Goal: Task Accomplishment & Management: Complete application form

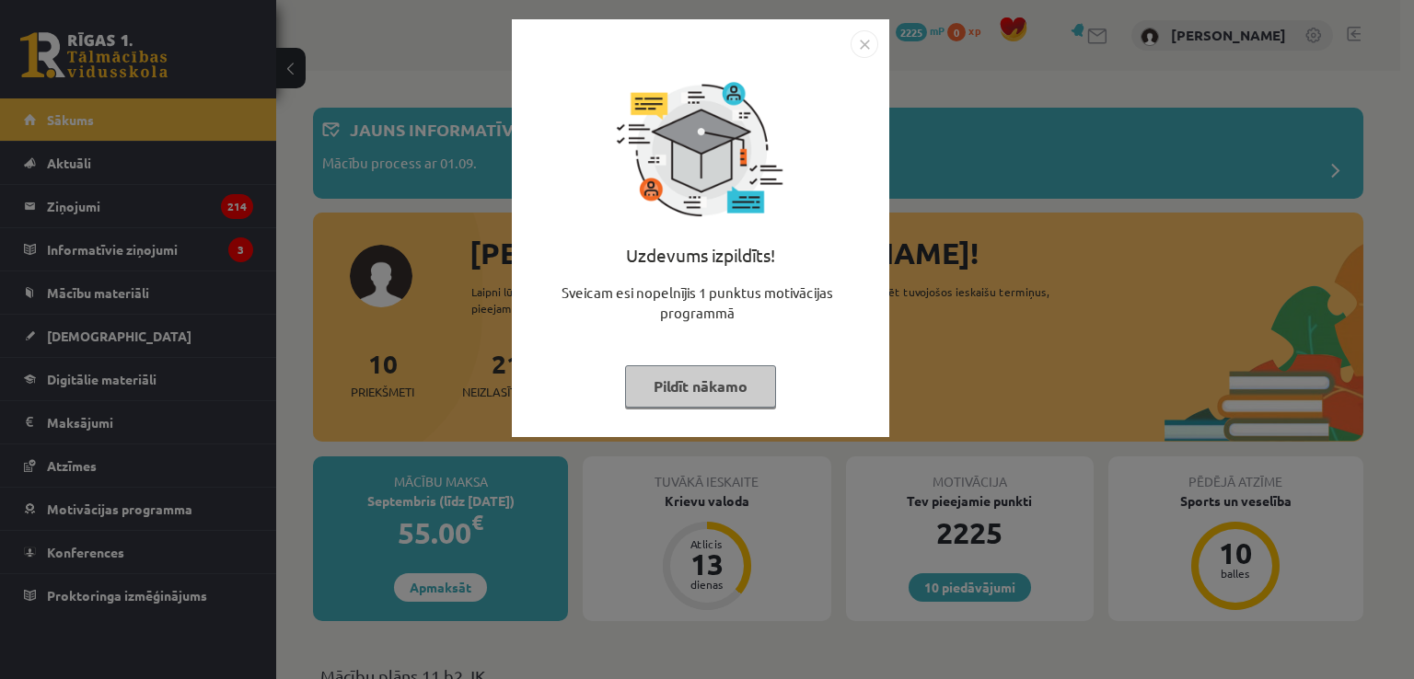
click at [644, 399] on button "Pildīt nākamo" at bounding box center [700, 386] width 151 height 42
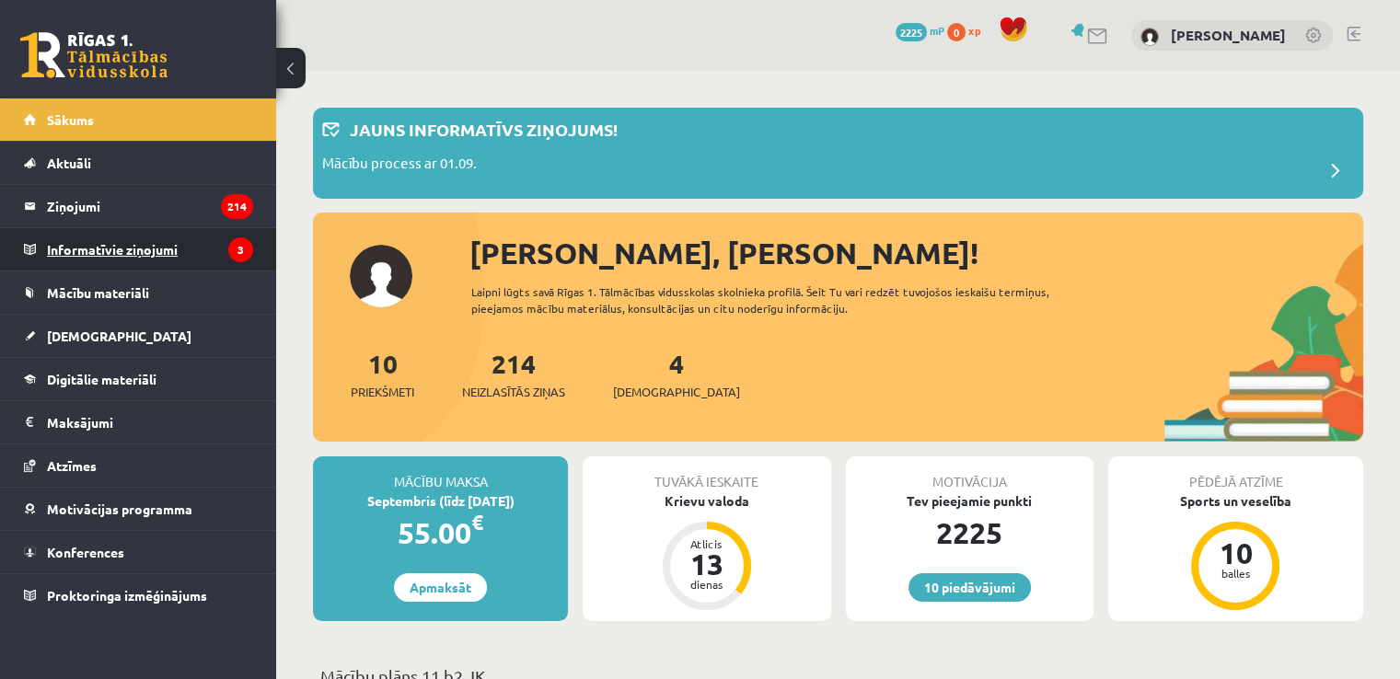
click at [177, 251] on legend "Informatīvie ziņojumi 3" at bounding box center [150, 249] width 206 height 42
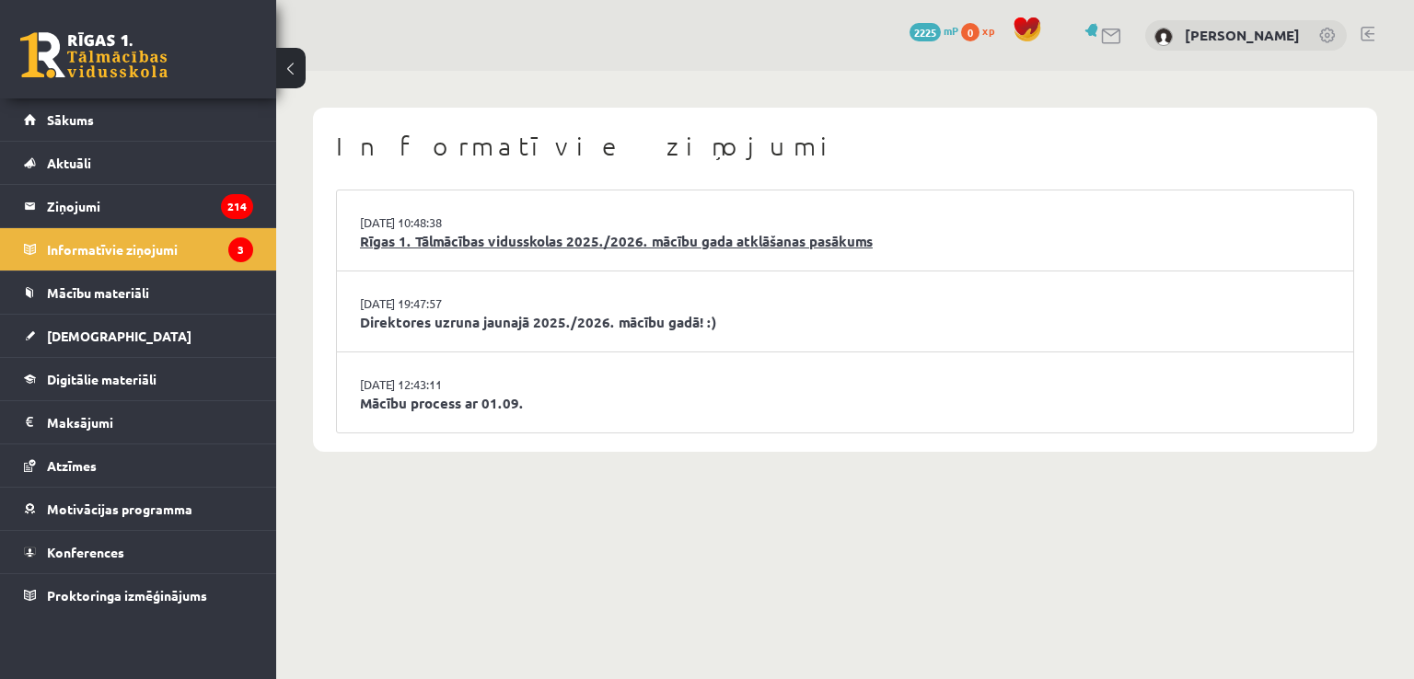
click at [430, 244] on link "Rīgas 1. Tālmācības vidusskolas 2025./2026. mācību gada atklāšanas pasākums" at bounding box center [845, 241] width 970 height 21
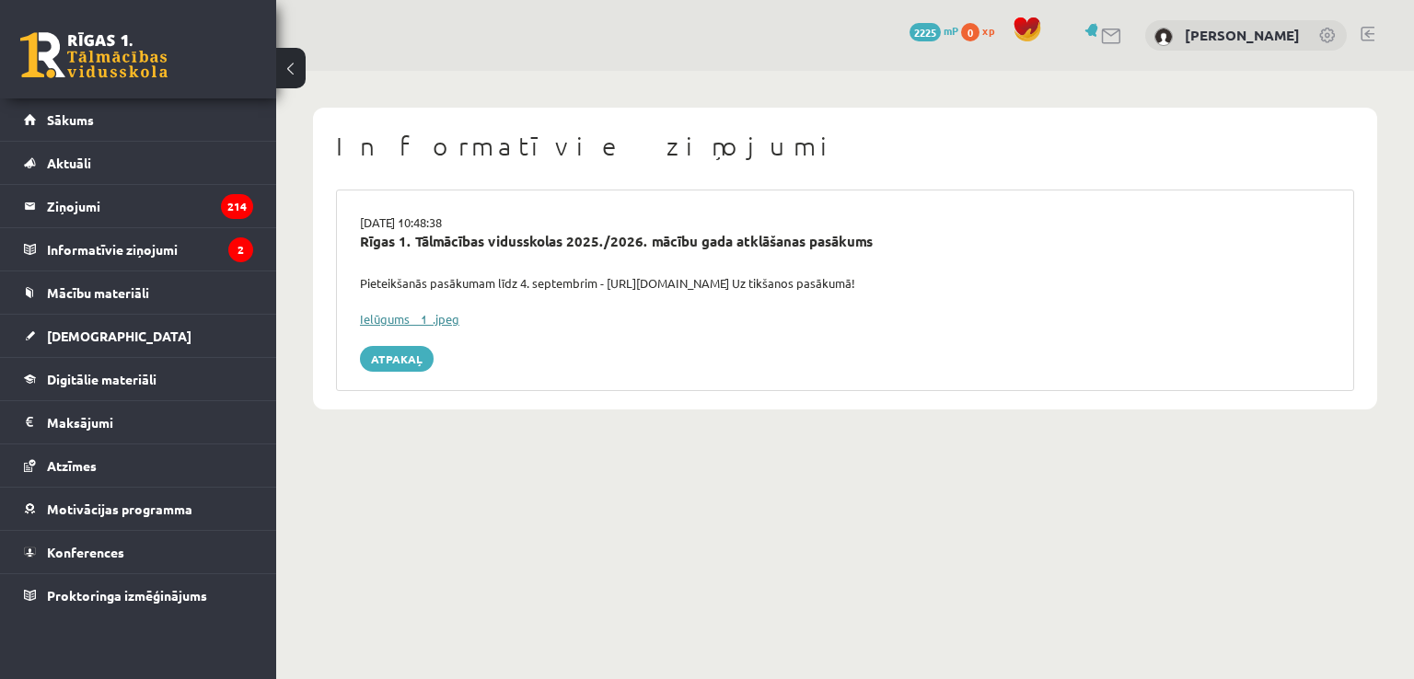
click at [422, 315] on link "Ielūgums__1_.jpeg" at bounding box center [409, 319] width 99 height 16
click at [134, 248] on legend "Informatīvie ziņojumi 2" at bounding box center [150, 249] width 206 height 42
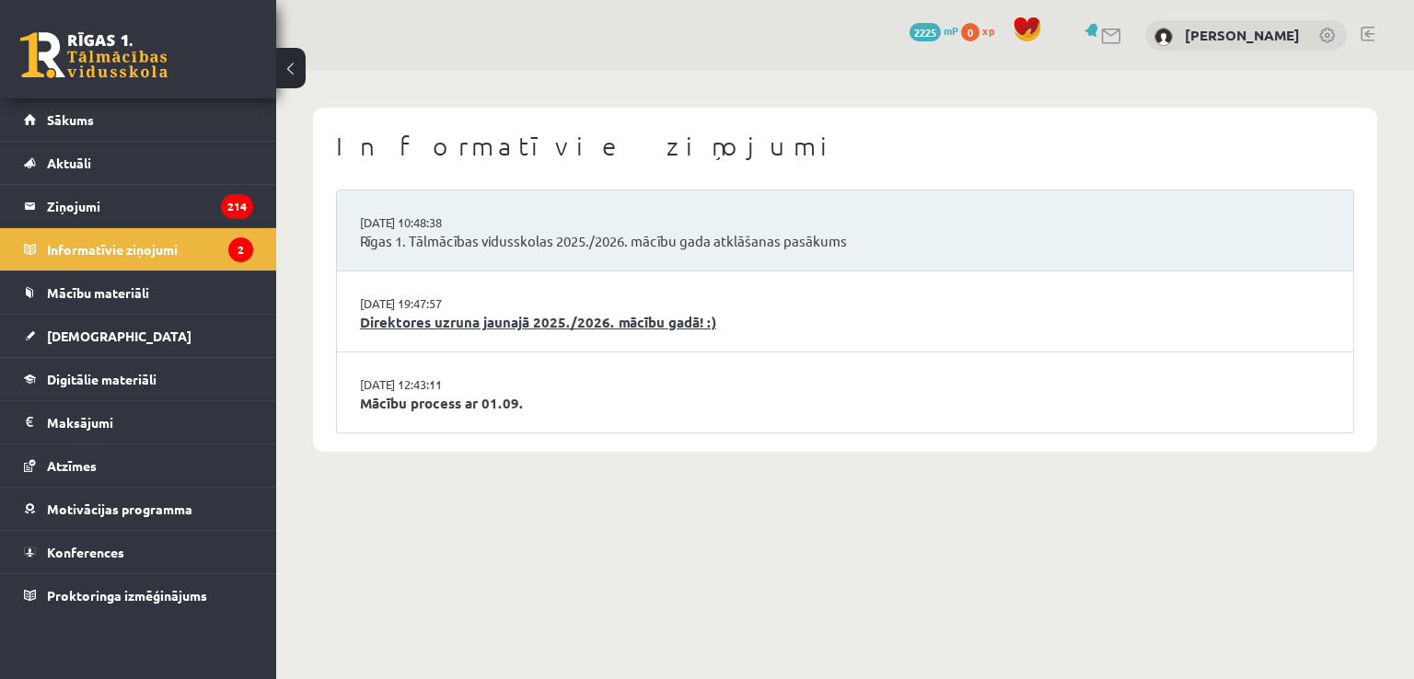
click at [545, 325] on link "Direktores uzruna jaunajā 2025./2026. mācību gadā! :)" at bounding box center [845, 322] width 970 height 21
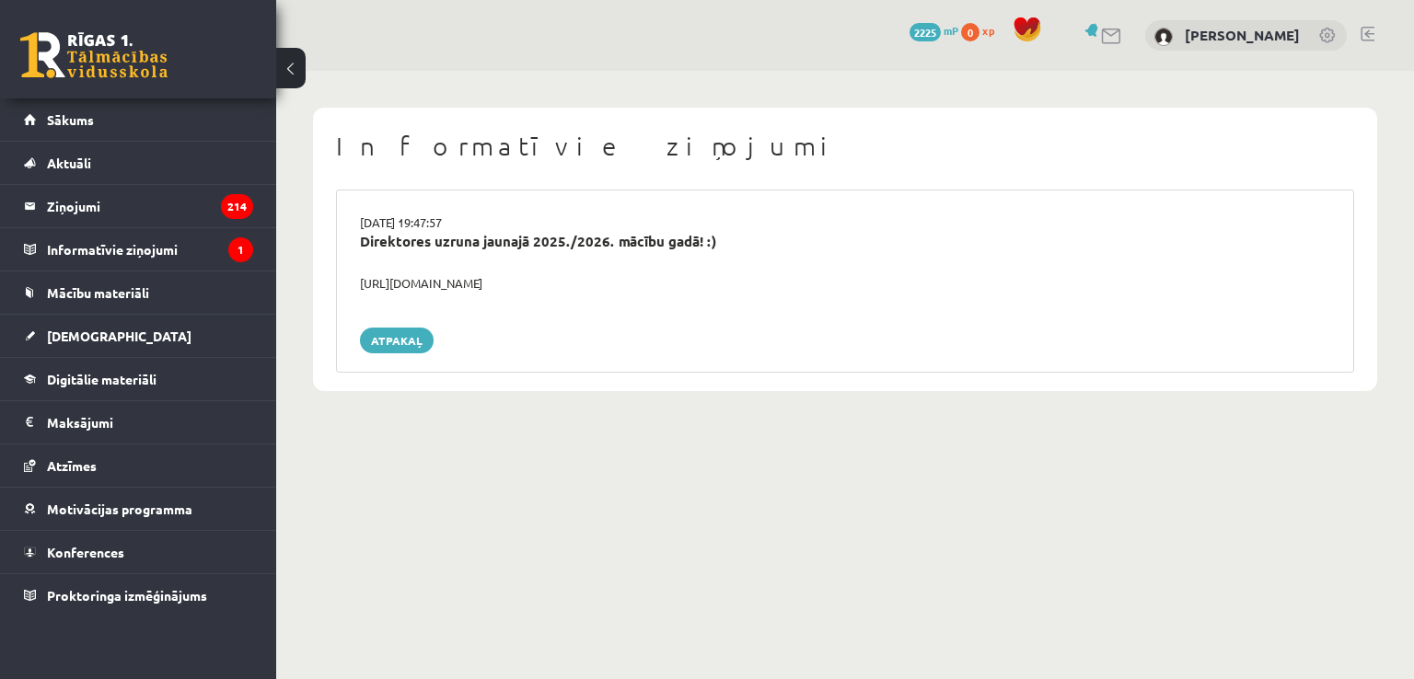
drag, startPoint x: 593, startPoint y: 282, endPoint x: 356, endPoint y: 281, distance: 236.5
click at [356, 281] on div "https://youtube.com/shorts/lM8RsWyzCn4" at bounding box center [845, 283] width 998 height 18
copy div "https://youtube.com/shorts/lM8RsWyzCn4"
click at [172, 246] on legend "Informatīvie ziņojumi 1" at bounding box center [150, 249] width 206 height 42
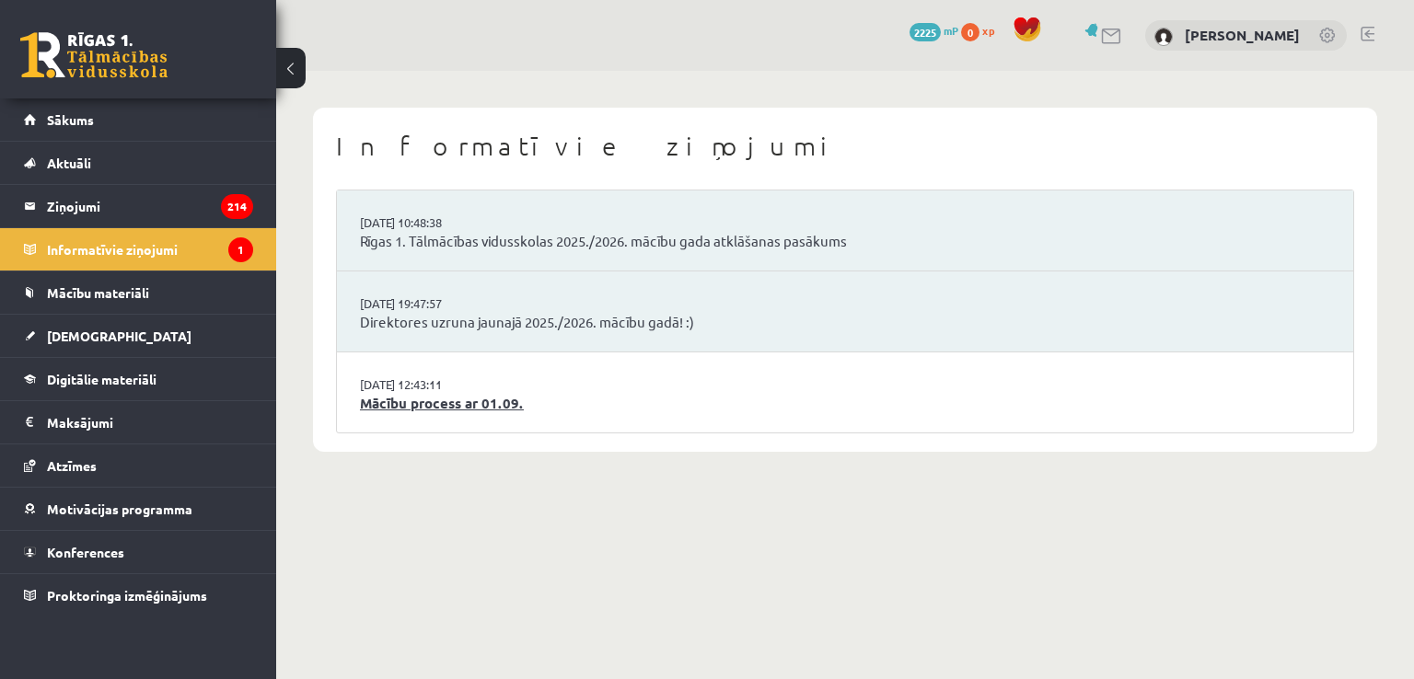
click at [524, 410] on link "Mācību process ar 01.09." at bounding box center [845, 403] width 970 height 21
click at [487, 406] on link "Mācību process ar 01.09." at bounding box center [845, 403] width 970 height 21
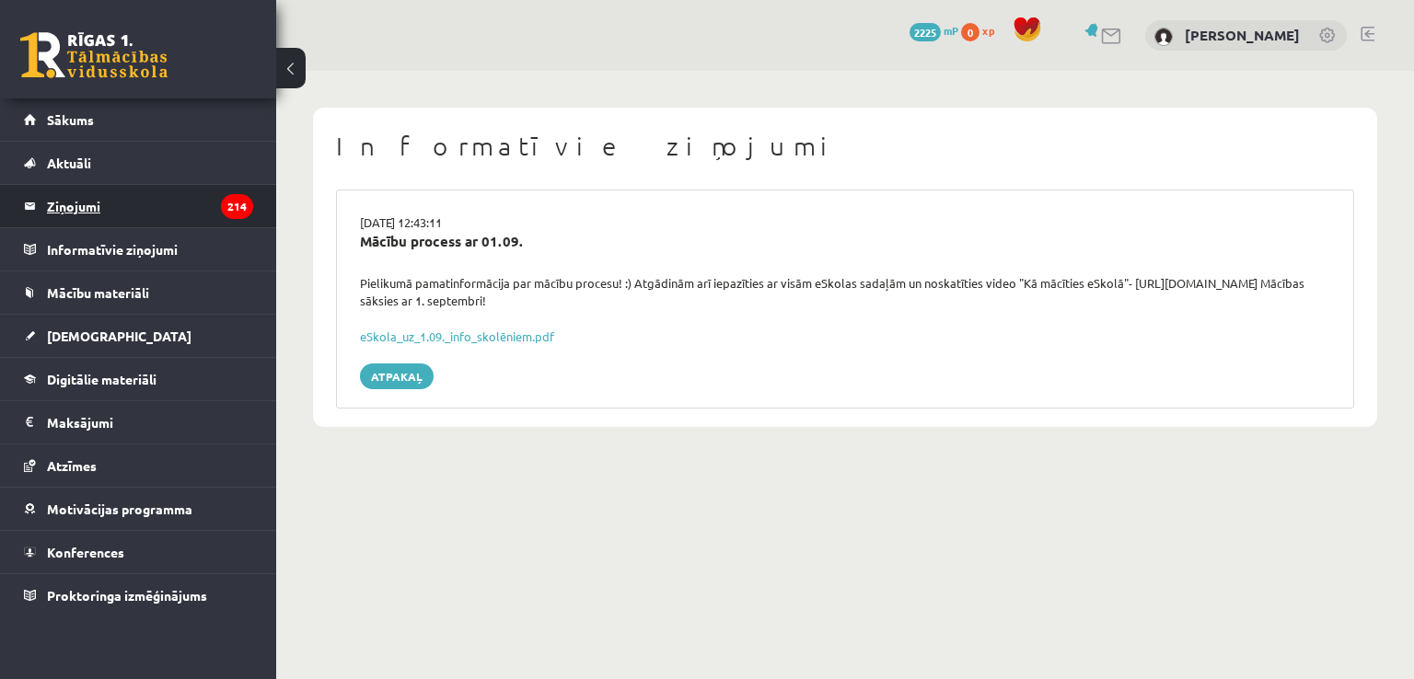
click at [202, 212] on legend "Ziņojumi 214" at bounding box center [150, 206] width 206 height 42
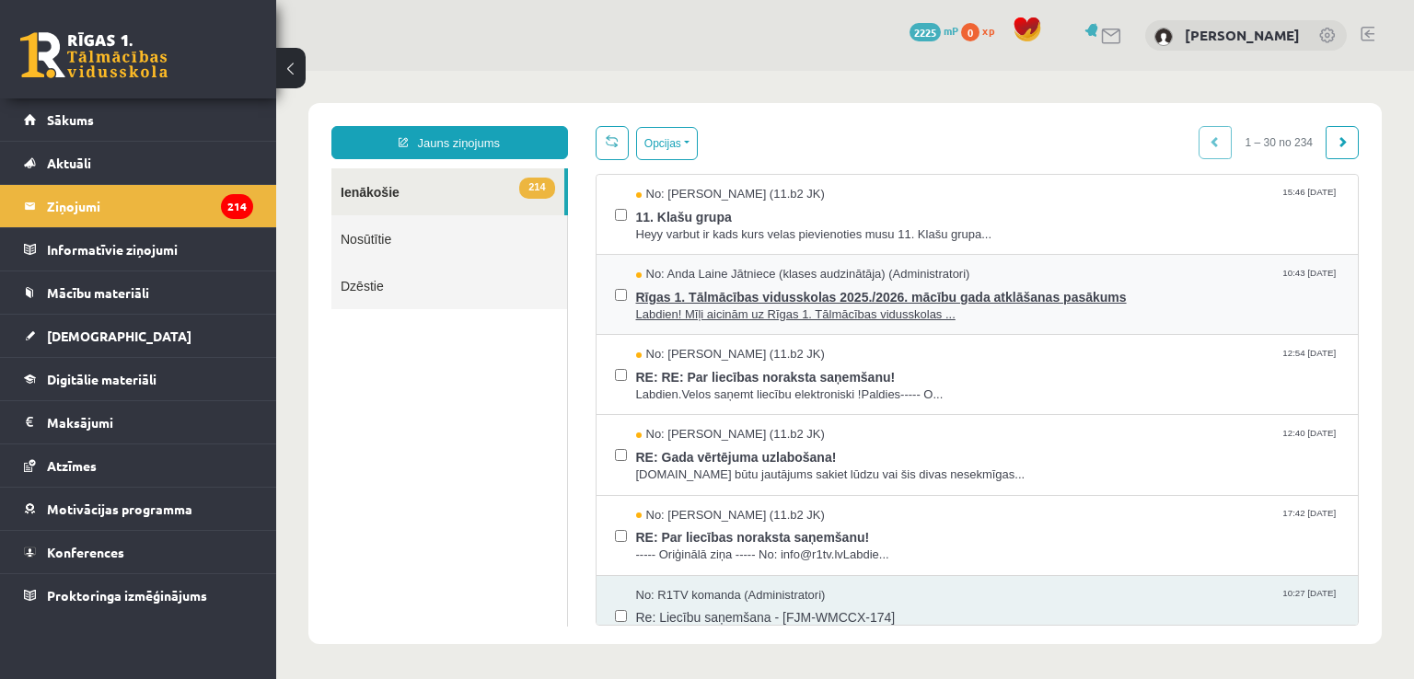
click at [823, 299] on span "Rīgas 1. Tālmācības vidusskolas 2025./2026. mācību gada atklāšanas pasākums" at bounding box center [988, 294] width 704 height 23
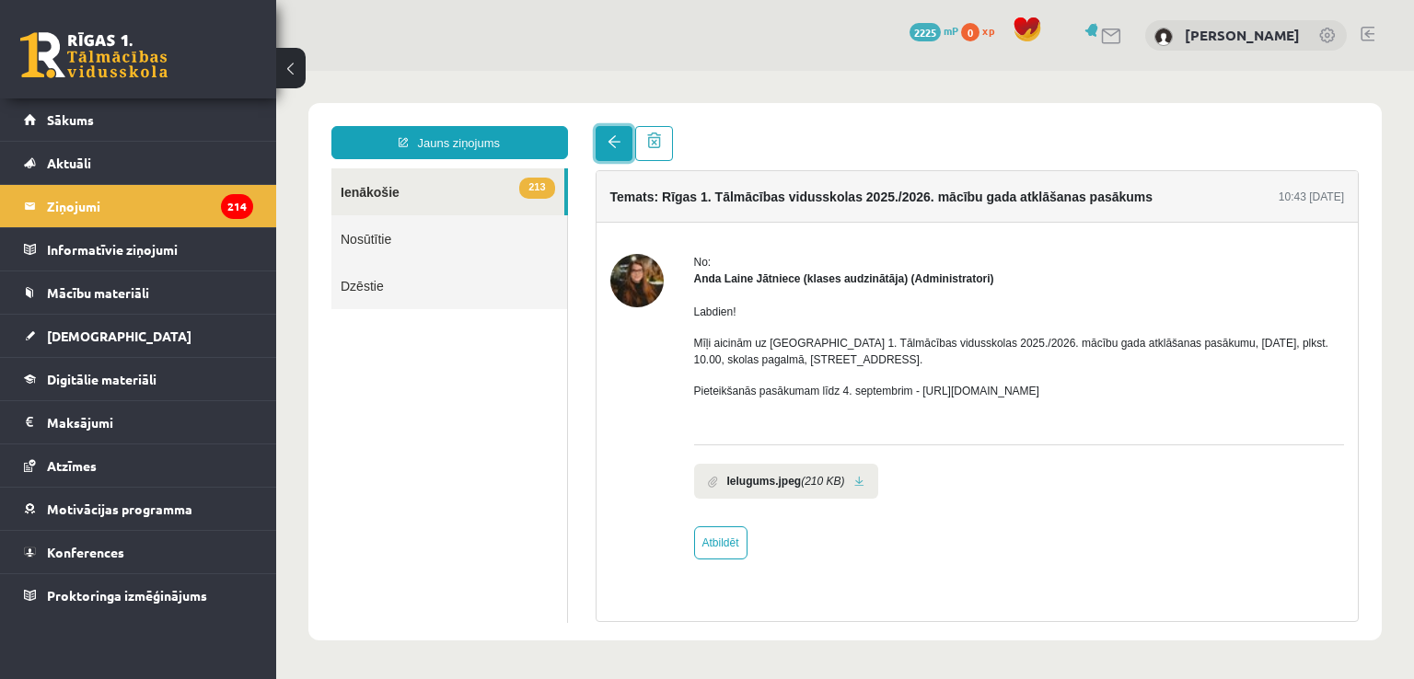
click at [608, 148] on span at bounding box center [613, 141] width 13 height 13
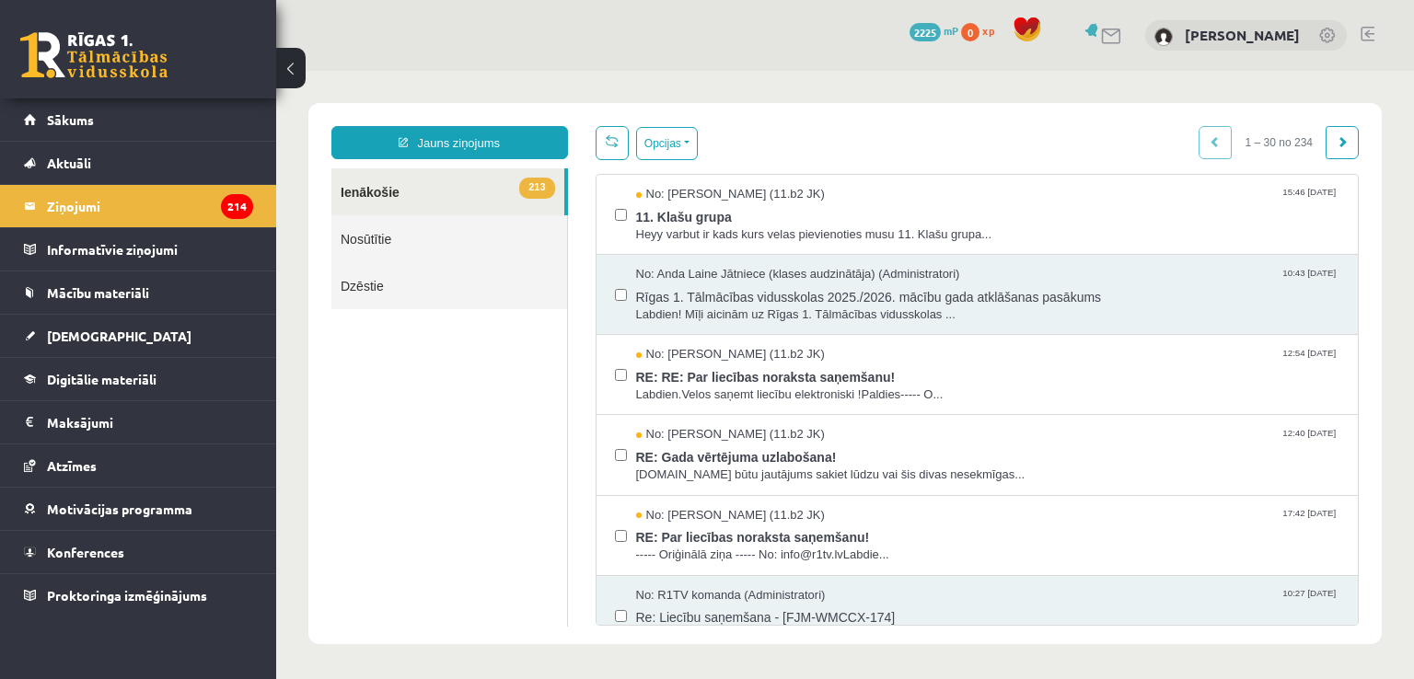
click at [611, 148] on link at bounding box center [611, 143] width 33 height 34
click at [736, 233] on span "Heyy varbut ir kads kurs velas pievienoties musu 11. Klašu grupa..." at bounding box center [988, 234] width 704 height 17
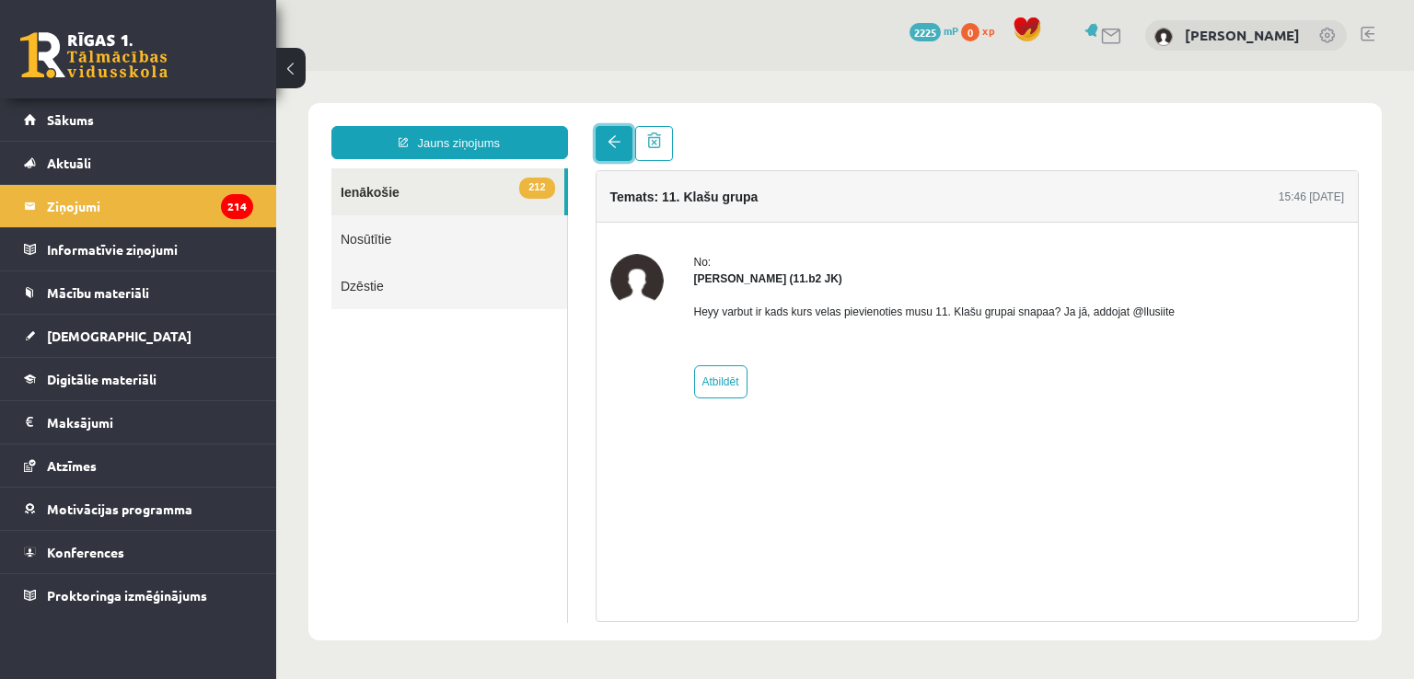
click at [608, 147] on span at bounding box center [613, 141] width 13 height 13
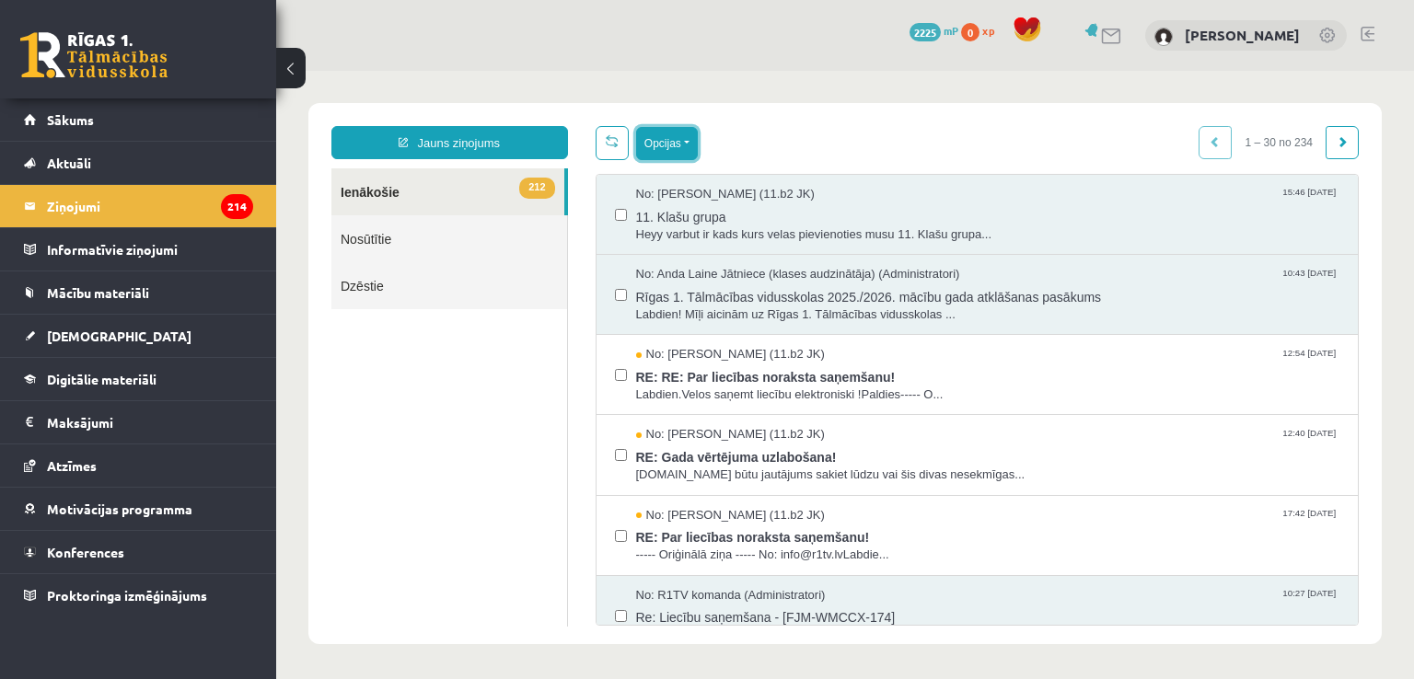
click at [673, 145] on button "Opcijas" at bounding box center [667, 143] width 62 height 33
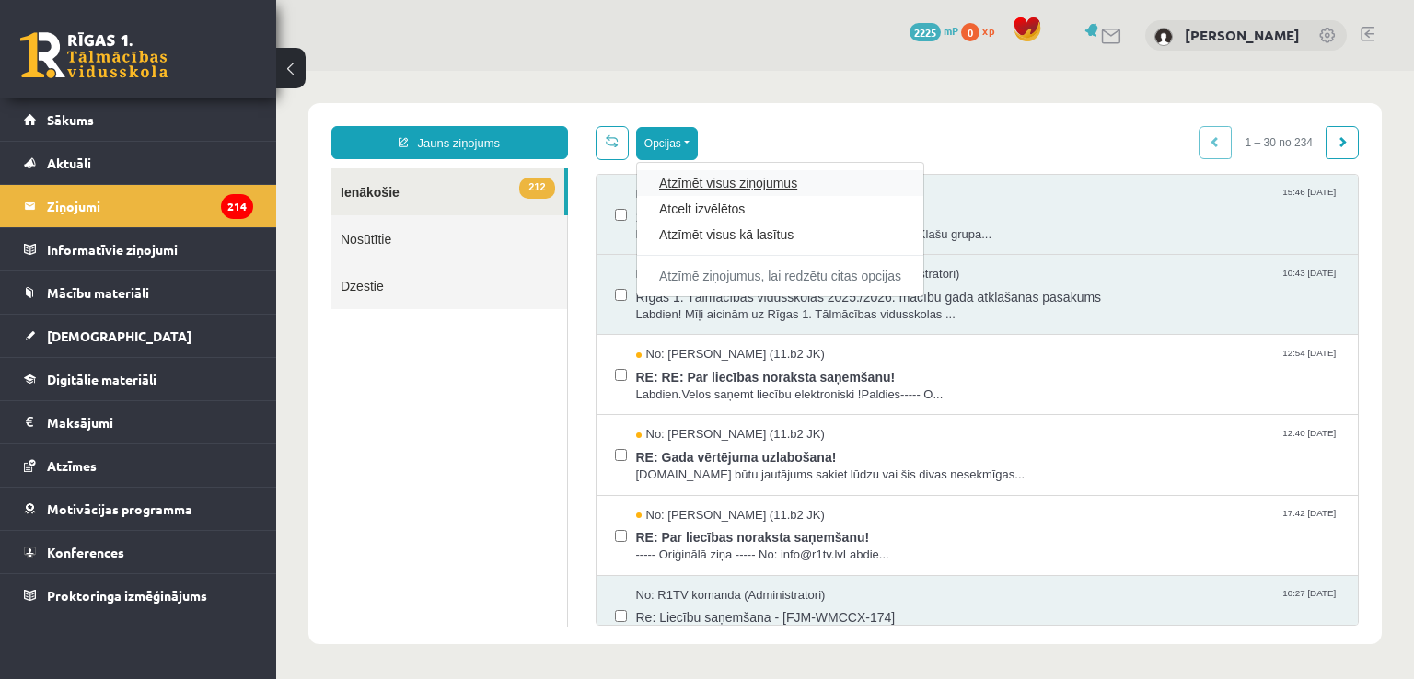
click at [720, 179] on link "Atzīmēt visus ziņojumus" at bounding box center [780, 183] width 242 height 18
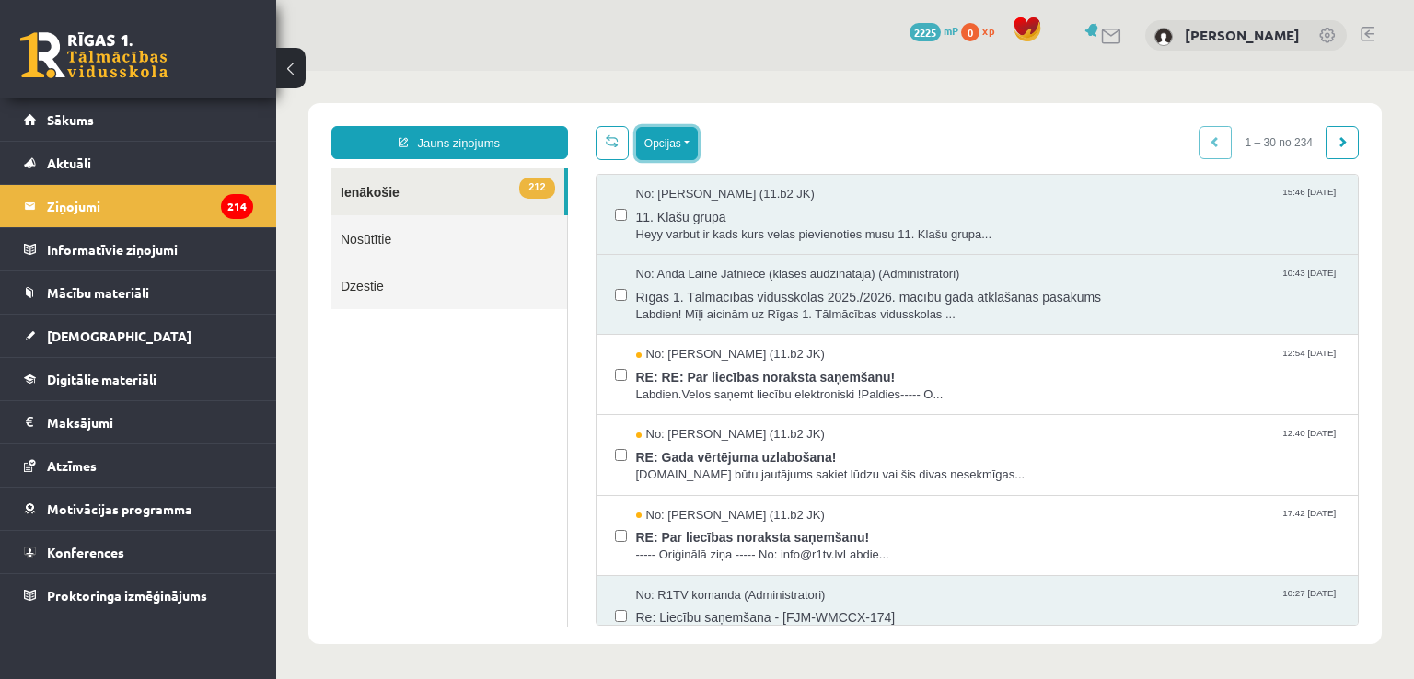
click at [667, 145] on button "Opcijas" at bounding box center [667, 143] width 62 height 33
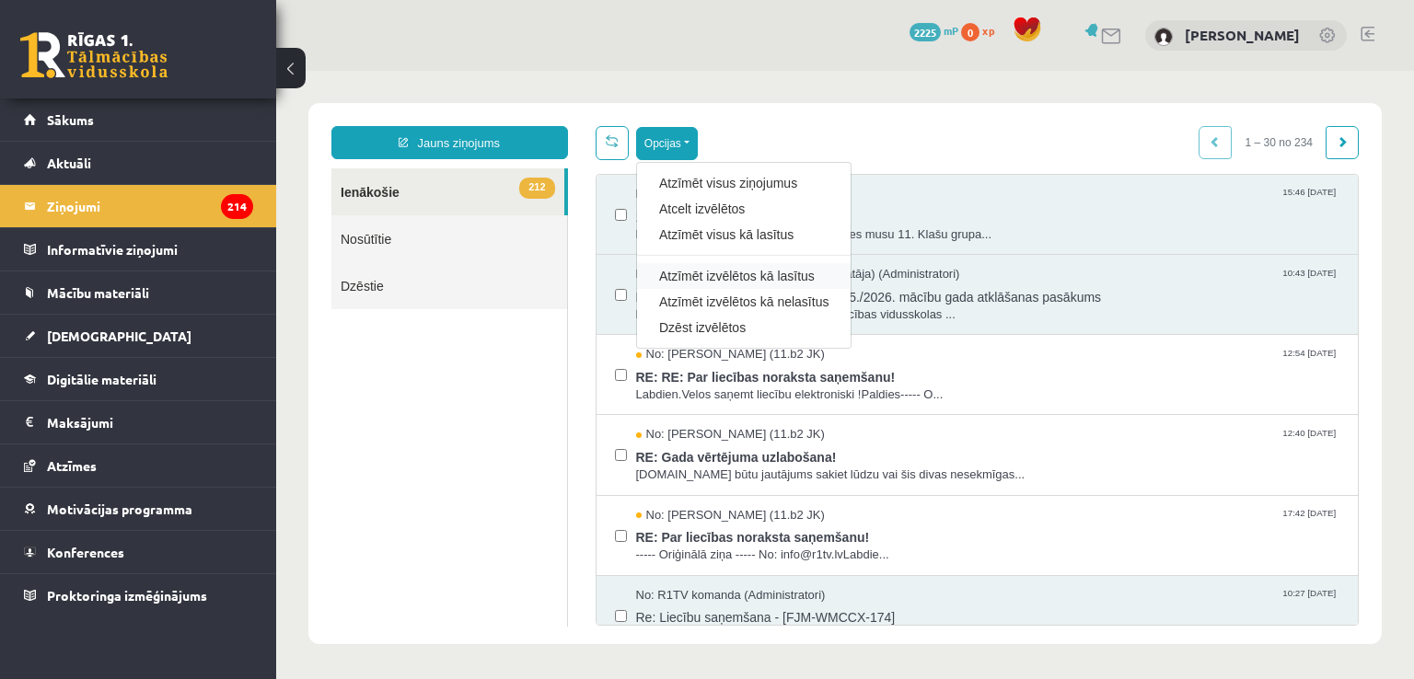
click at [735, 263] on div "Atzīmēt izvēlētos kā lasītus" at bounding box center [744, 276] width 214 height 26
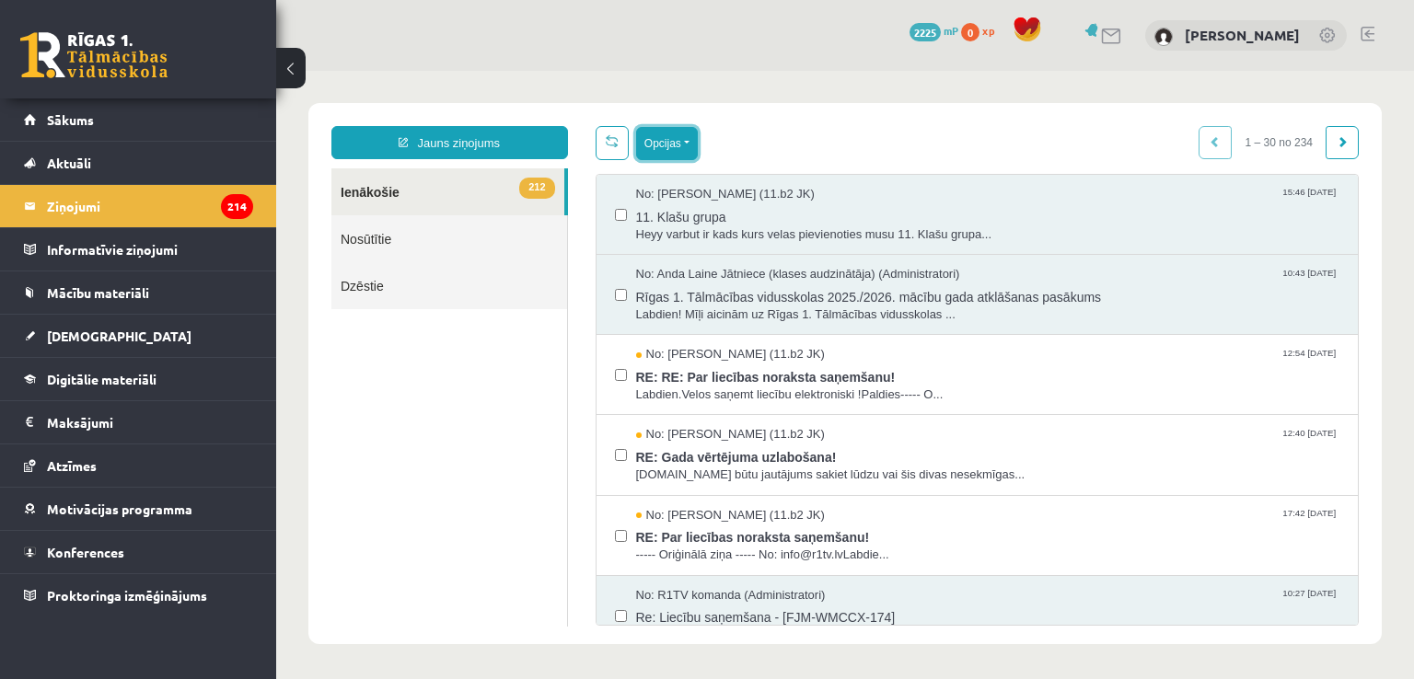
click at [670, 145] on button "Opcijas" at bounding box center [667, 143] width 62 height 33
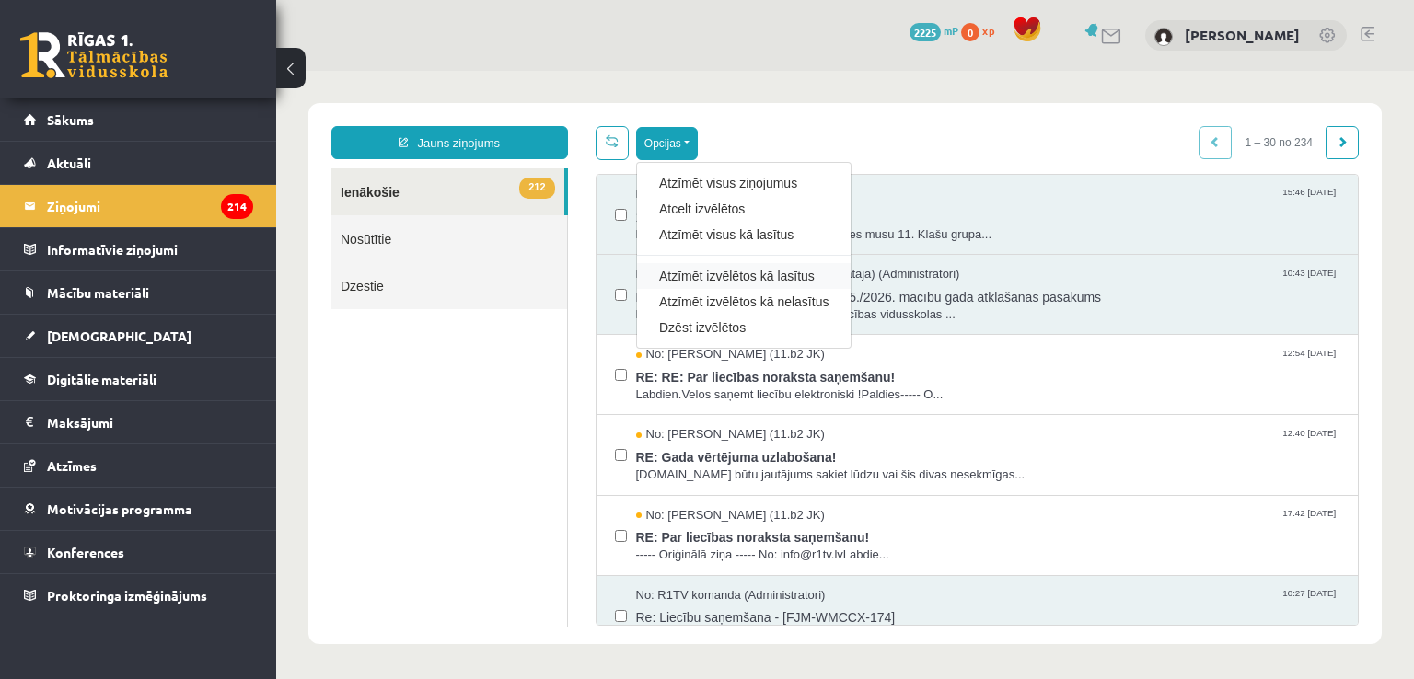
click at [747, 280] on link "Atzīmēt izvēlētos kā lasītus" at bounding box center [743, 276] width 169 height 18
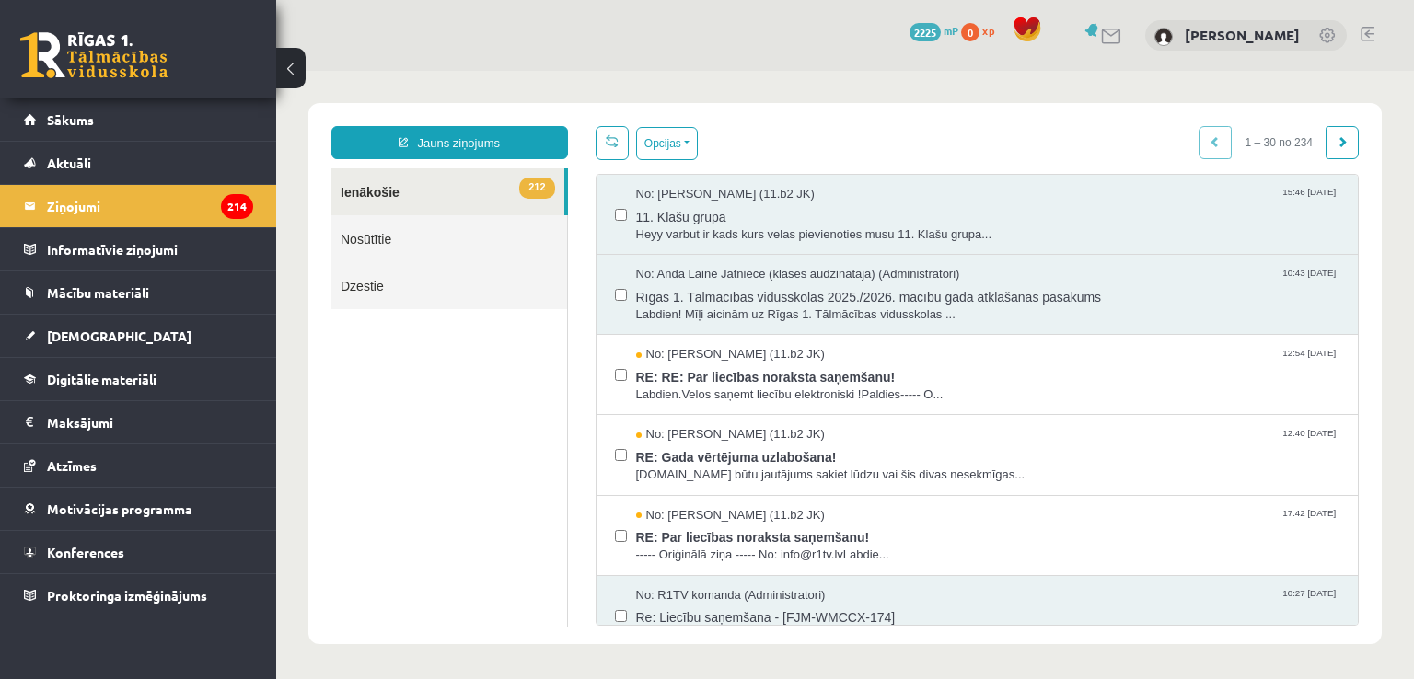
click at [475, 229] on link "Nosūtītie" at bounding box center [449, 238] width 236 height 47
click at [504, 259] on link "Nosūtītie" at bounding box center [449, 238] width 236 height 47
click at [329, 255] on div "Jauns ziņojums 212 Ienākošie Nosūtītie Dzēstie *** ********* ********* *******" at bounding box center [450, 376] width 264 height 500
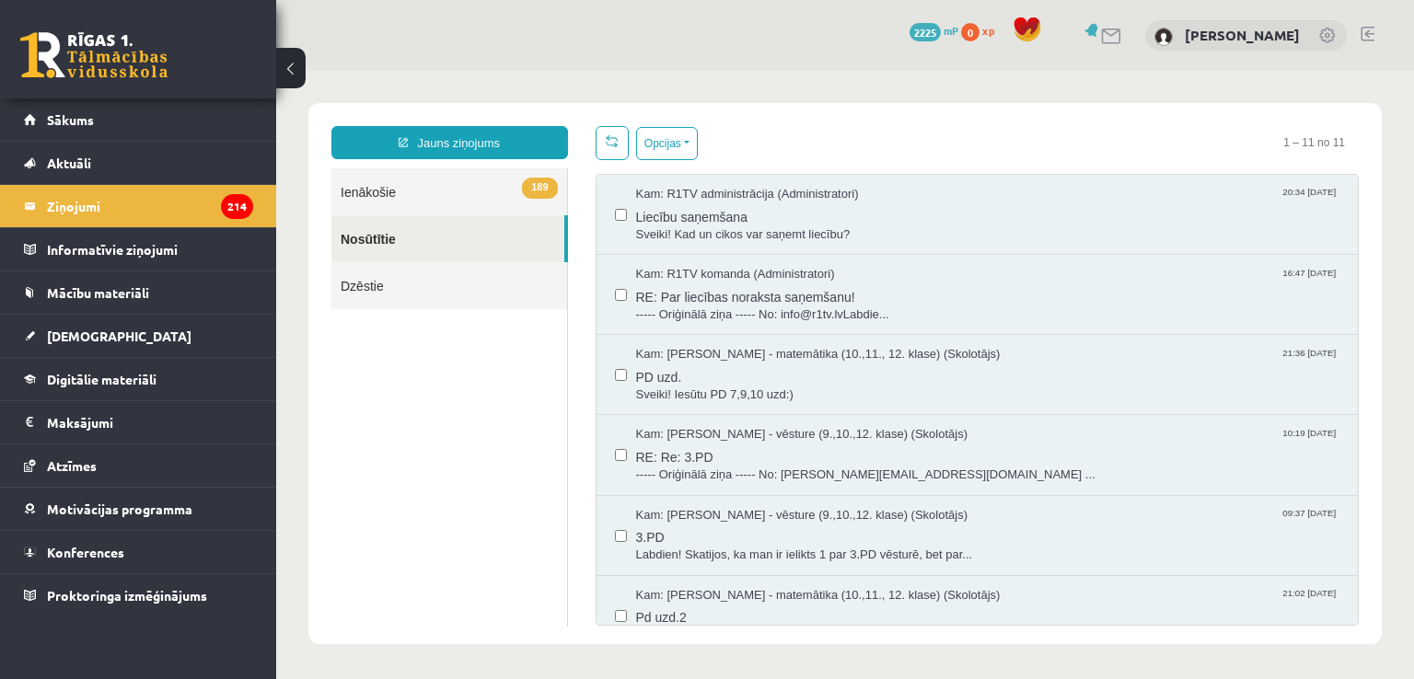
click at [387, 190] on link "189 Ienākošie" at bounding box center [449, 191] width 236 height 47
click at [376, 178] on link "189 Ienākošie" at bounding box center [449, 191] width 236 height 47
click at [379, 195] on link "189 Ienākošie" at bounding box center [449, 191] width 236 height 47
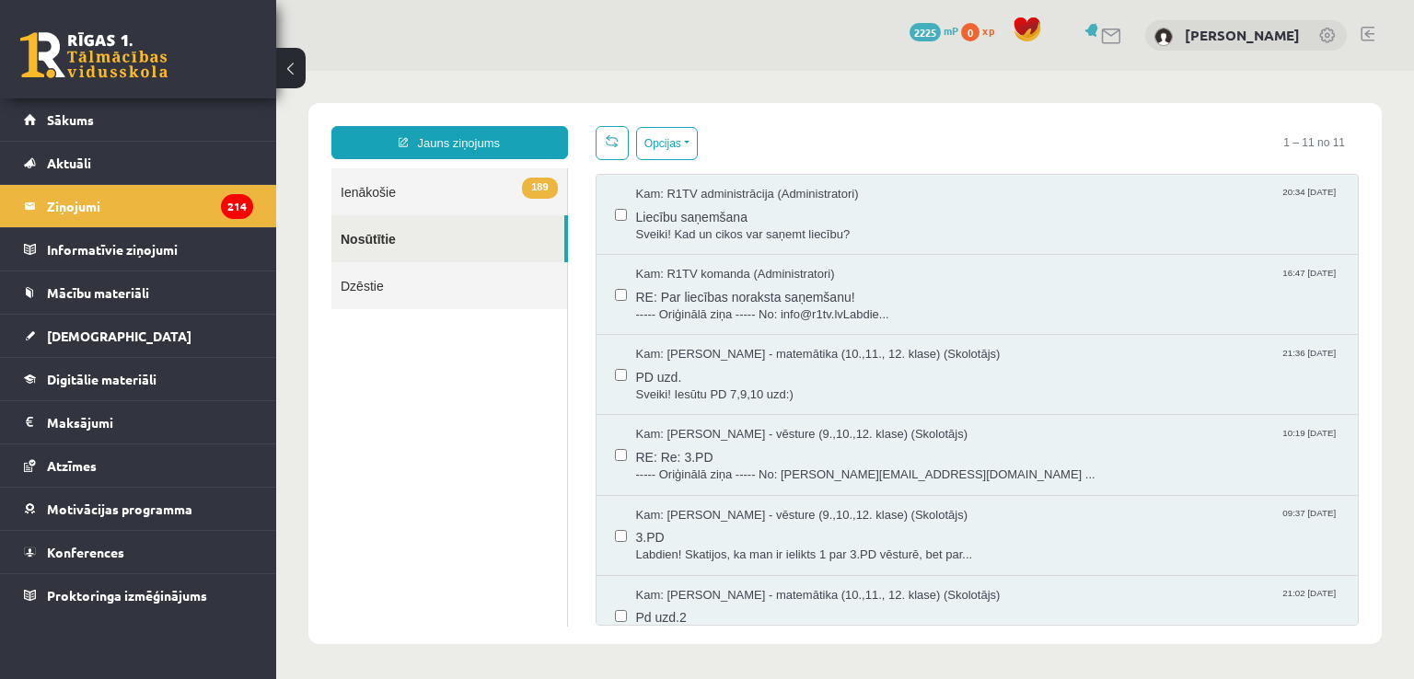
click at [379, 195] on link "189 Ienākošie" at bounding box center [449, 191] width 236 height 47
click at [471, 203] on link "189 Ienākošie" at bounding box center [449, 191] width 236 height 47
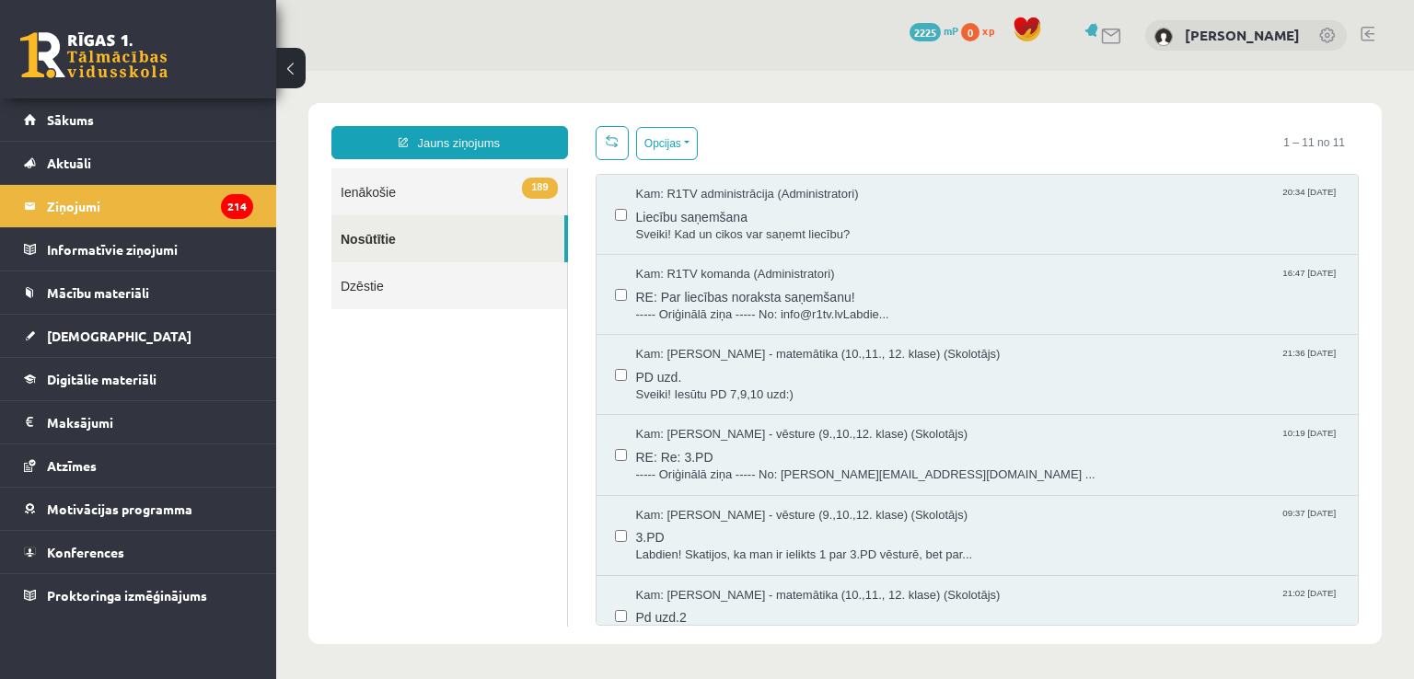
click at [471, 203] on link "189 Ienākošie" at bounding box center [449, 191] width 236 height 47
click at [559, 188] on link "189 Ienākošie" at bounding box center [449, 191] width 236 height 47
click at [446, 198] on link "189 Ienākošie" at bounding box center [449, 191] width 236 height 47
click at [535, 202] on link "189 Ienākošie" at bounding box center [449, 191] width 236 height 47
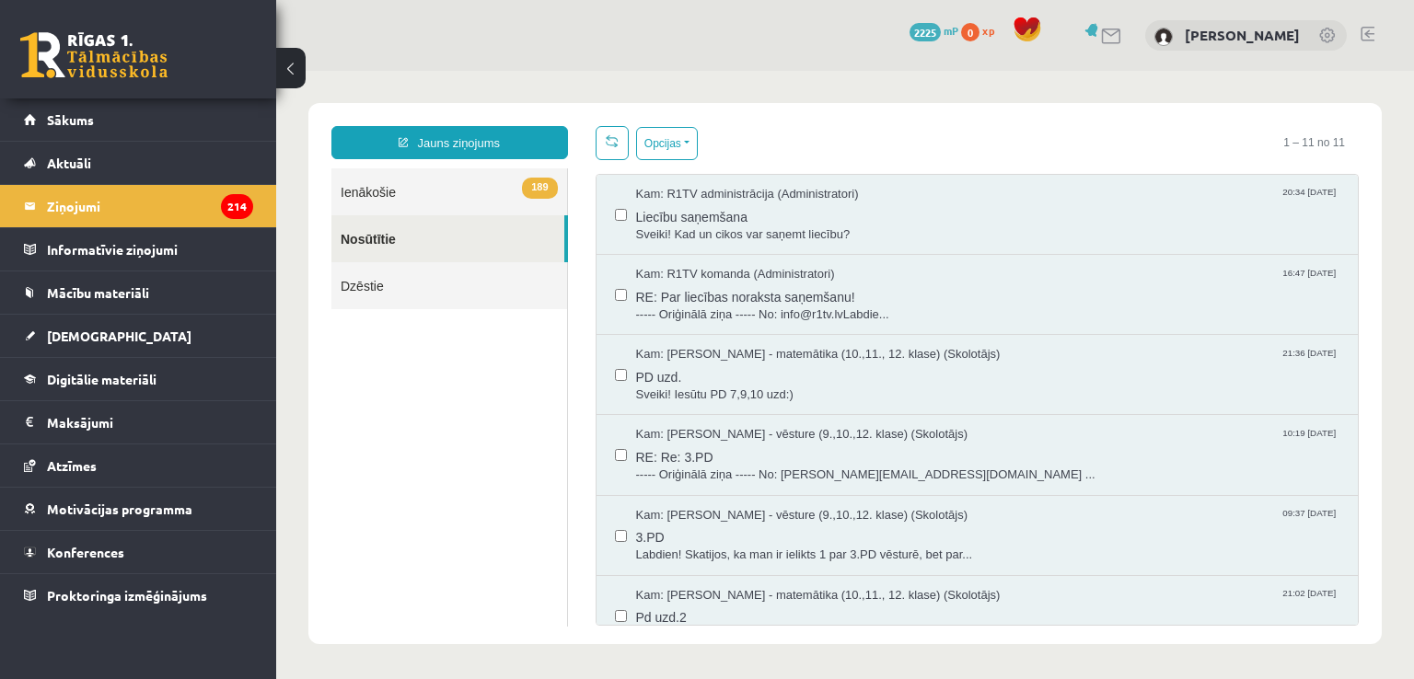
click at [508, 200] on link "189 Ienākošie" at bounding box center [449, 191] width 236 height 47
click at [512, 177] on link "189 Ienākošie" at bounding box center [449, 191] width 236 height 47
click at [522, 188] on span "189" at bounding box center [539, 188] width 35 height 21
click at [534, 196] on span "189" at bounding box center [539, 188] width 35 height 21
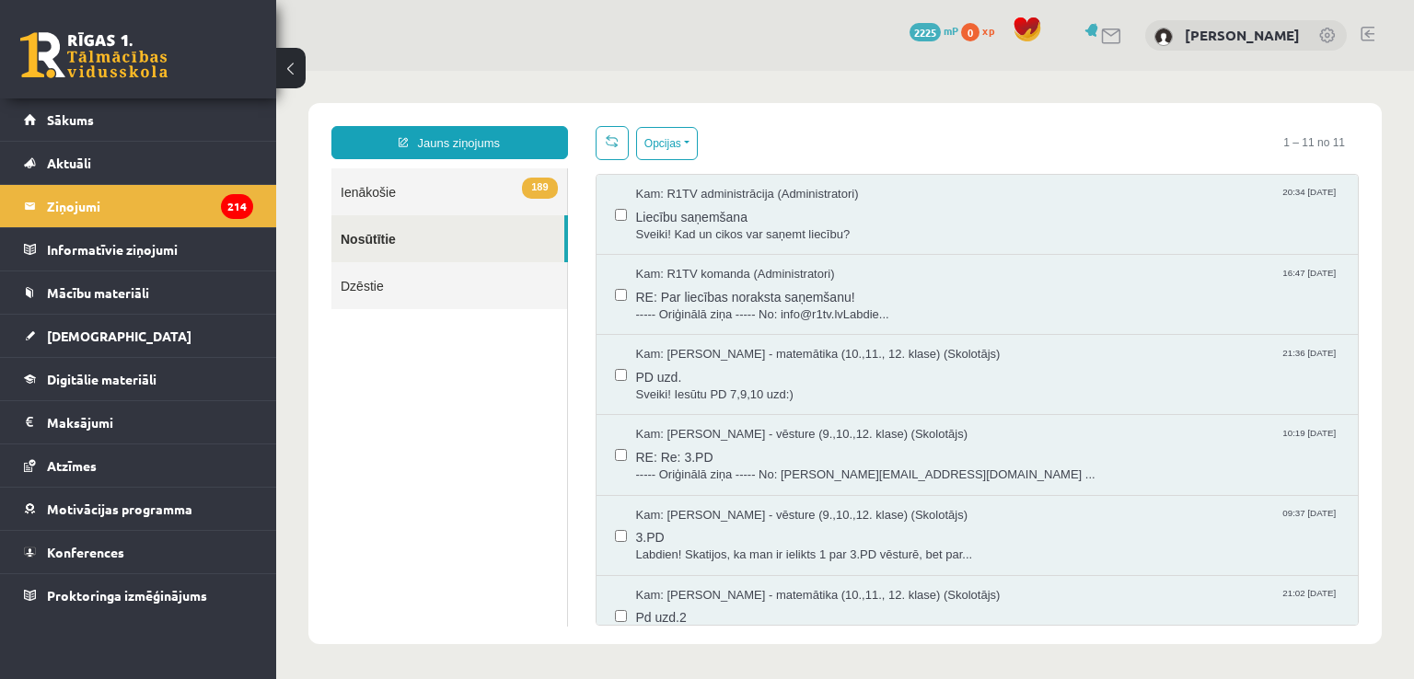
click at [534, 196] on span "189" at bounding box center [539, 188] width 35 height 21
click at [125, 174] on link "Aktuāli" at bounding box center [138, 163] width 229 height 42
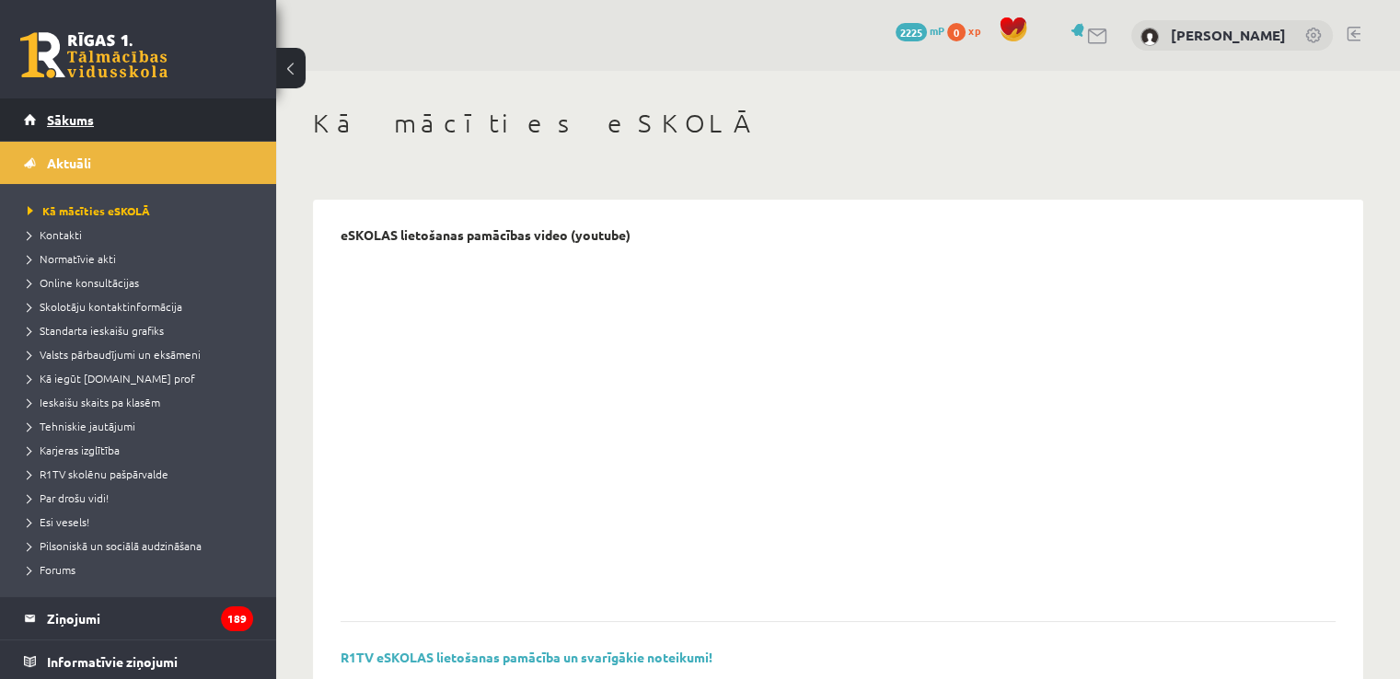
click at [81, 111] on span "Sākums" at bounding box center [70, 119] width 47 height 17
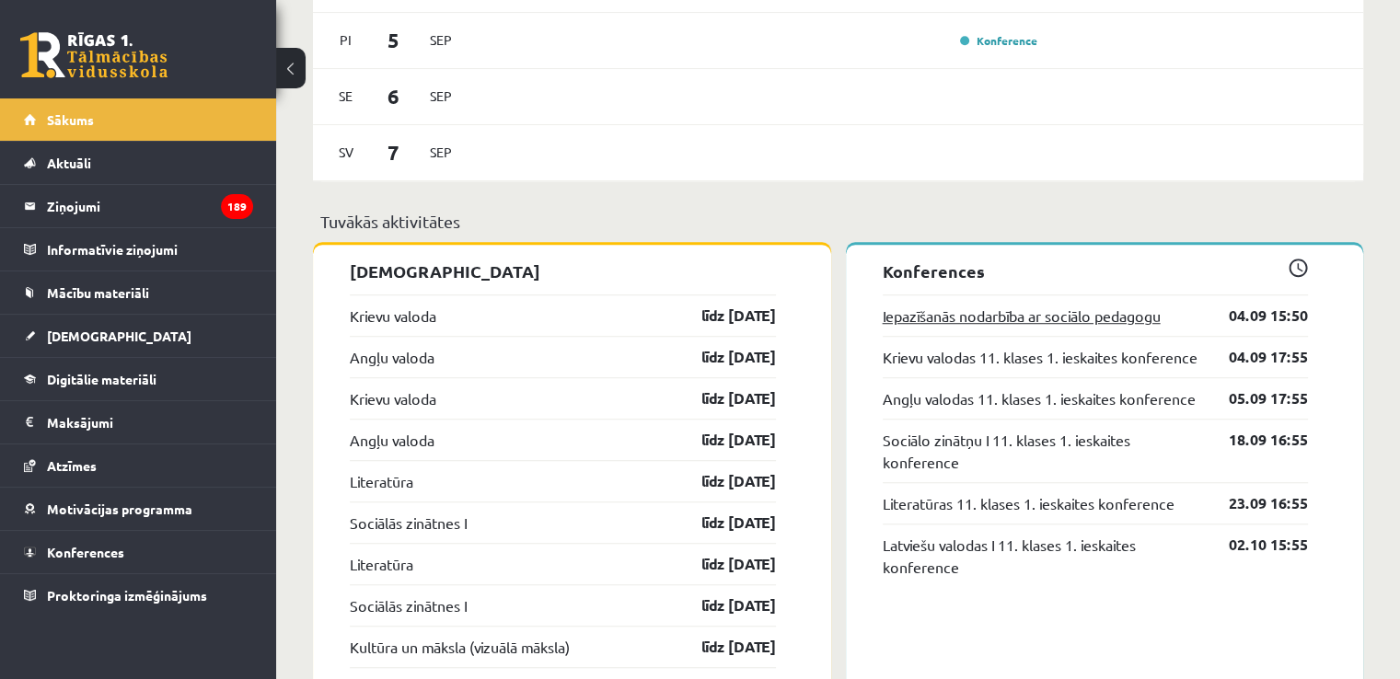
scroll to position [1288, 0]
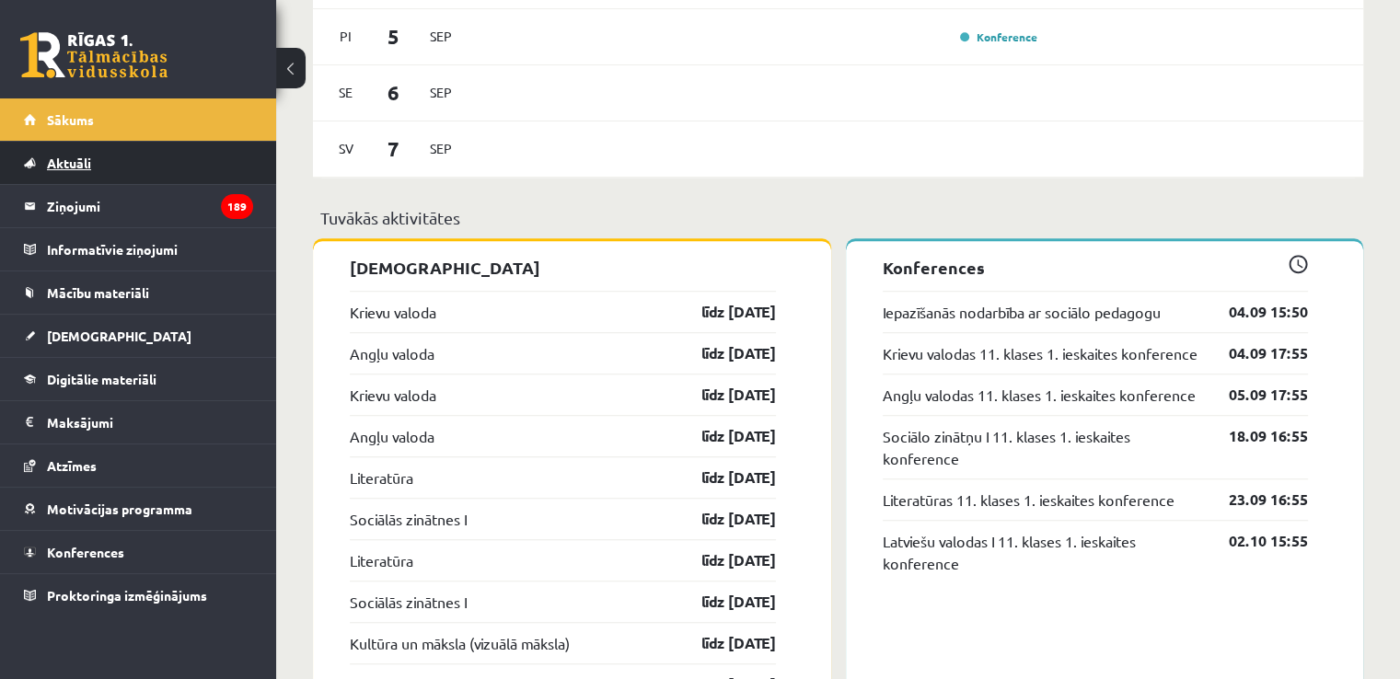
click at [122, 161] on link "Aktuāli" at bounding box center [138, 163] width 229 height 42
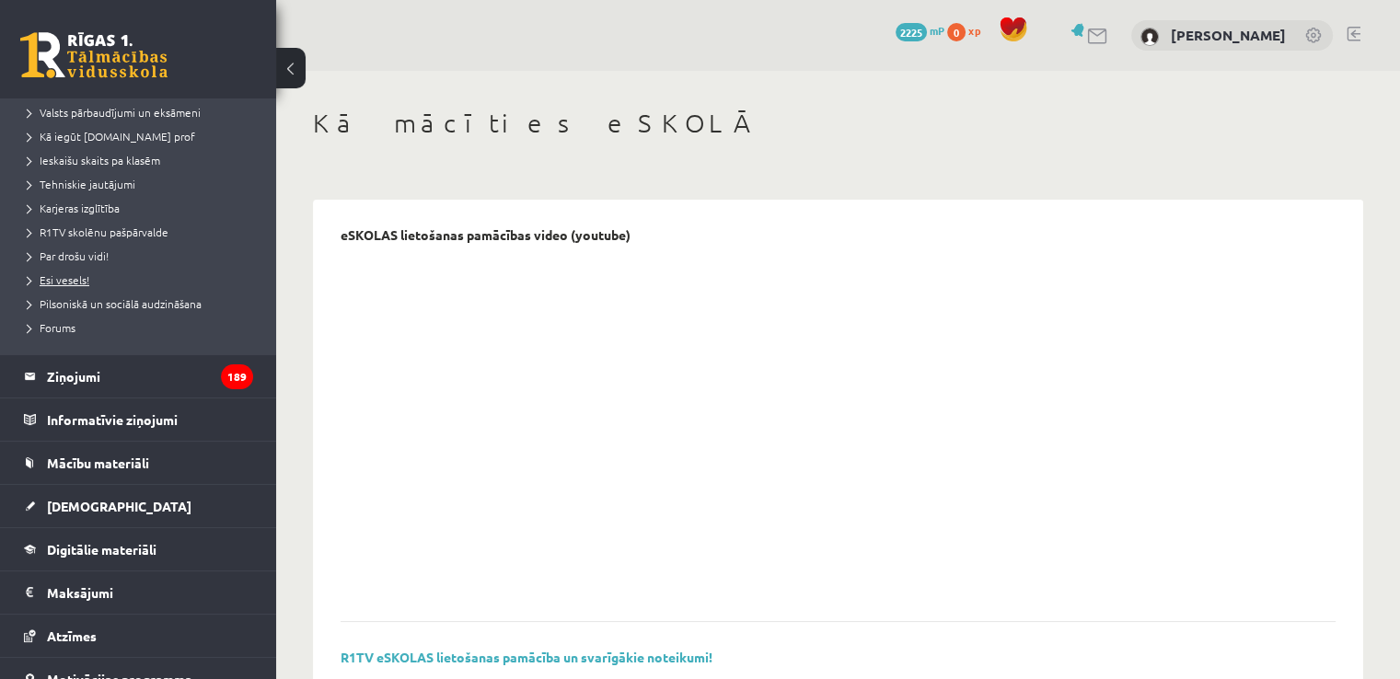
scroll to position [276, 0]
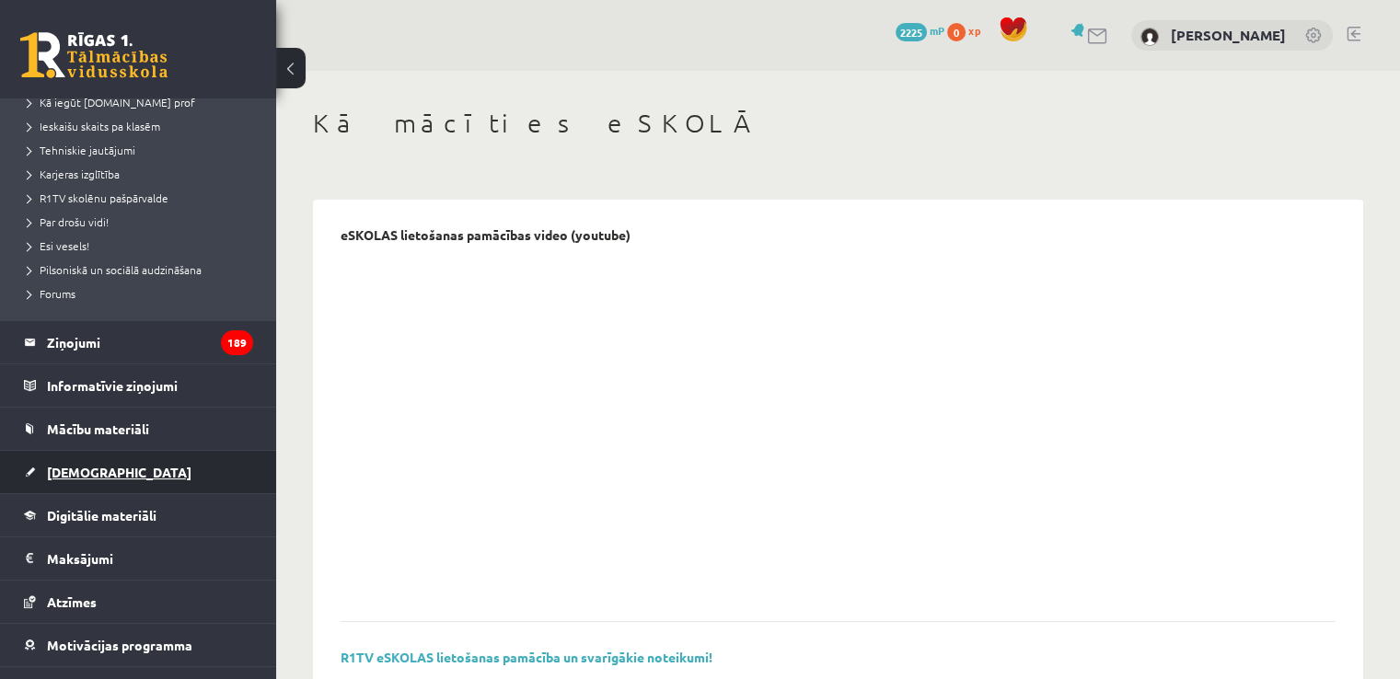
click at [107, 461] on link "[DEMOGRAPHIC_DATA]" at bounding box center [138, 472] width 229 height 42
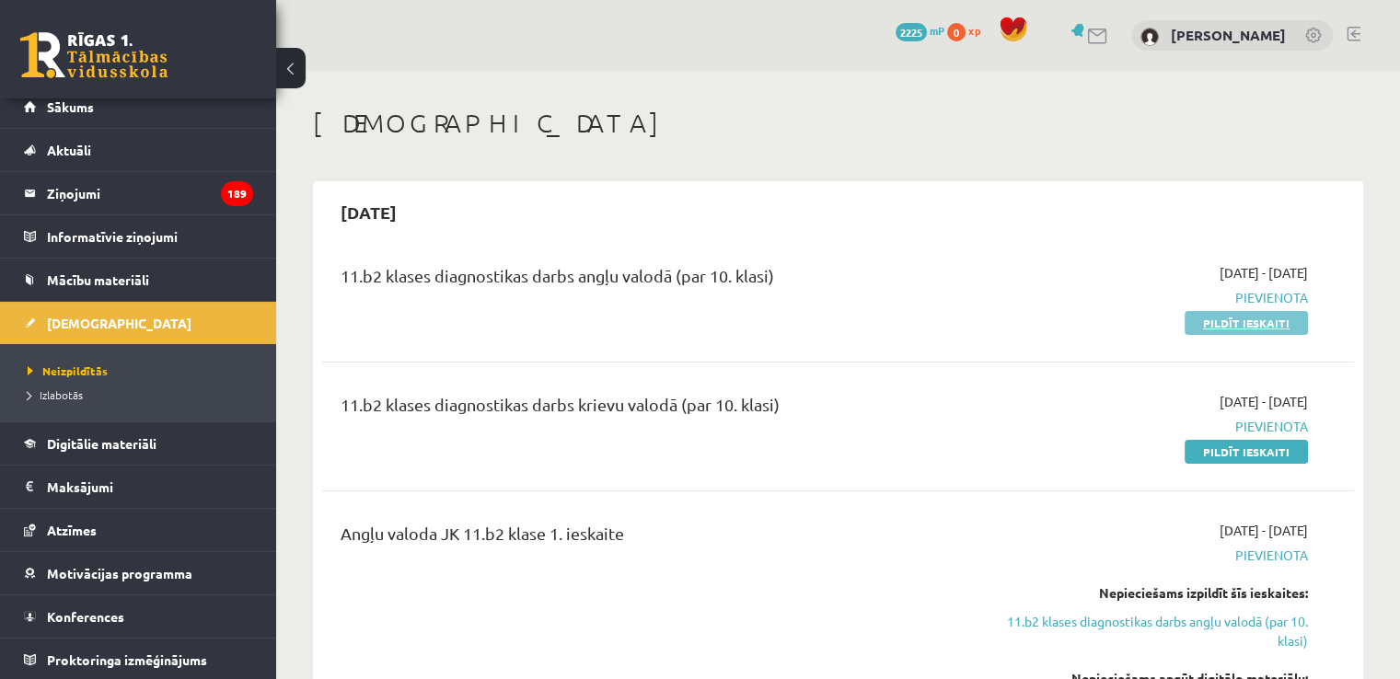
click at [1256, 325] on link "Pildīt ieskaiti" at bounding box center [1245, 323] width 123 height 24
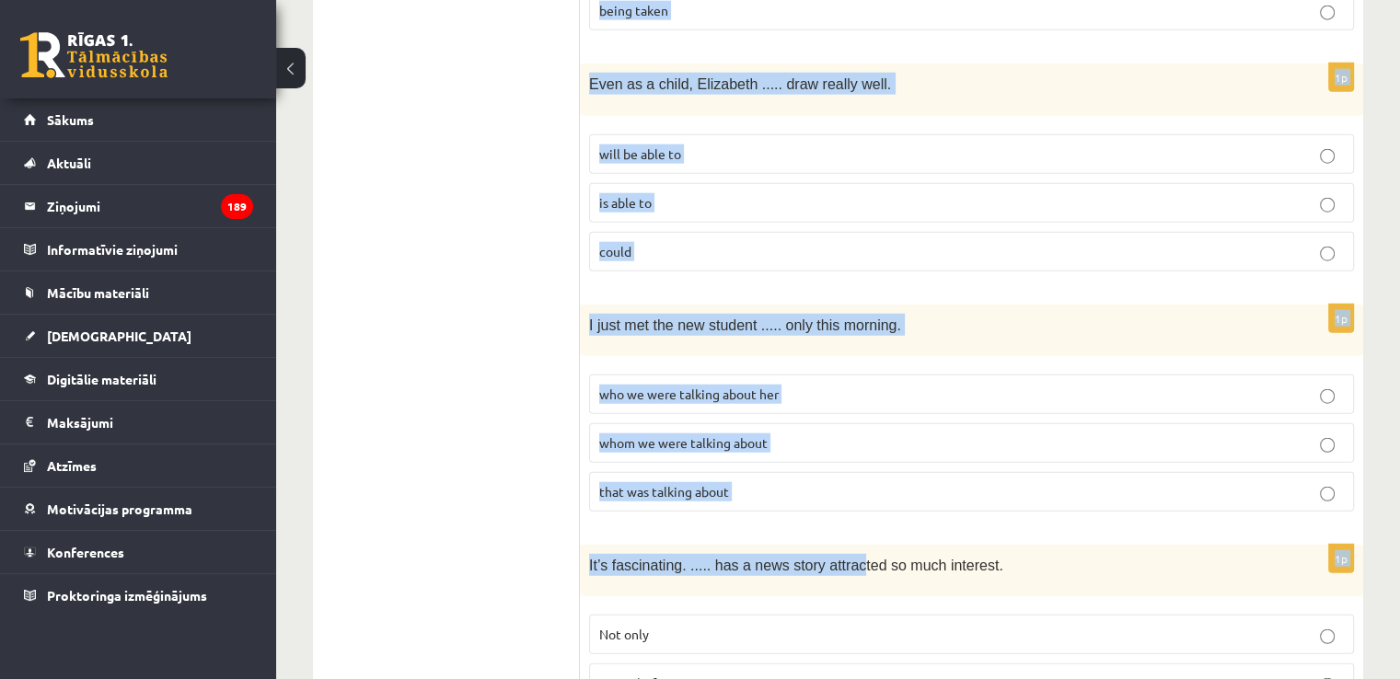
scroll to position [4628, 0]
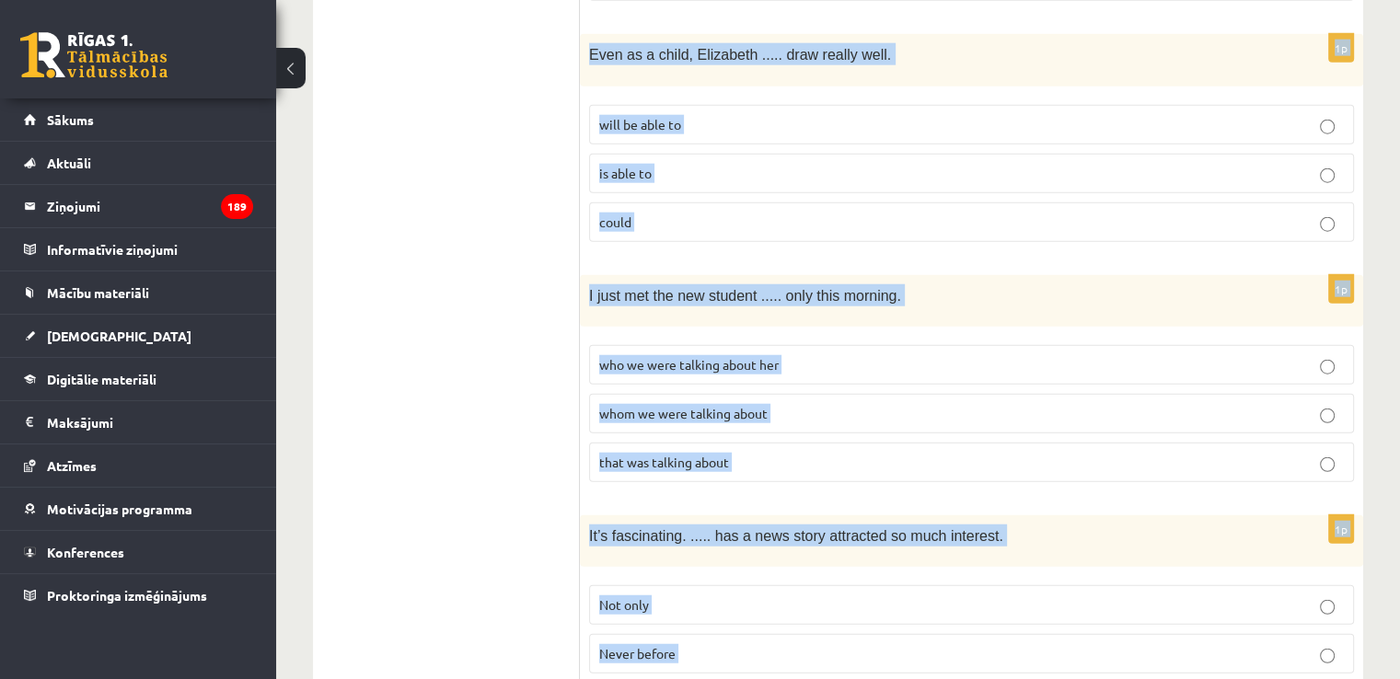
drag, startPoint x: 593, startPoint y: 253, endPoint x: 863, endPoint y: 615, distance: 451.7
copy form "Lore ips dolorsit ame consec adi elitsed doeius. 5t Inci, ..... utl etdol, magn…"
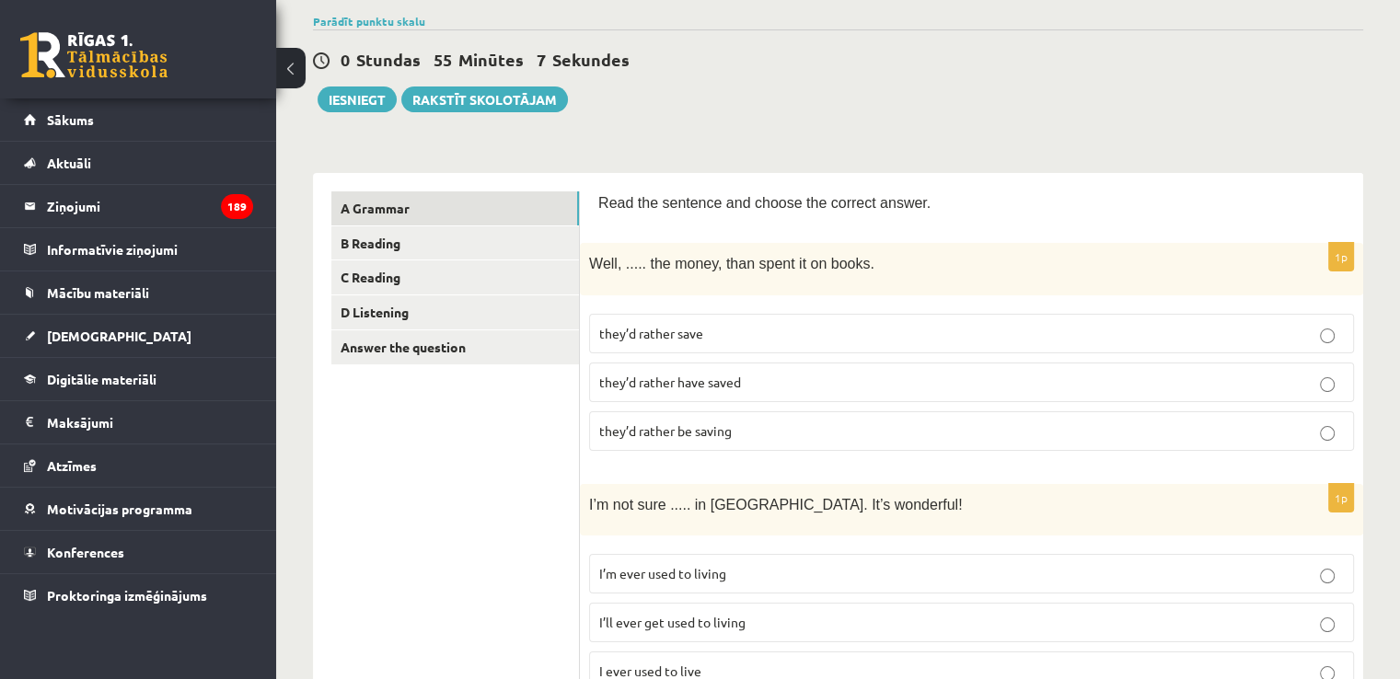
scroll to position [276, 0]
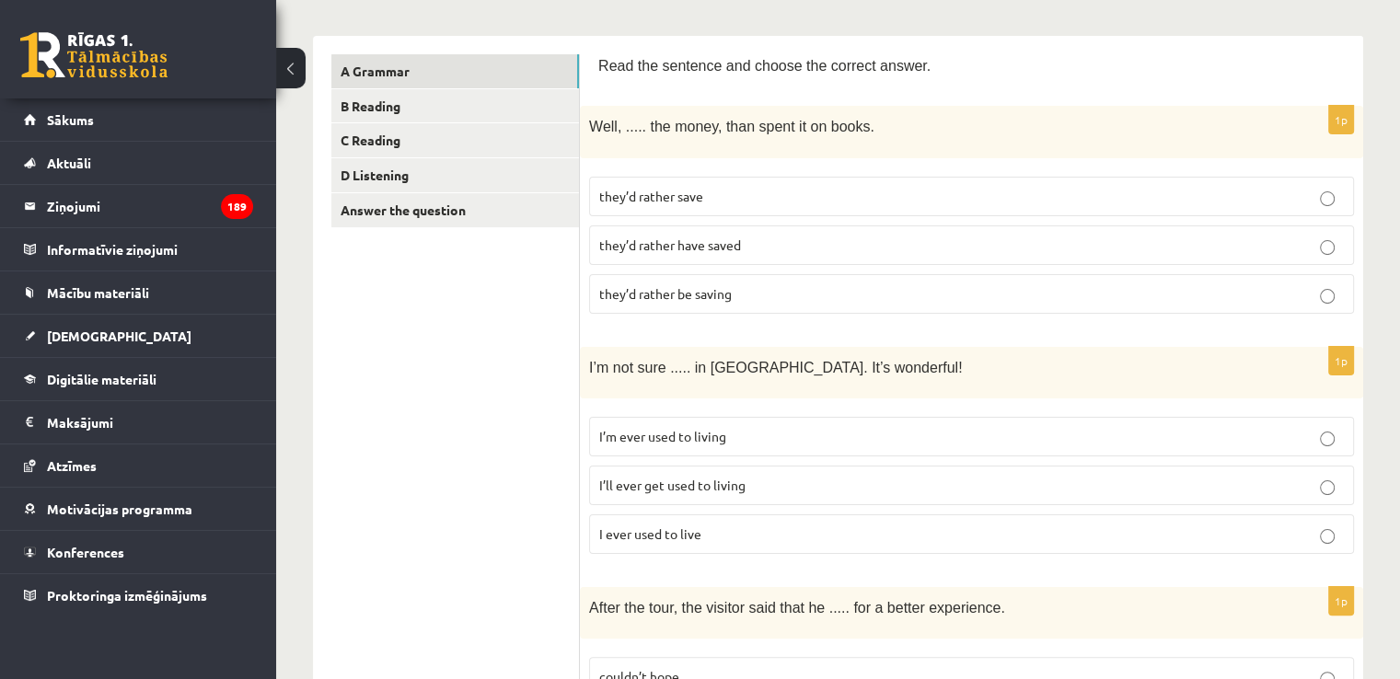
click at [745, 482] on p "I’ll ever get used to living" at bounding box center [971, 485] width 745 height 19
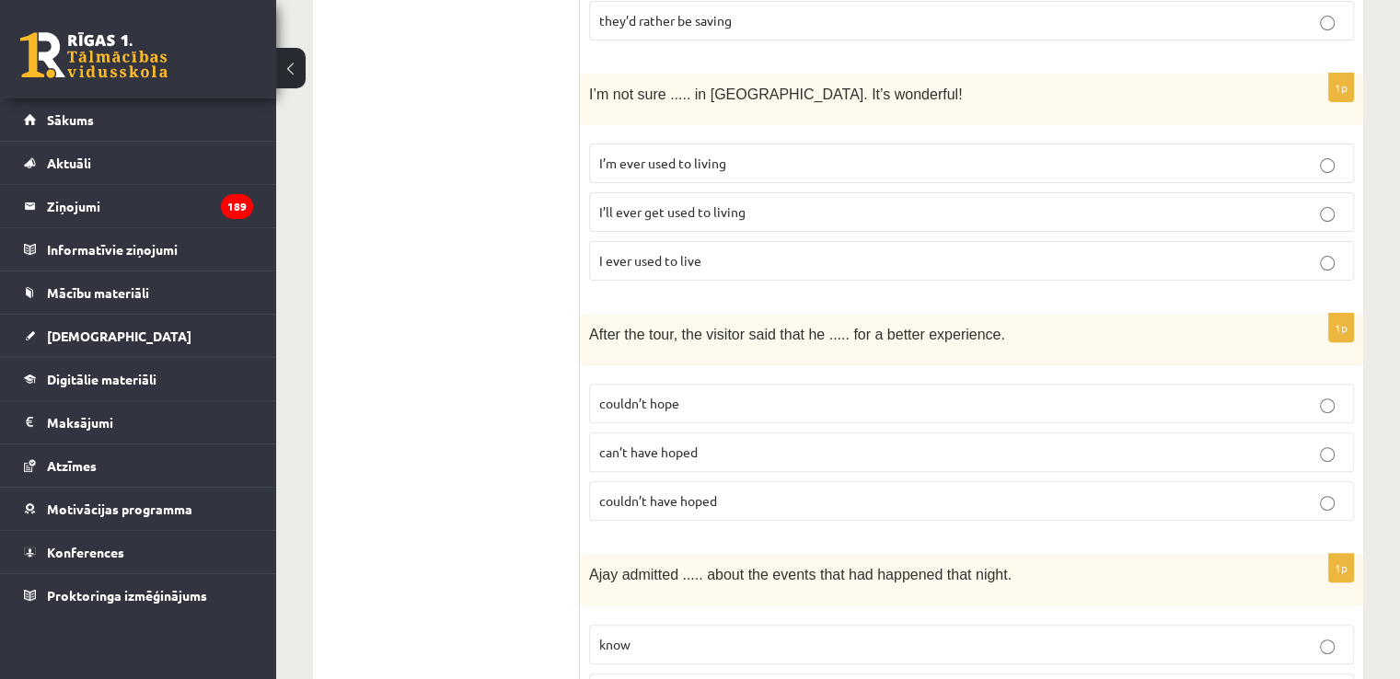
scroll to position [552, 0]
click at [711, 442] on p "can’t have hoped" at bounding box center [971, 449] width 745 height 19
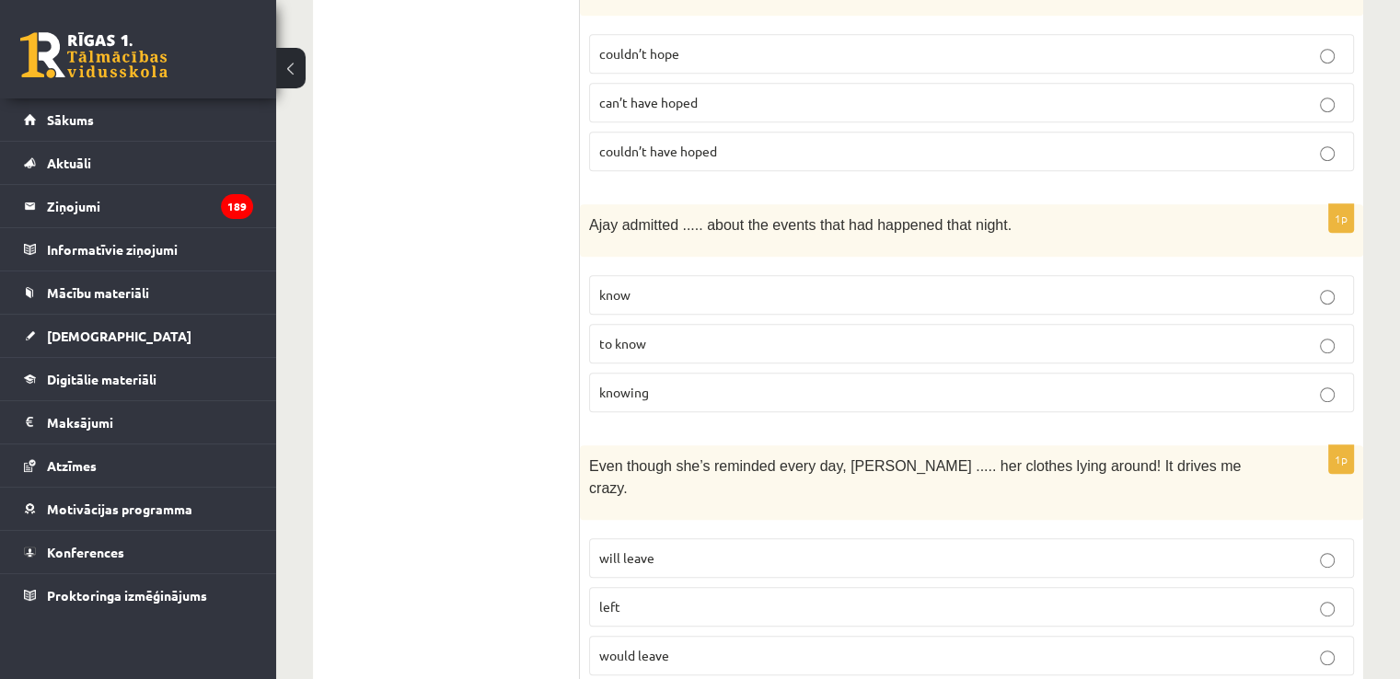
scroll to position [920, 0]
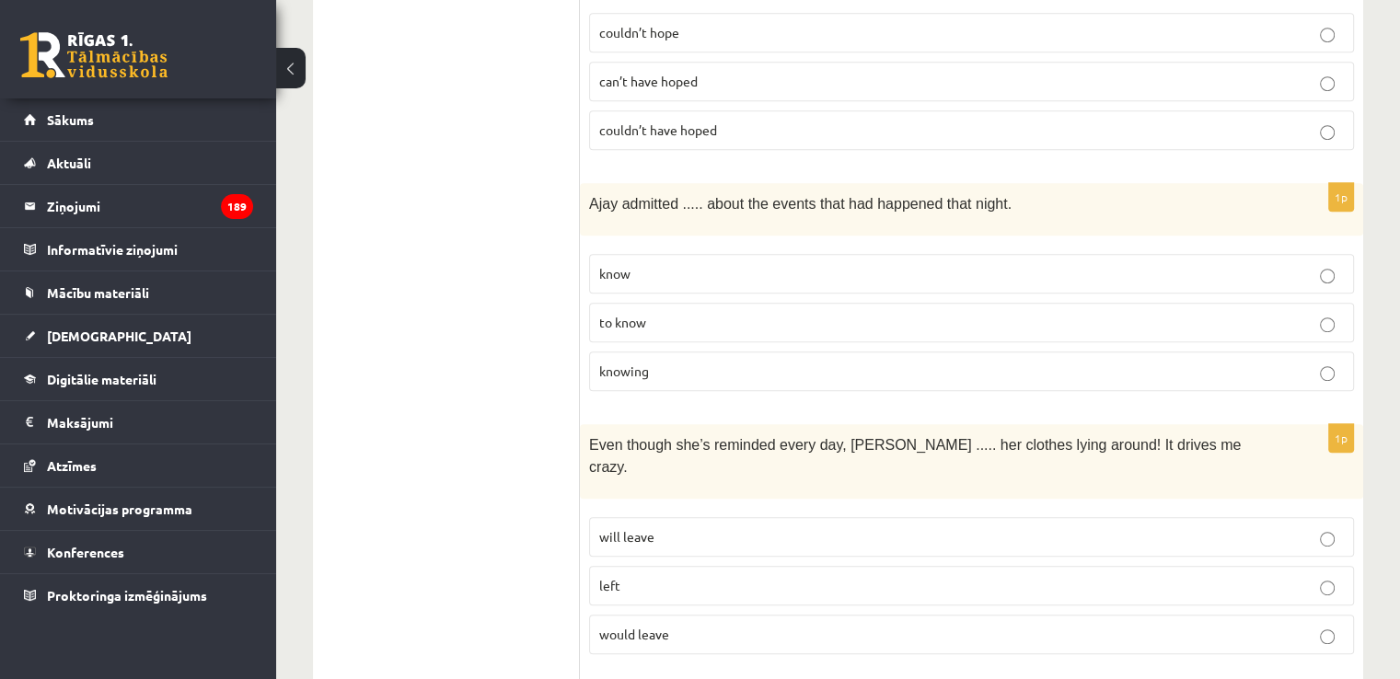
click at [691, 313] on p "to know" at bounding box center [971, 322] width 745 height 19
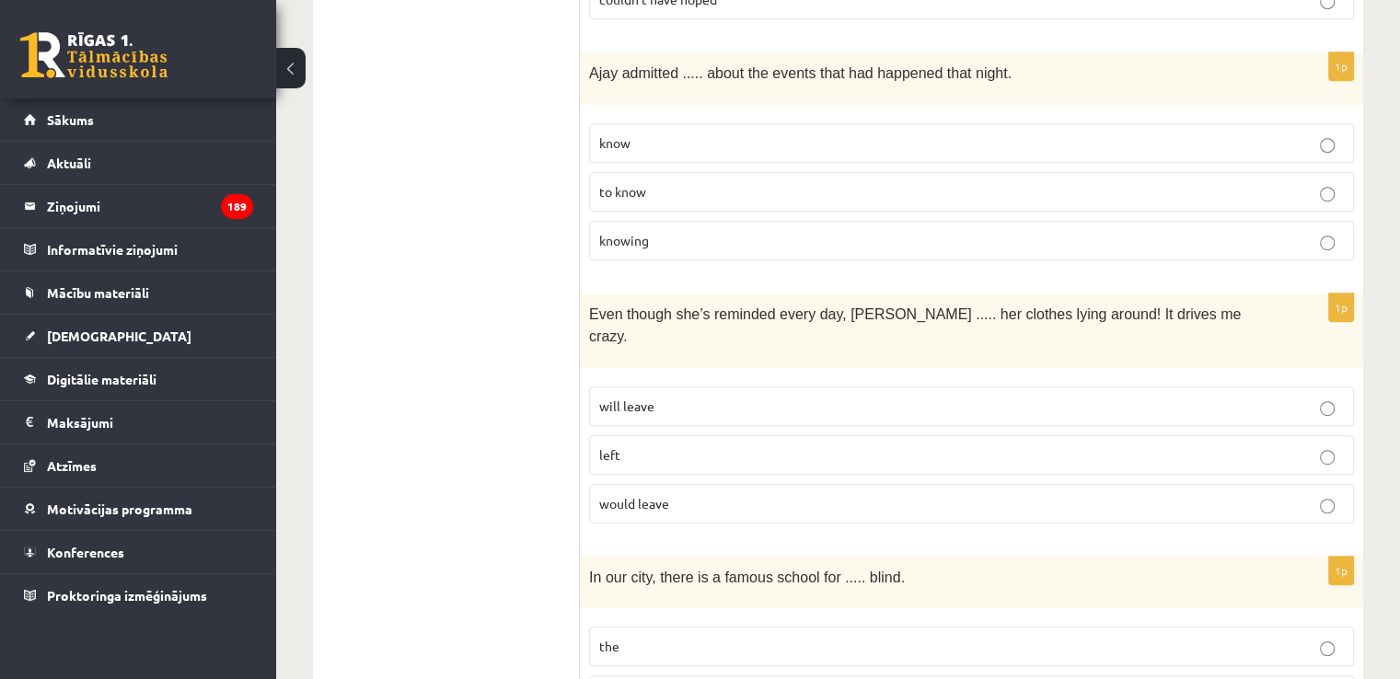
scroll to position [1104, 0]
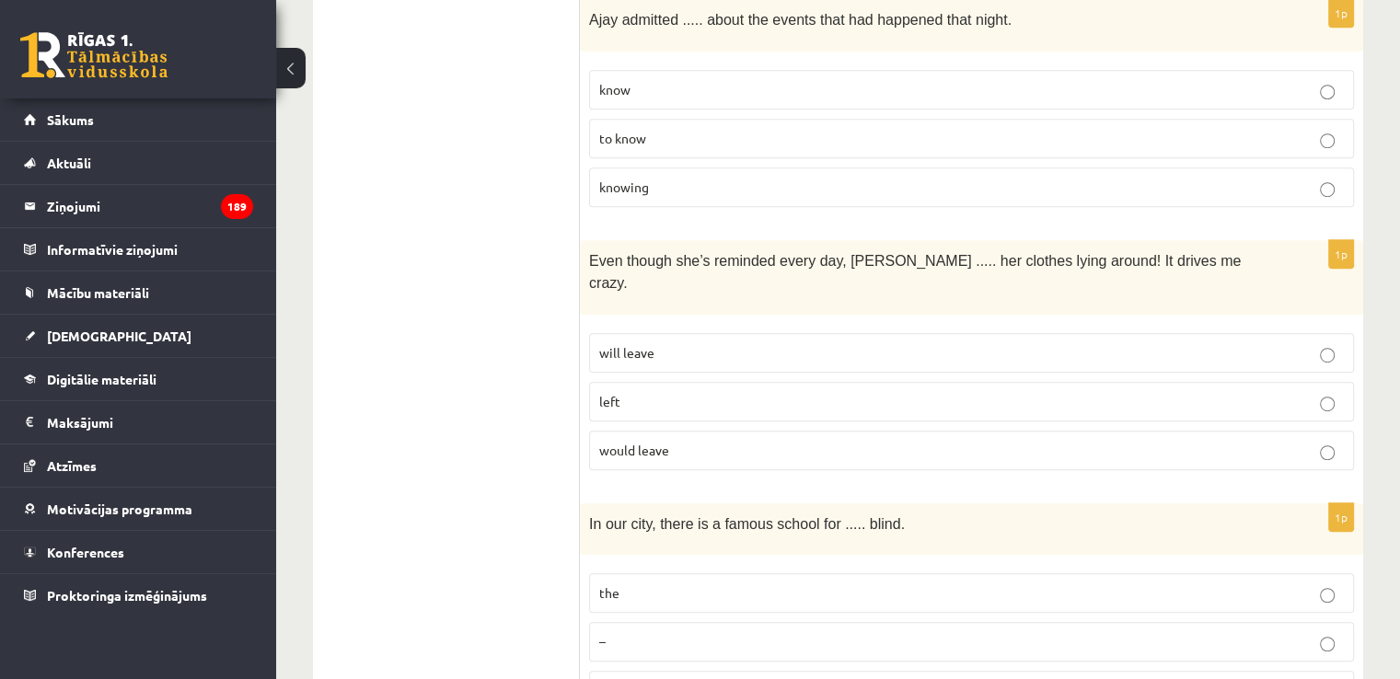
click at [779, 441] on p "would leave" at bounding box center [971, 450] width 745 height 19
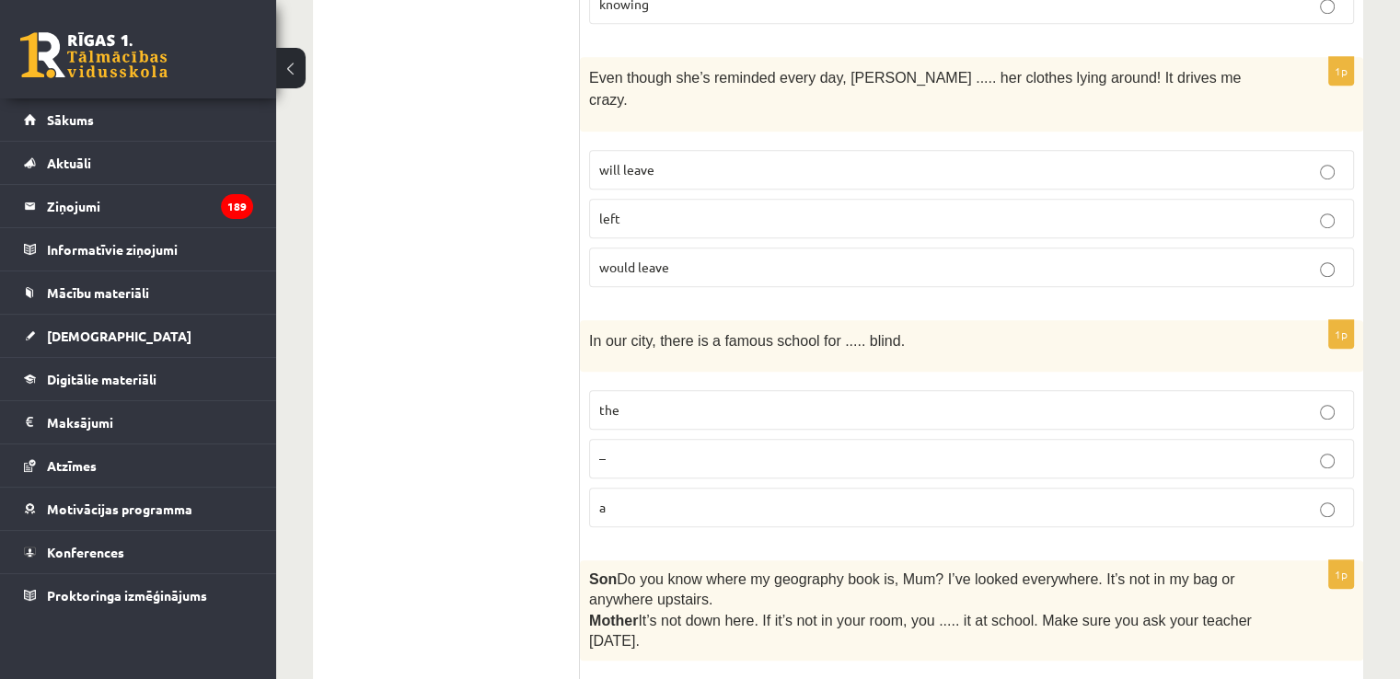
scroll to position [1288, 0]
click at [736, 399] on p "the" at bounding box center [971, 408] width 745 height 19
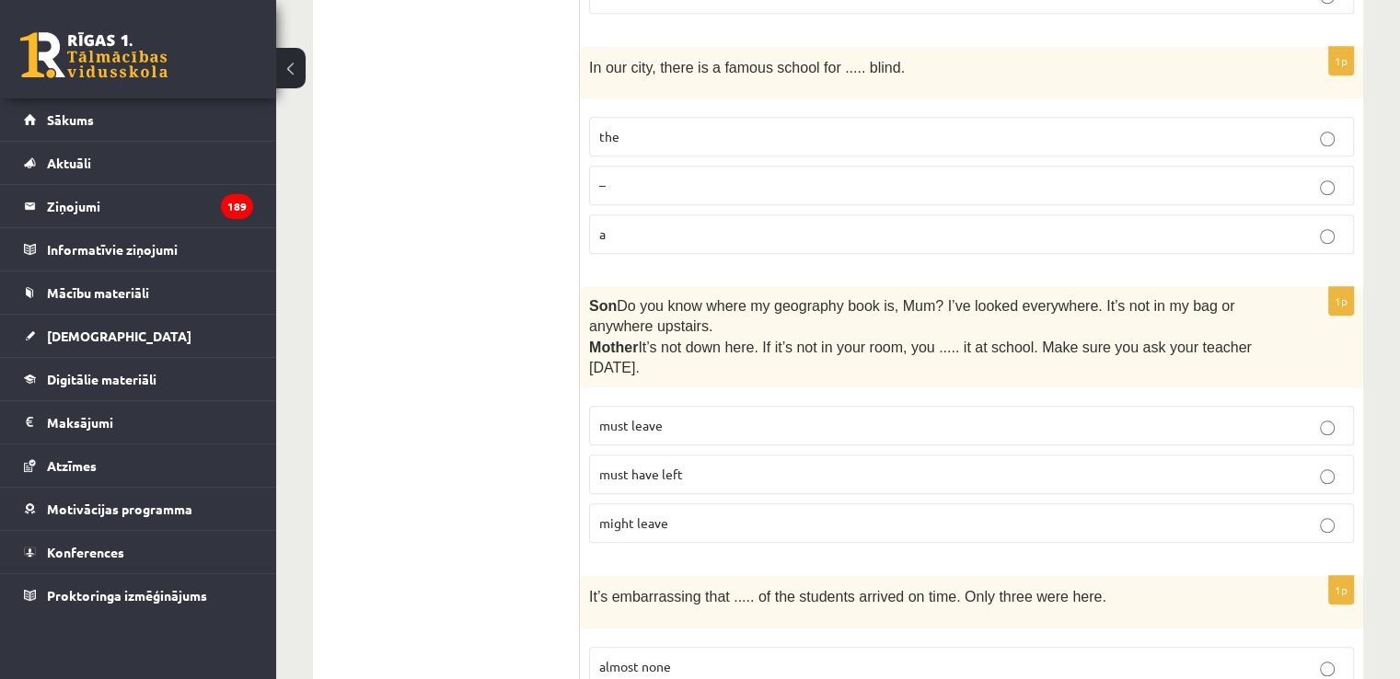
scroll to position [1565, 0]
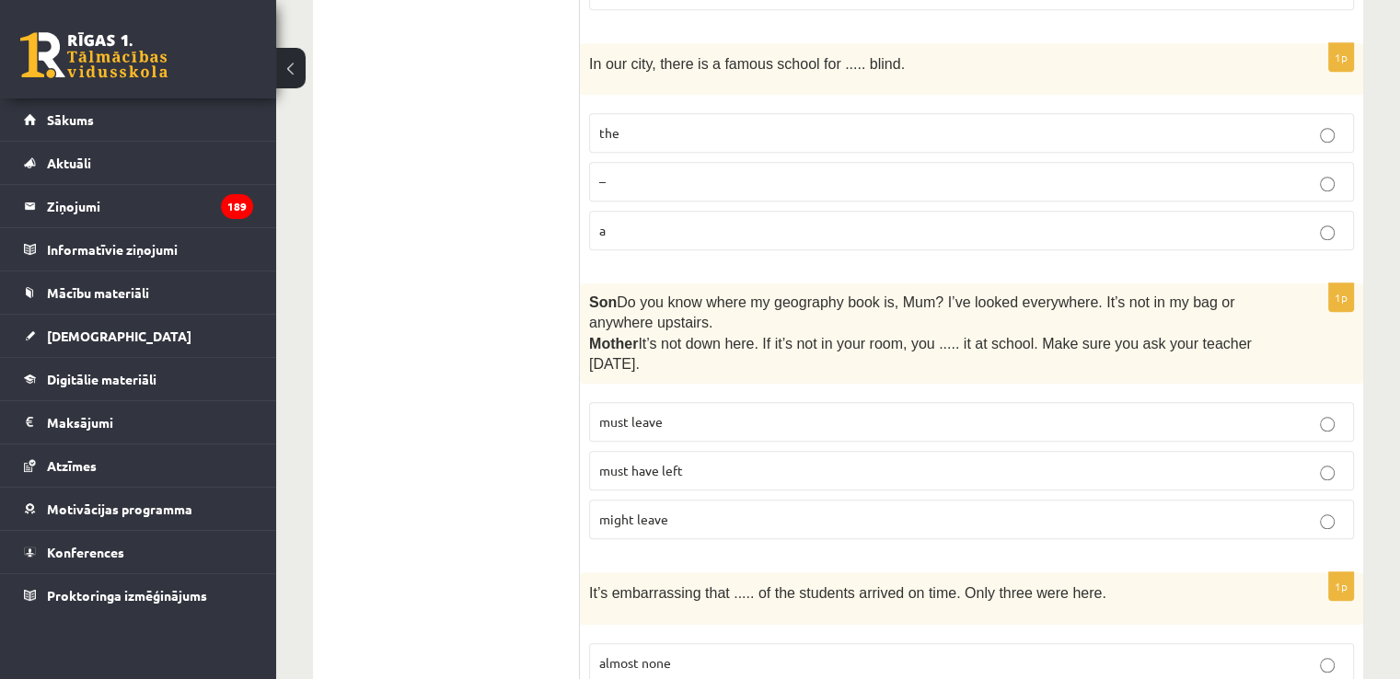
click at [803, 461] on p "must have left" at bounding box center [971, 470] width 745 height 19
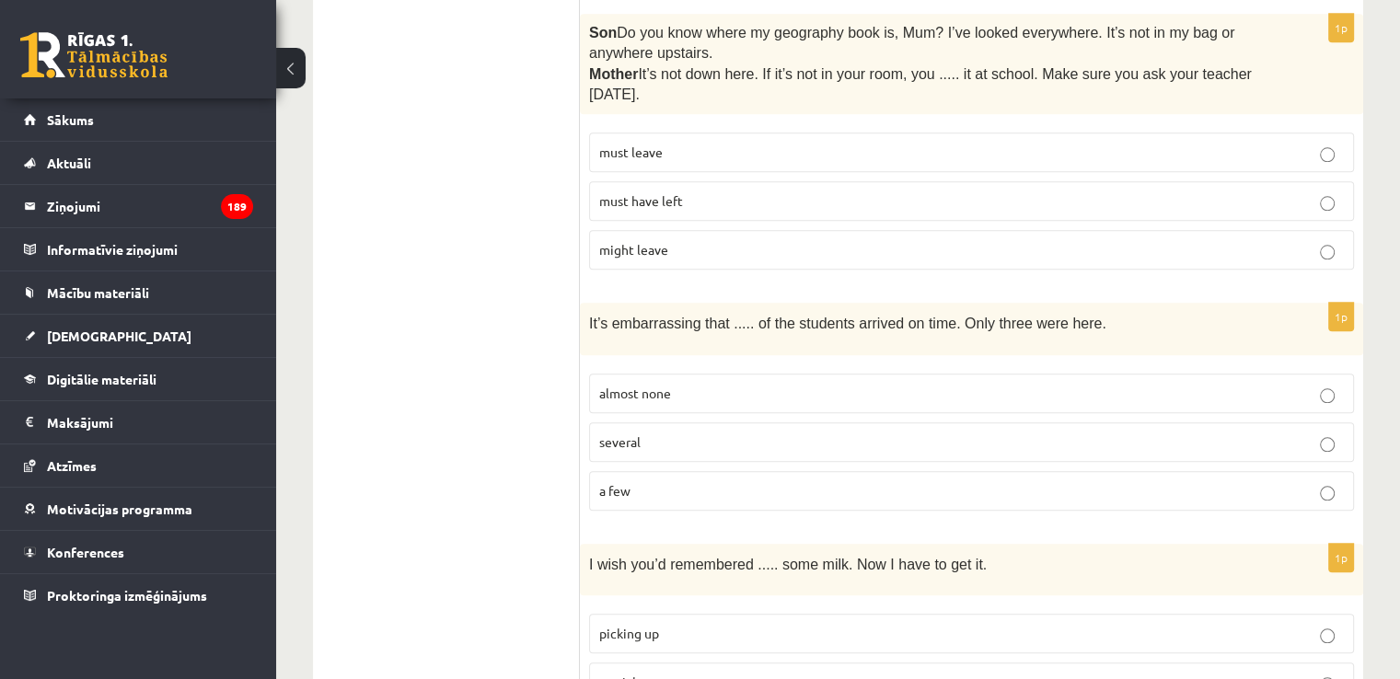
scroll to position [1841, 0]
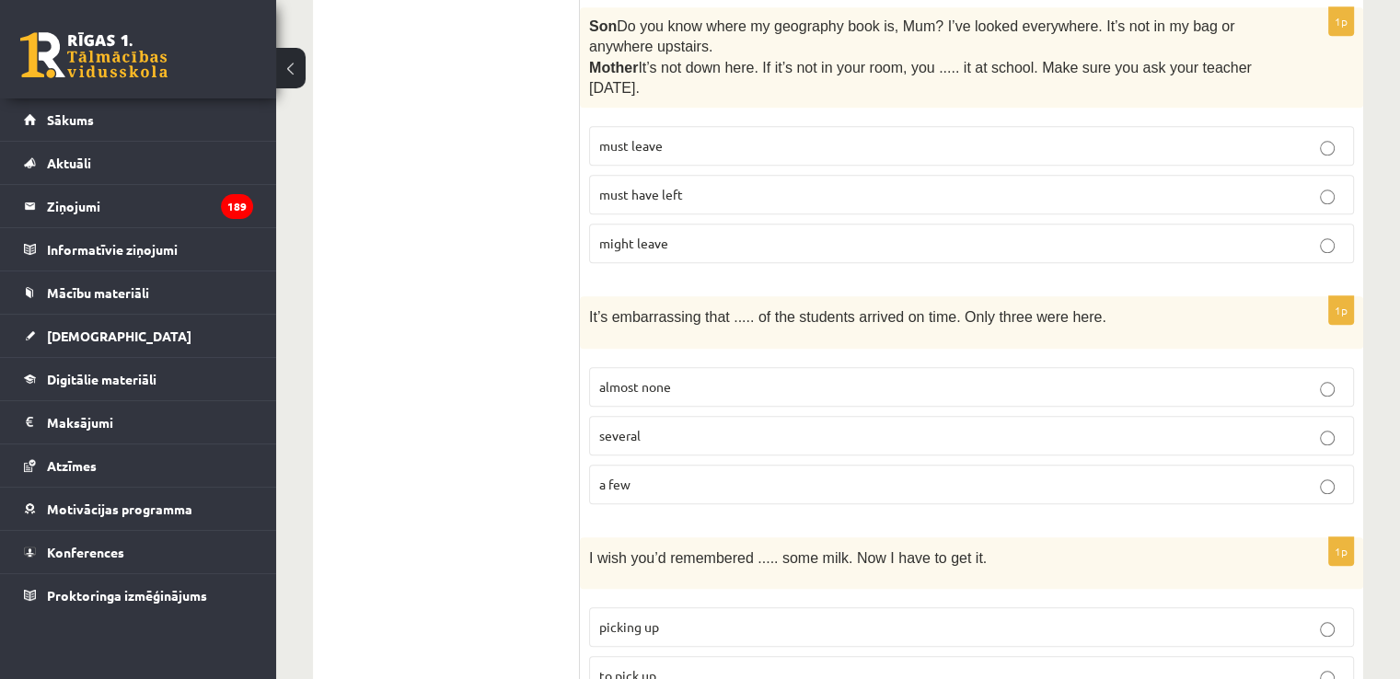
click at [720, 426] on p "several" at bounding box center [971, 435] width 745 height 19
click at [703, 475] on p "a few" at bounding box center [971, 484] width 745 height 19
click at [757, 377] on p "almost none" at bounding box center [971, 386] width 745 height 19
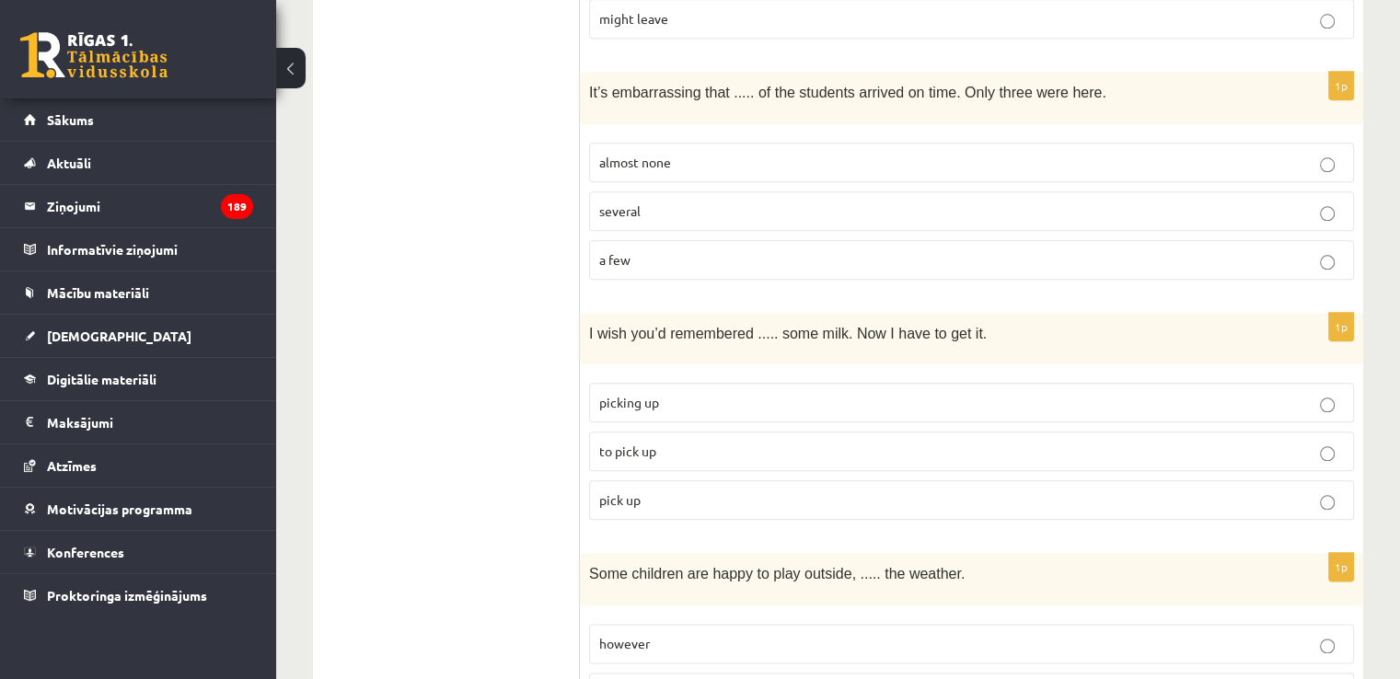
scroll to position [2117, 0]
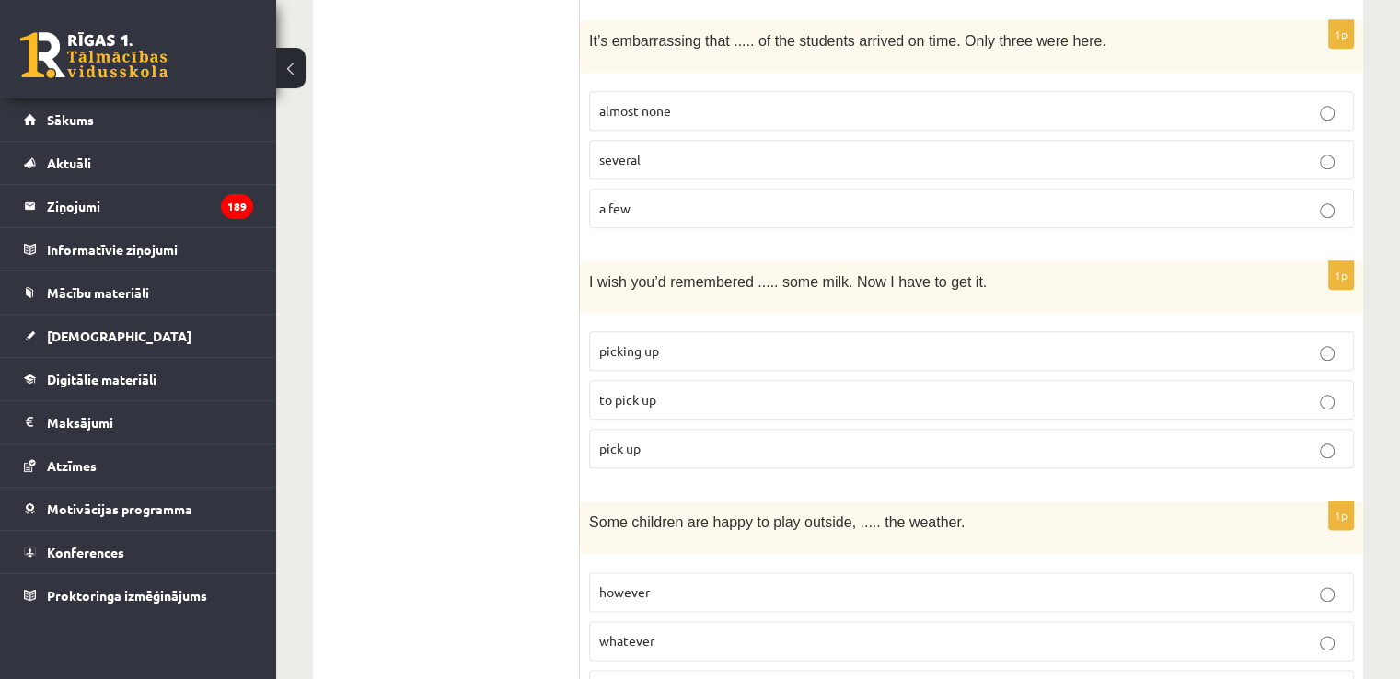
click at [780, 390] on p "to pick up" at bounding box center [971, 399] width 745 height 19
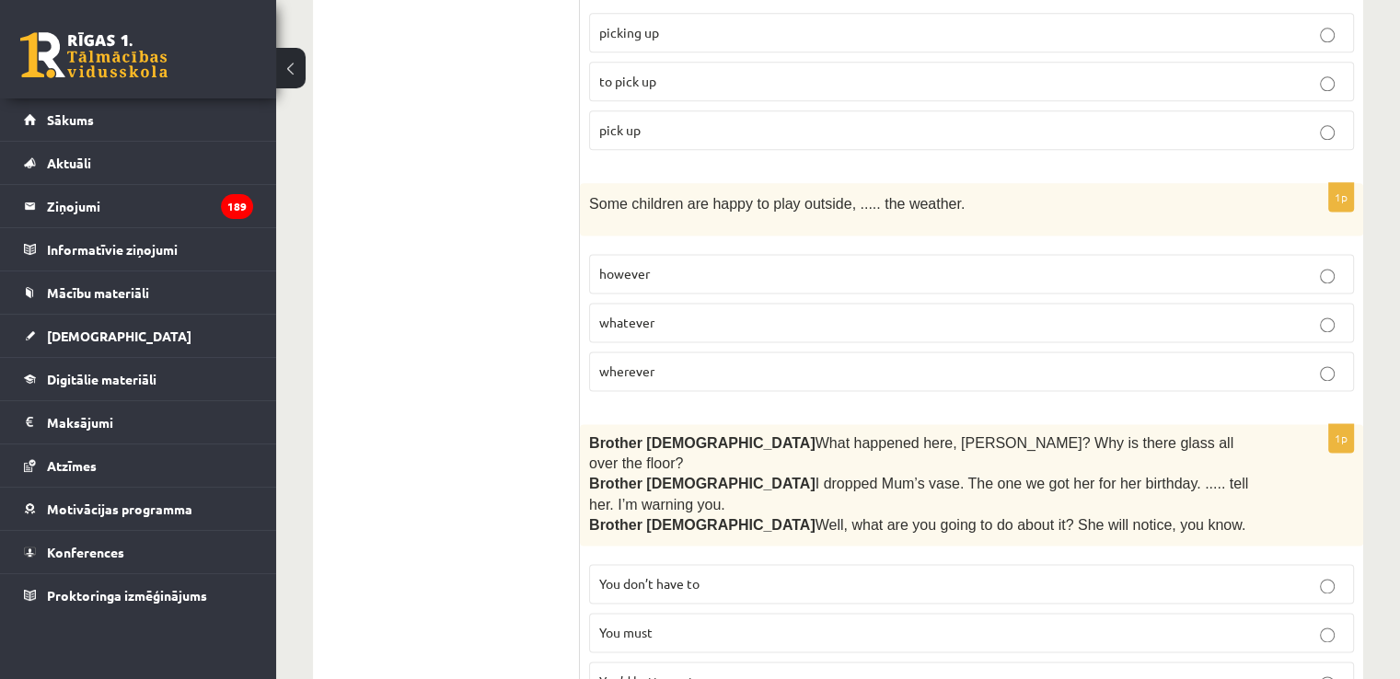
scroll to position [2485, 0]
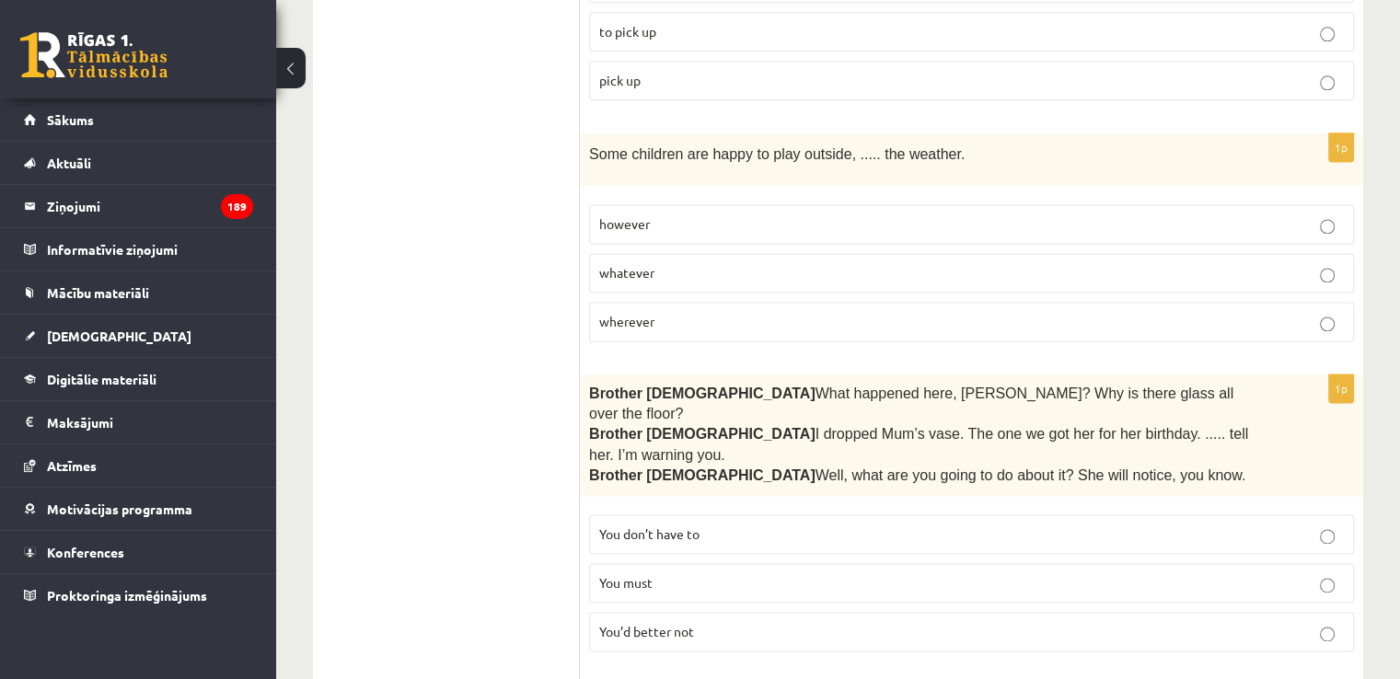
click at [822, 253] on label "whatever" at bounding box center [971, 273] width 765 height 40
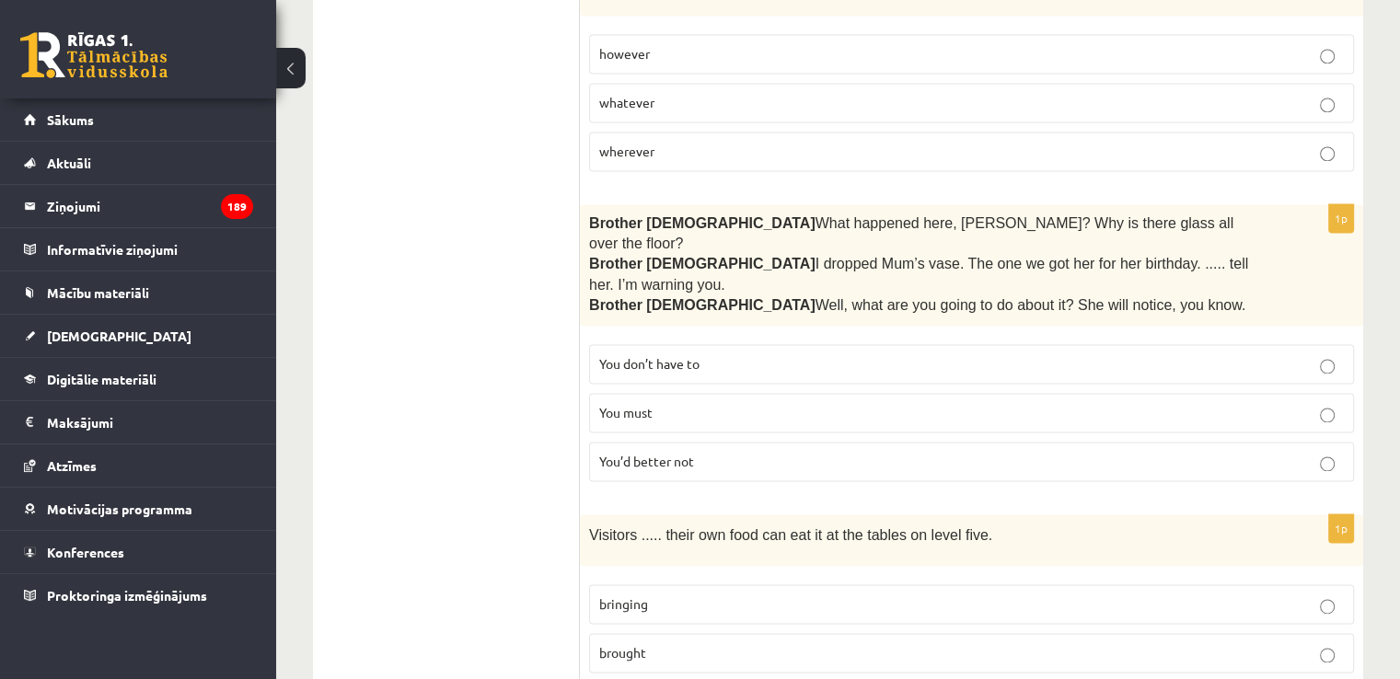
scroll to position [2669, 0]
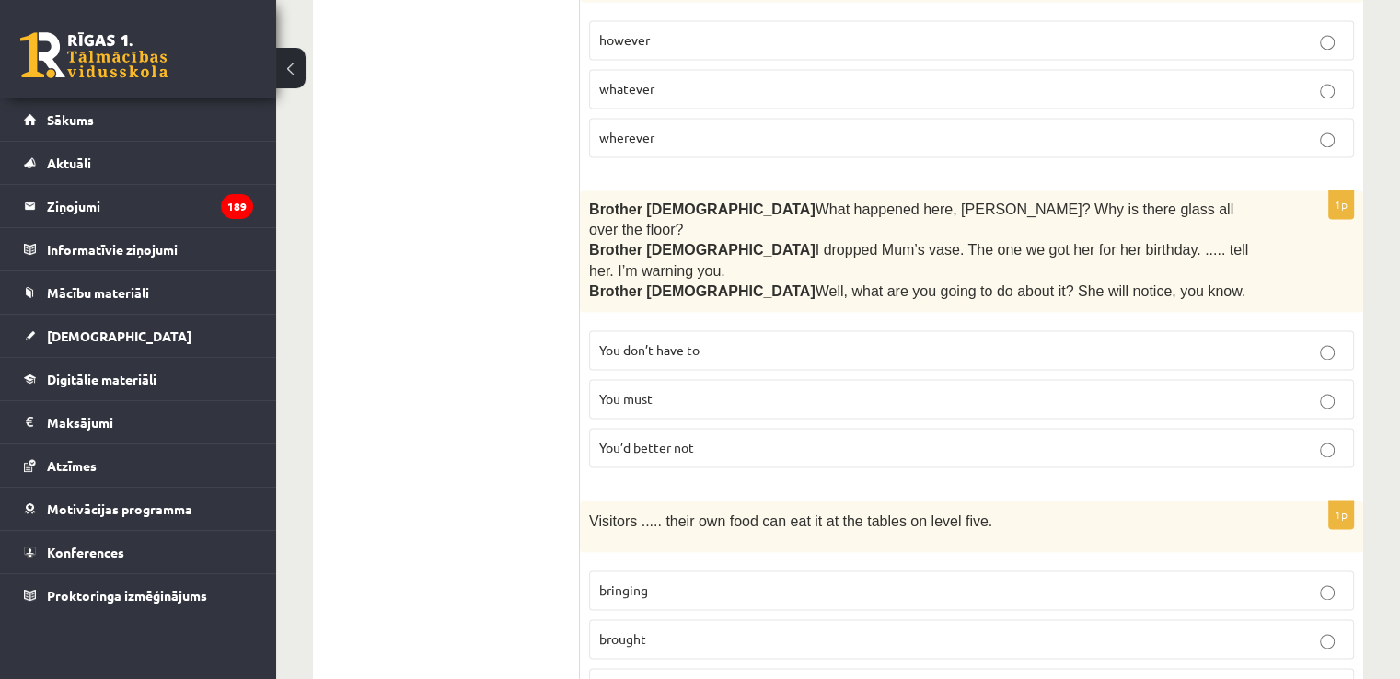
click at [773, 428] on label "You’d better not" at bounding box center [971, 448] width 765 height 40
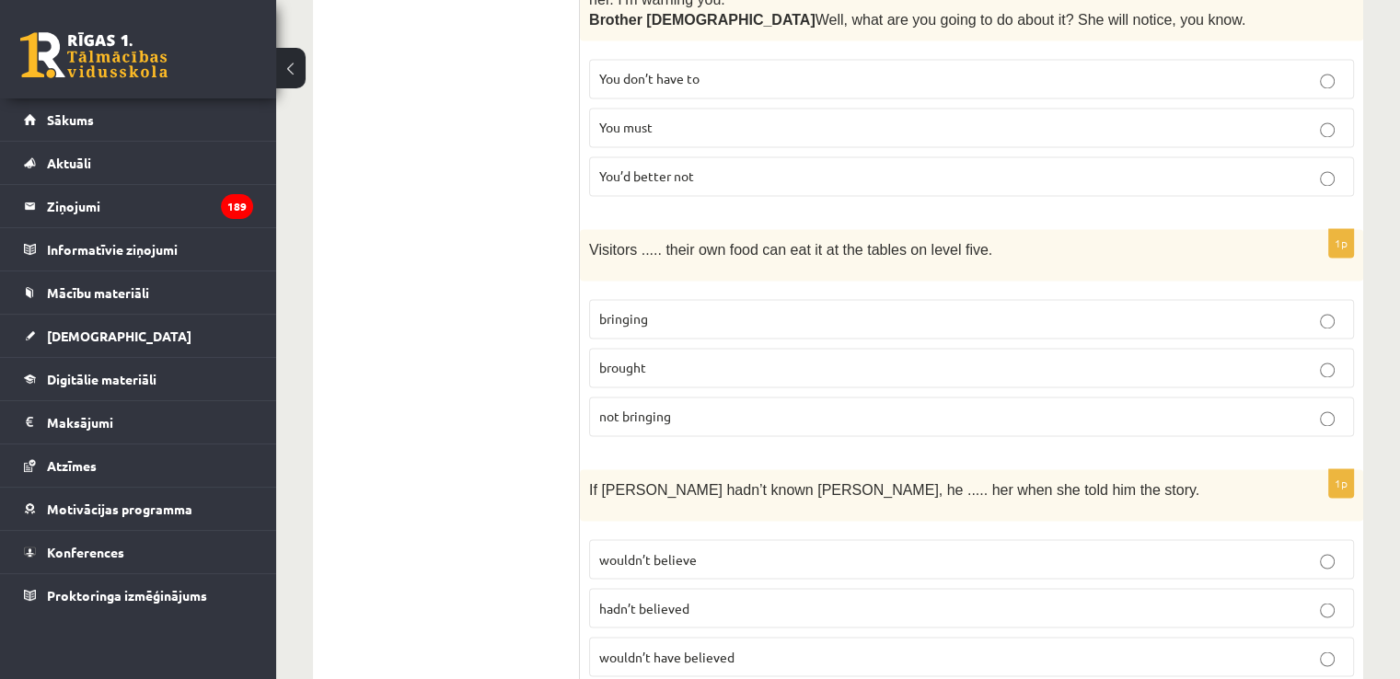
scroll to position [2945, 0]
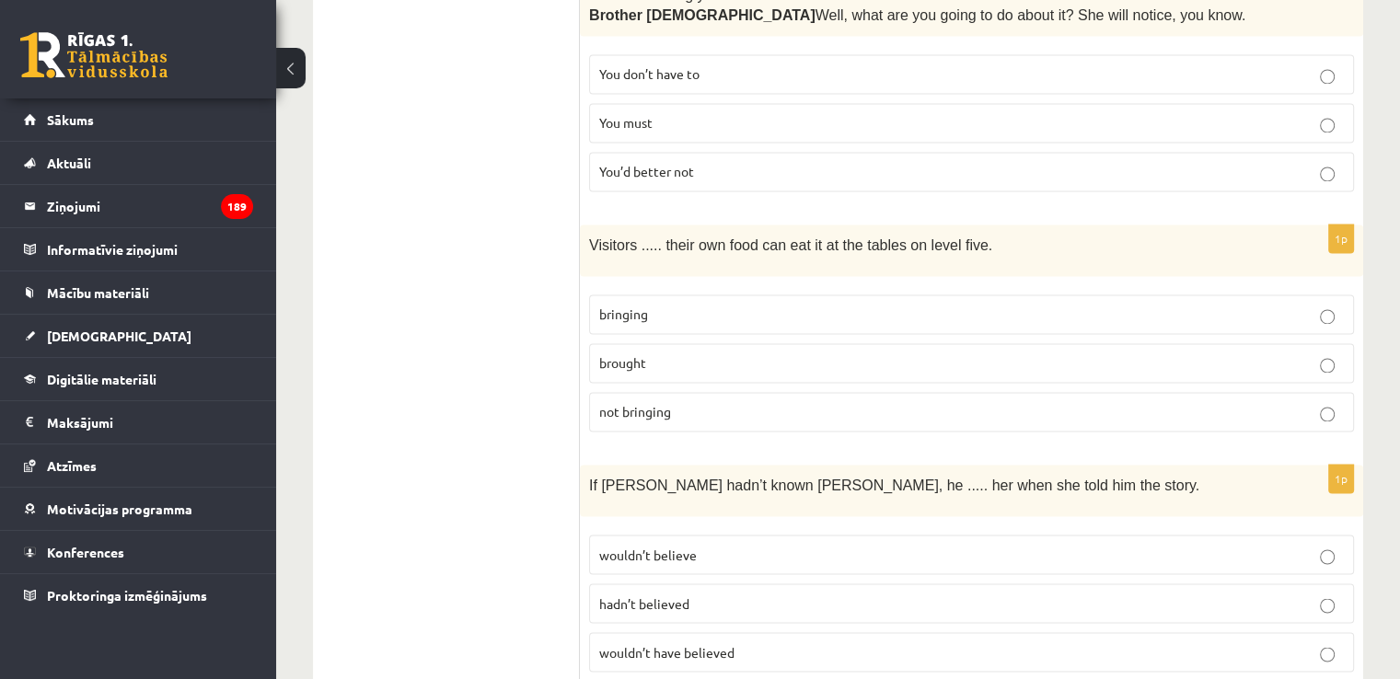
click at [769, 305] on p "bringing" at bounding box center [971, 314] width 745 height 19
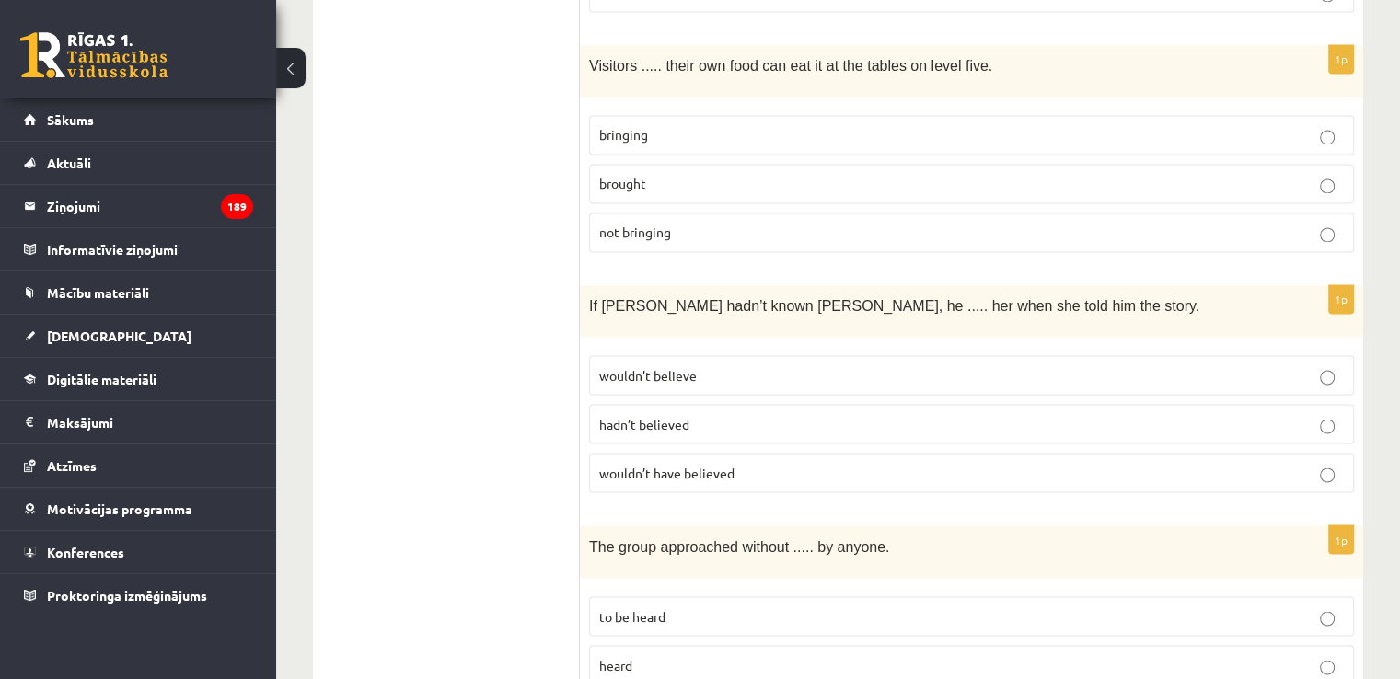
scroll to position [3129, 0]
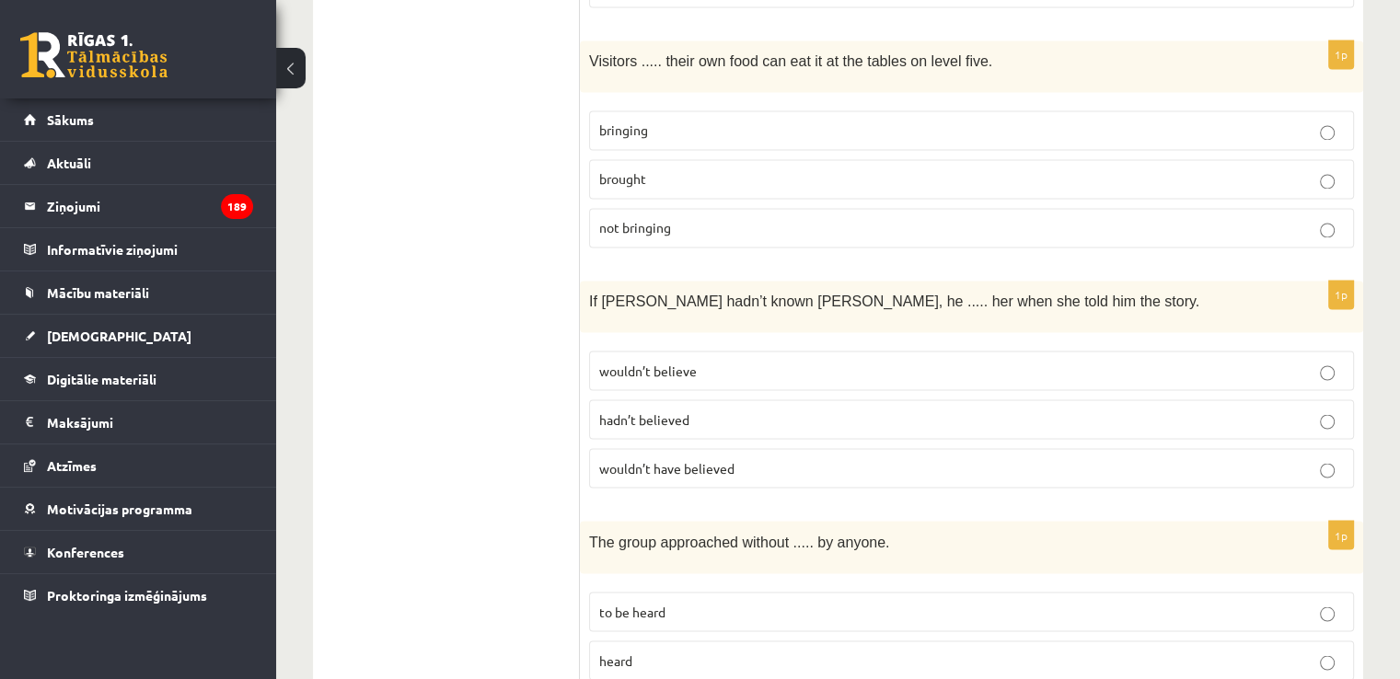
click at [746, 458] on p "wouldn’t have believed" at bounding box center [971, 467] width 745 height 19
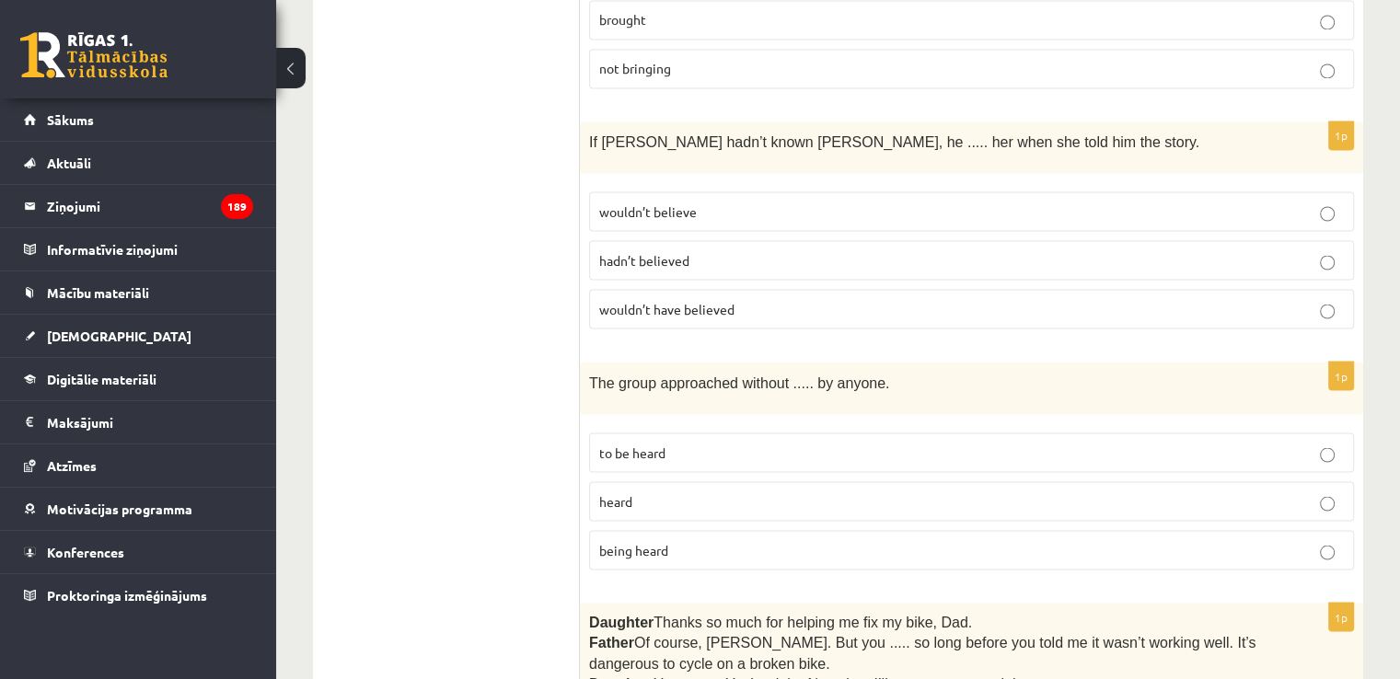
scroll to position [3313, 0]
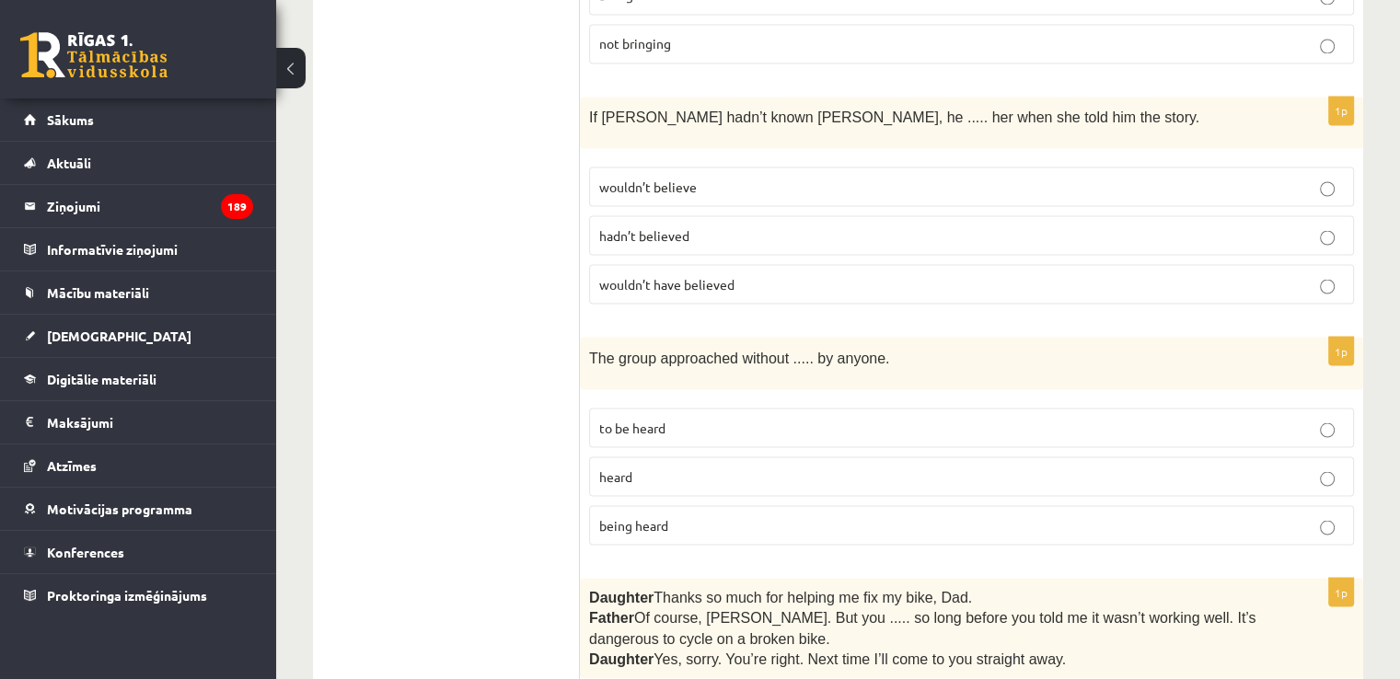
click at [699, 515] on p "being heard" at bounding box center [971, 524] width 745 height 19
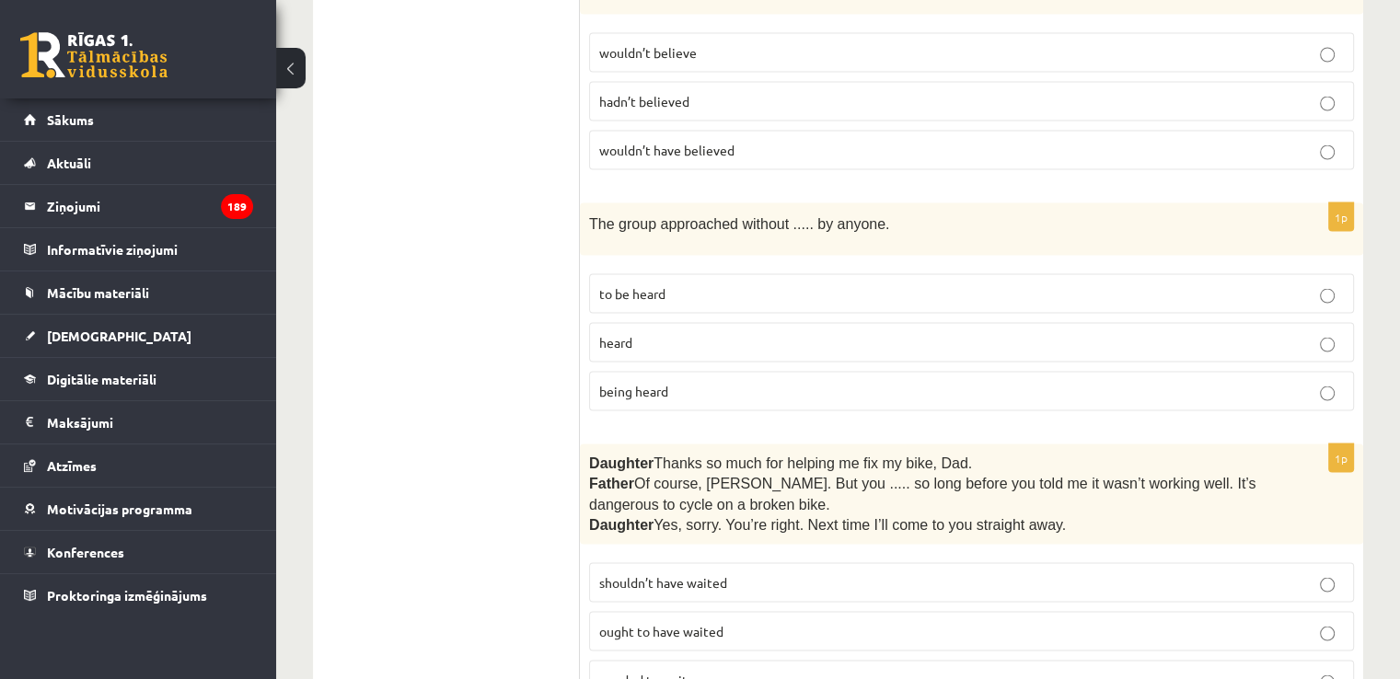
scroll to position [3589, 0]
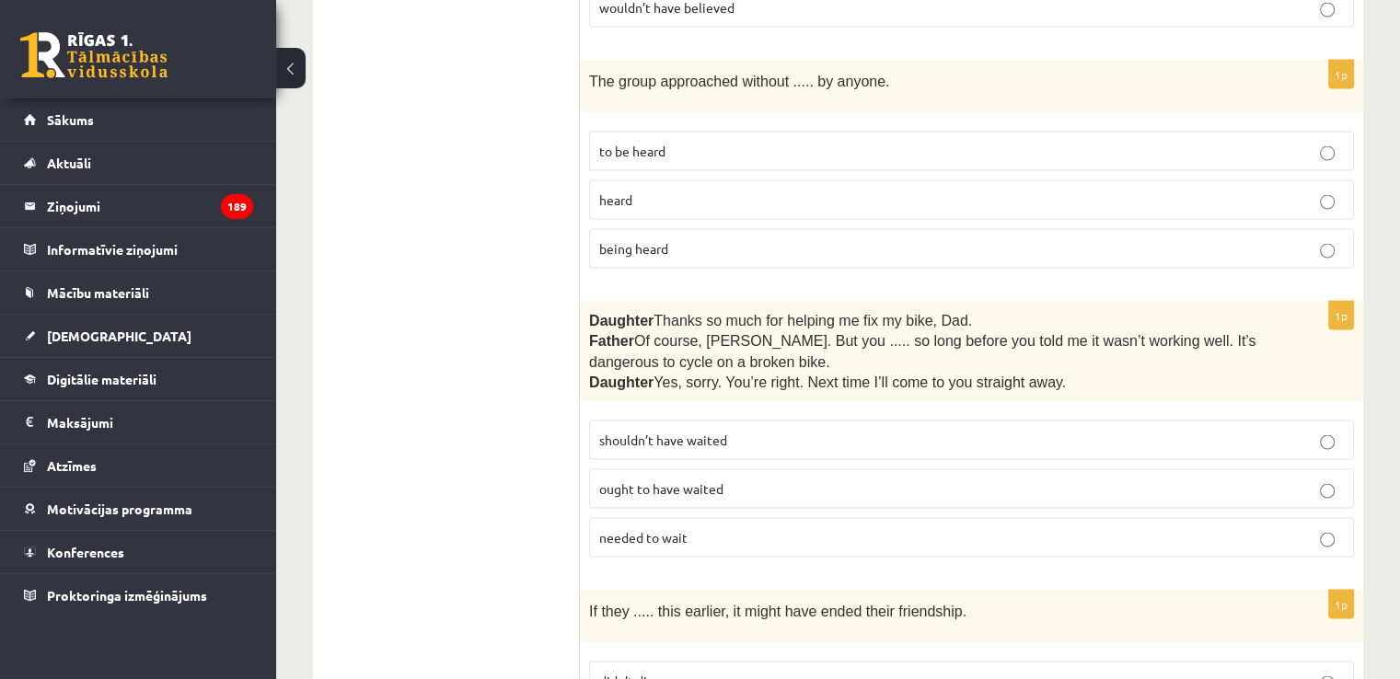
click at [743, 431] on p "shouldn’t have waited" at bounding box center [971, 440] width 745 height 19
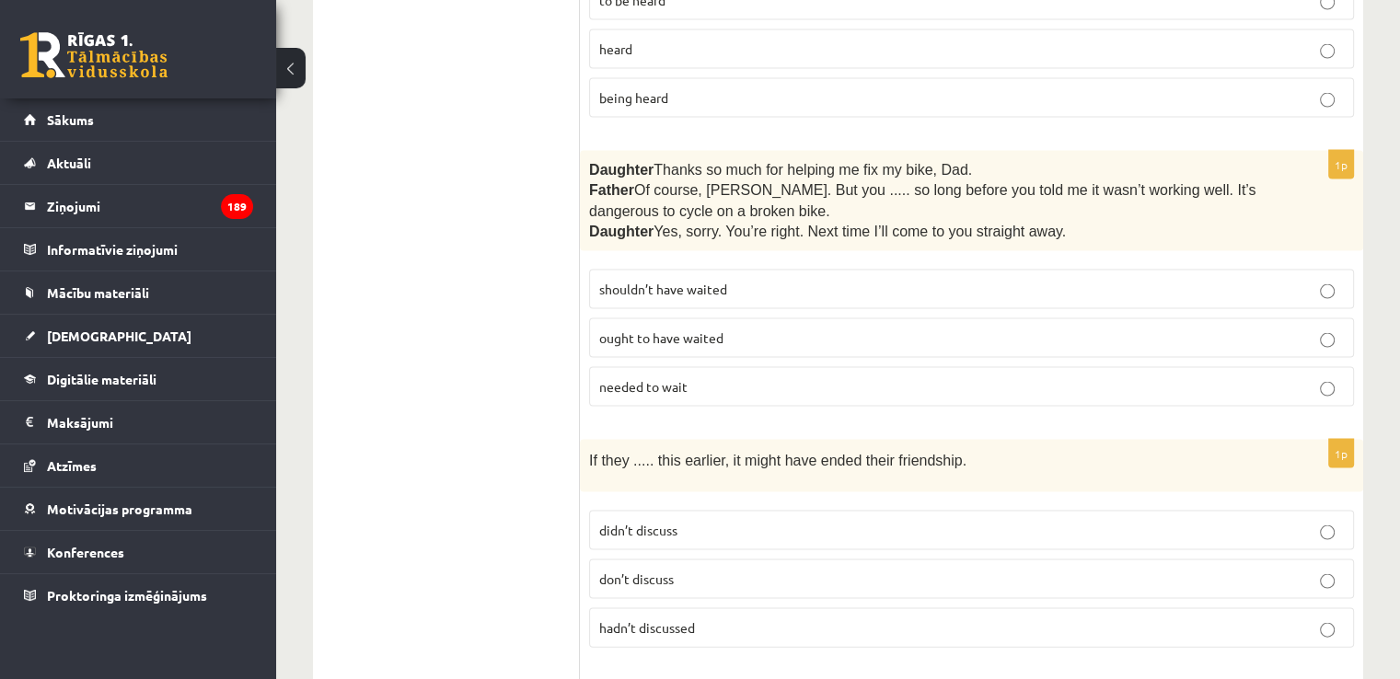
scroll to position [3865, 0]
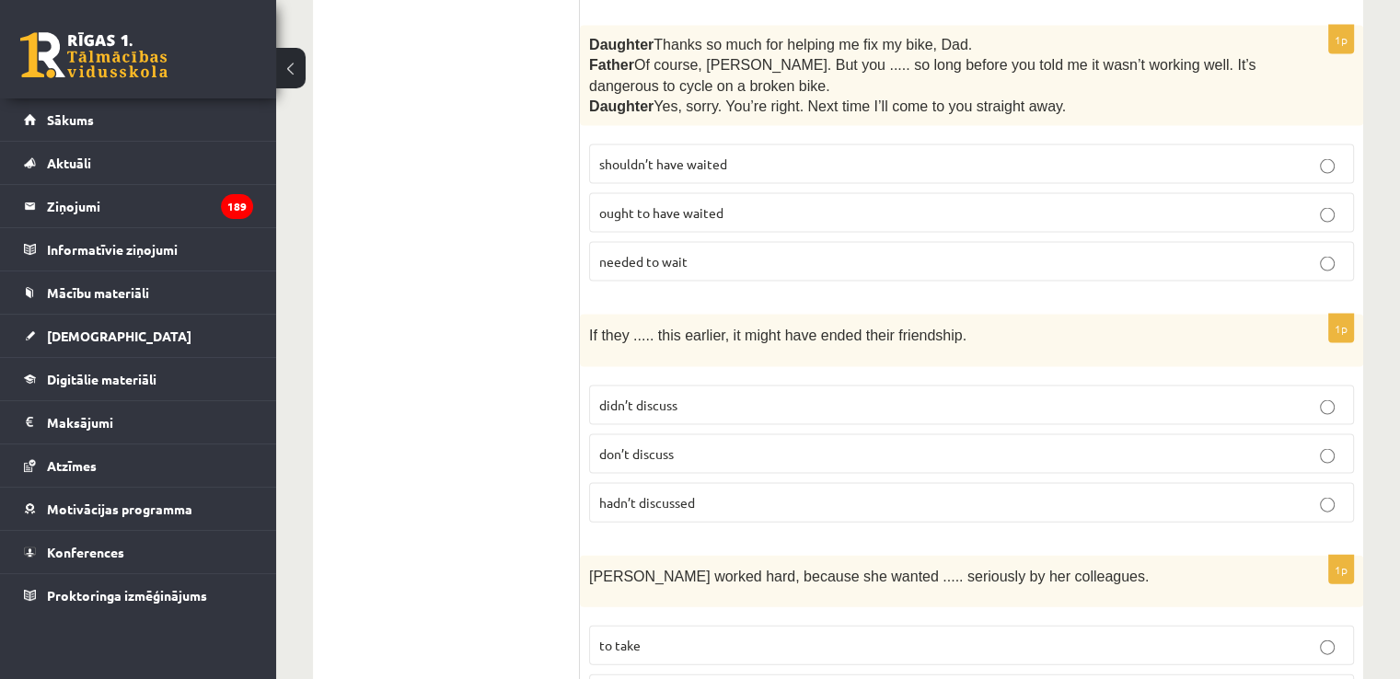
click at [811, 493] on p "hadn’t discussed" at bounding box center [971, 502] width 745 height 19
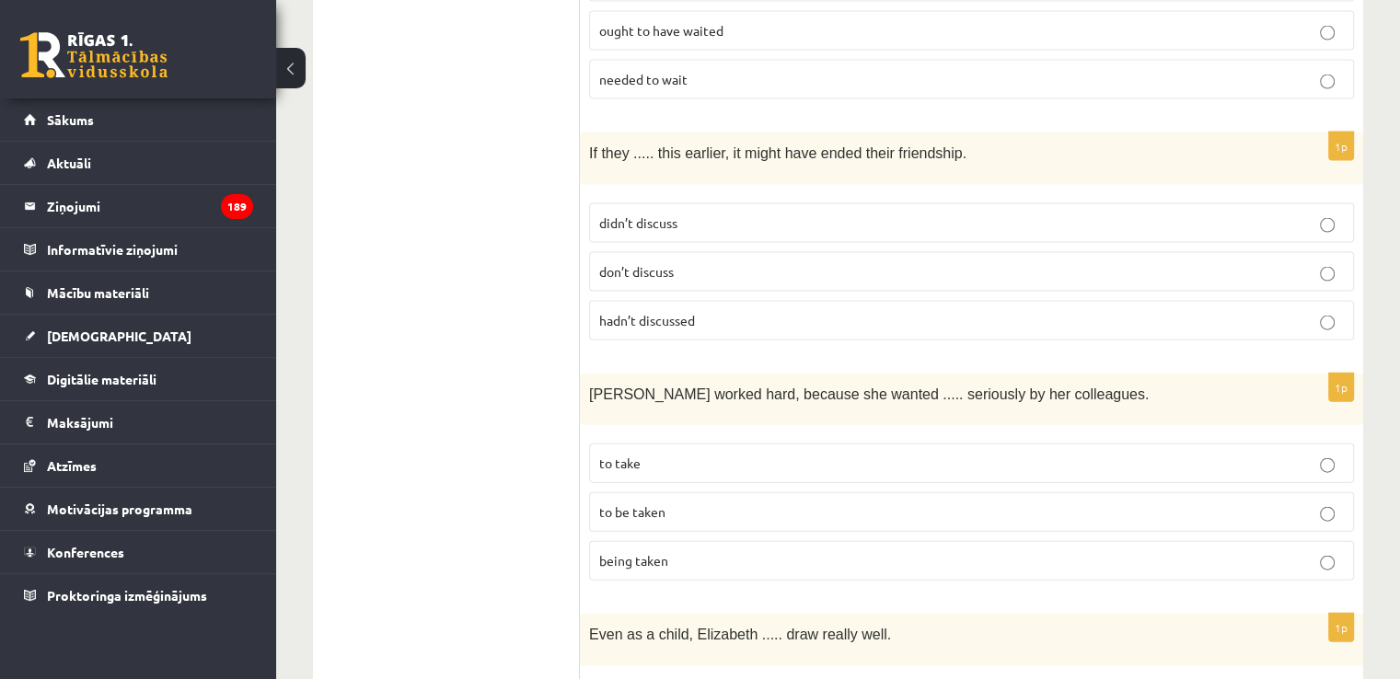
scroll to position [4050, 0]
click at [788, 501] on p "to be taken" at bounding box center [971, 510] width 745 height 19
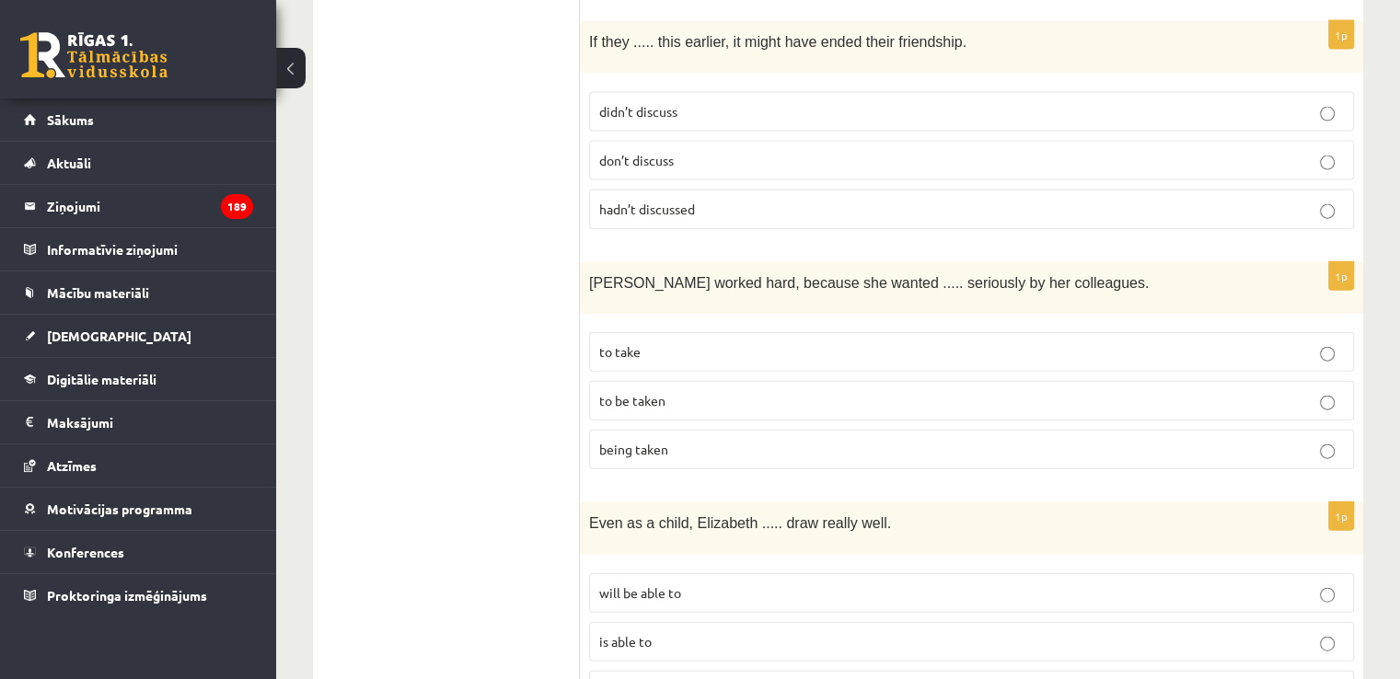
scroll to position [4326, 0]
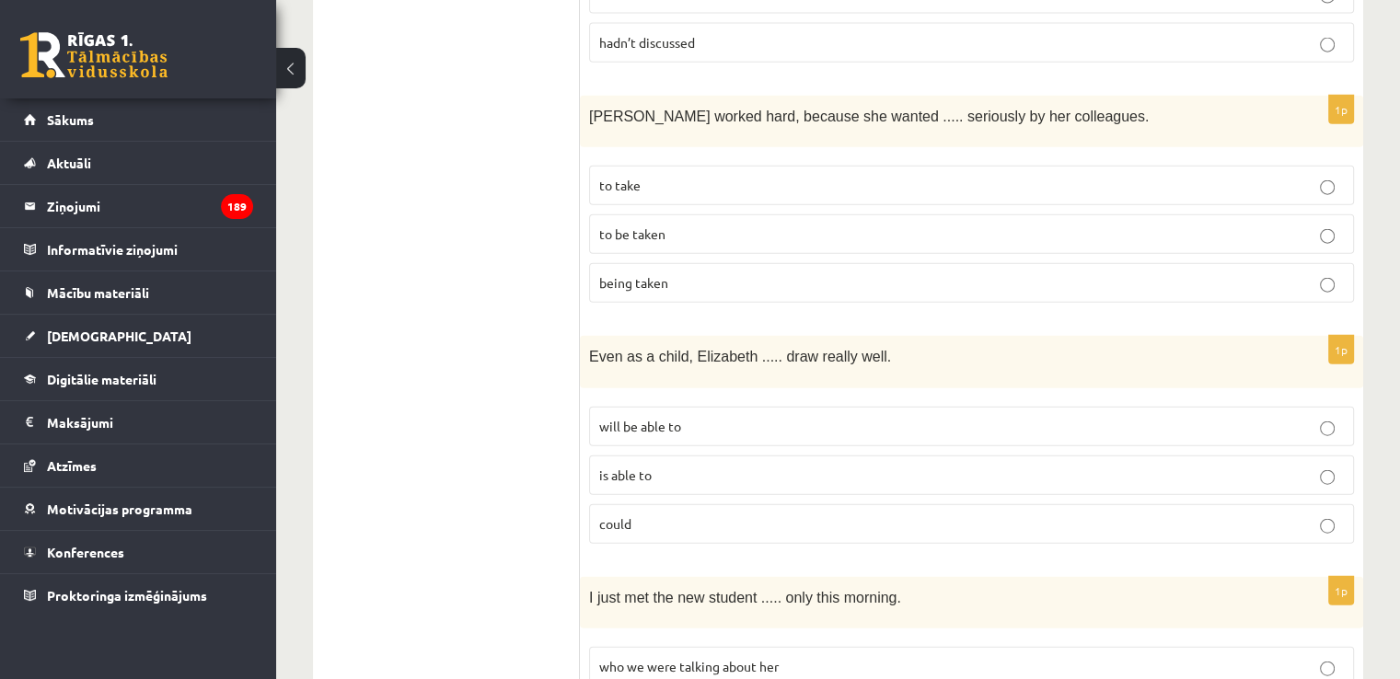
click at [826, 504] on label "could" at bounding box center [971, 524] width 765 height 40
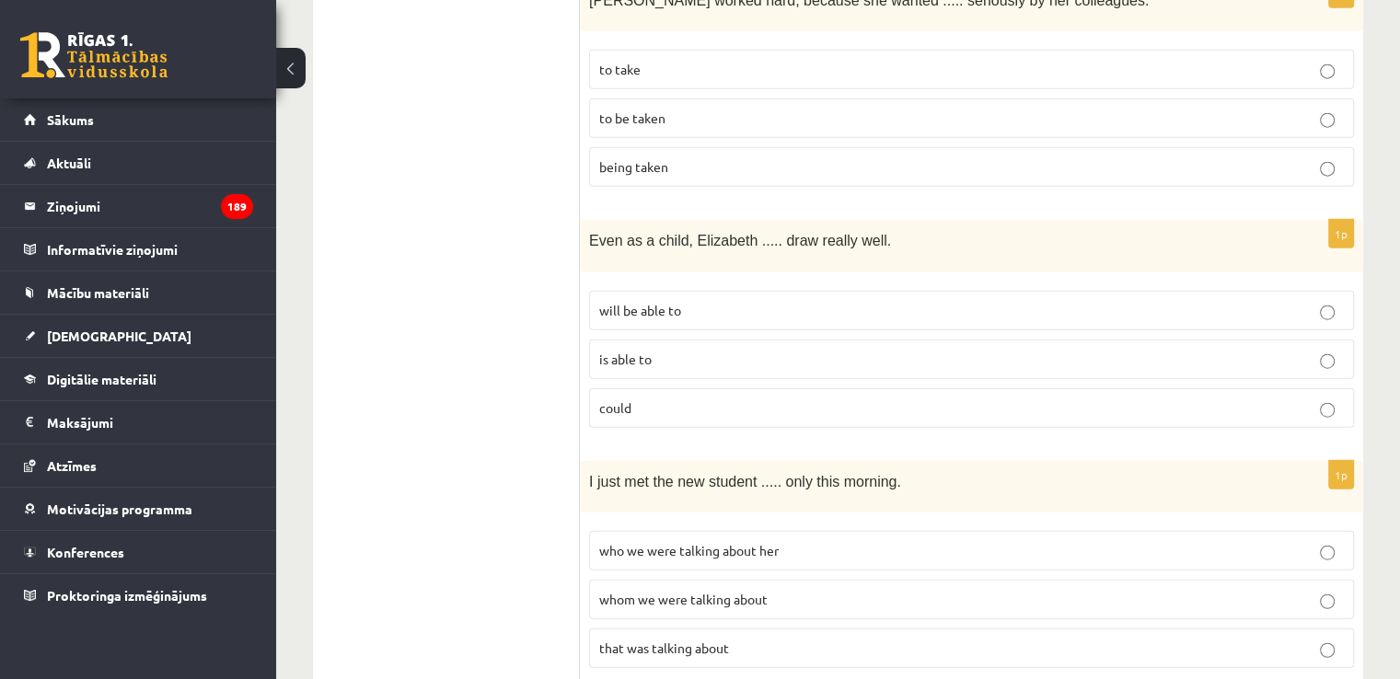
scroll to position [4602, 0]
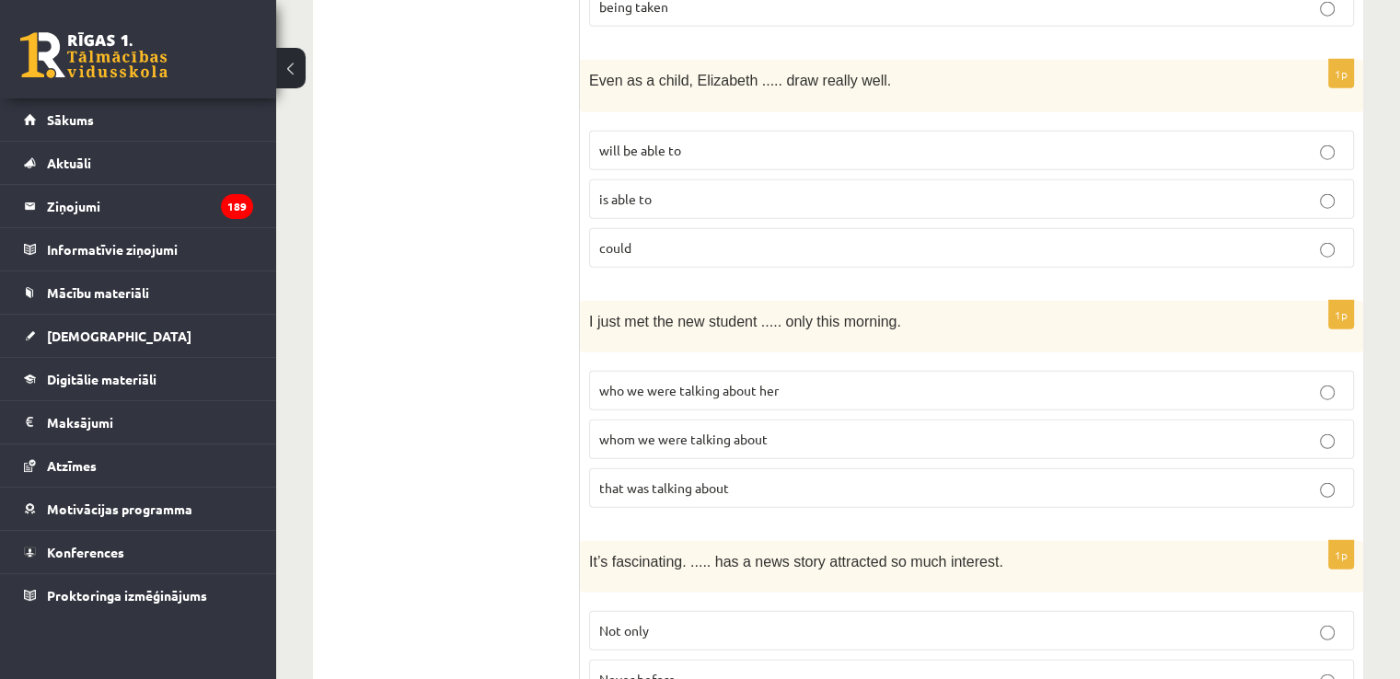
click at [811, 381] on p "who we were talking about her" at bounding box center [971, 390] width 745 height 19
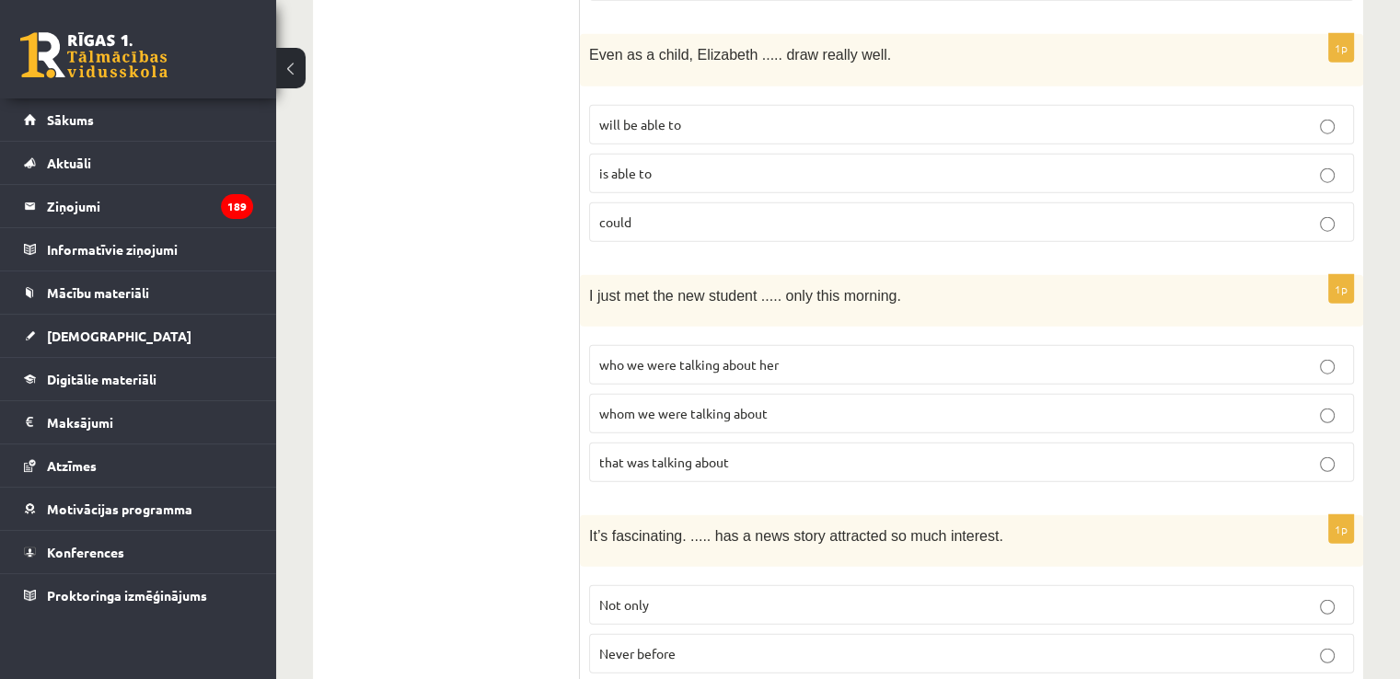
scroll to position [4628, 0]
click at [666, 634] on label "Never before" at bounding box center [971, 654] width 765 height 40
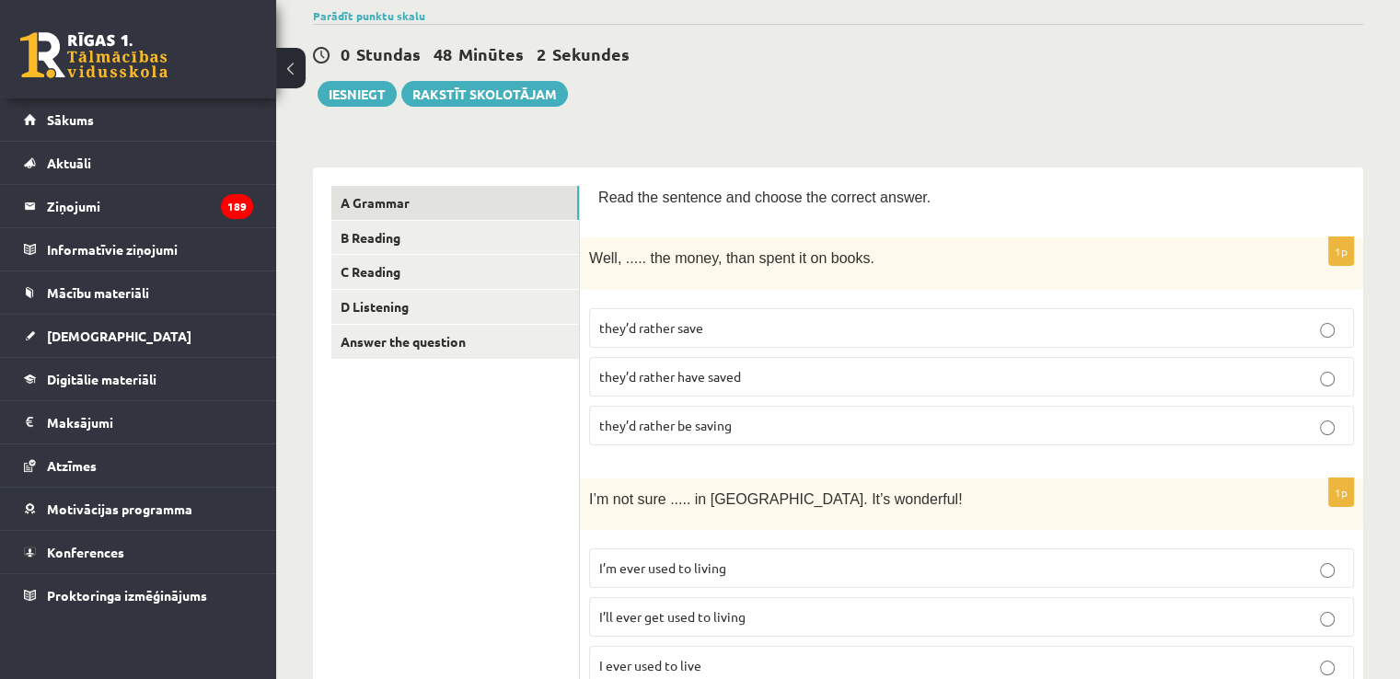
scroll to position [118, 0]
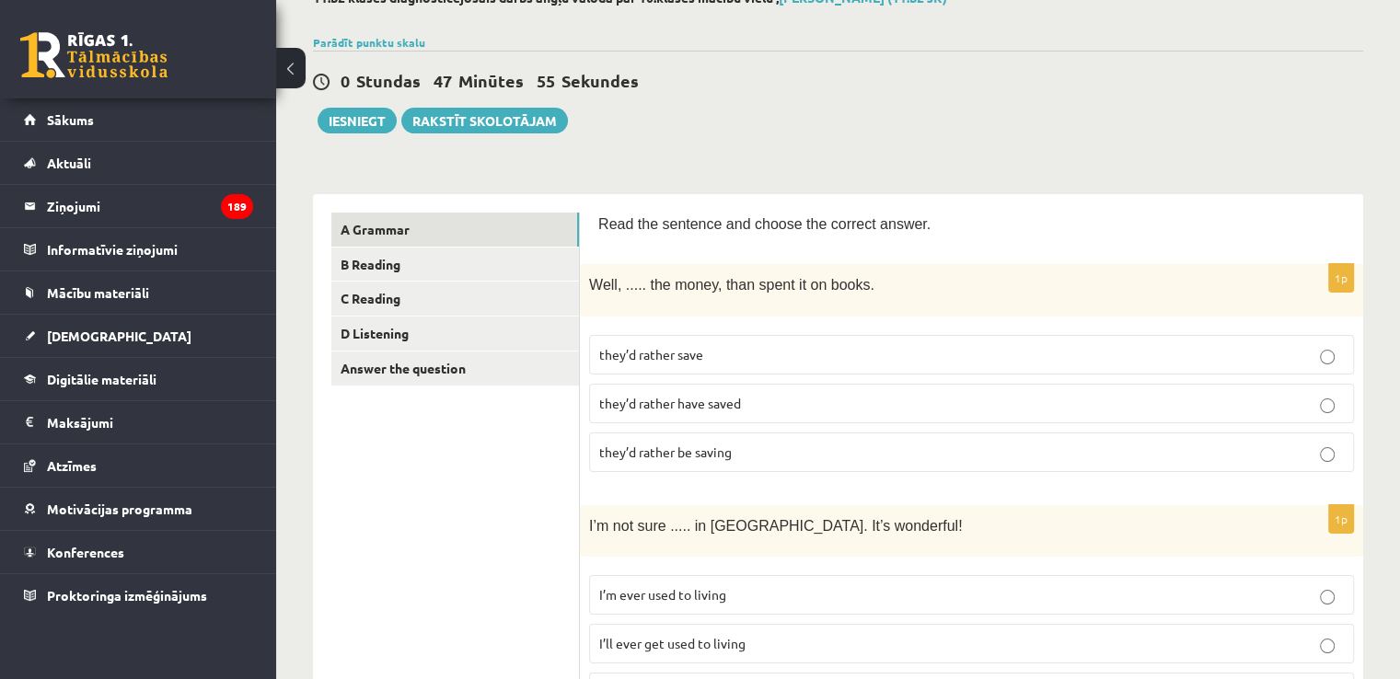
click at [751, 408] on label "they’d rather have saved" at bounding box center [971, 404] width 765 height 40
click at [771, 461] on label "they’d rather be saving" at bounding box center [971, 453] width 765 height 40
click at [484, 275] on link "B Reading" at bounding box center [455, 265] width 248 height 34
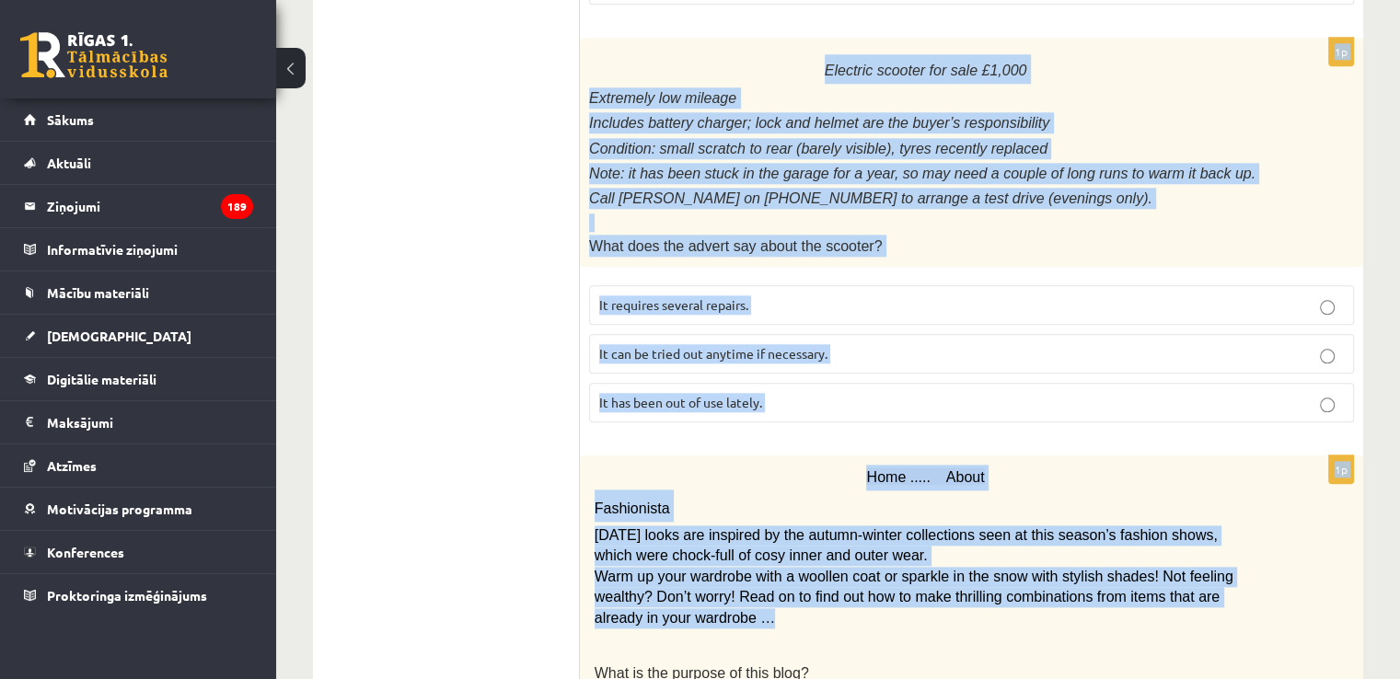
scroll to position [2158, 0]
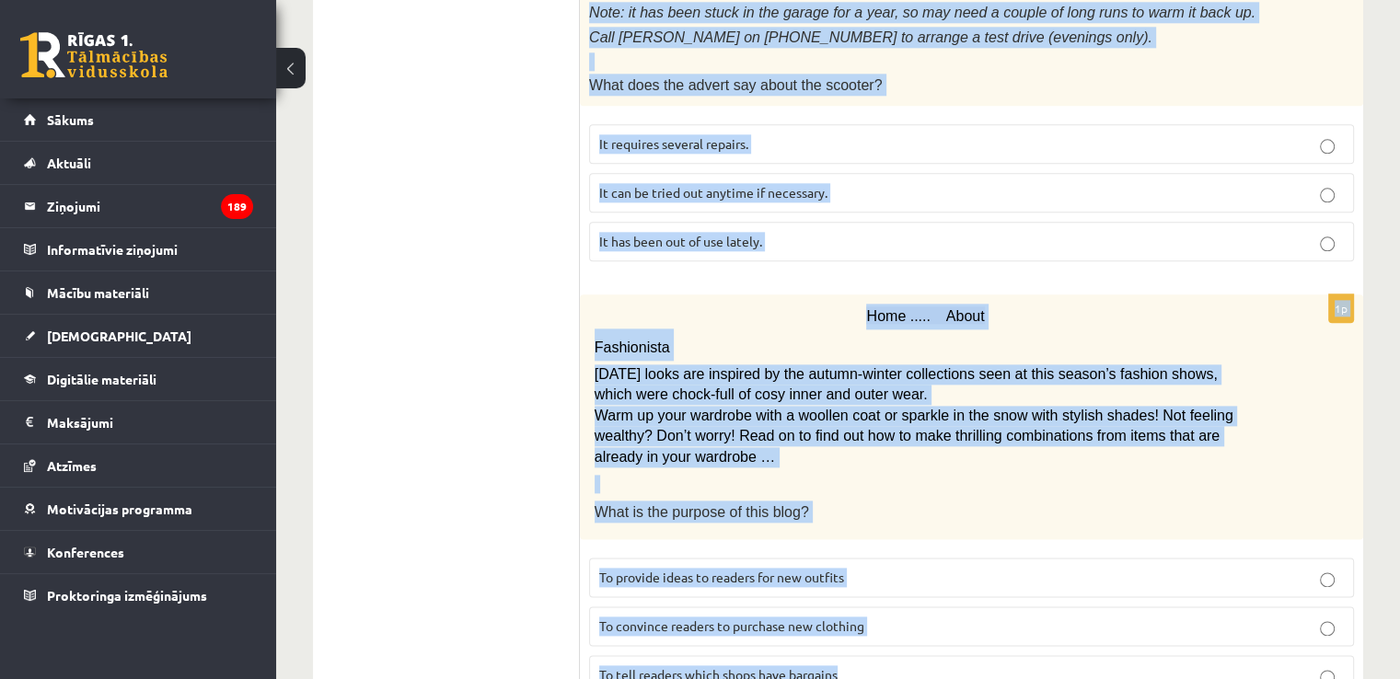
drag, startPoint x: 599, startPoint y: 340, endPoint x: 876, endPoint y: 616, distance: 391.1
copy form "Read the text and choose the correct answer. 1p Flicks series review: The Overl…"
click at [1267, 365] on div "Home ..... About Fashionista Today’s looks are inspired by the autumn-winter co…" at bounding box center [971, 417] width 783 height 245
drag, startPoint x: 596, startPoint y: 57, endPoint x: 1104, endPoint y: 597, distance: 741.6
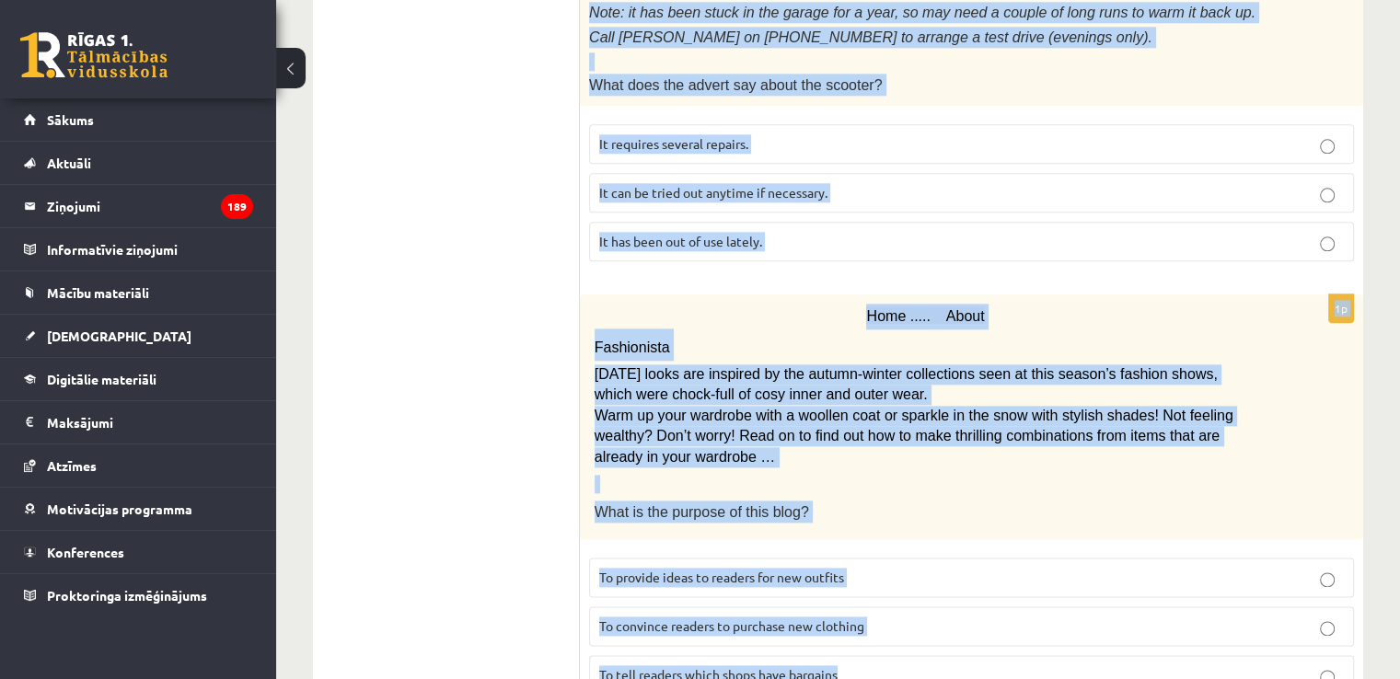
copy form "Read the text and choose the correct answer. 1p Flicks series review: The Overl…"
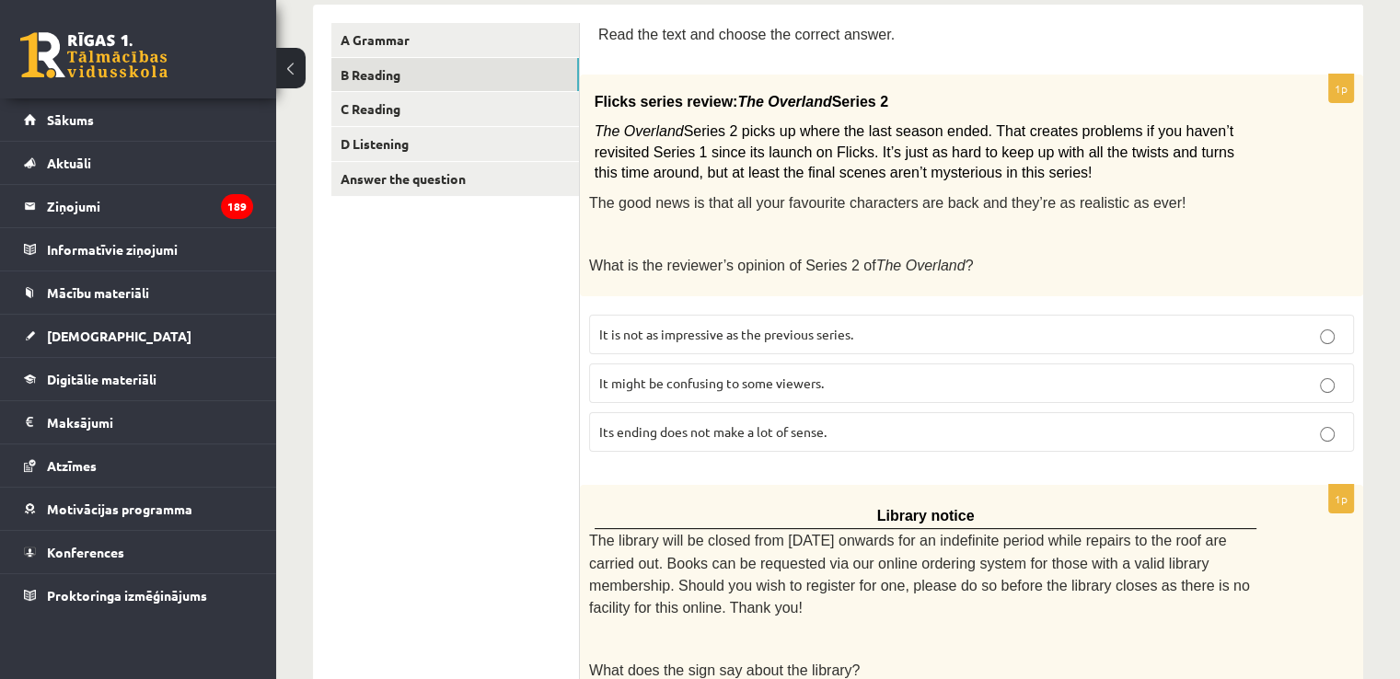
scroll to position [318, 0]
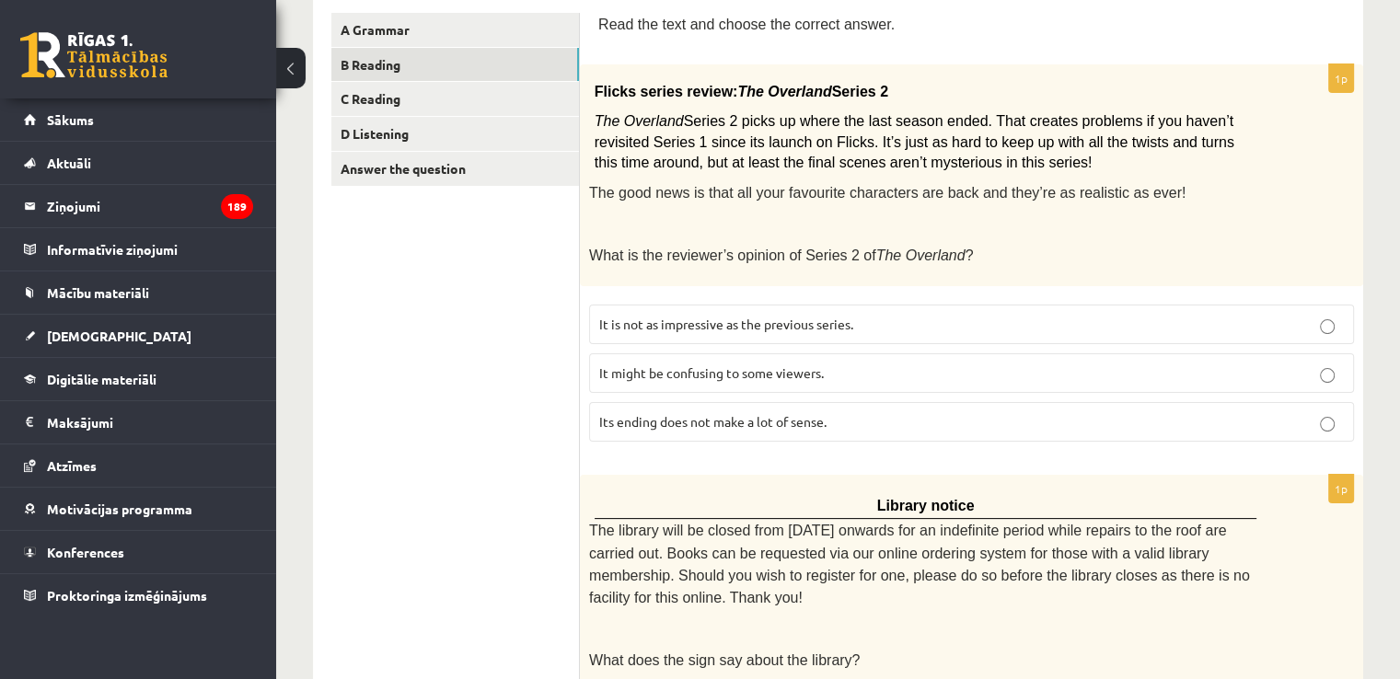
click at [756, 367] on span "It might be confusing to some viewers." at bounding box center [711, 372] width 225 height 17
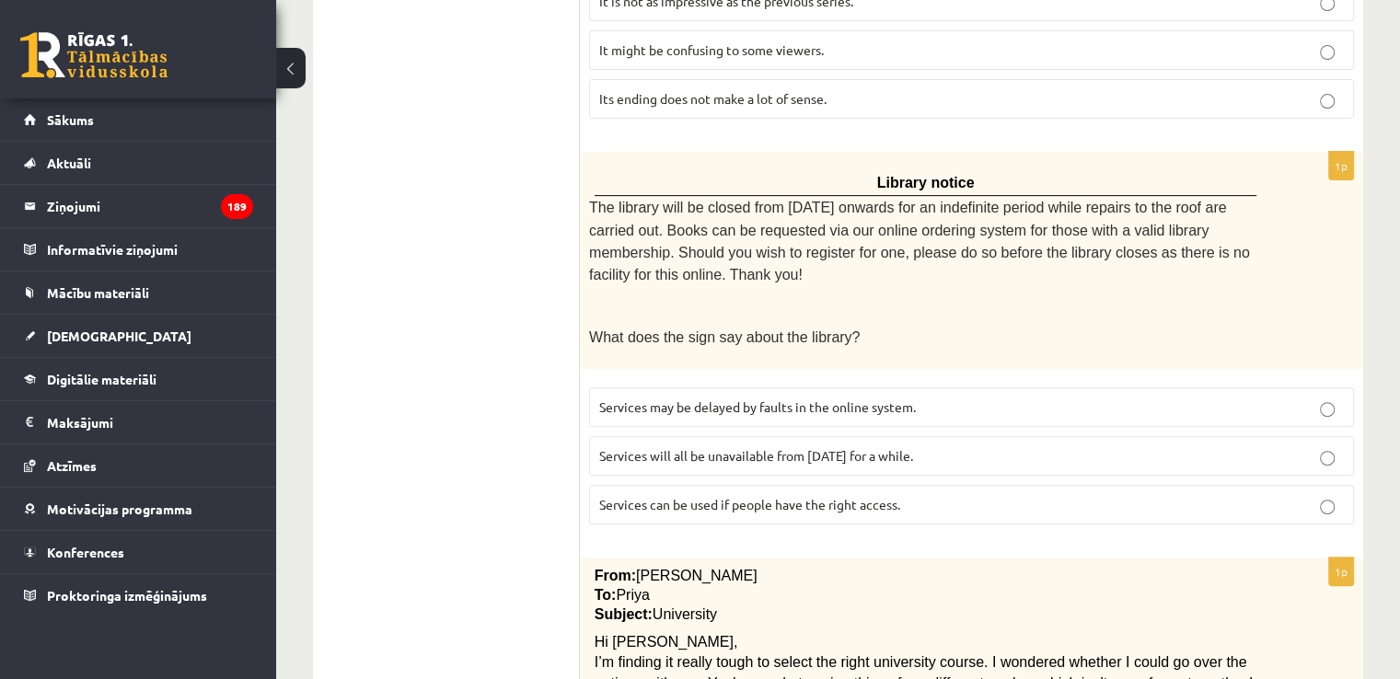
scroll to position [870, 0]
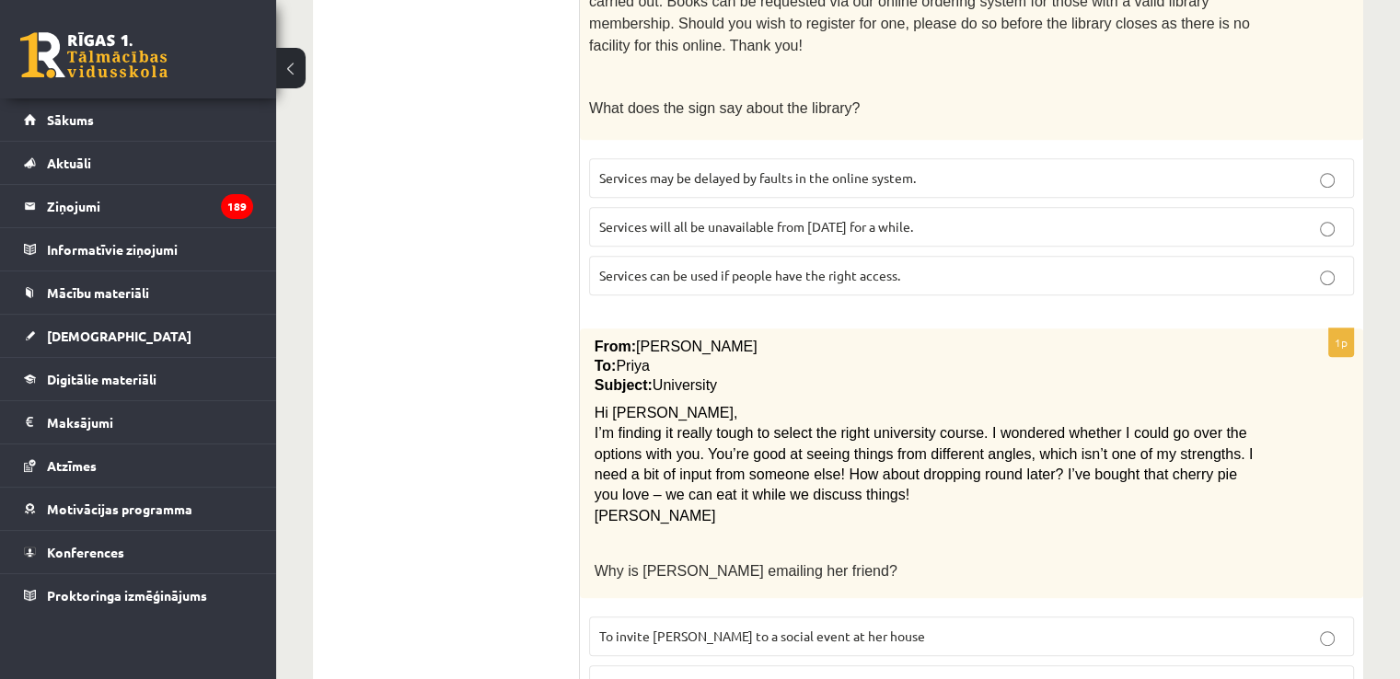
click at [898, 218] on span "Services will all be unavailable from Monday for a while." at bounding box center [756, 226] width 314 height 17
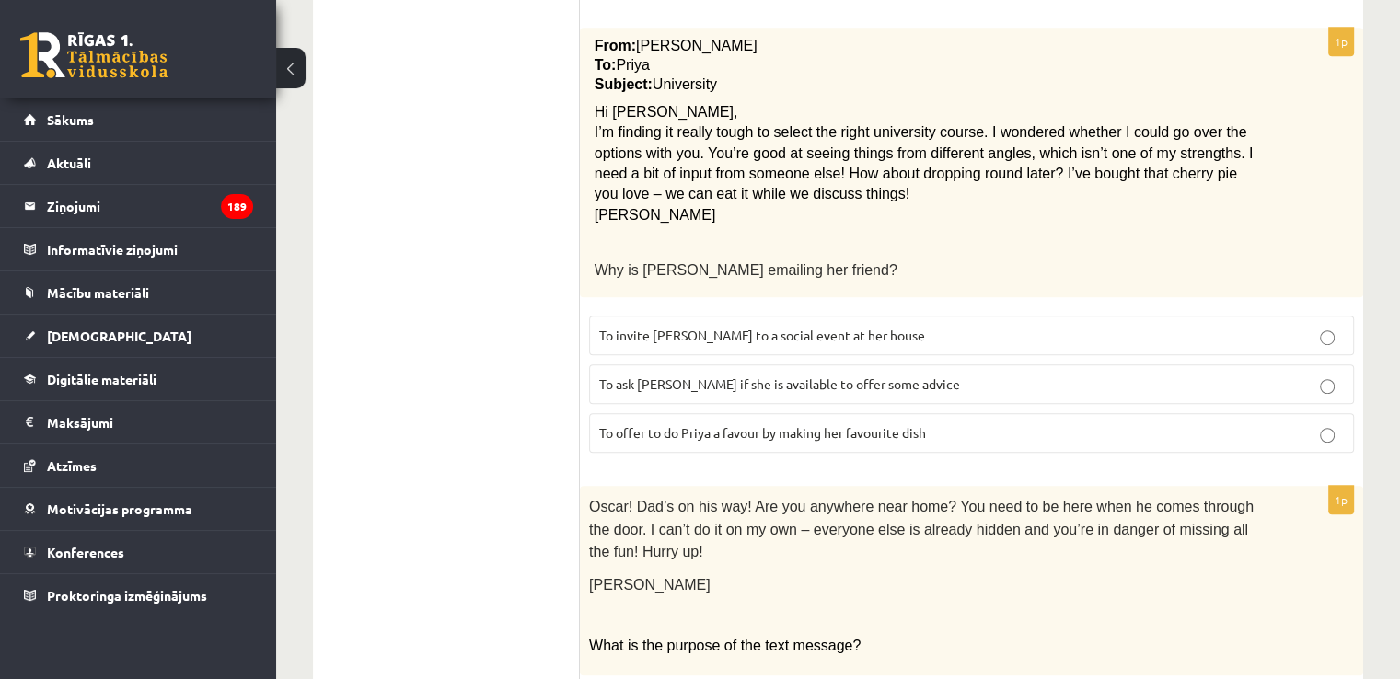
scroll to position [1238, 0]
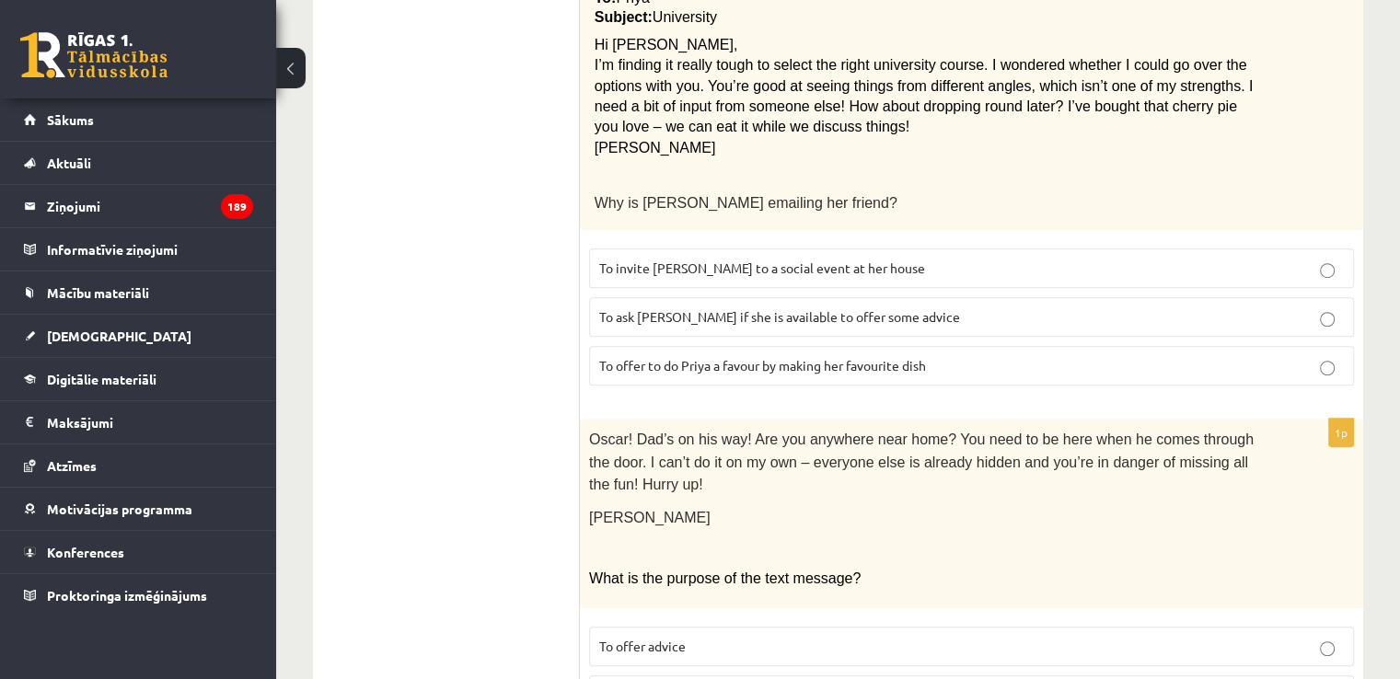
click at [891, 308] on span "To ask Priya if she is available to offer some advice" at bounding box center [779, 316] width 361 height 17
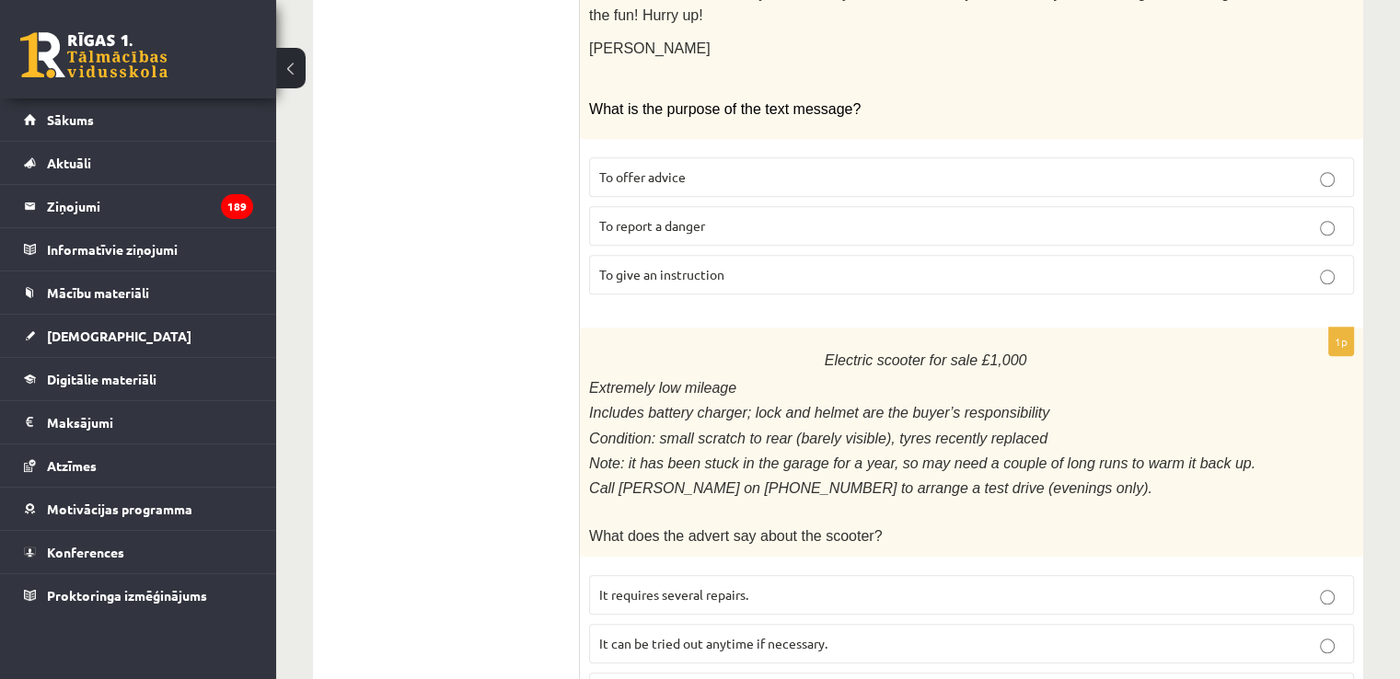
scroll to position [1882, 0]
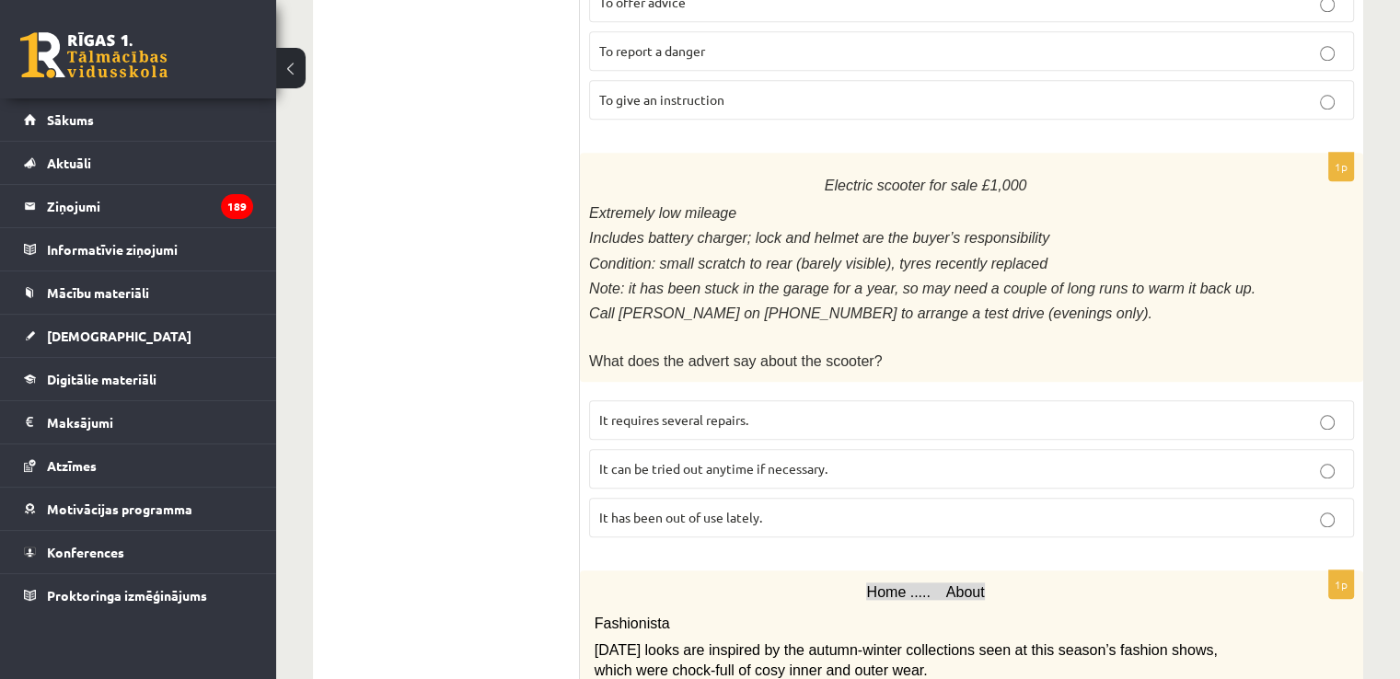
click at [744, 498] on label "It has been out of use lately." at bounding box center [971, 518] width 765 height 40
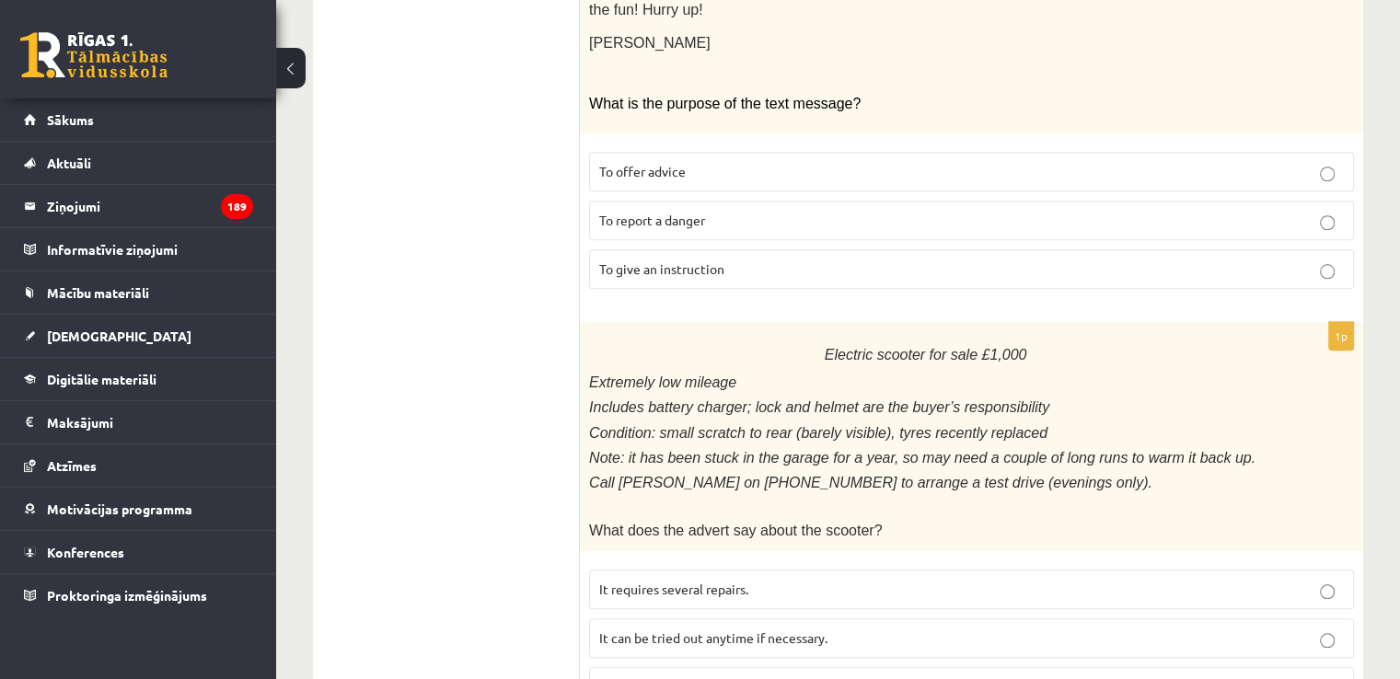
scroll to position [1606, 0]
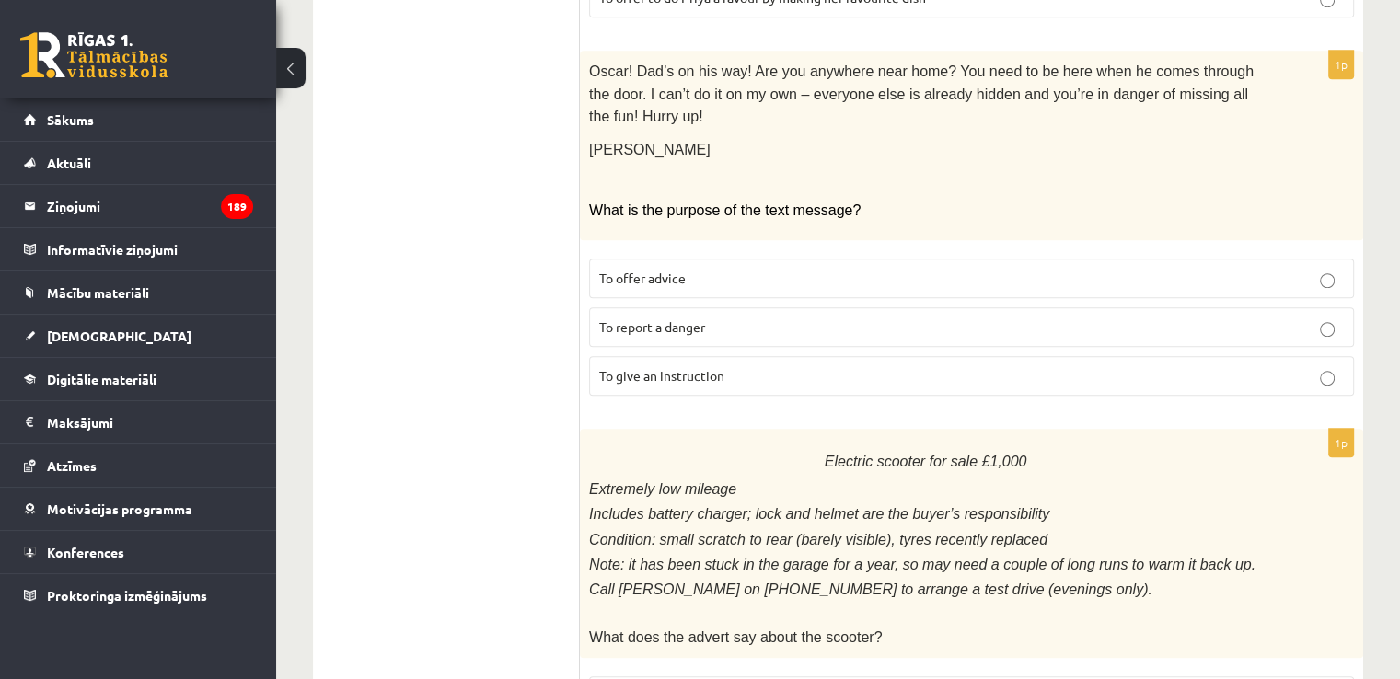
click at [781, 366] on p "To give an instruction" at bounding box center [971, 375] width 745 height 19
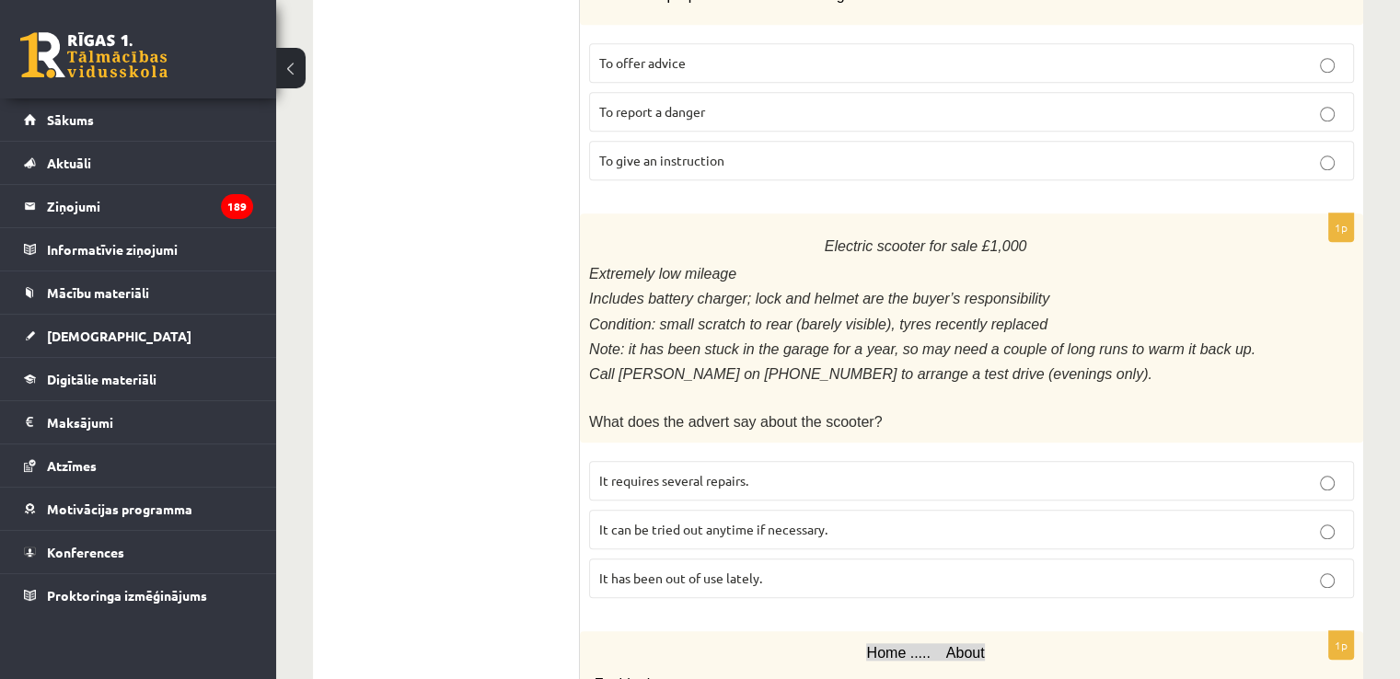
scroll to position [2158, 0]
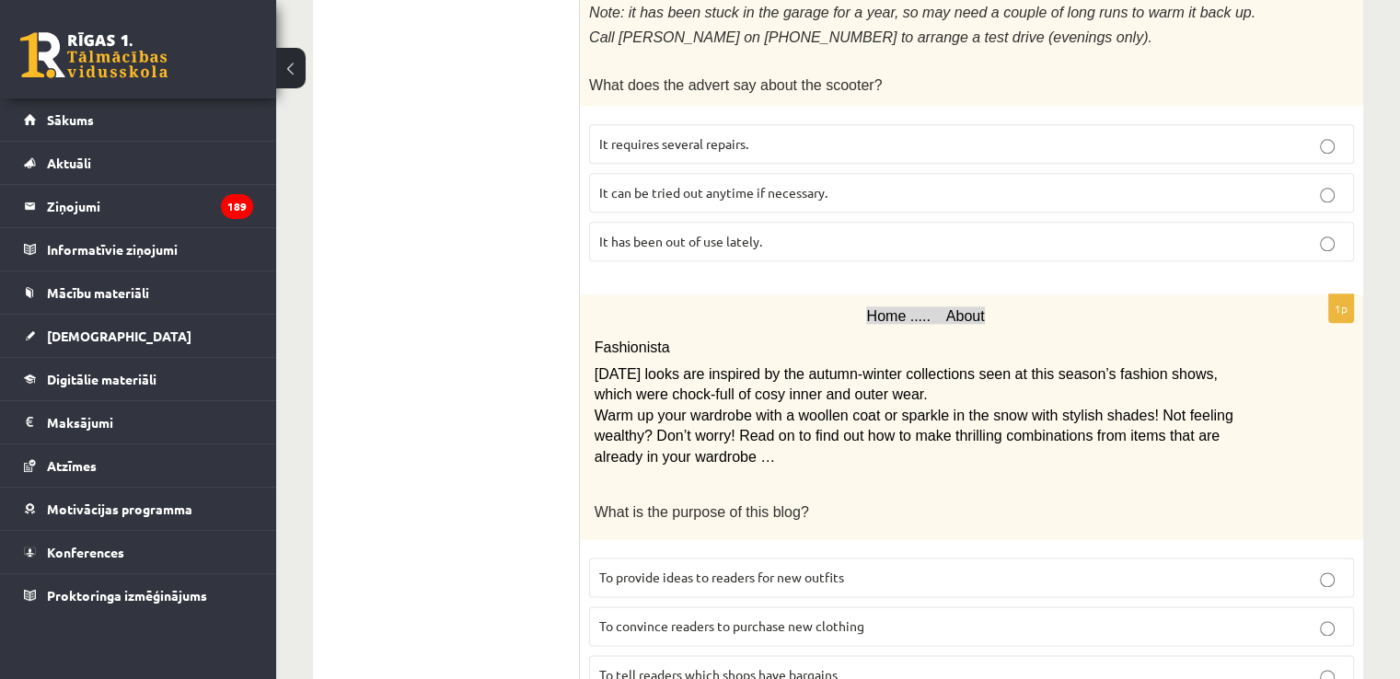
click at [796, 569] on span "To provide ideas to readers for new outfits" at bounding box center [721, 577] width 245 height 17
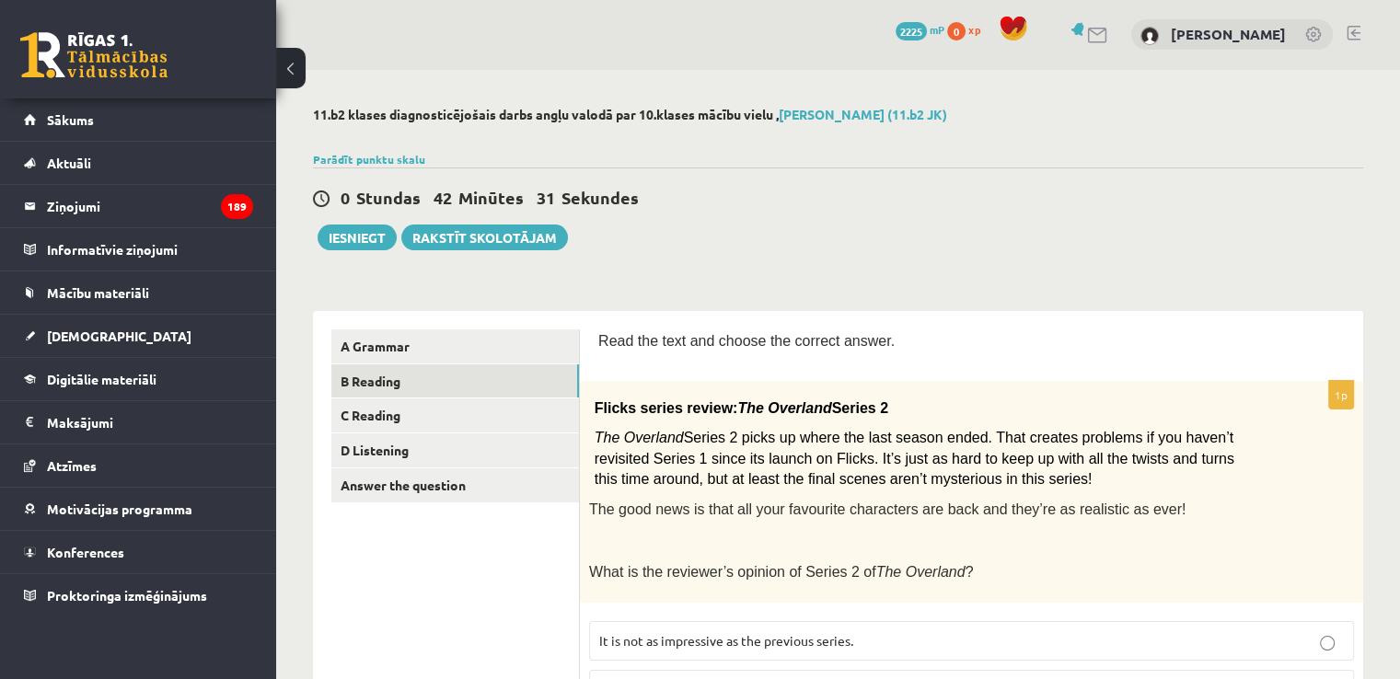
scroll to position [0, 0]
click at [442, 424] on link "C Reading" at bounding box center [455, 416] width 248 height 34
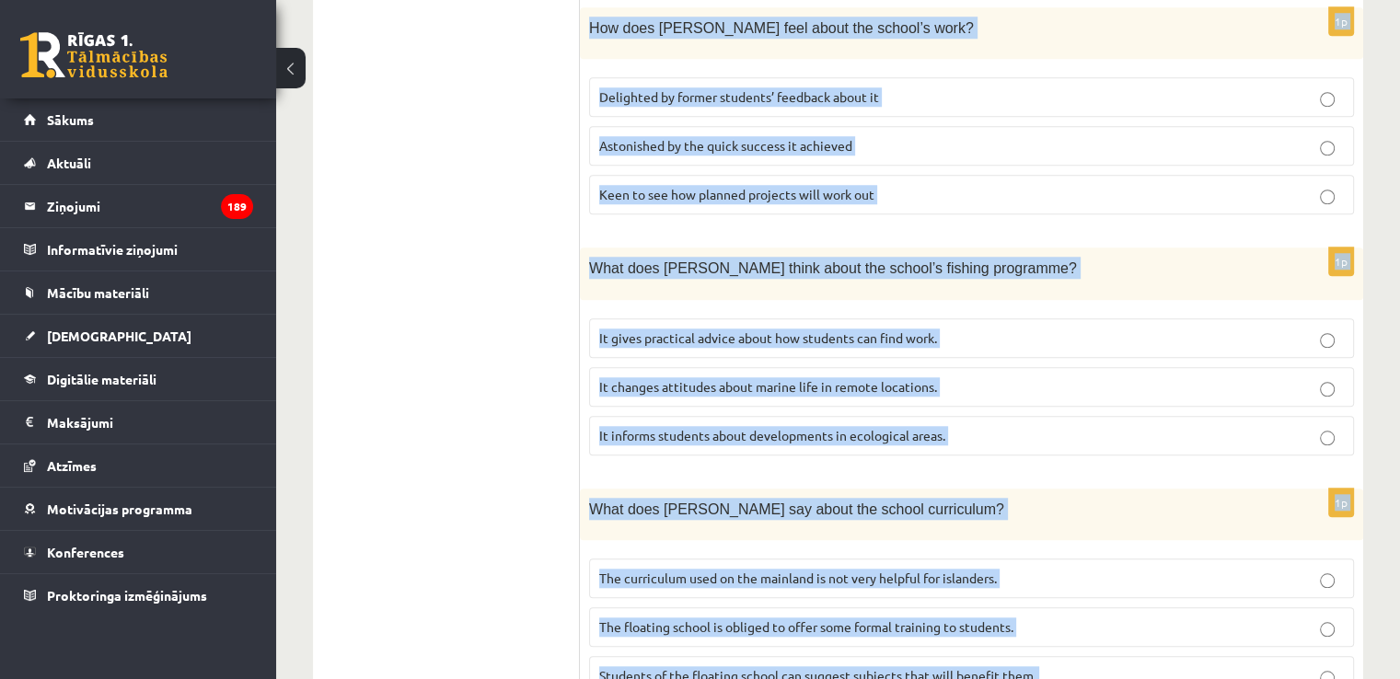
scroll to position [1824, 0]
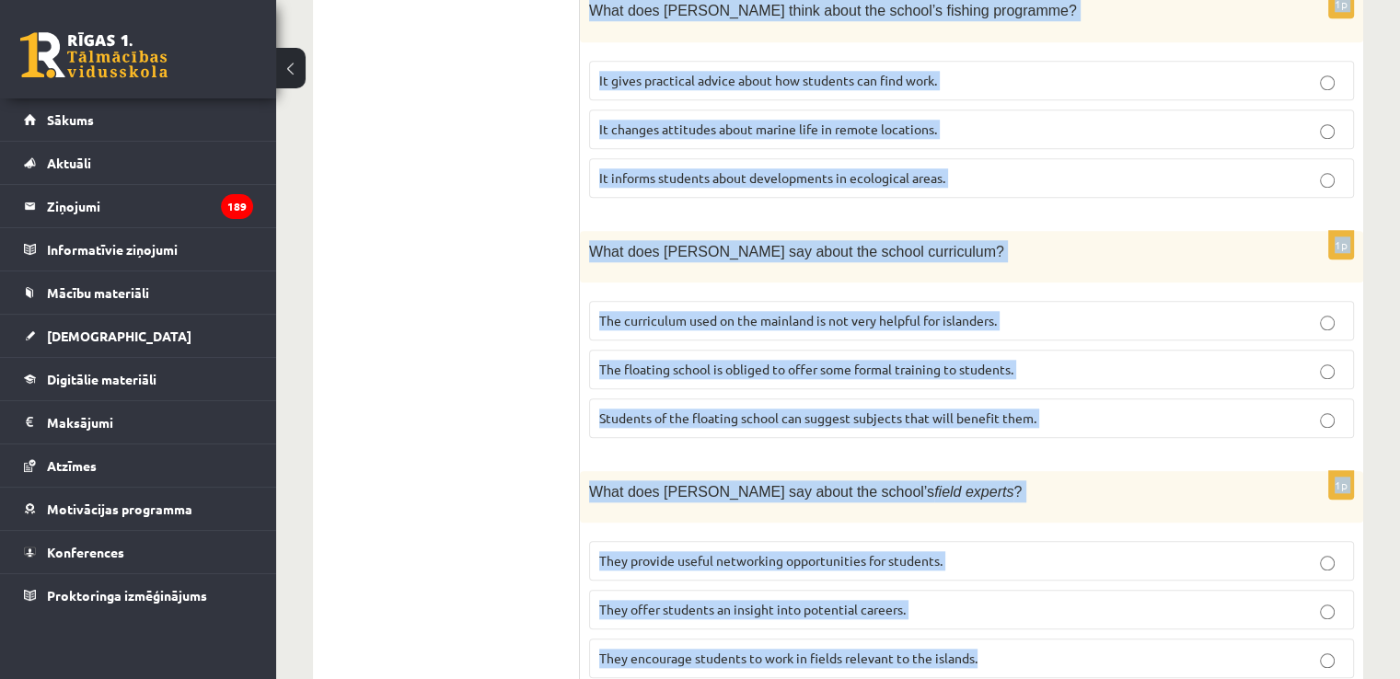
drag, startPoint x: 593, startPoint y: 240, endPoint x: 1088, endPoint y: 597, distance: 610.5
copy form "Read the article about an unusual school and choose the correct answer for each…"
click at [1160, 240] on p "What does Anna say about the school curriculum?" at bounding box center [925, 251] width 673 height 22
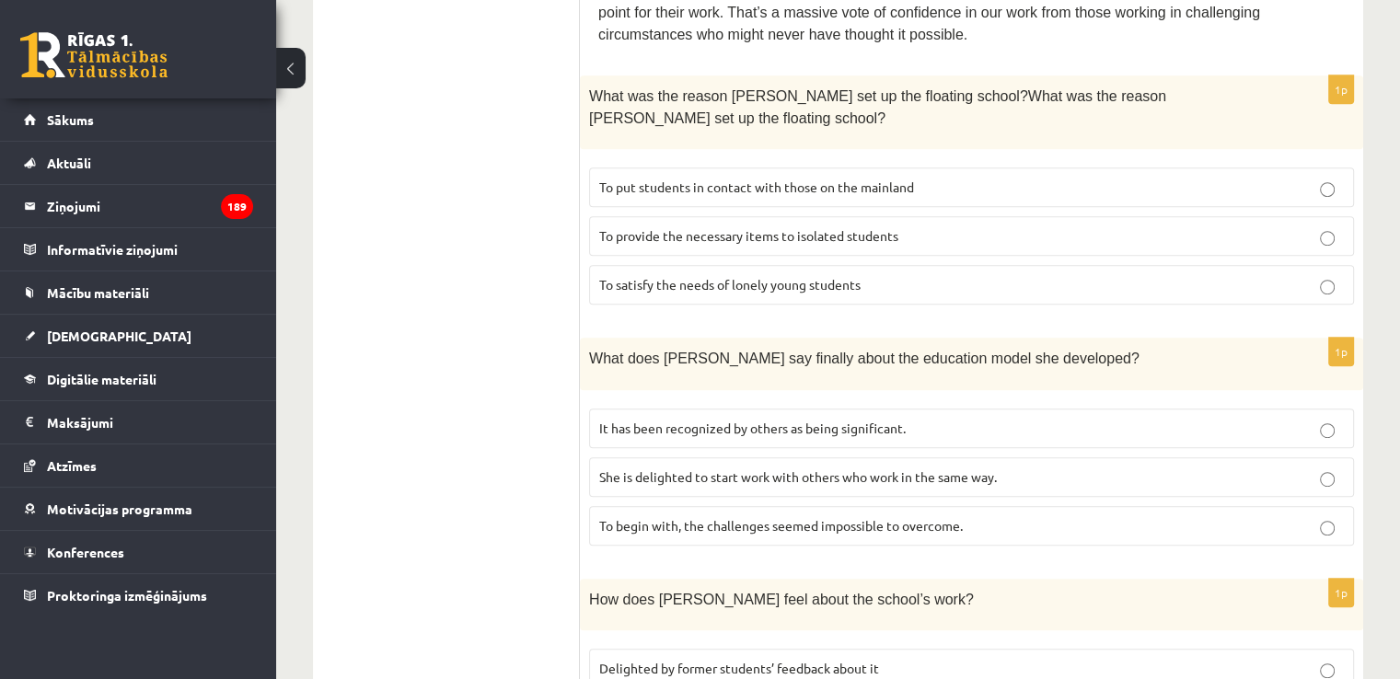
scroll to position [996, 0]
click at [1049, 264] on label "To satisfy the needs of lonely young students" at bounding box center [971, 284] width 765 height 40
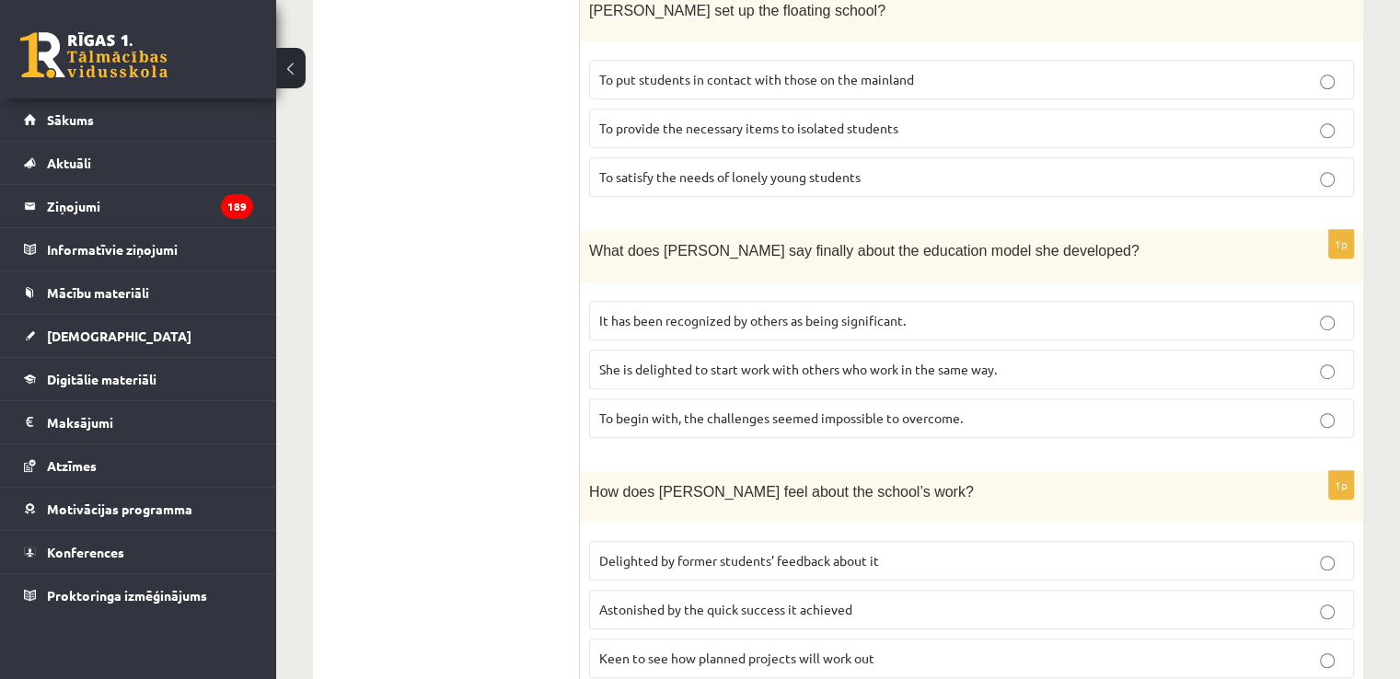
scroll to position [1180, 0]
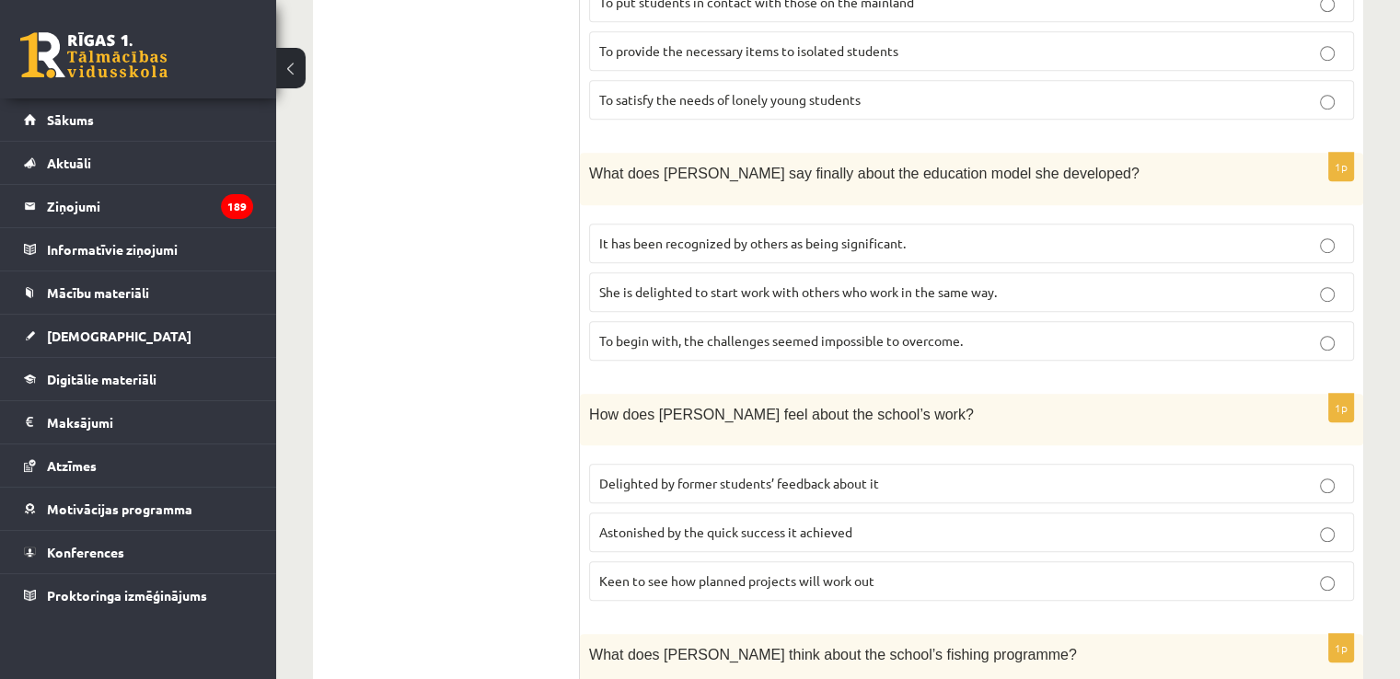
click at [982, 234] on p "It has been recognized by others as being significant." at bounding box center [971, 243] width 745 height 19
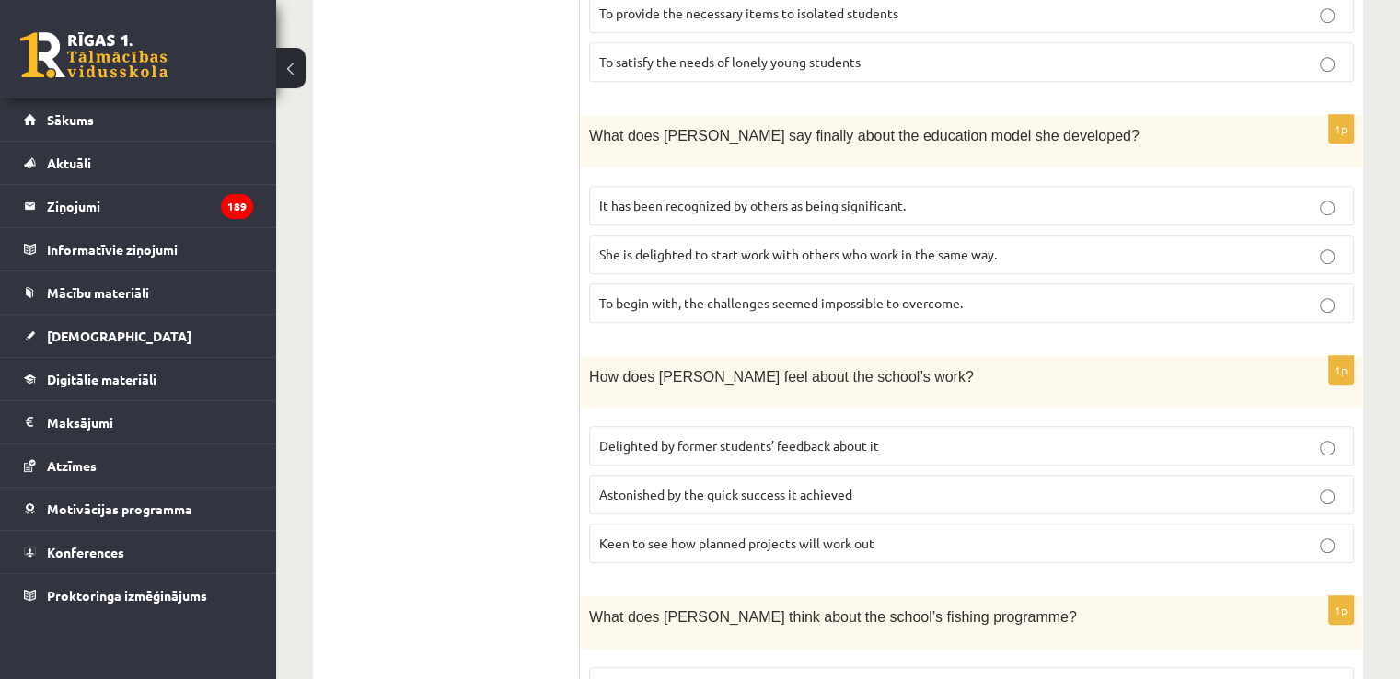
scroll to position [1456, 0]
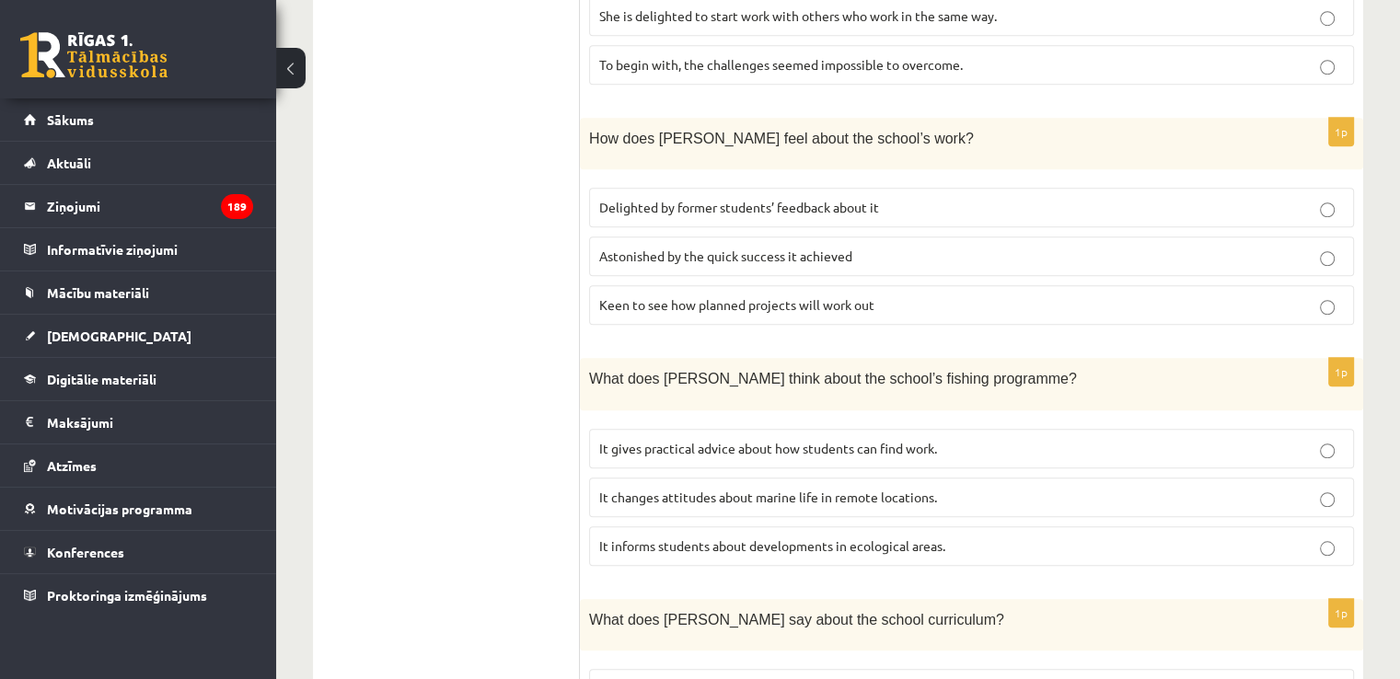
click at [892, 198] on p "Delighted by former students’ feedback about it" at bounding box center [971, 207] width 745 height 19
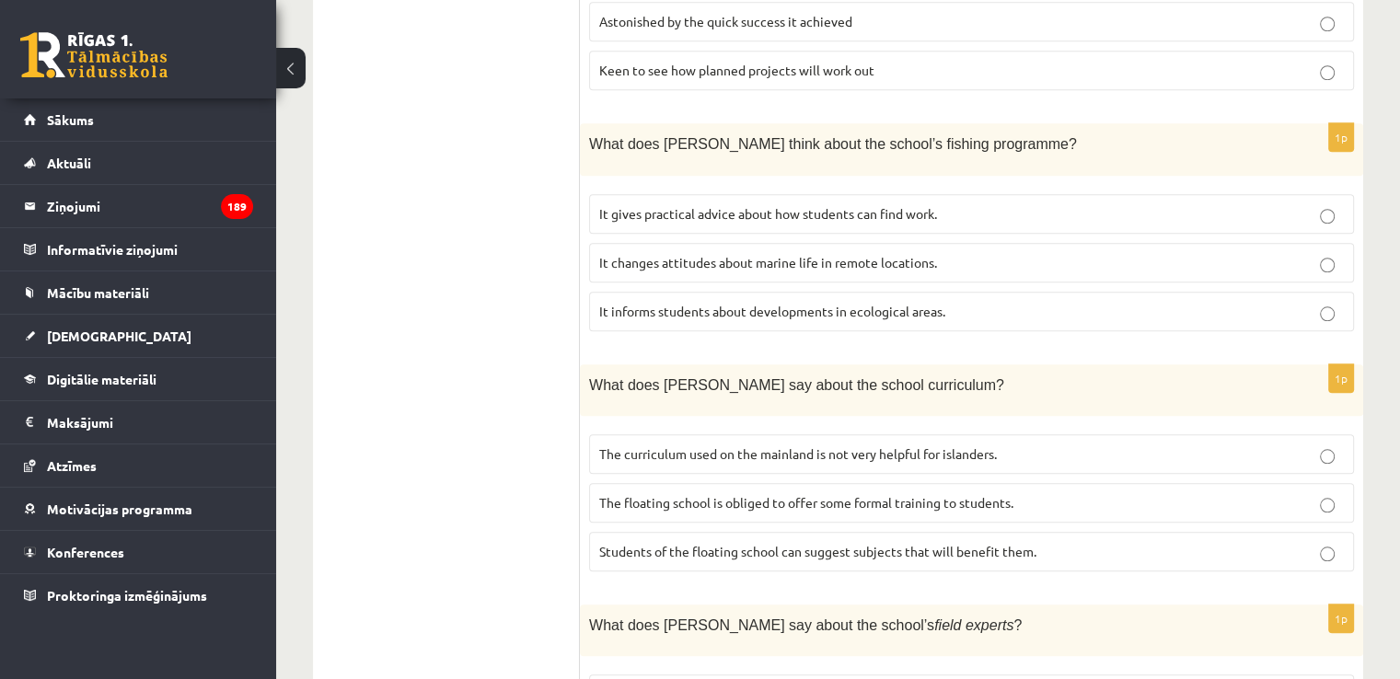
scroll to position [1732, 0]
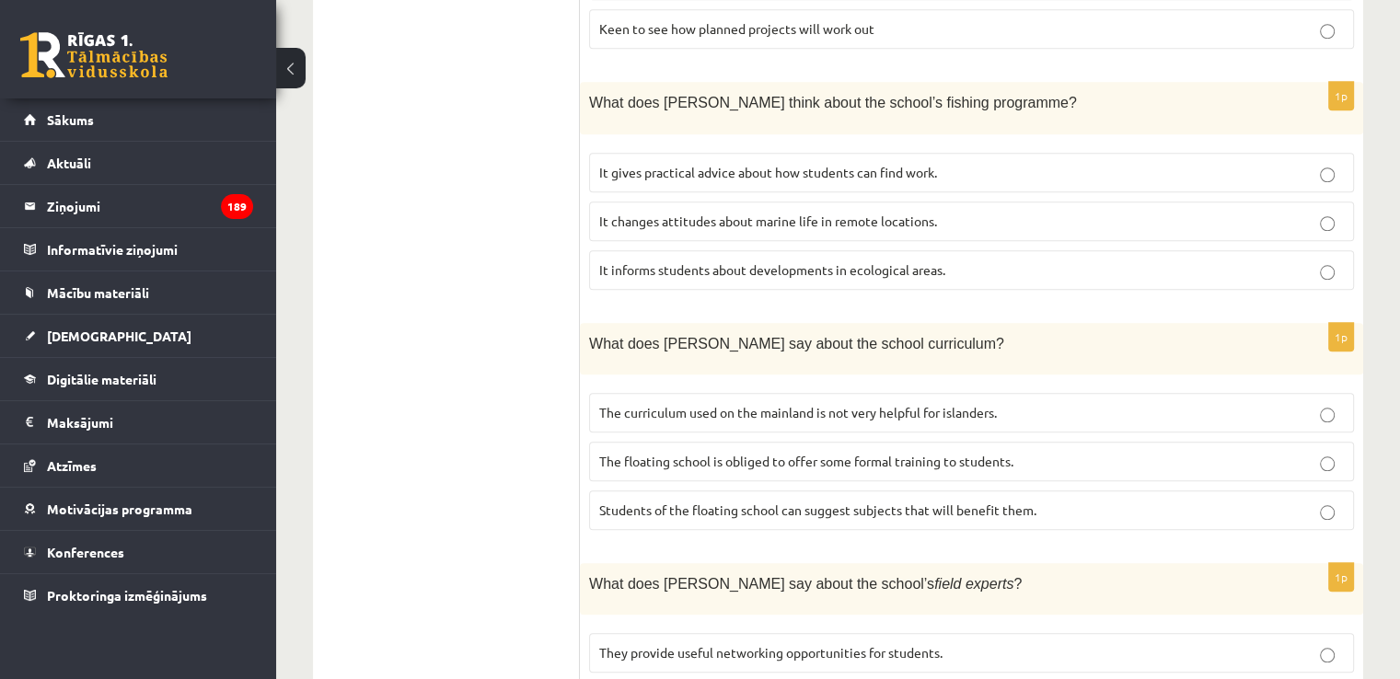
click at [950, 260] on p "It informs students about developments in ecological areas." at bounding box center [971, 269] width 745 height 19
click at [923, 404] on span "The curriculum used on the mainland is not very helpful for islanders." at bounding box center [798, 412] width 398 height 17
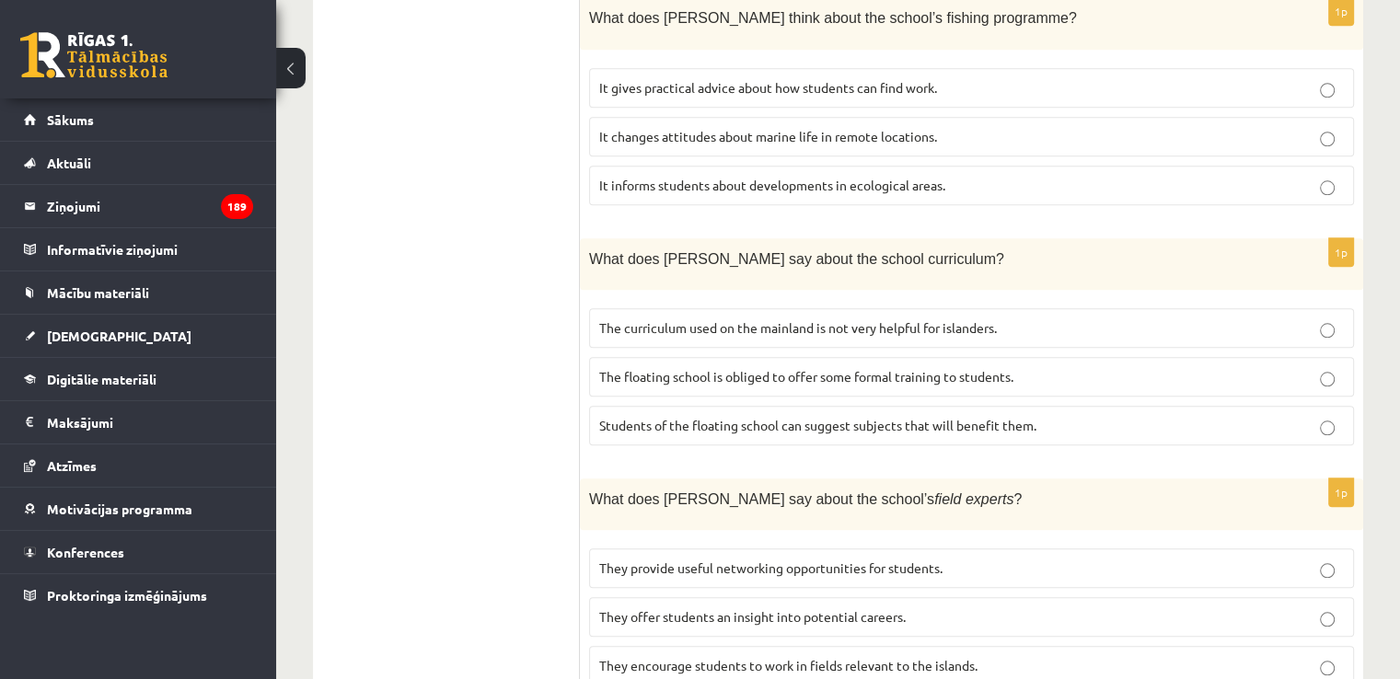
scroll to position [1824, 0]
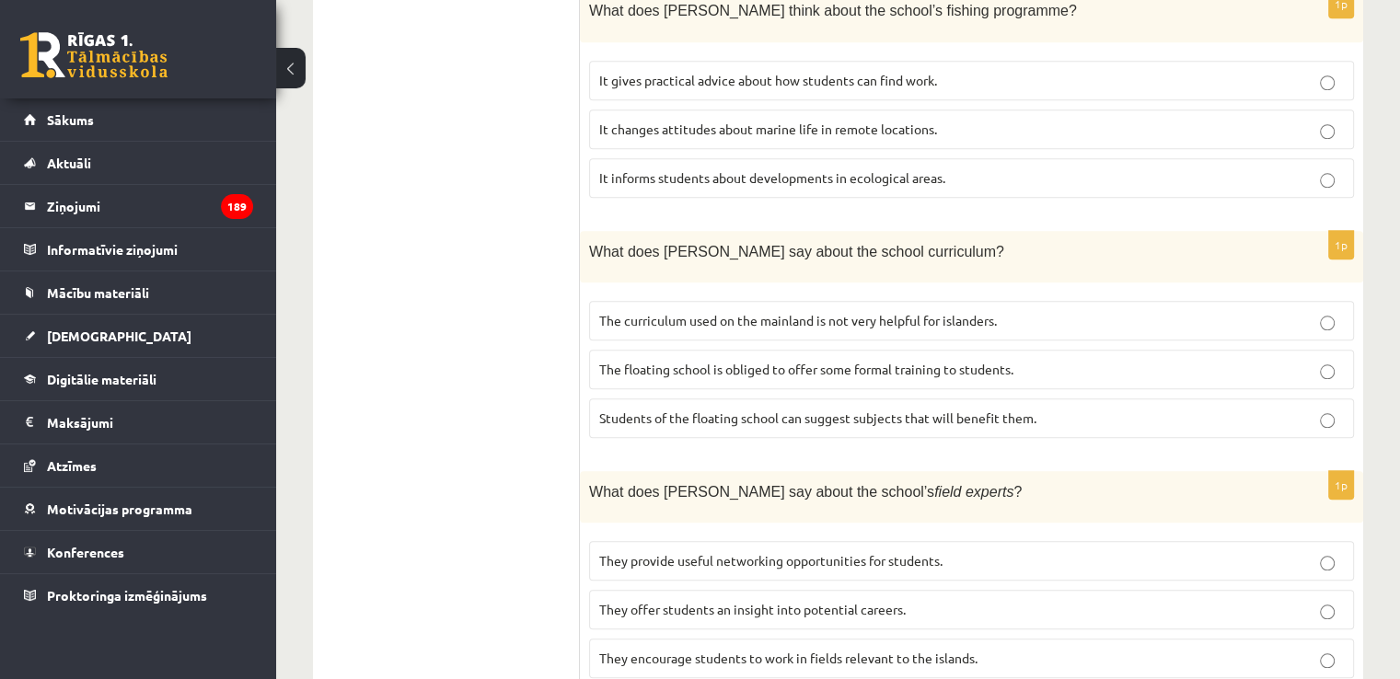
click at [799, 590] on label "They offer students an insight into potential careers." at bounding box center [971, 610] width 765 height 40
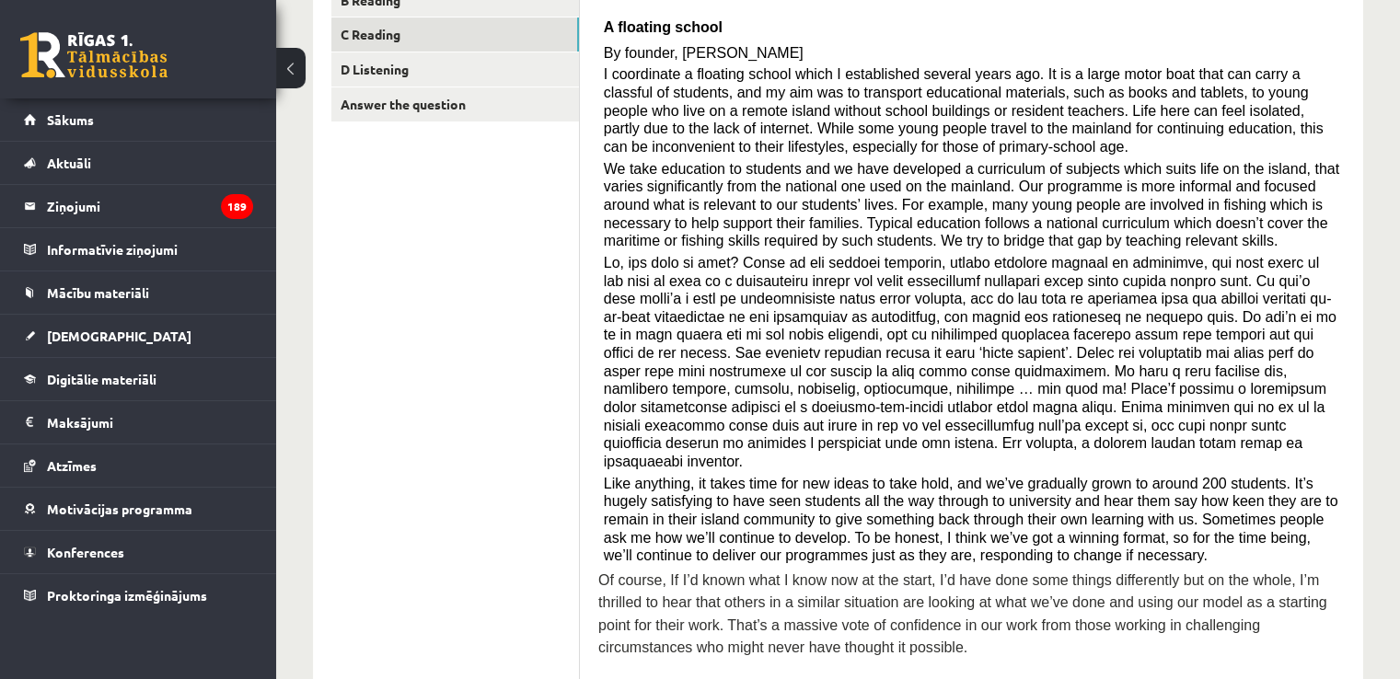
scroll to position [0, 0]
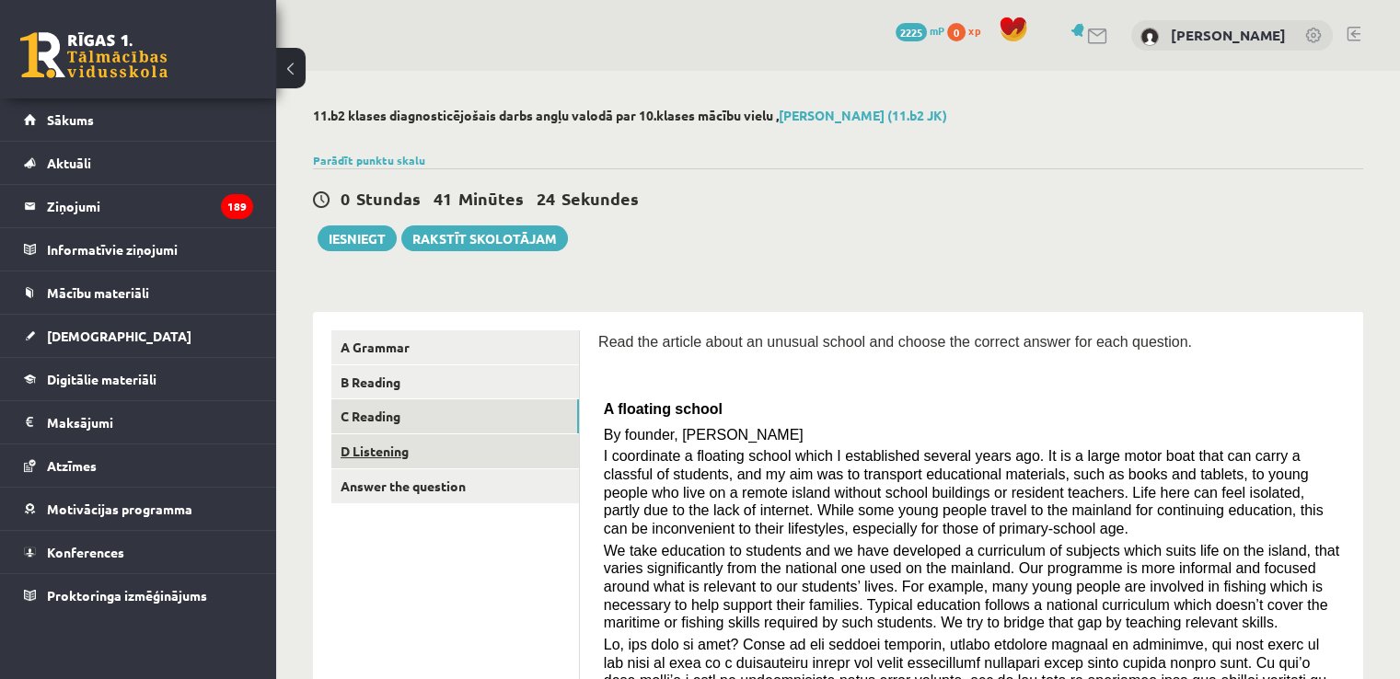
click at [427, 455] on link "D Listening" at bounding box center [455, 451] width 248 height 34
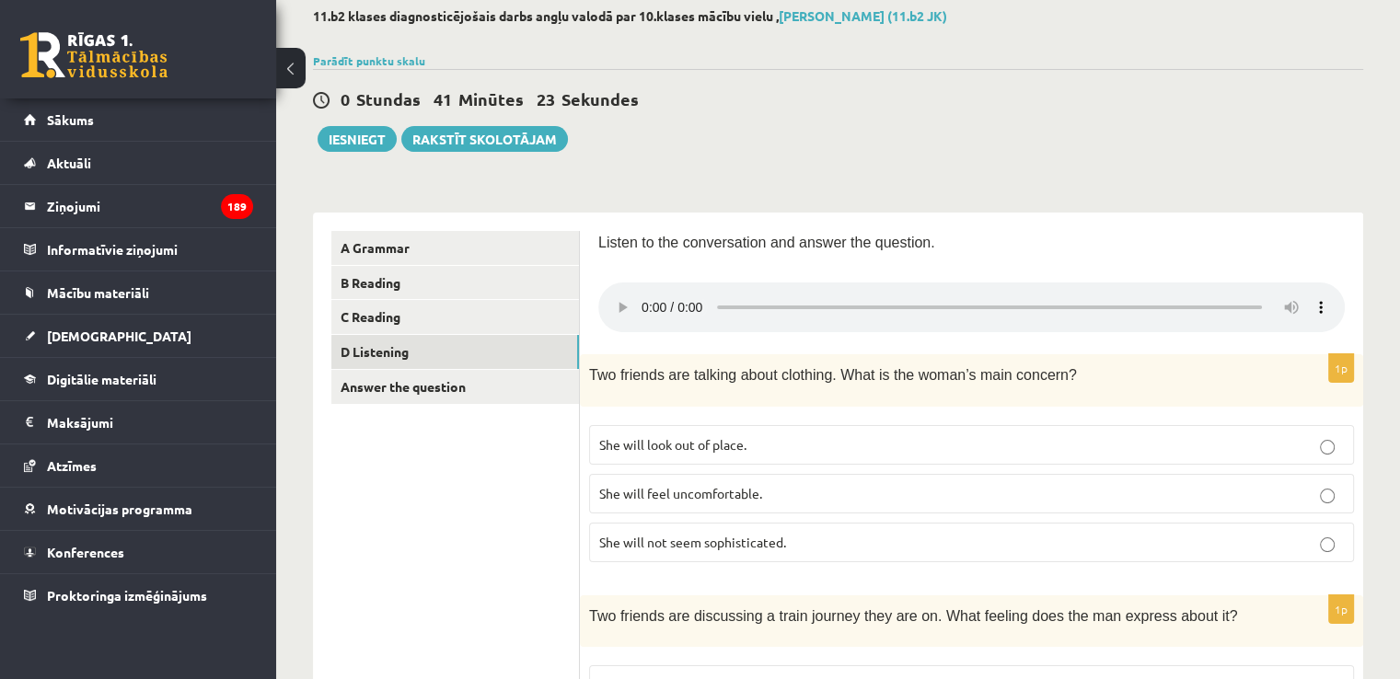
scroll to position [184, 0]
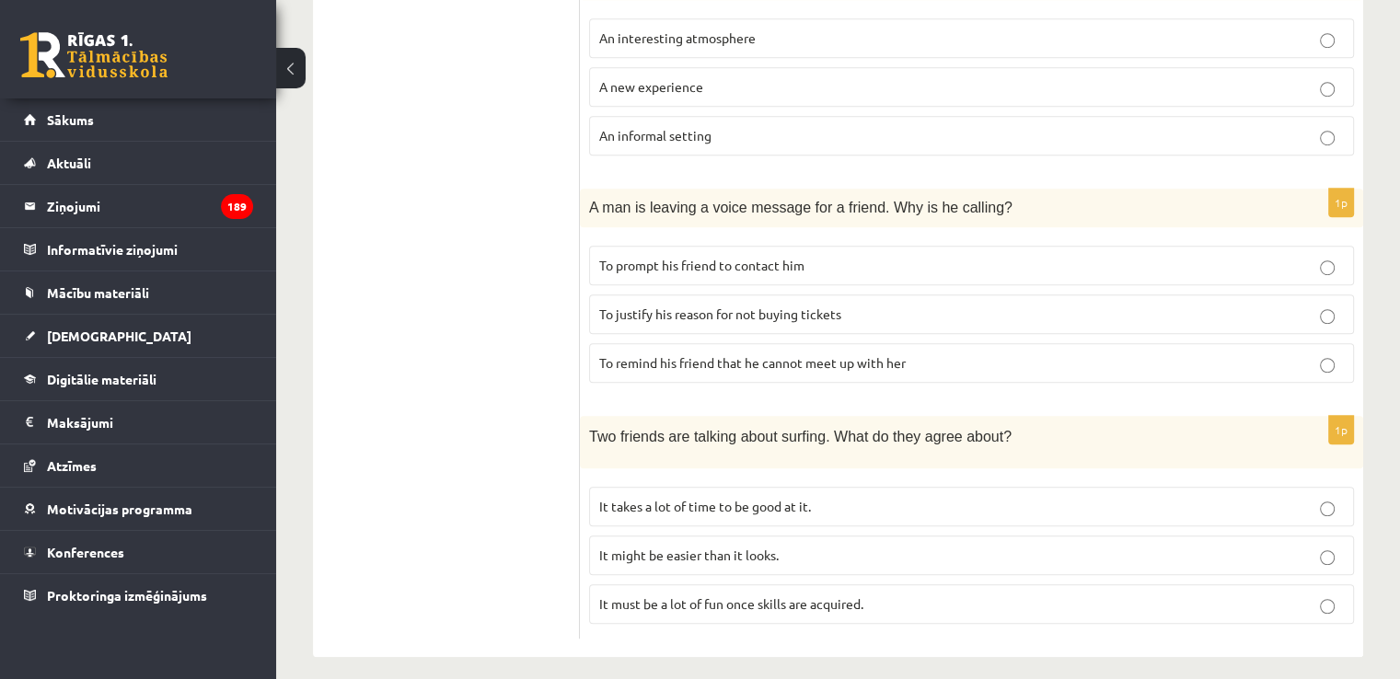
scroll to position [1216, 0]
click at [773, 497] on span "It takes a lot of time to be good at it." at bounding box center [705, 505] width 212 height 17
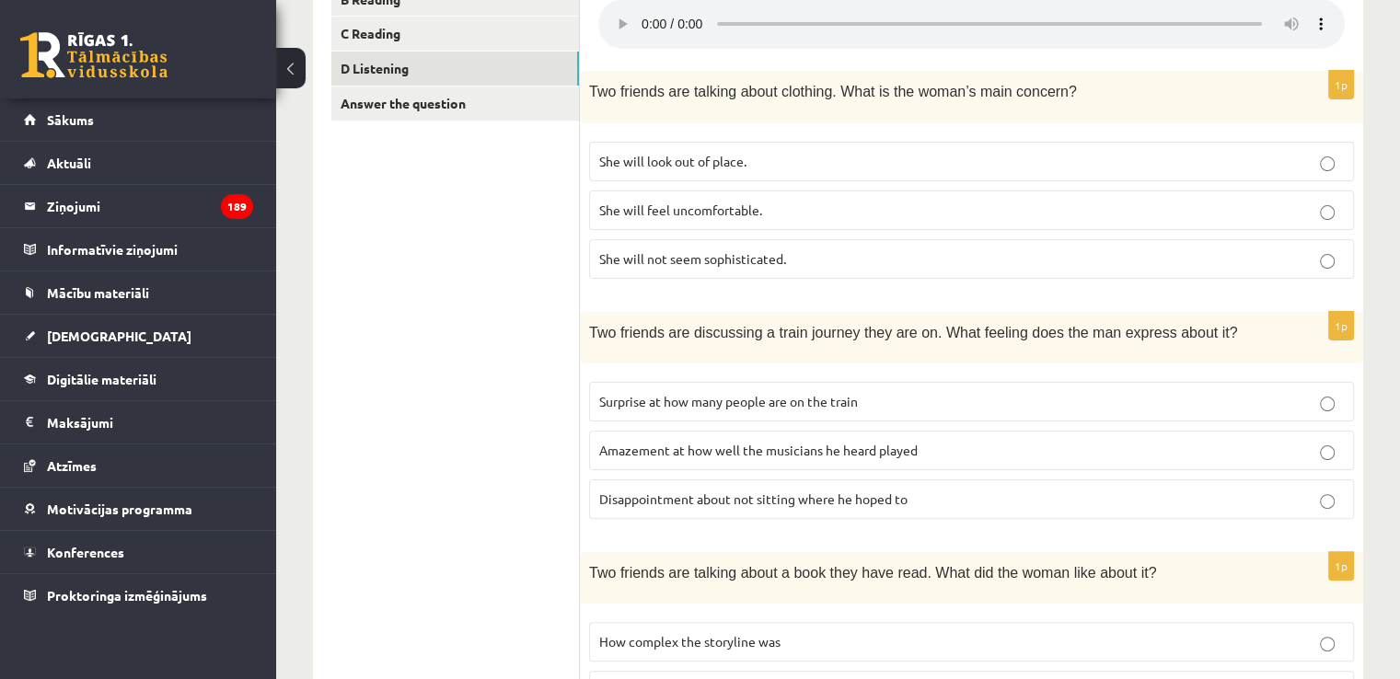
scroll to position [387, 0]
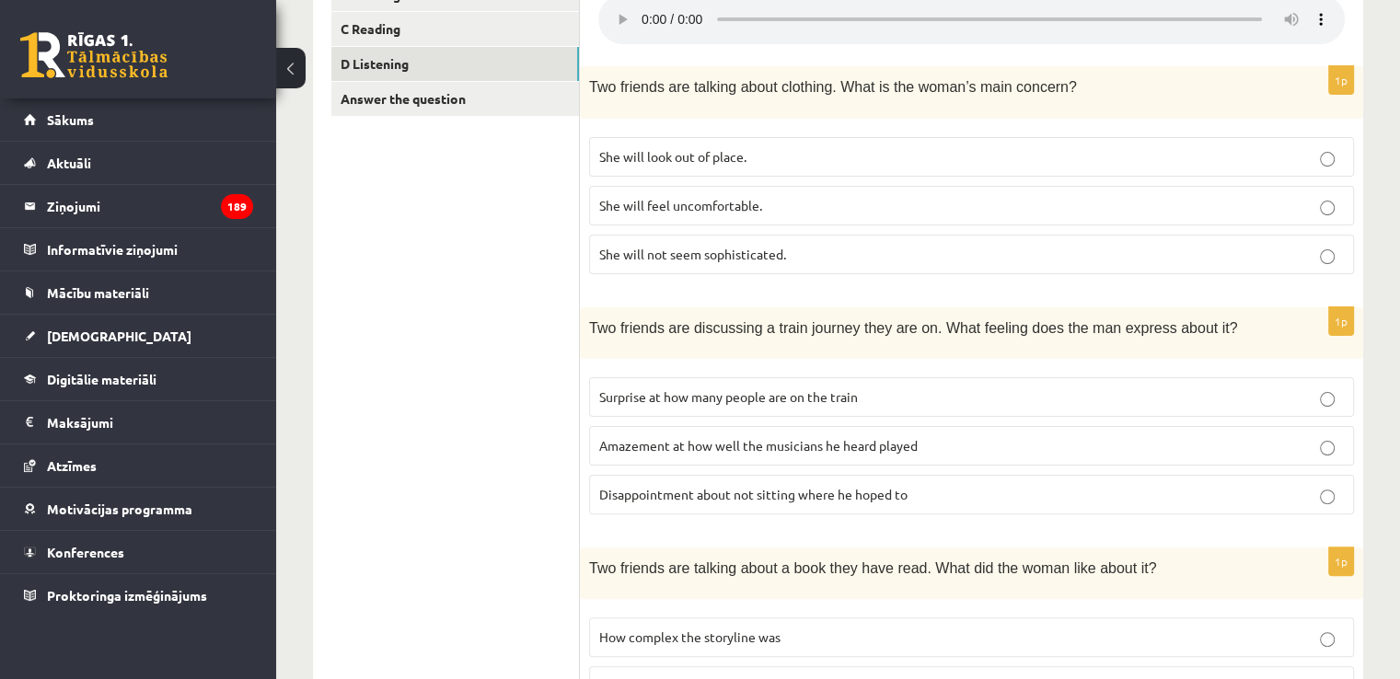
click at [814, 148] on p "She will look out of place." at bounding box center [971, 156] width 745 height 19
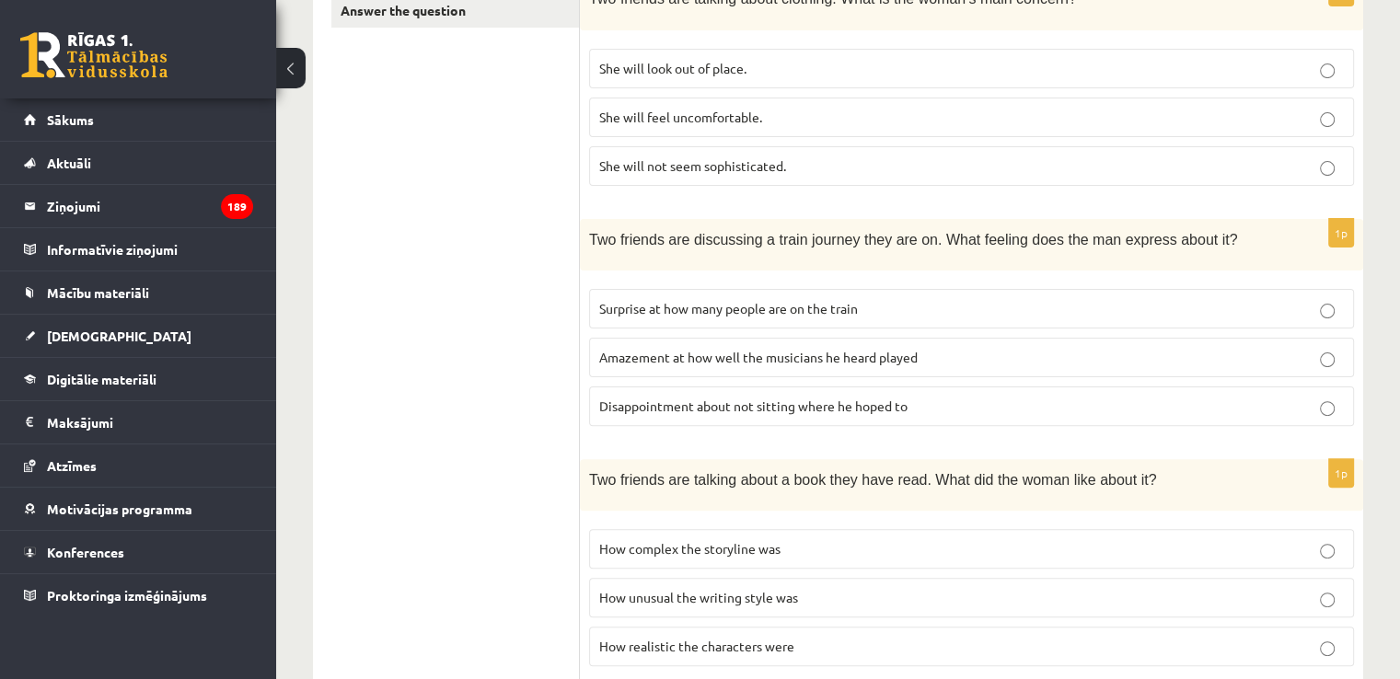
scroll to position [480, 0]
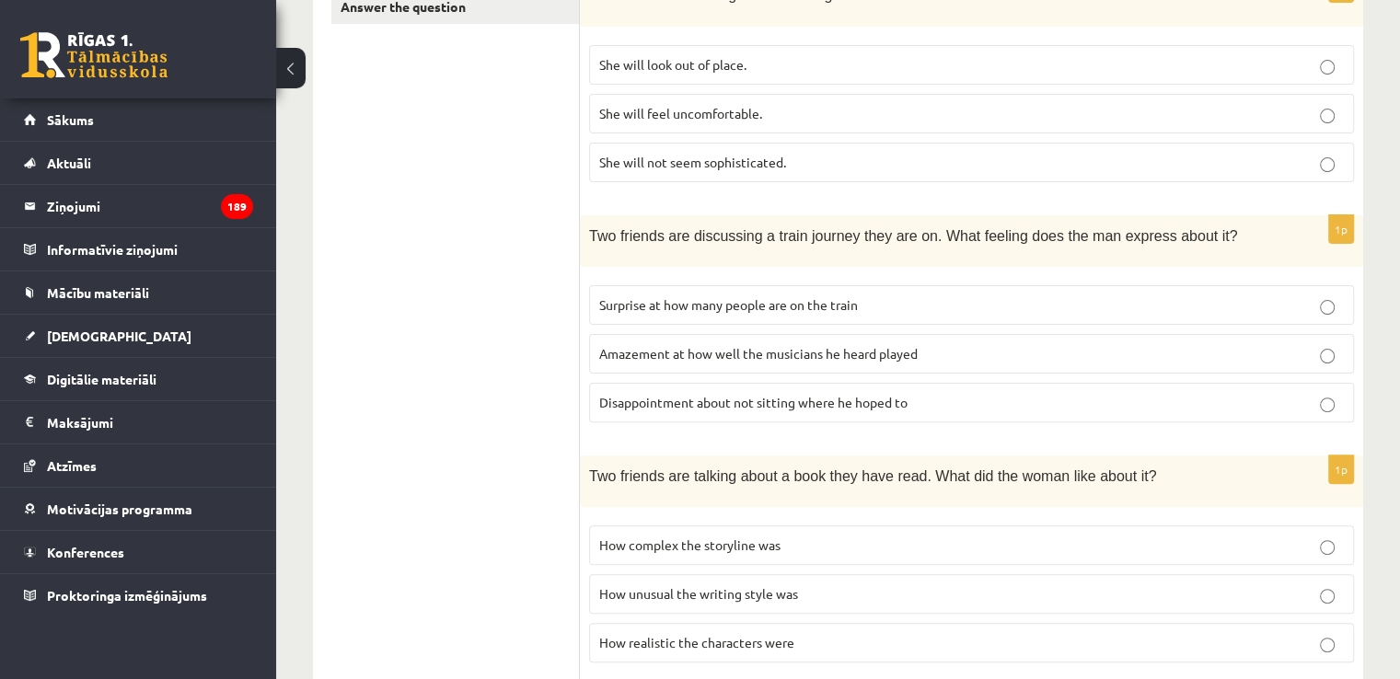
click at [728, 399] on span "Disappointment about not sitting where he hoped to" at bounding box center [753, 402] width 308 height 17
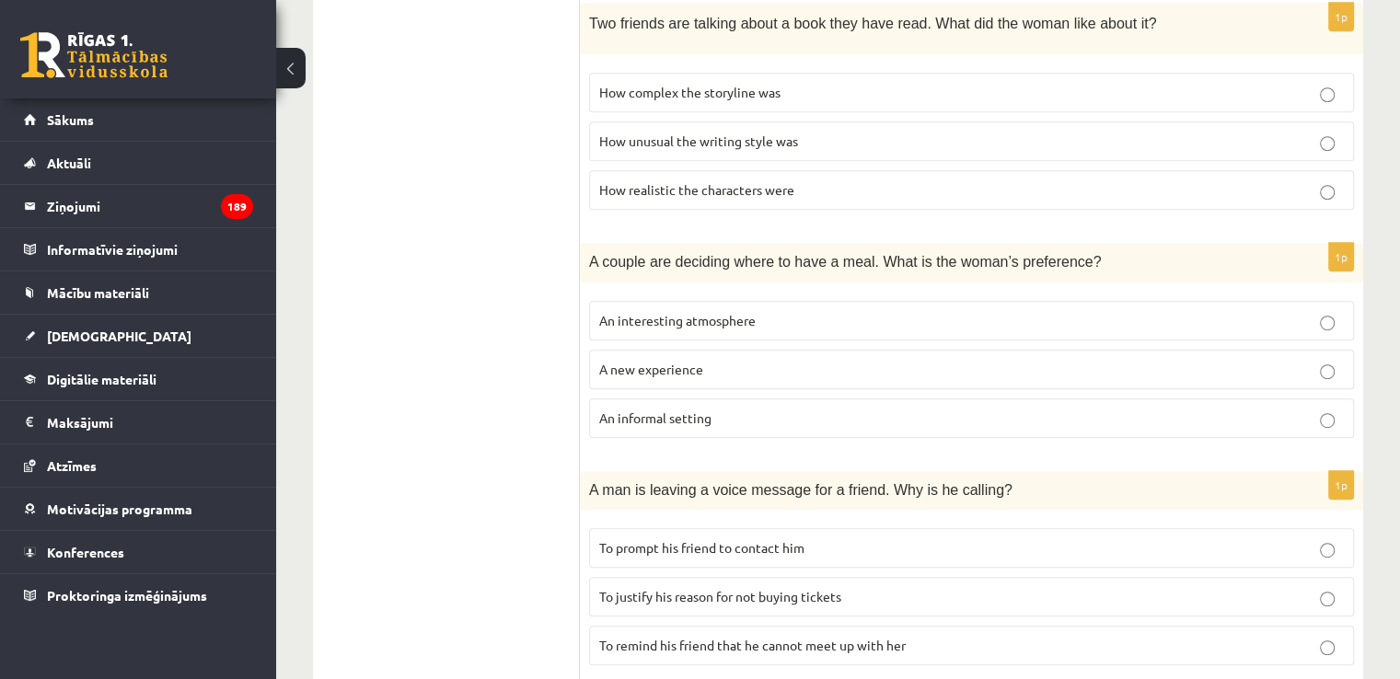
scroll to position [940, 0]
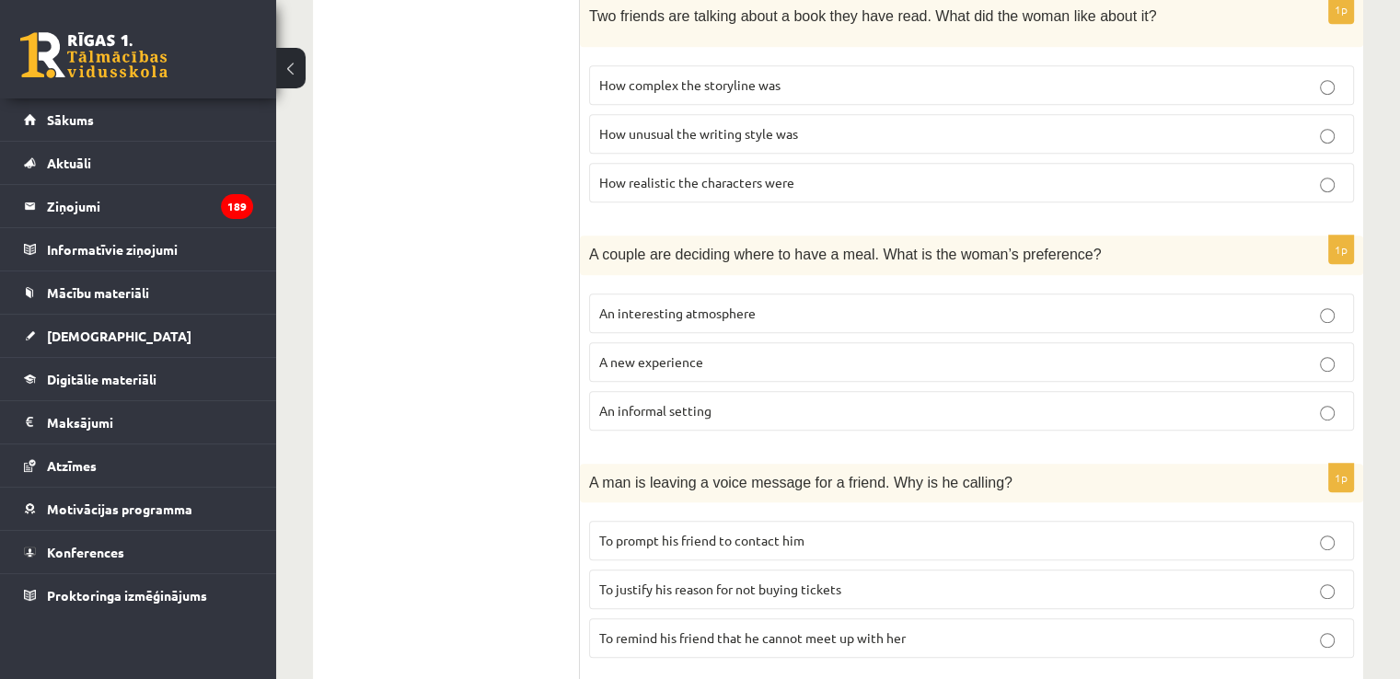
click at [883, 402] on p "An informal setting" at bounding box center [971, 410] width 745 height 19
click at [828, 532] on p "To prompt his friend to contact him" at bounding box center [971, 540] width 745 height 19
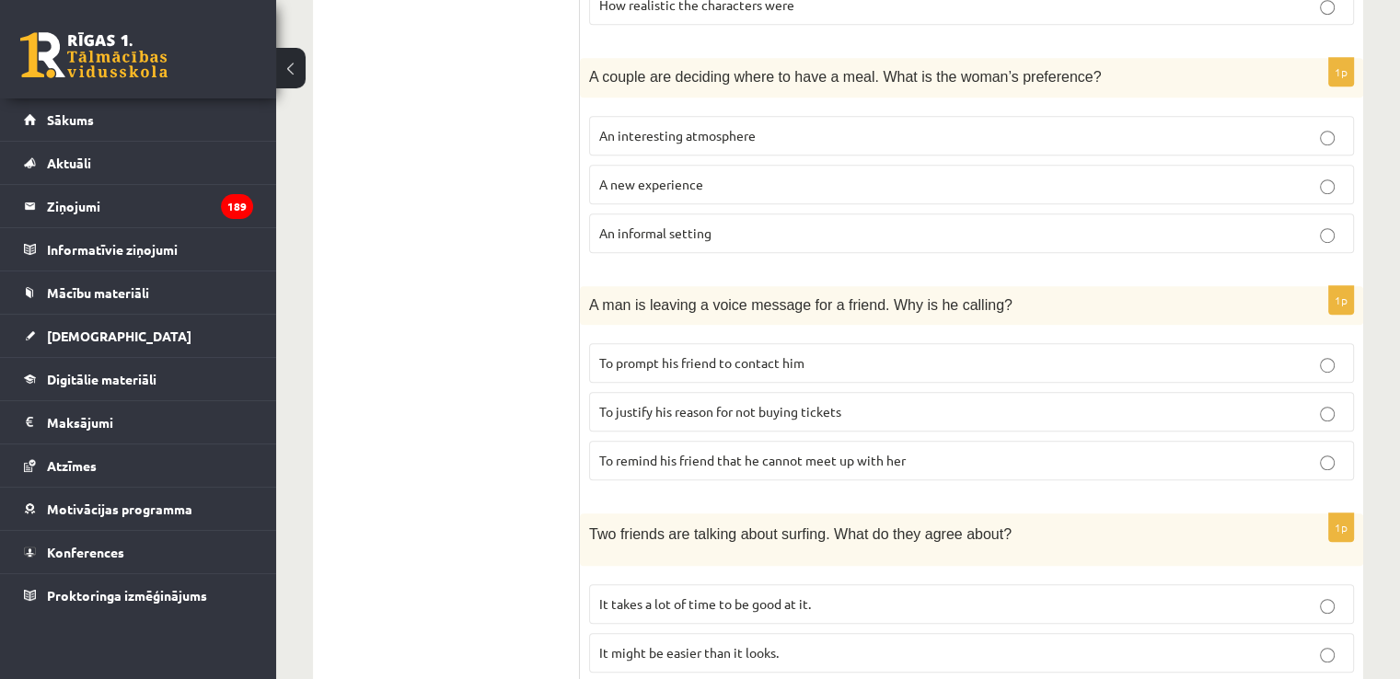
scroll to position [1124, 0]
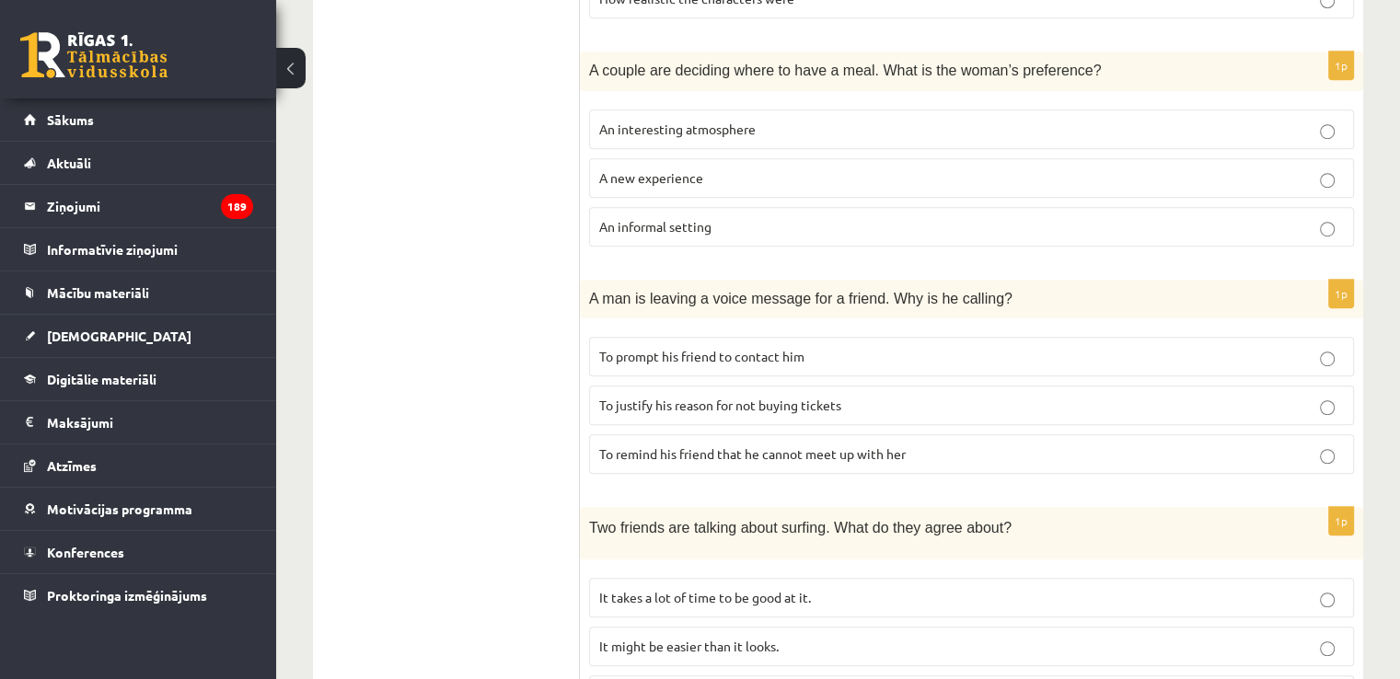
click at [892, 399] on p "To justify his reason for not buying tickets" at bounding box center [971, 405] width 745 height 19
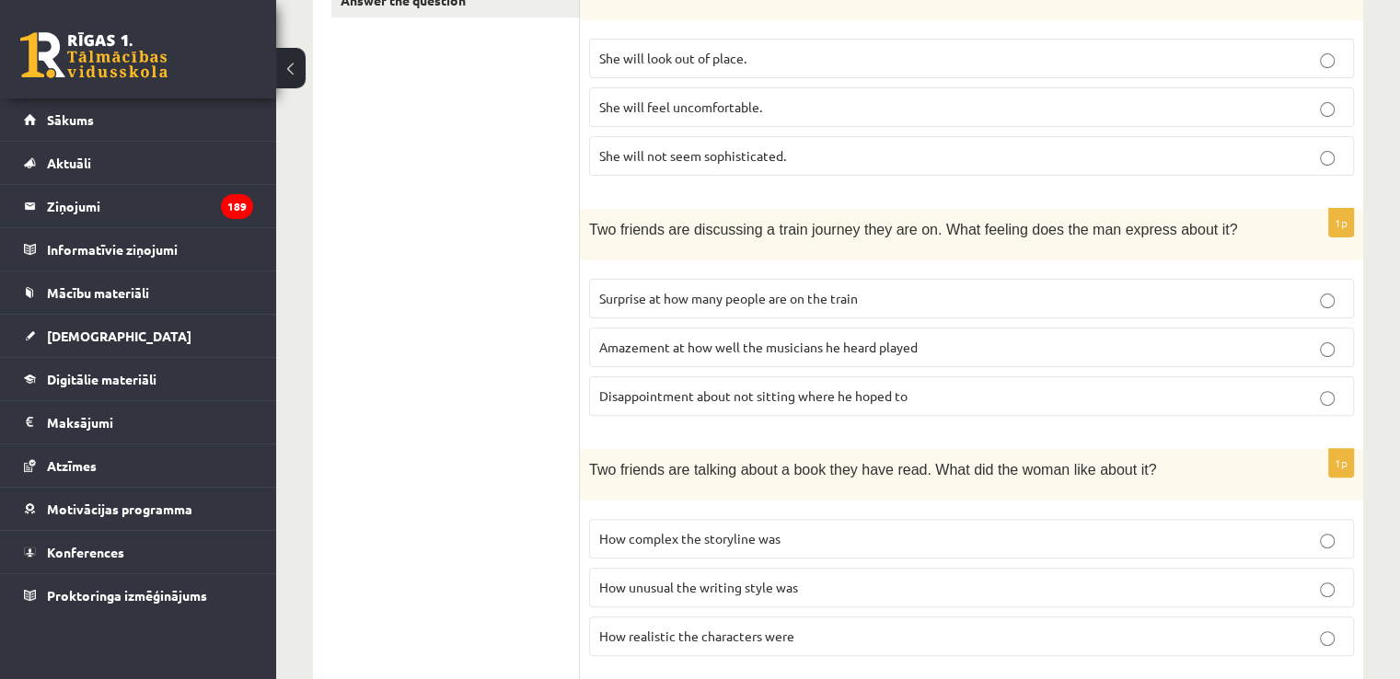
scroll to position [572, 0]
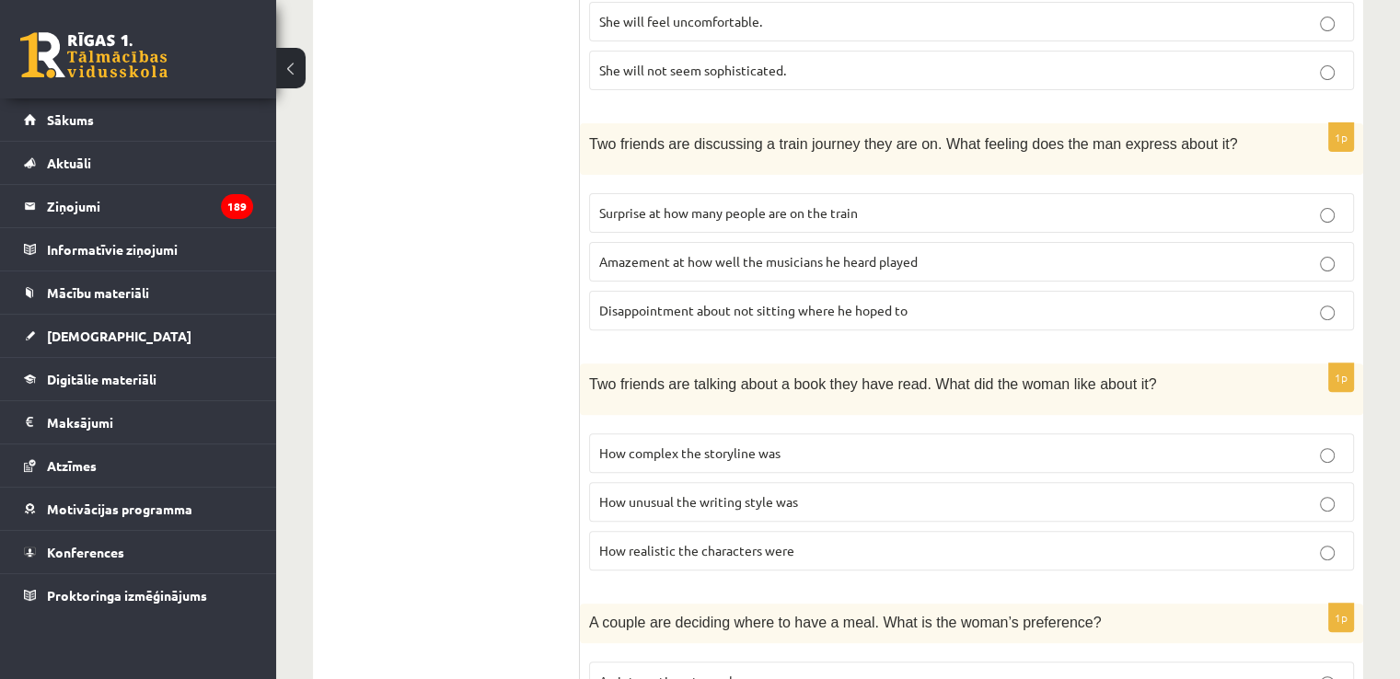
click at [811, 545] on p "How realistic the characters were" at bounding box center [971, 550] width 745 height 19
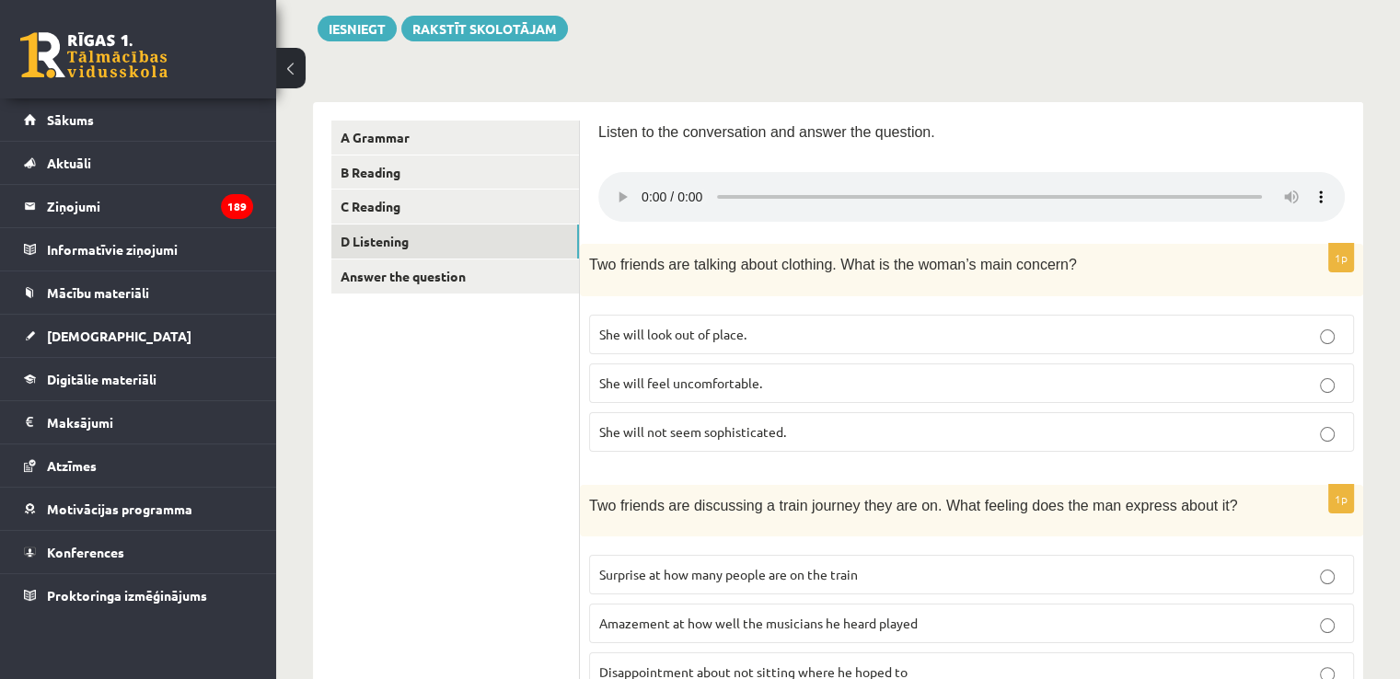
scroll to position [203, 0]
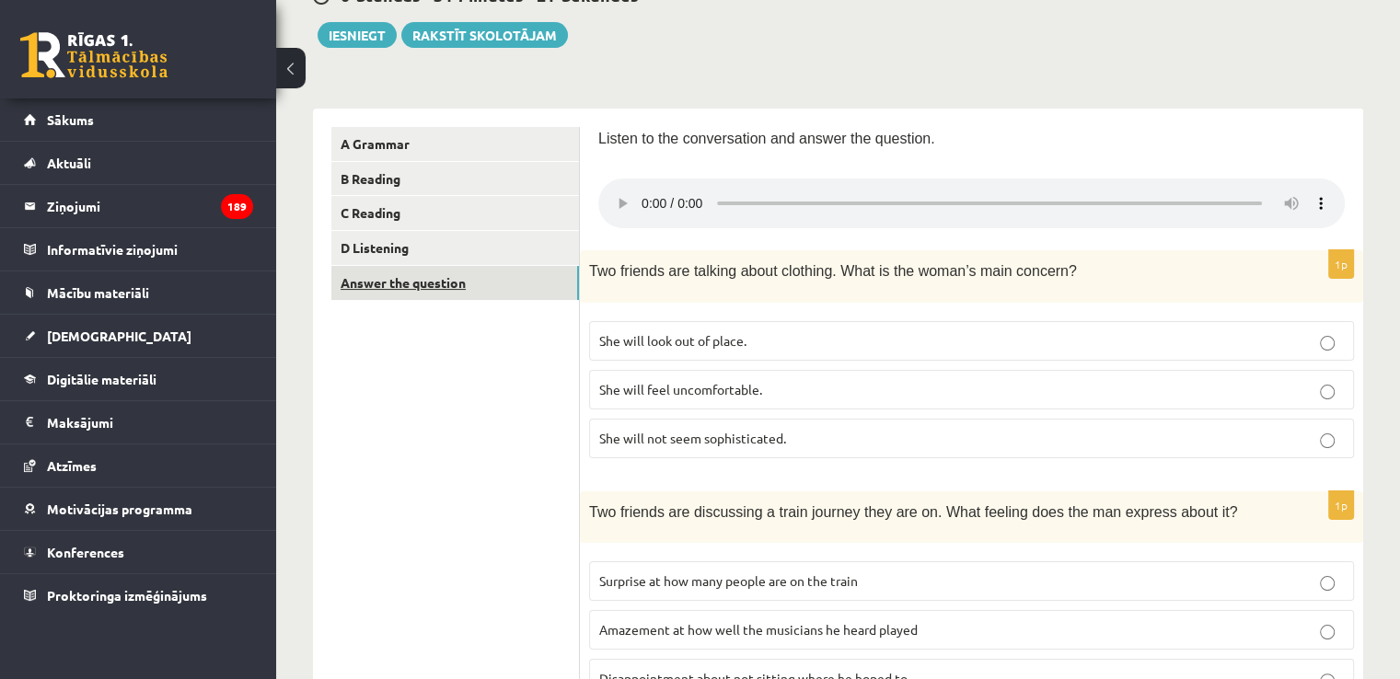
click at [468, 290] on link "Answer the question" at bounding box center [455, 283] width 248 height 34
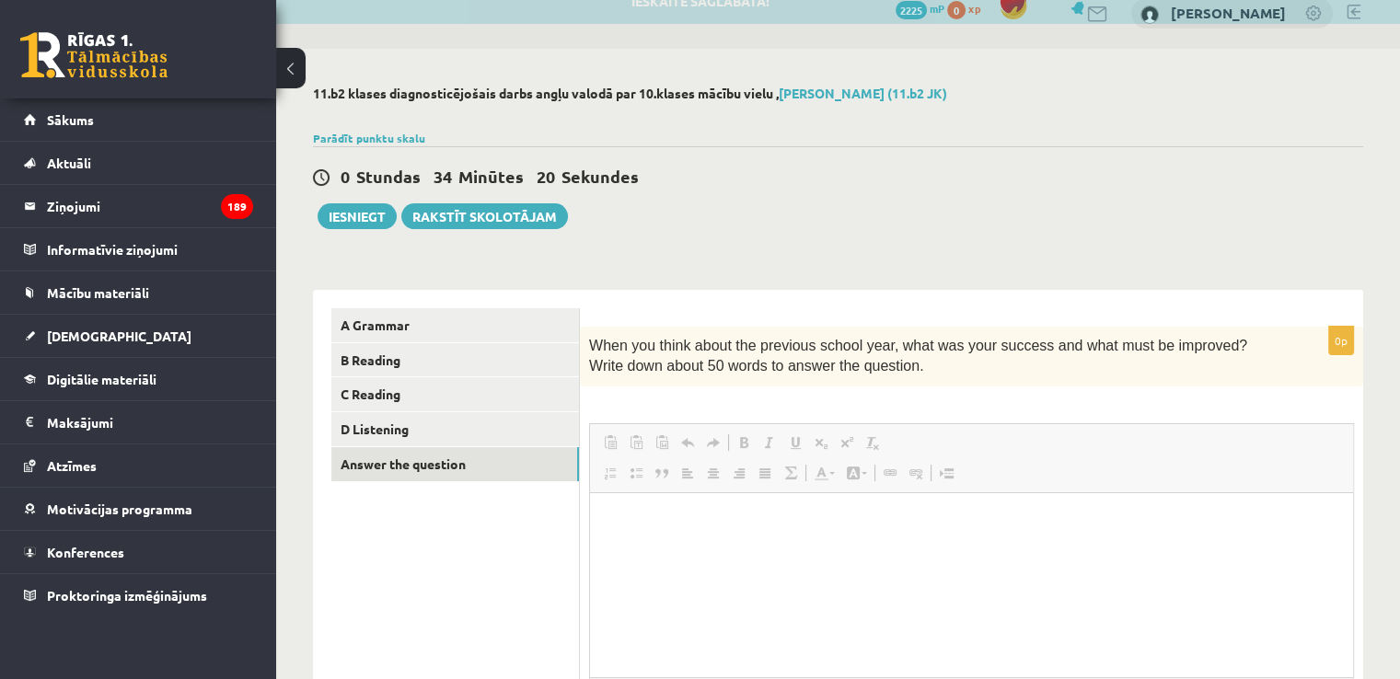
scroll to position [0, 0]
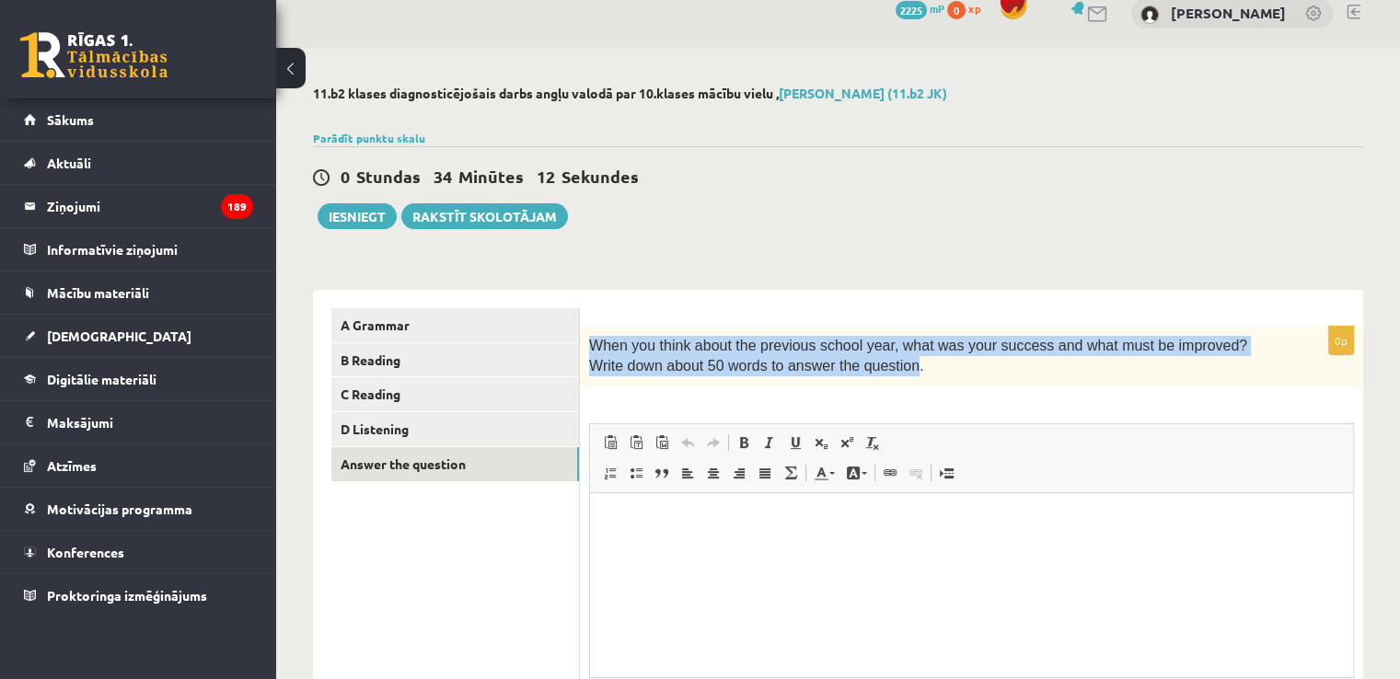
drag, startPoint x: 590, startPoint y: 343, endPoint x: 861, endPoint y: 380, distance: 273.1
click at [861, 380] on div "When you think about the previous school year, what was your success and what m…" at bounding box center [971, 357] width 783 height 60
copy span "When you think about the previous school year, what was your success and what m…"
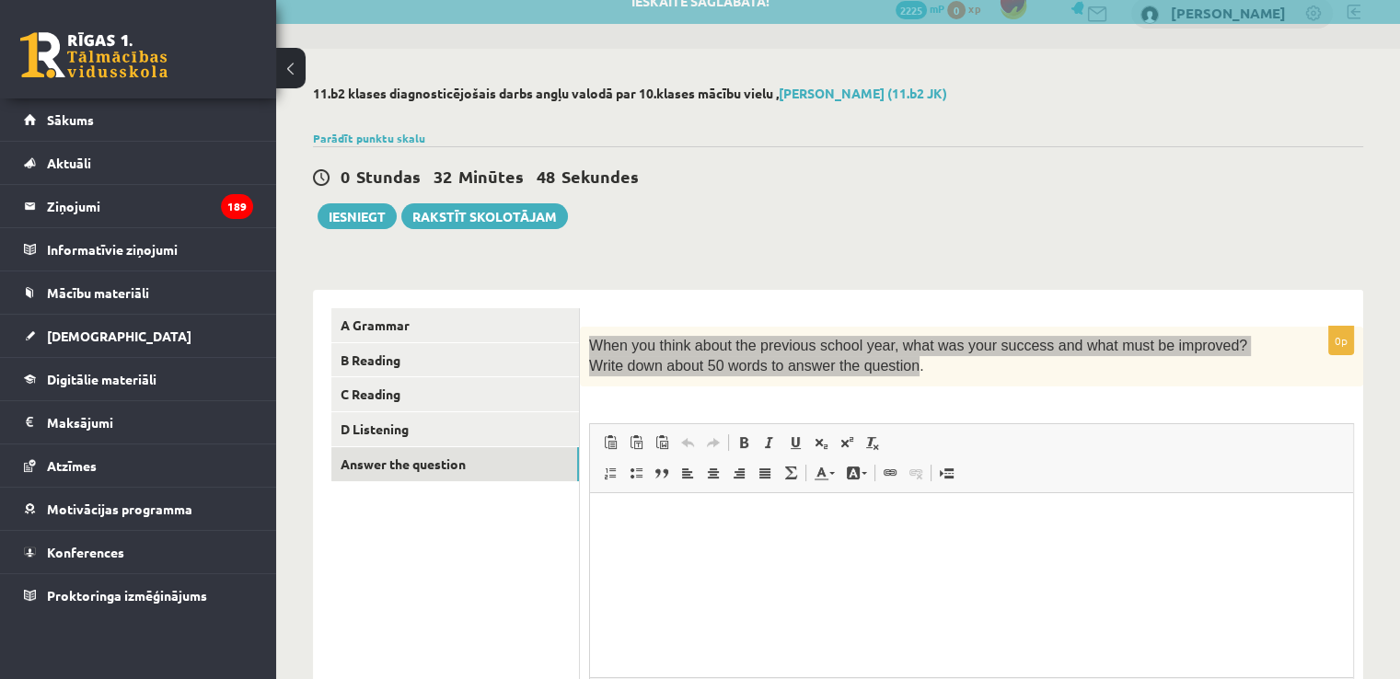
click at [807, 549] on html at bounding box center [971, 520] width 763 height 56
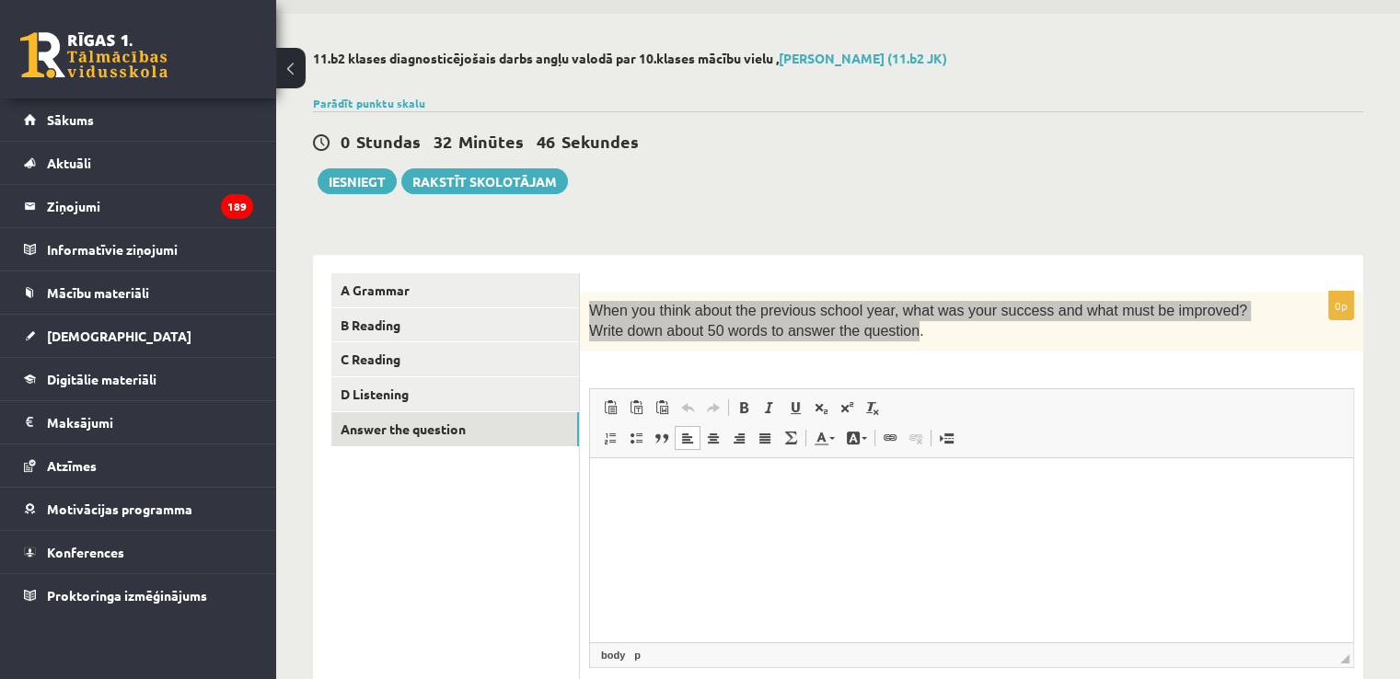
scroll to position [114, 0]
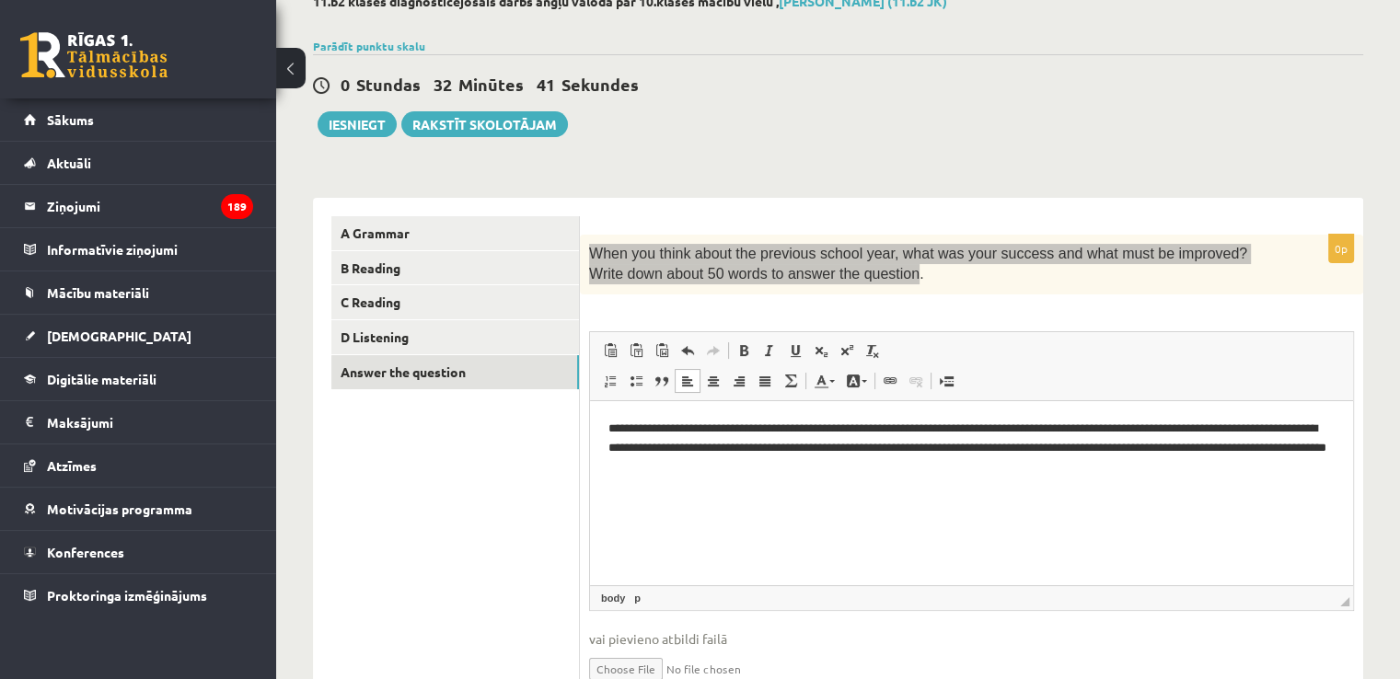
click at [803, 482] on html "**********" at bounding box center [971, 447] width 763 height 94
click at [829, 473] on p "**********" at bounding box center [971, 447] width 727 height 57
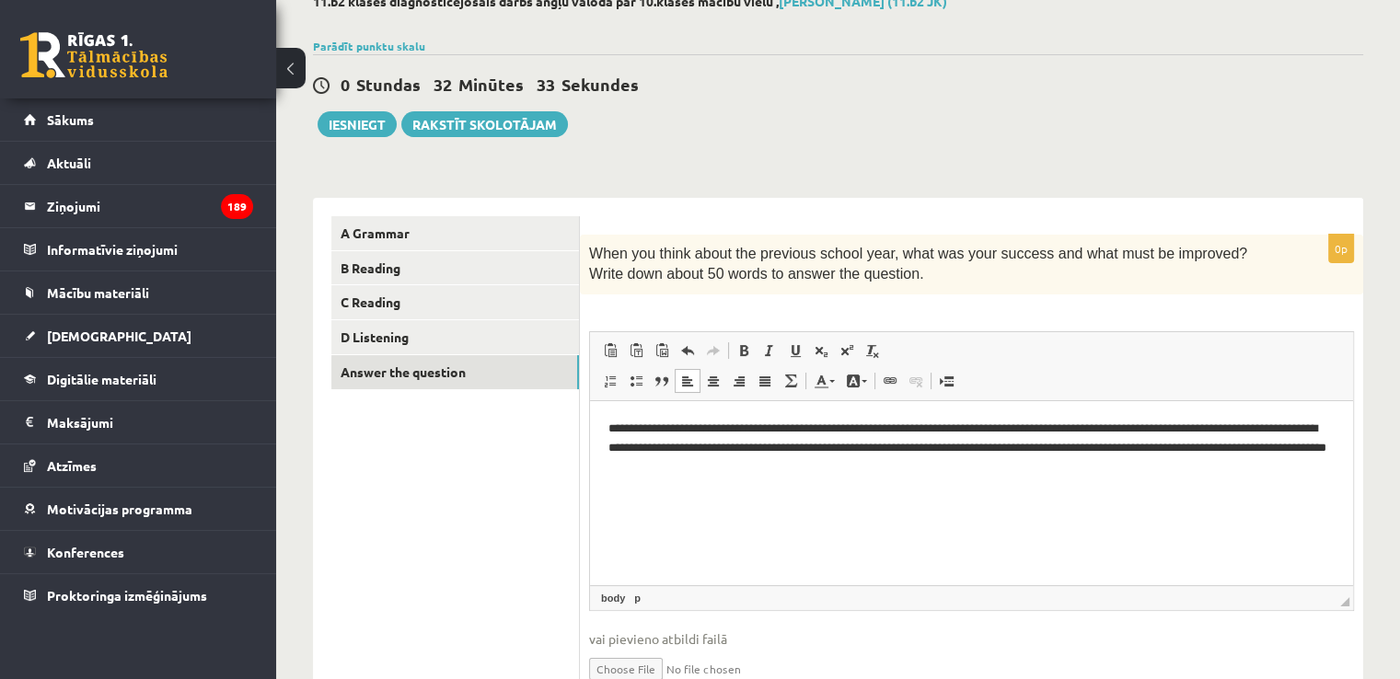
click at [1248, 331] on div "Rich Text Editor, wiswyg-editor-user-answer-47363701152300 Editor toolbars Past…" at bounding box center [971, 471] width 765 height 280
click at [1191, 439] on p "**********" at bounding box center [971, 447] width 727 height 57
click at [843, 476] on p "**********" at bounding box center [971, 447] width 727 height 57
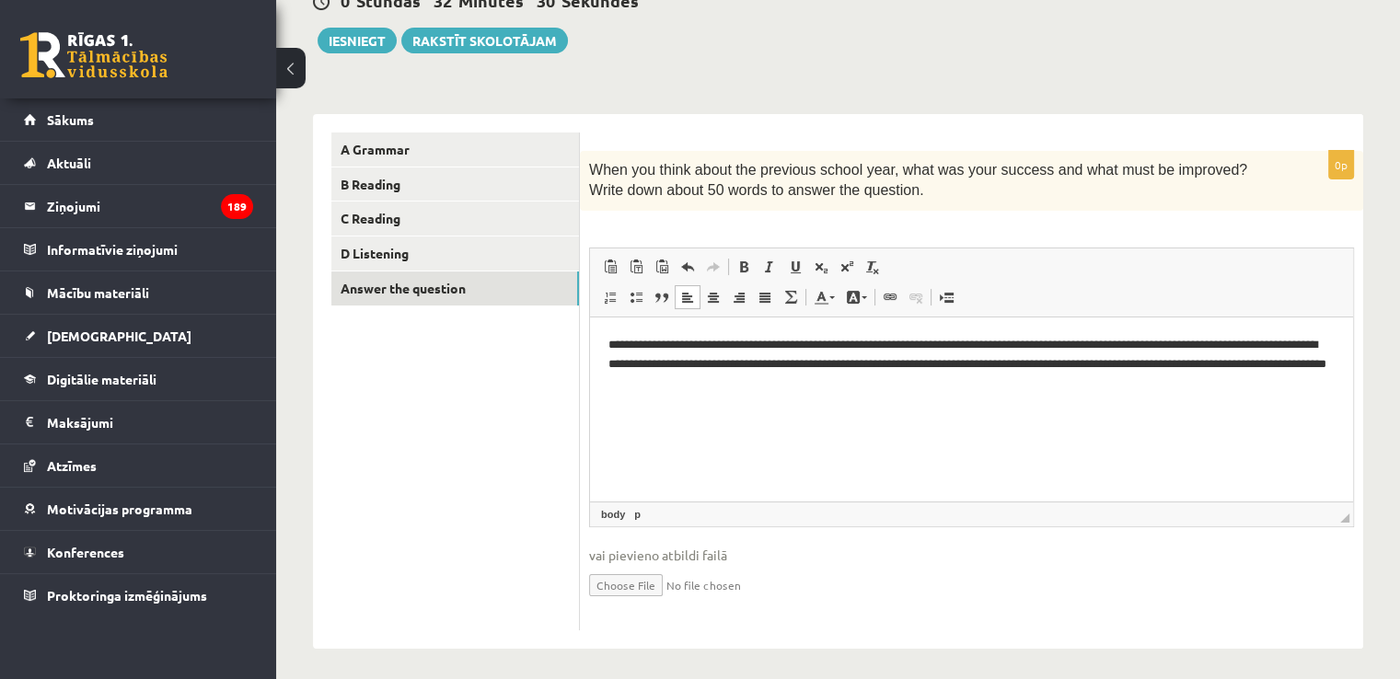
scroll to position [204, 0]
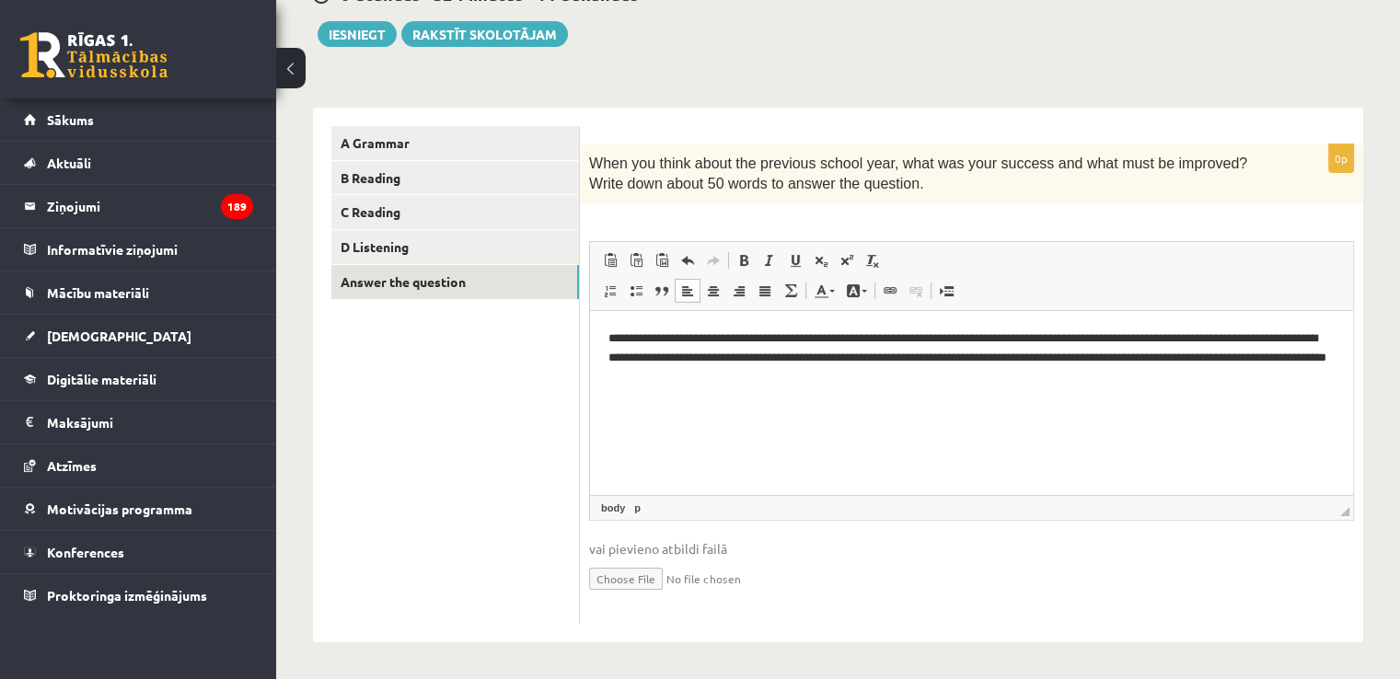
click at [925, 360] on p "**********" at bounding box center [971, 357] width 727 height 57
click at [927, 360] on p "**********" at bounding box center [971, 357] width 727 height 57
click at [930, 360] on p "**********" at bounding box center [971, 357] width 727 height 57
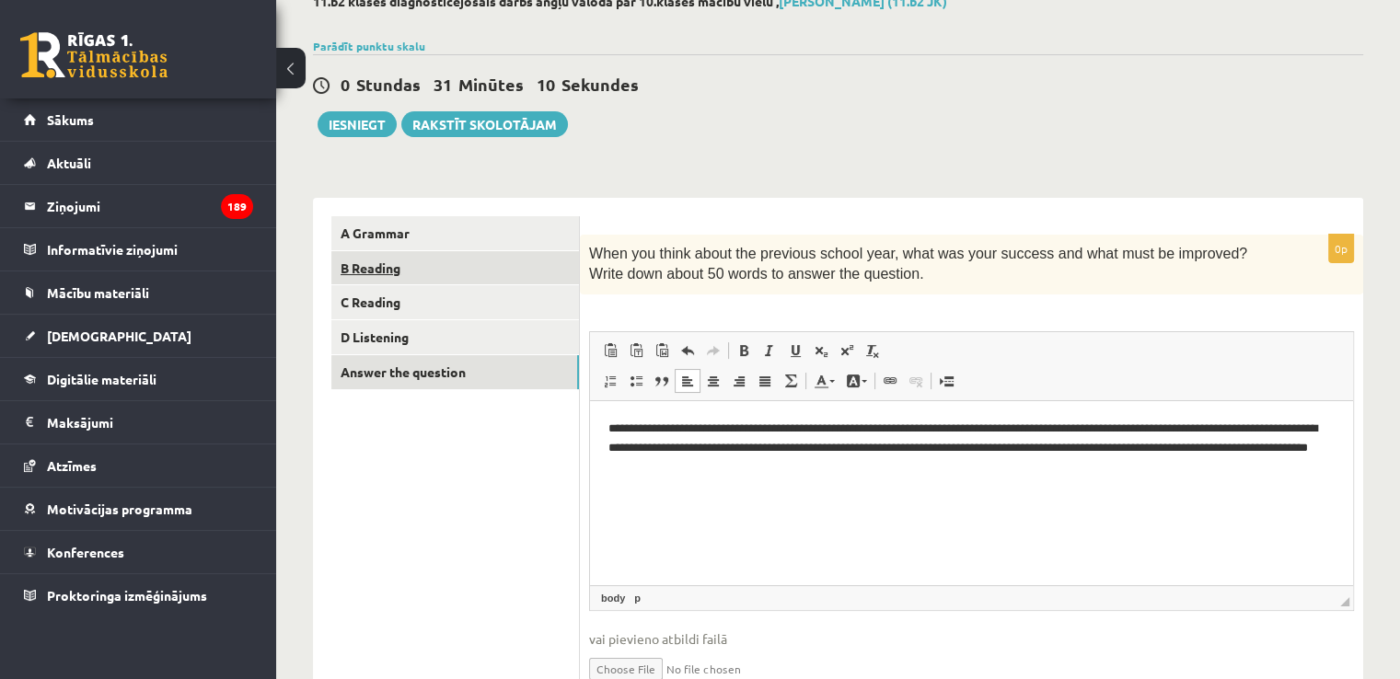
scroll to position [112, 0]
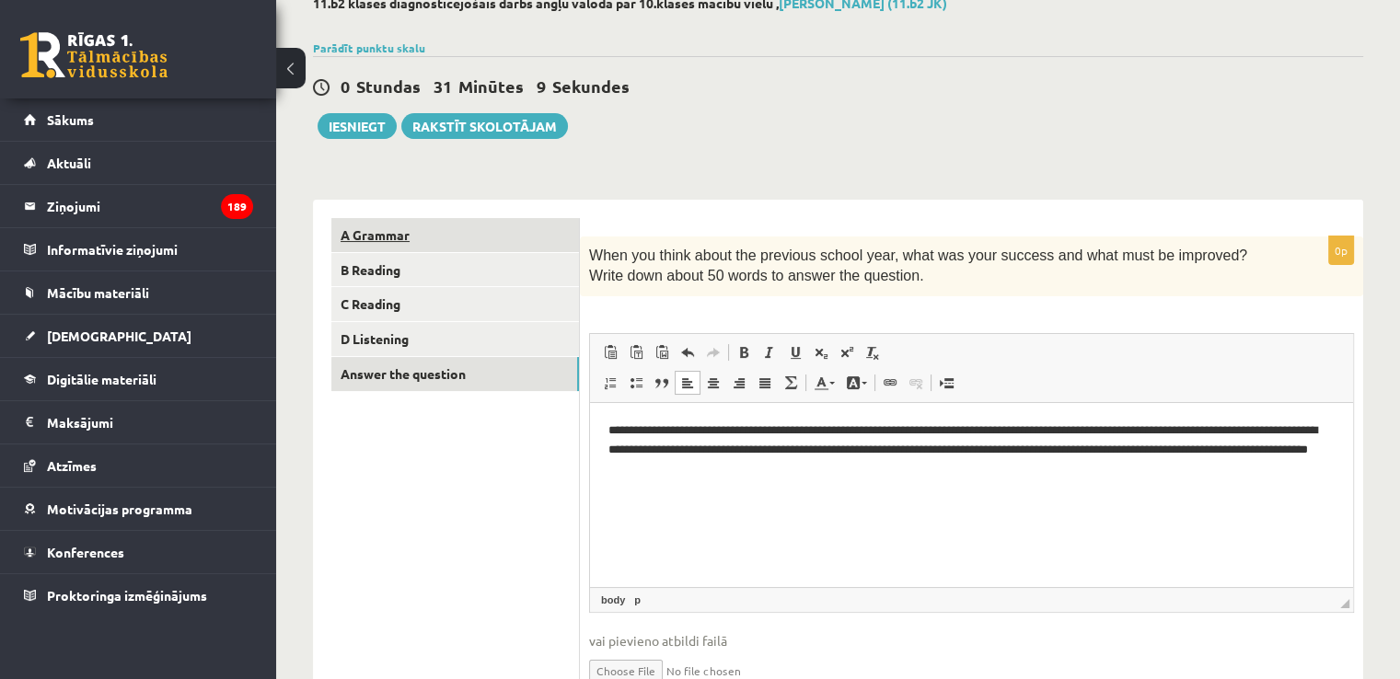
click at [486, 246] on link "A Grammar" at bounding box center [455, 235] width 248 height 34
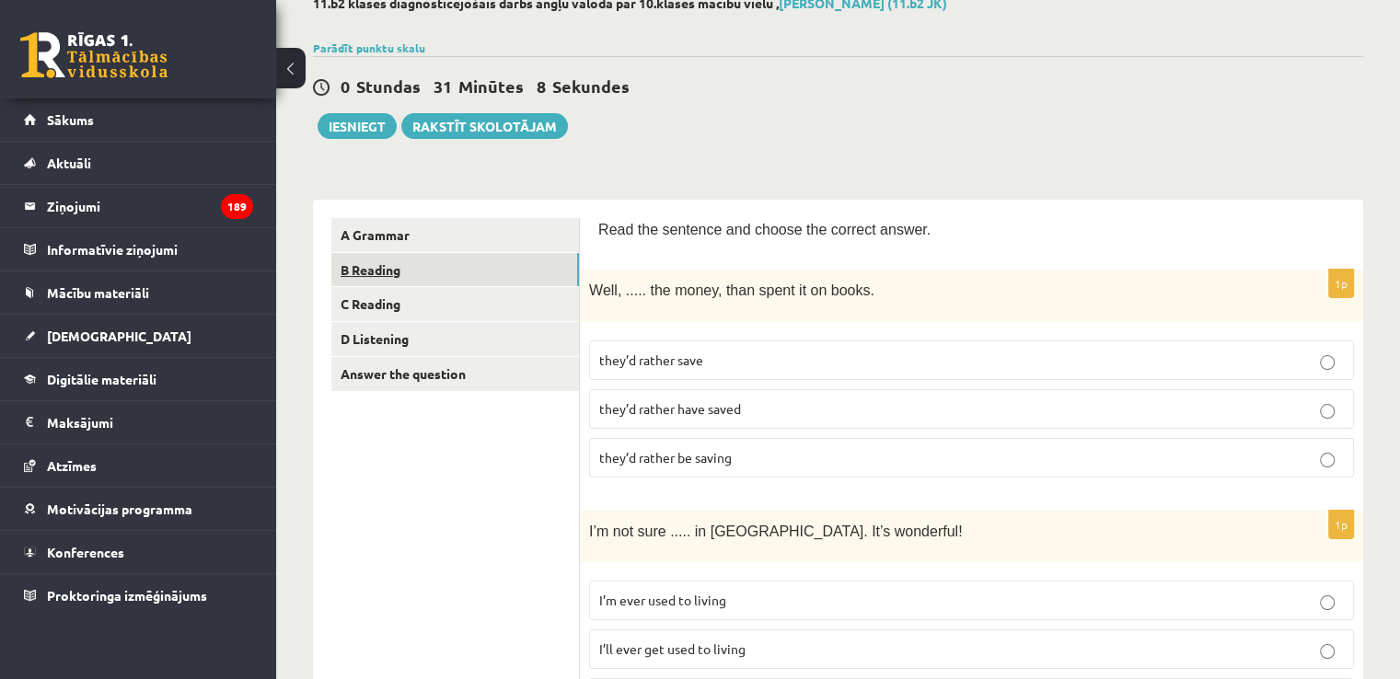
click at [468, 278] on link "B Reading" at bounding box center [455, 270] width 248 height 34
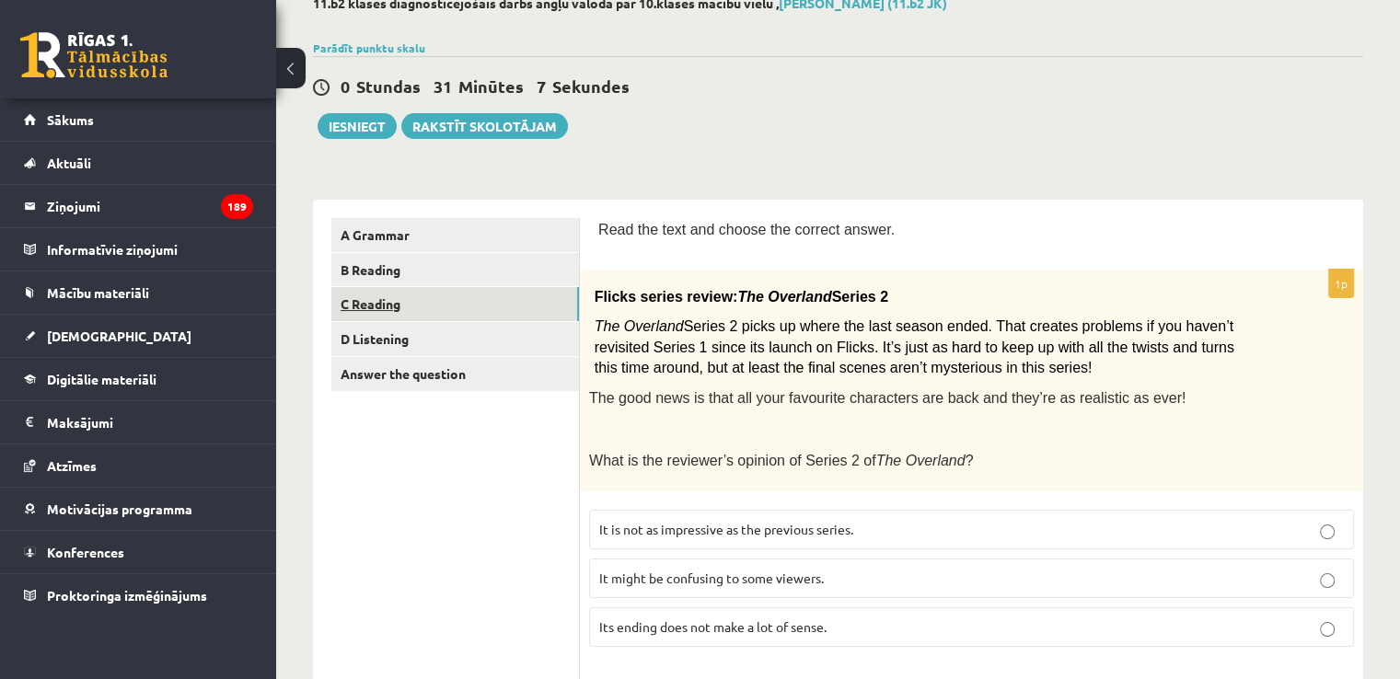
click at [465, 302] on link "C Reading" at bounding box center [455, 304] width 248 height 34
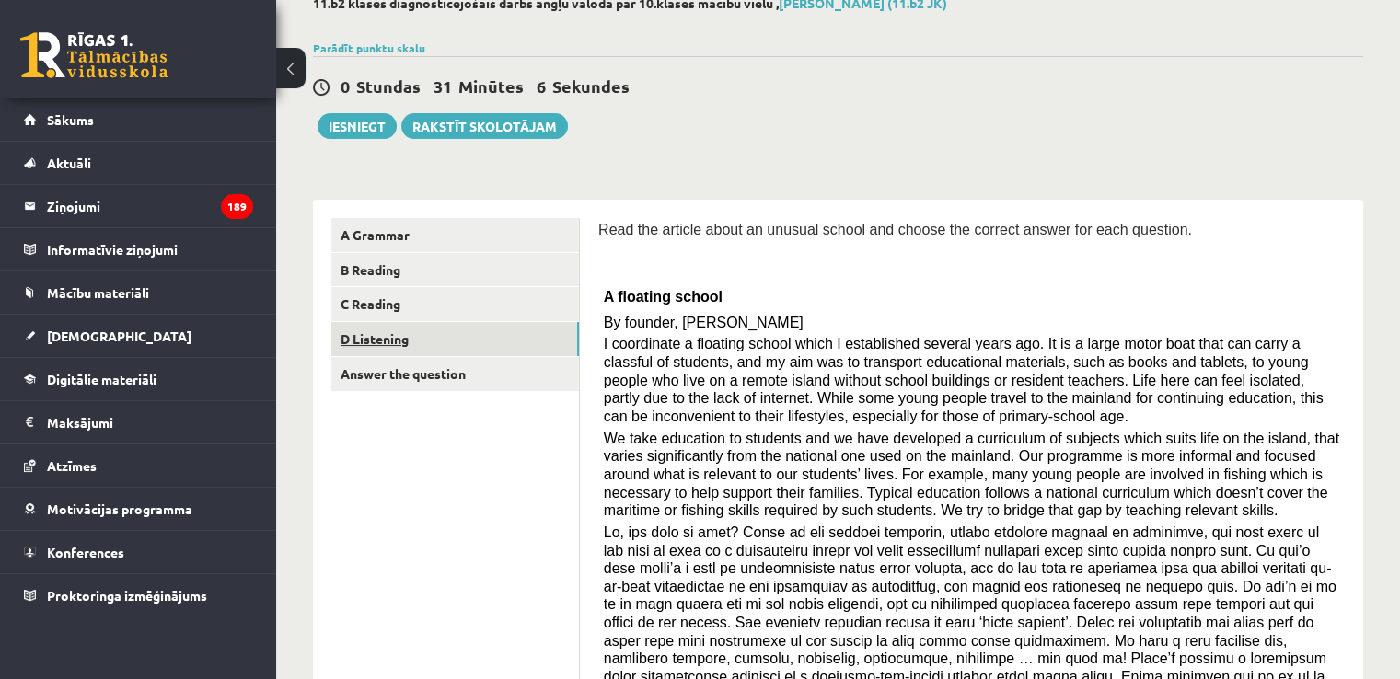
click at [460, 331] on link "D Listening" at bounding box center [455, 339] width 248 height 34
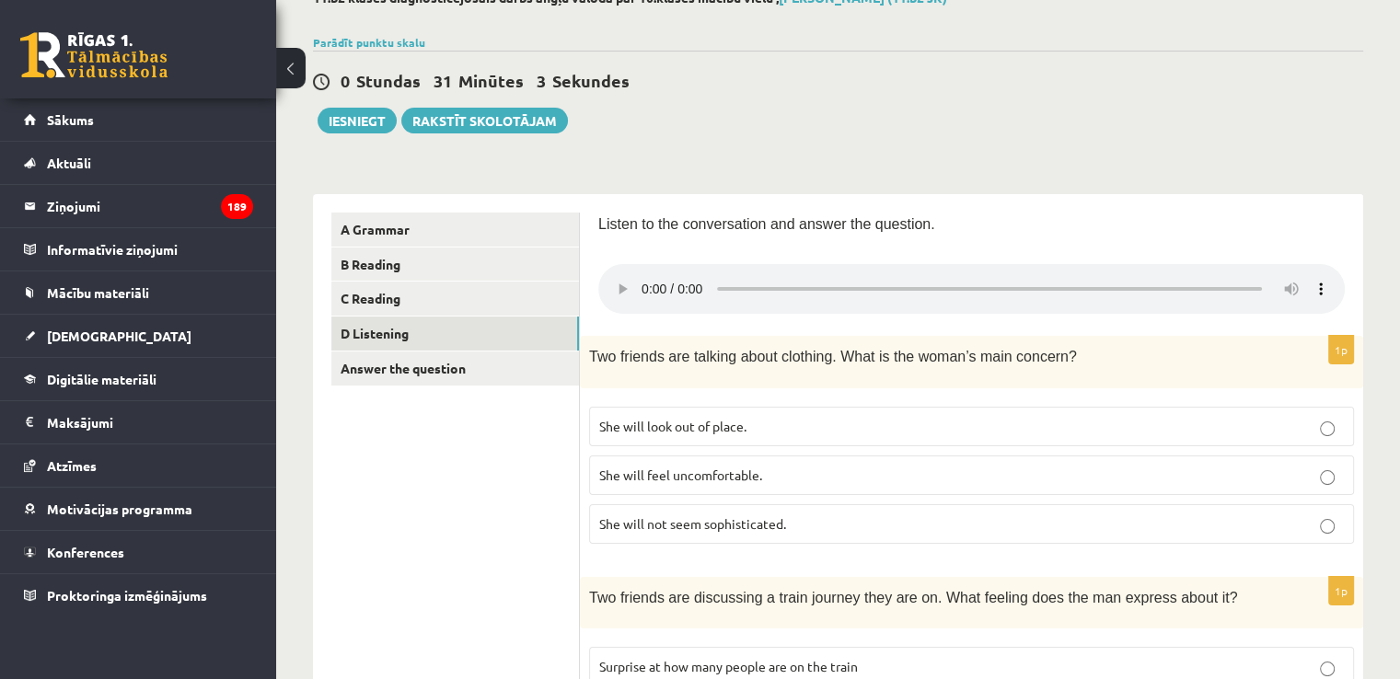
scroll to position [0, 0]
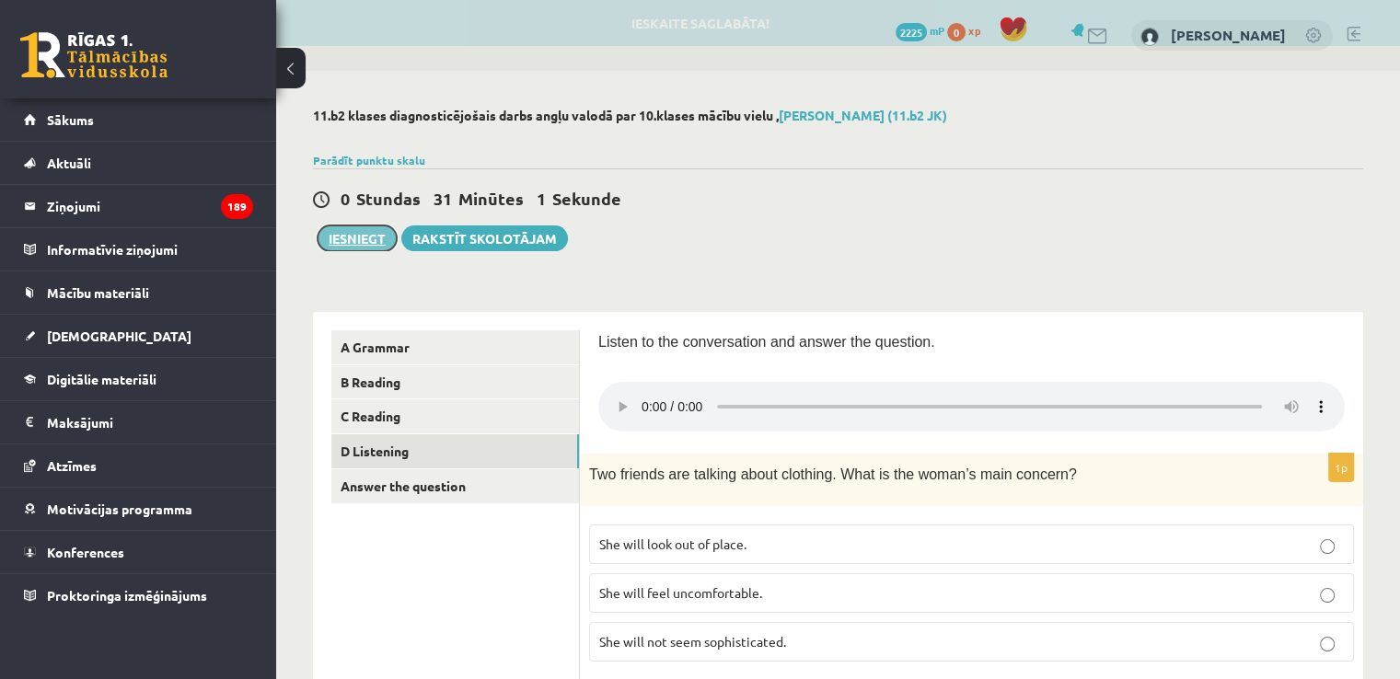
click at [368, 234] on button "Iesniegt" at bounding box center [357, 238] width 79 height 26
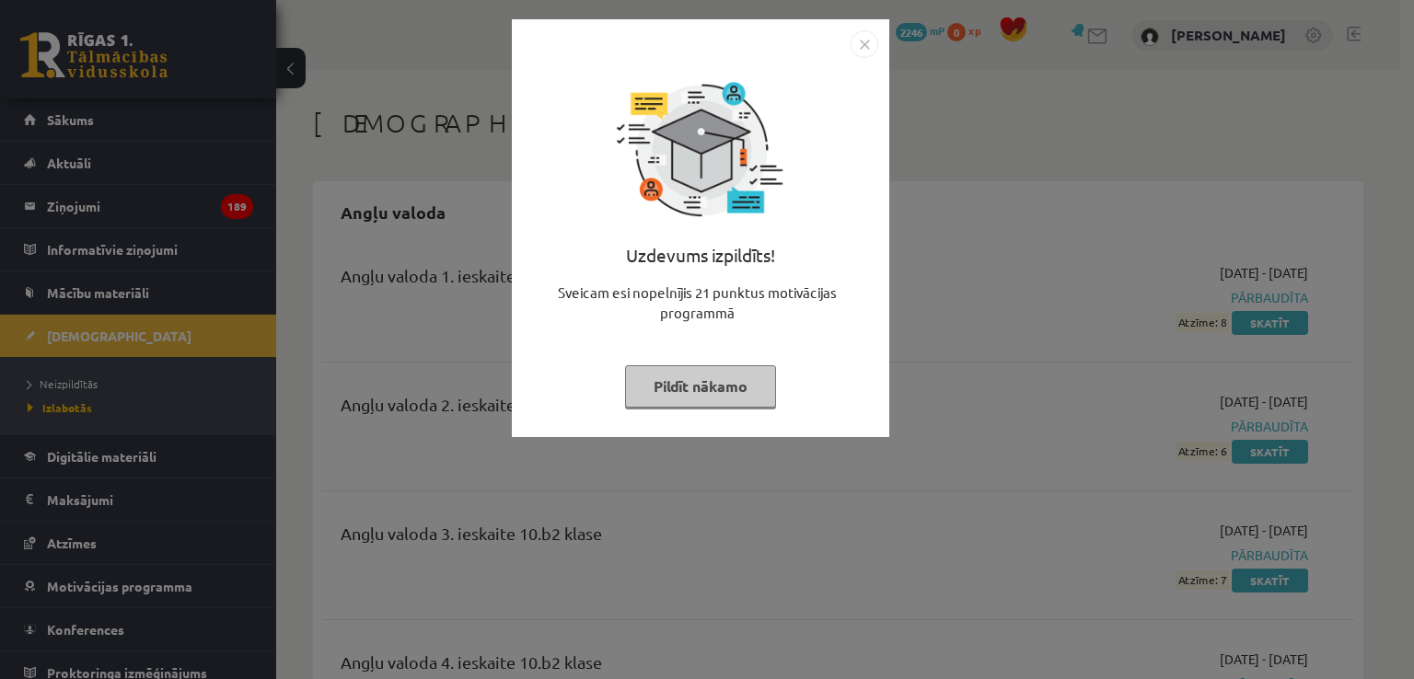
click at [731, 384] on button "Pildīt nākamo" at bounding box center [700, 386] width 151 height 42
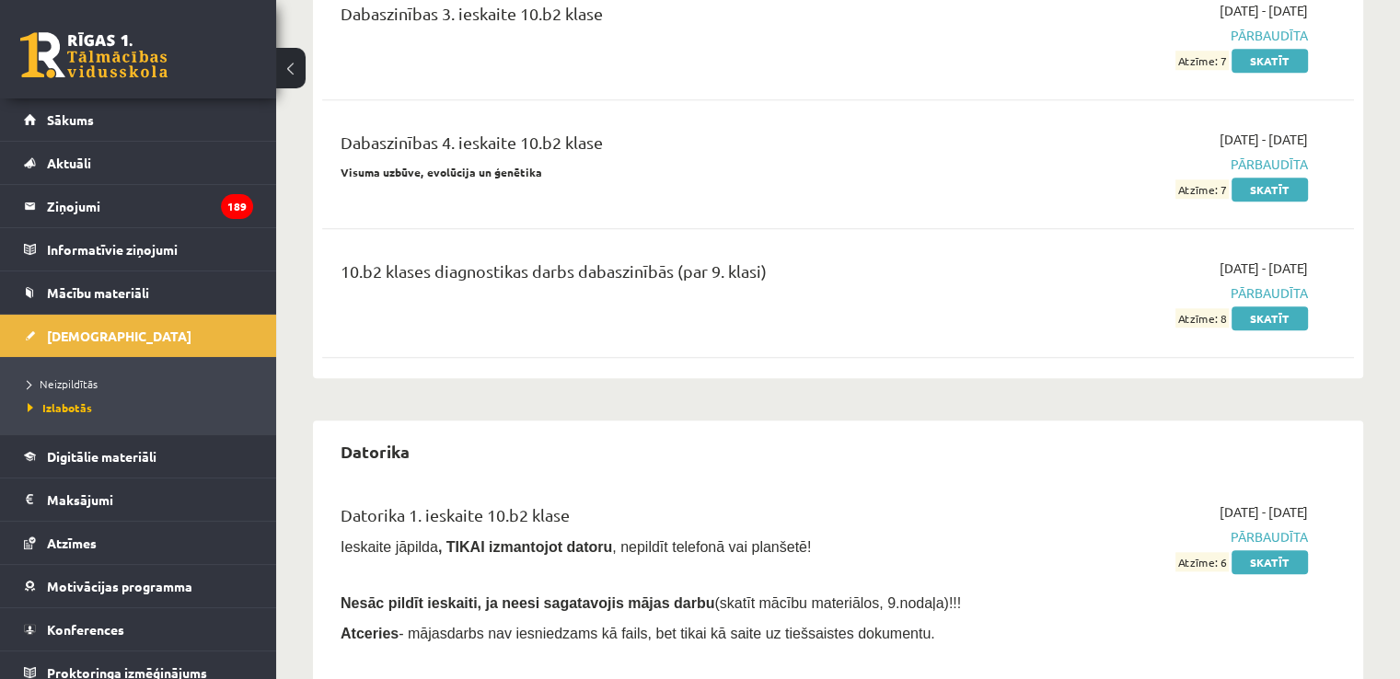
scroll to position [1657, 0]
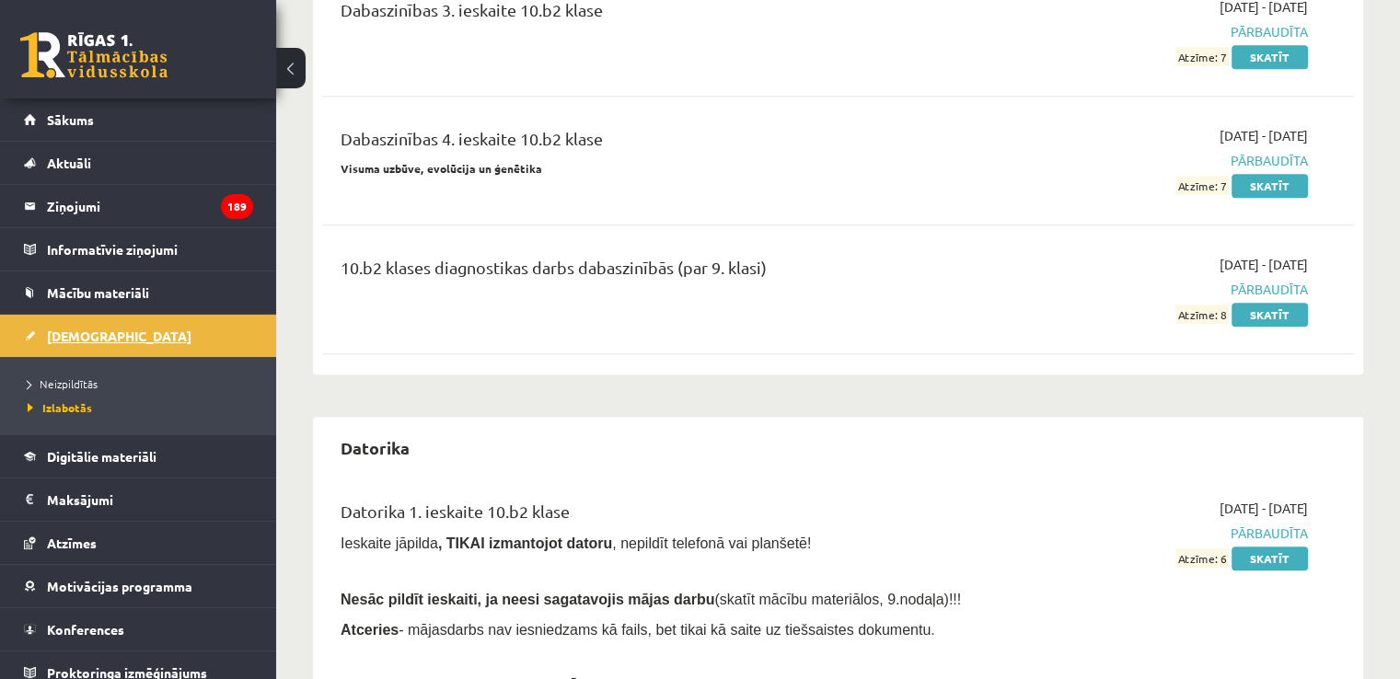
click at [90, 334] on span "[DEMOGRAPHIC_DATA]" at bounding box center [119, 336] width 144 height 17
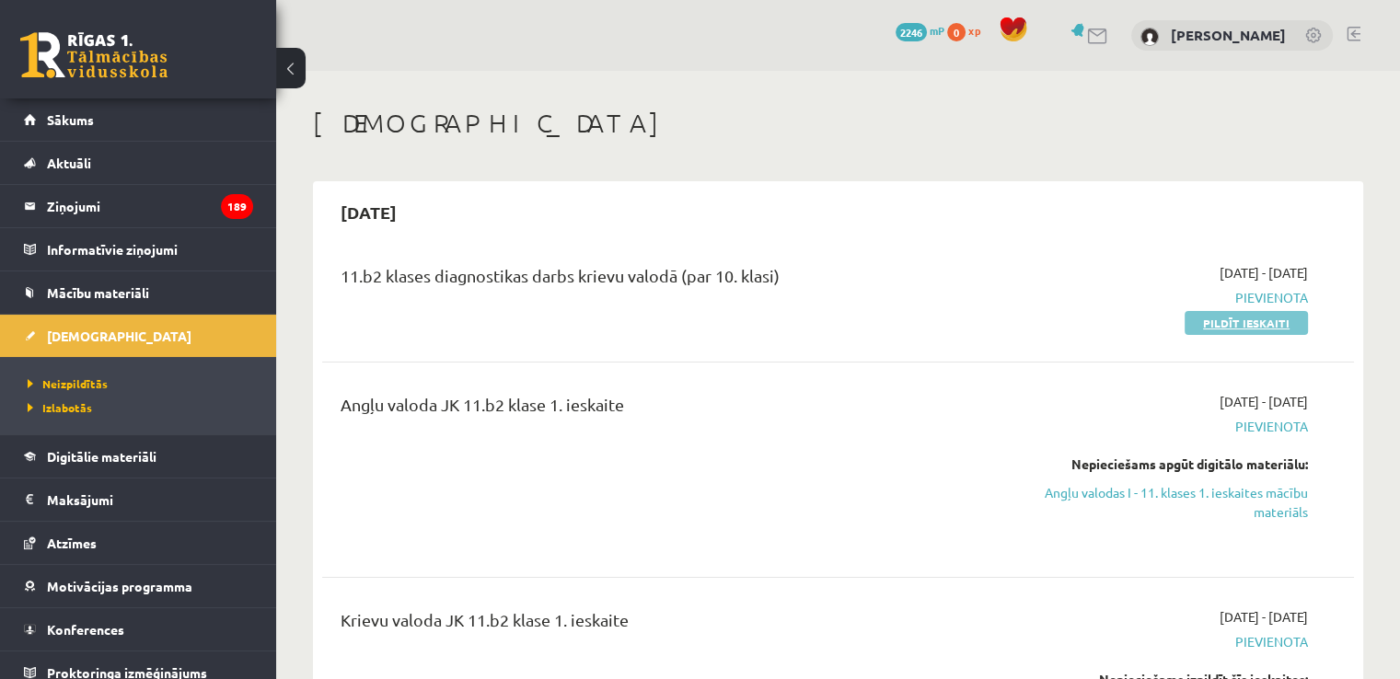
click at [1213, 327] on link "Pildīt ieskaiti" at bounding box center [1245, 323] width 123 height 24
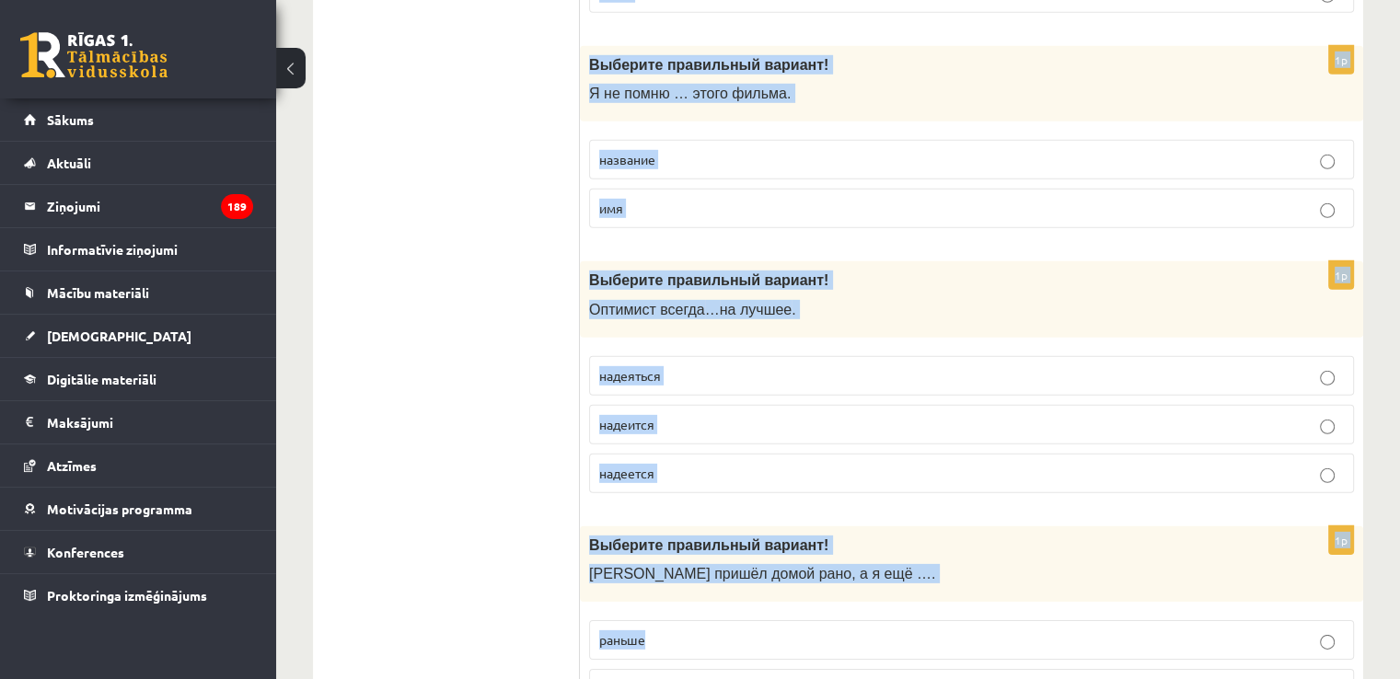
scroll to position [5931, 0]
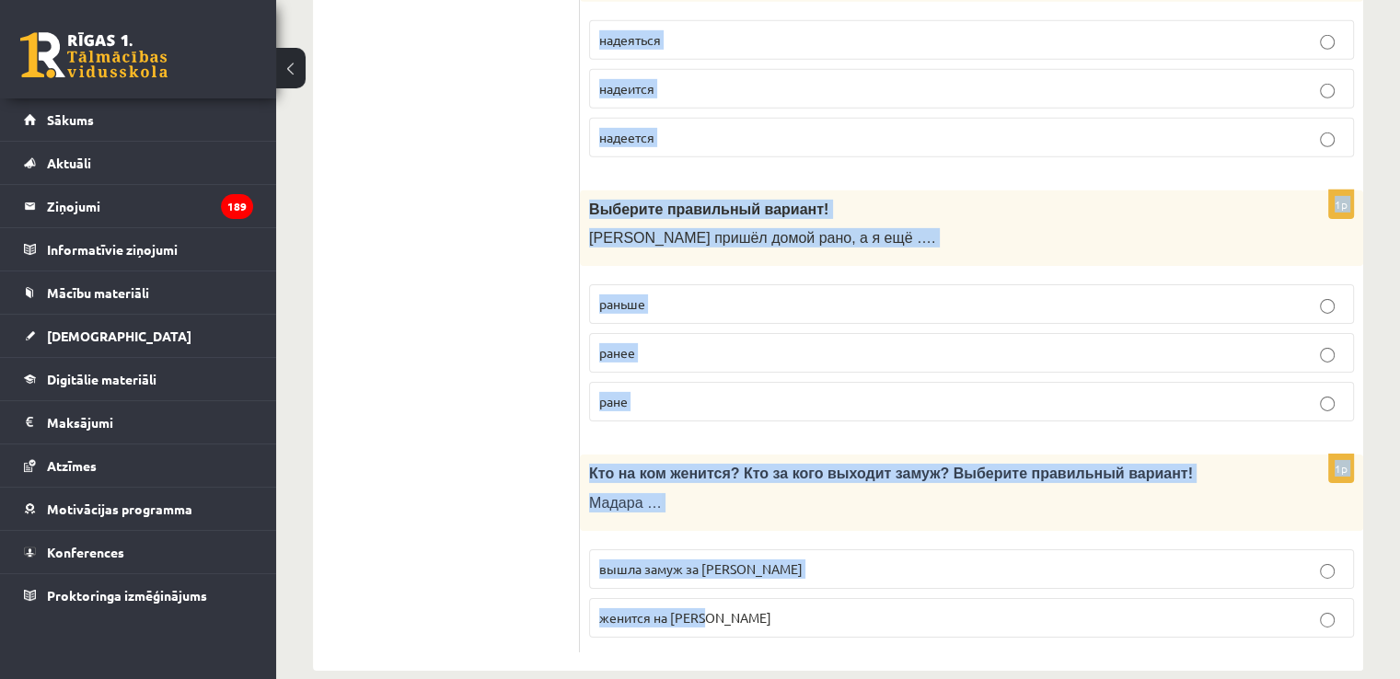
drag, startPoint x: 589, startPoint y: 183, endPoint x: 1254, endPoint y: 616, distance: 792.9
copy form "Выберите правильный вариант! Все семьи разные, но их объединяет одно — желание …"
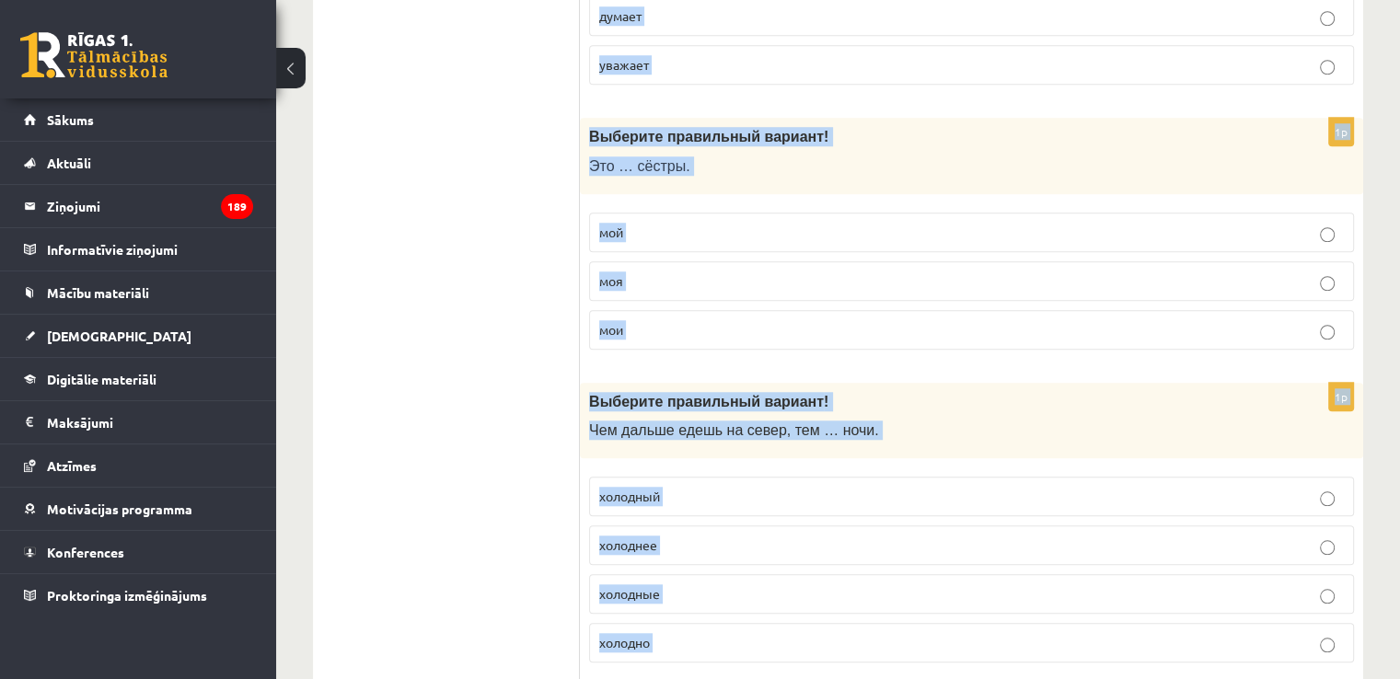
scroll to position [0, 0]
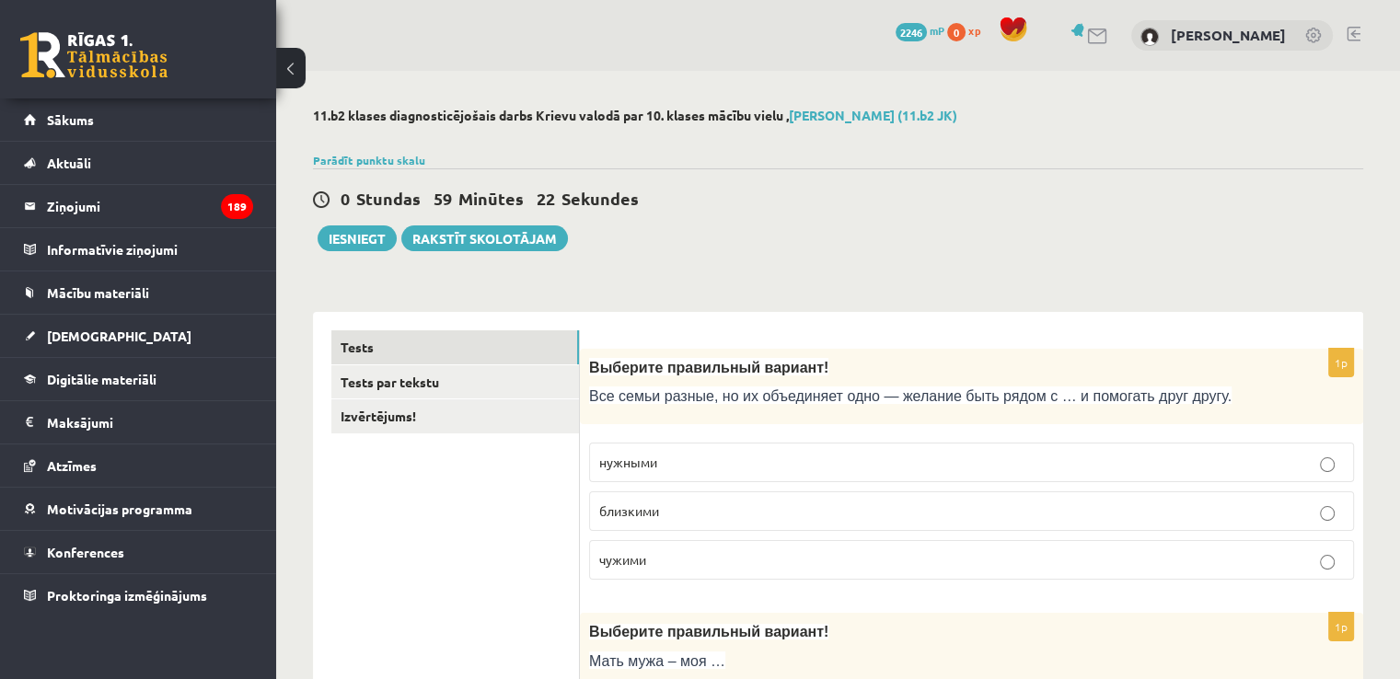
click at [906, 249] on div "0 Stundas 59 Minūtes 22 Sekundes Ieskaite saglabāta! Iesniegt Rakstīt skolotājam" at bounding box center [838, 209] width 1050 height 83
click at [881, 524] on label "близкими" at bounding box center [971, 511] width 765 height 40
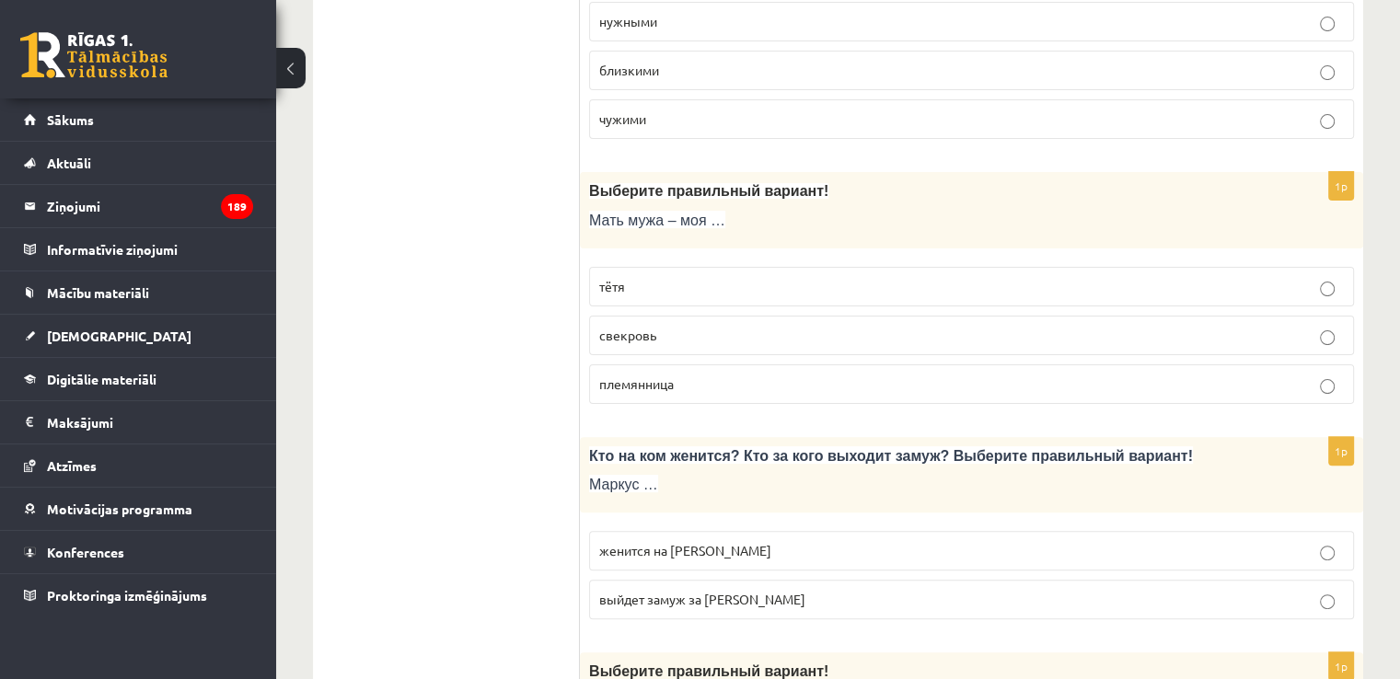
scroll to position [460, 0]
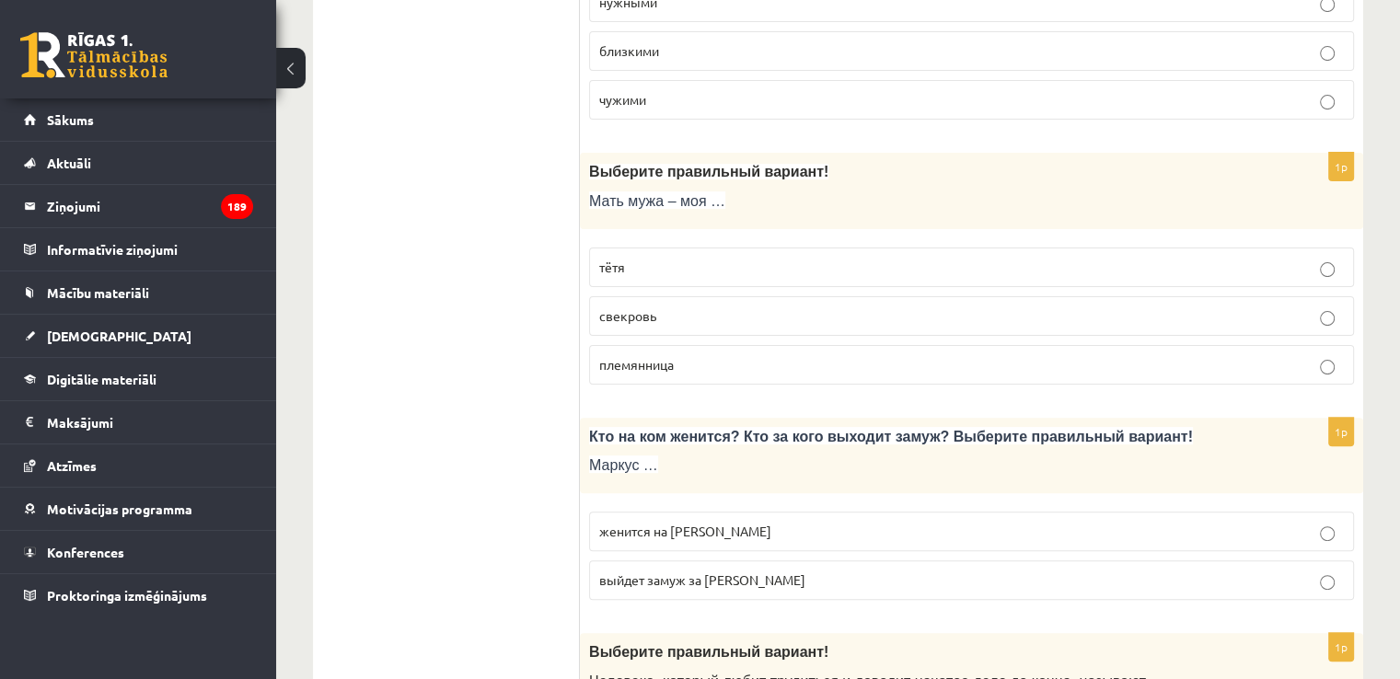
click at [725, 318] on p "свекровь" at bounding box center [971, 315] width 745 height 19
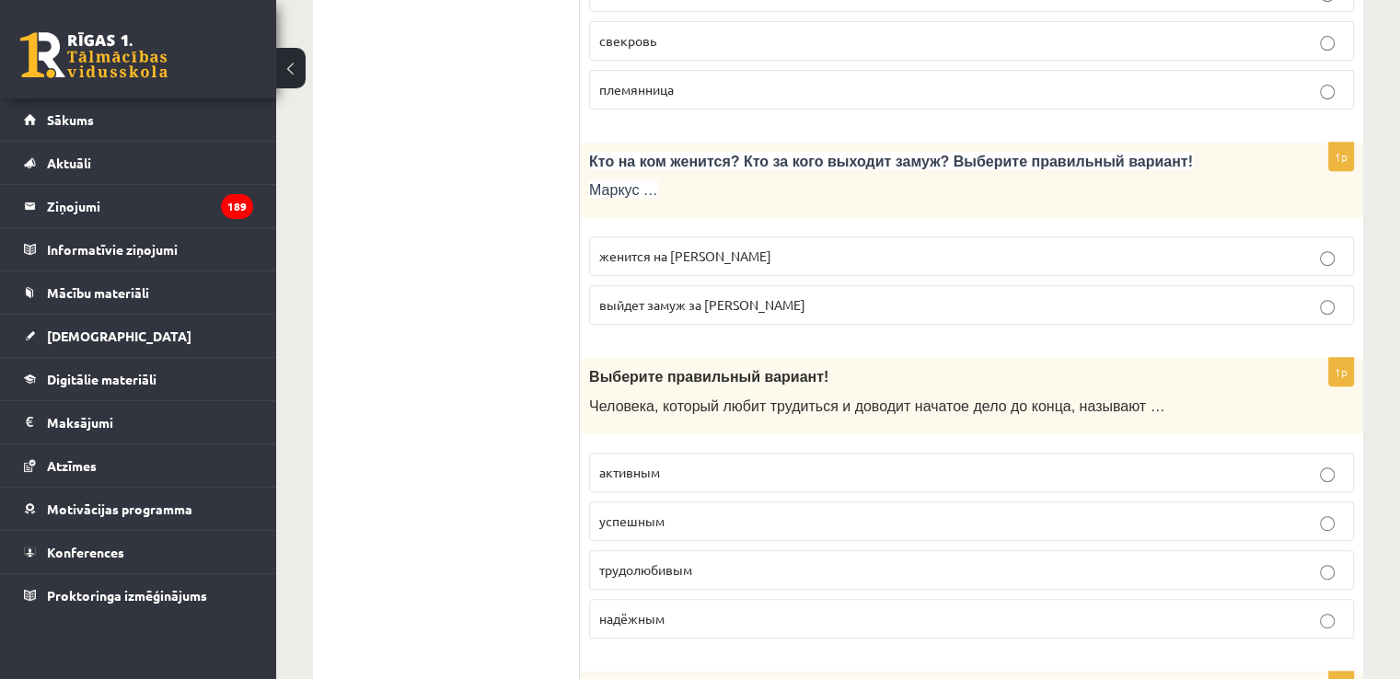
scroll to position [736, 0]
click at [777, 255] on p "женится на [PERSON_NAME]" at bounding box center [971, 255] width 745 height 19
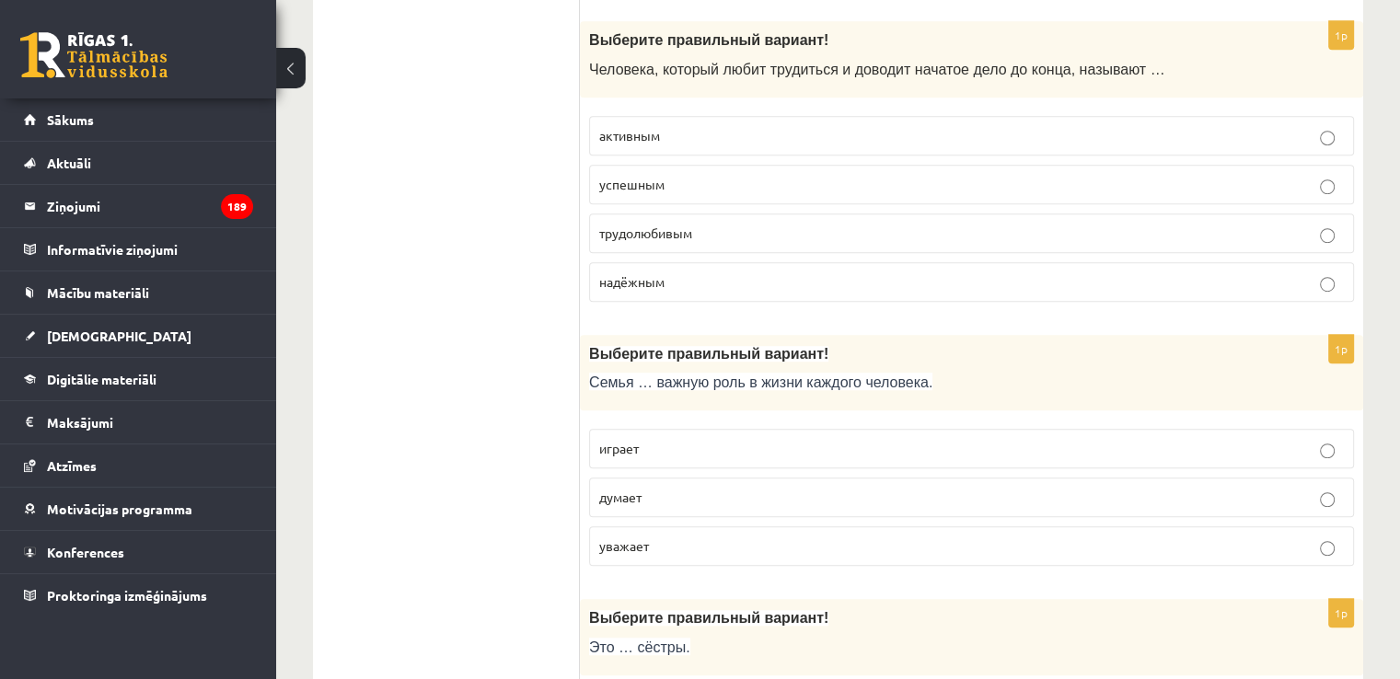
scroll to position [1104, 0]
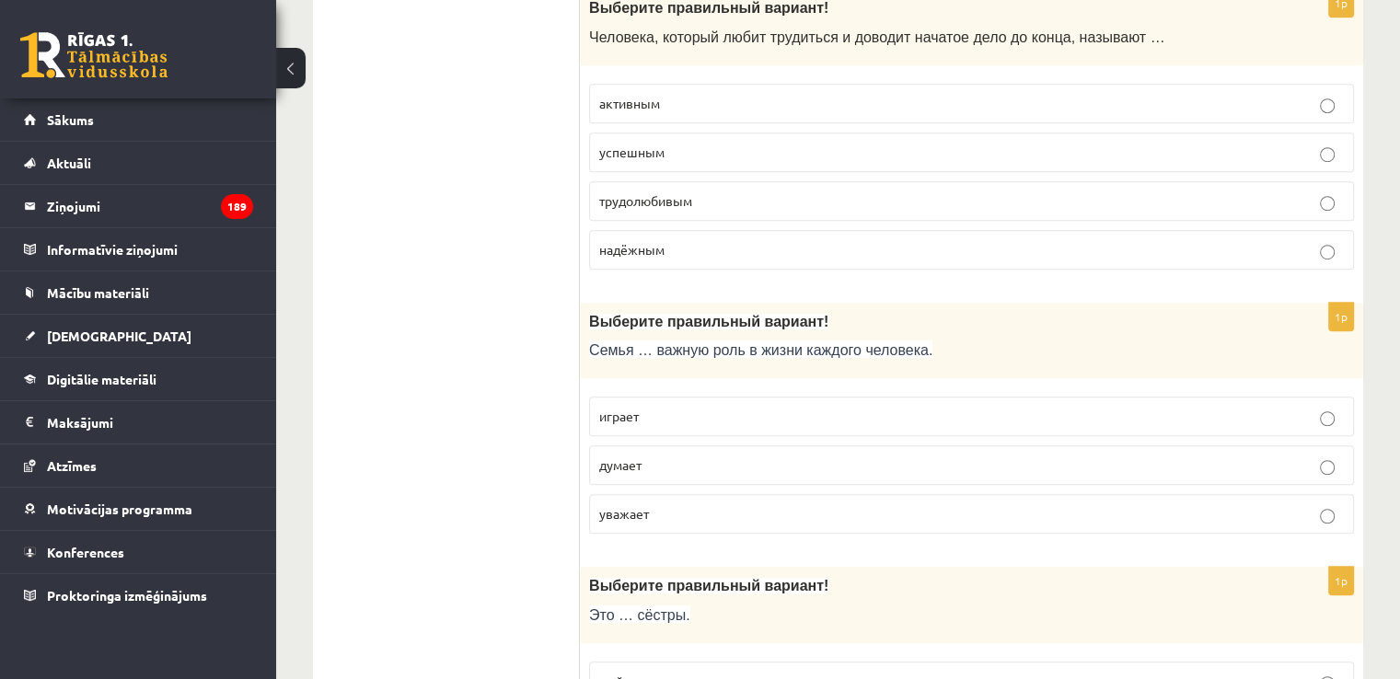
click at [726, 196] on p "трудолюбивым" at bounding box center [971, 200] width 745 height 19
click at [686, 415] on p "играет" at bounding box center [971, 416] width 745 height 19
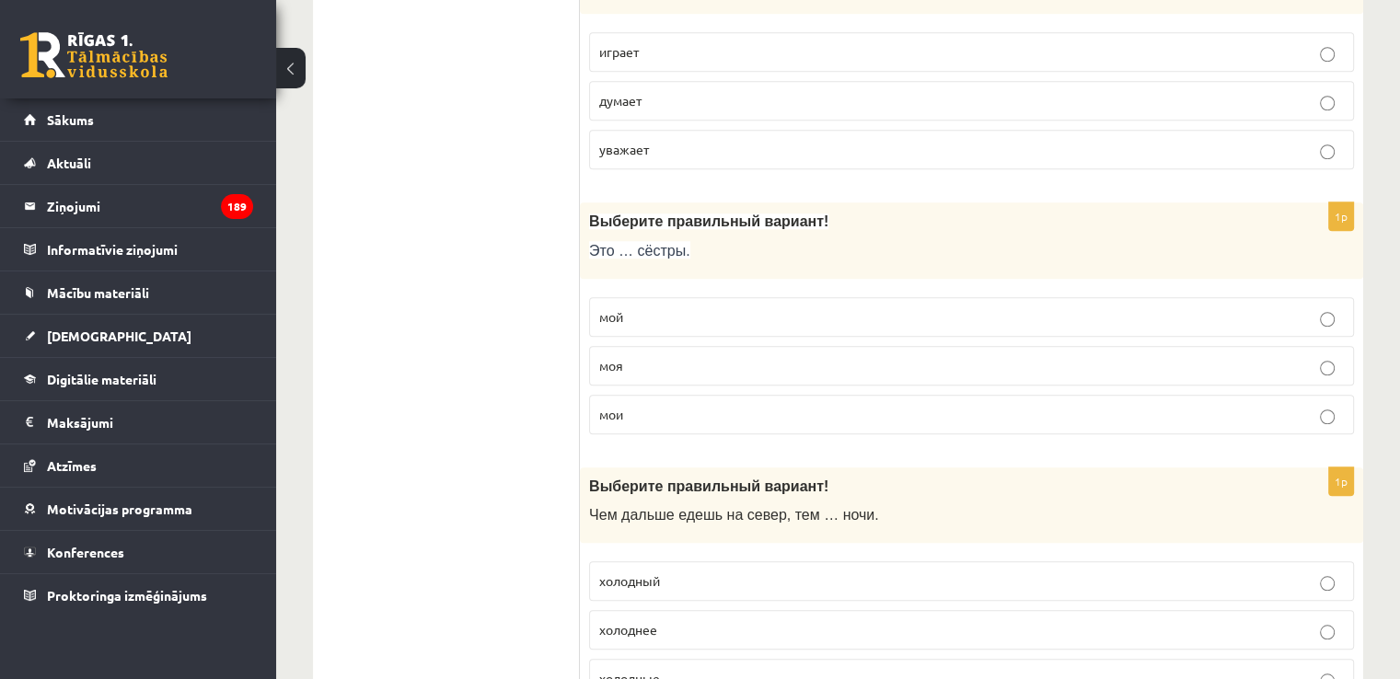
scroll to position [1473, 0]
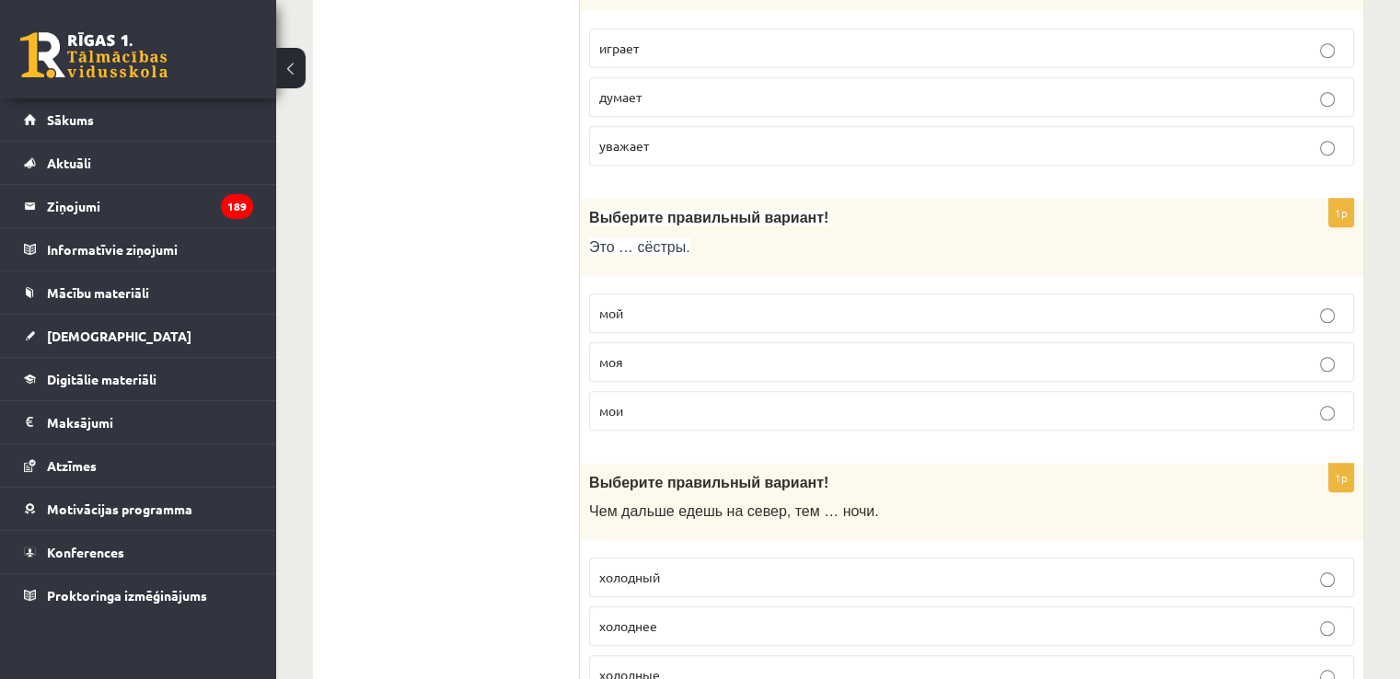
click at [677, 407] on p "мои" at bounding box center [971, 410] width 745 height 19
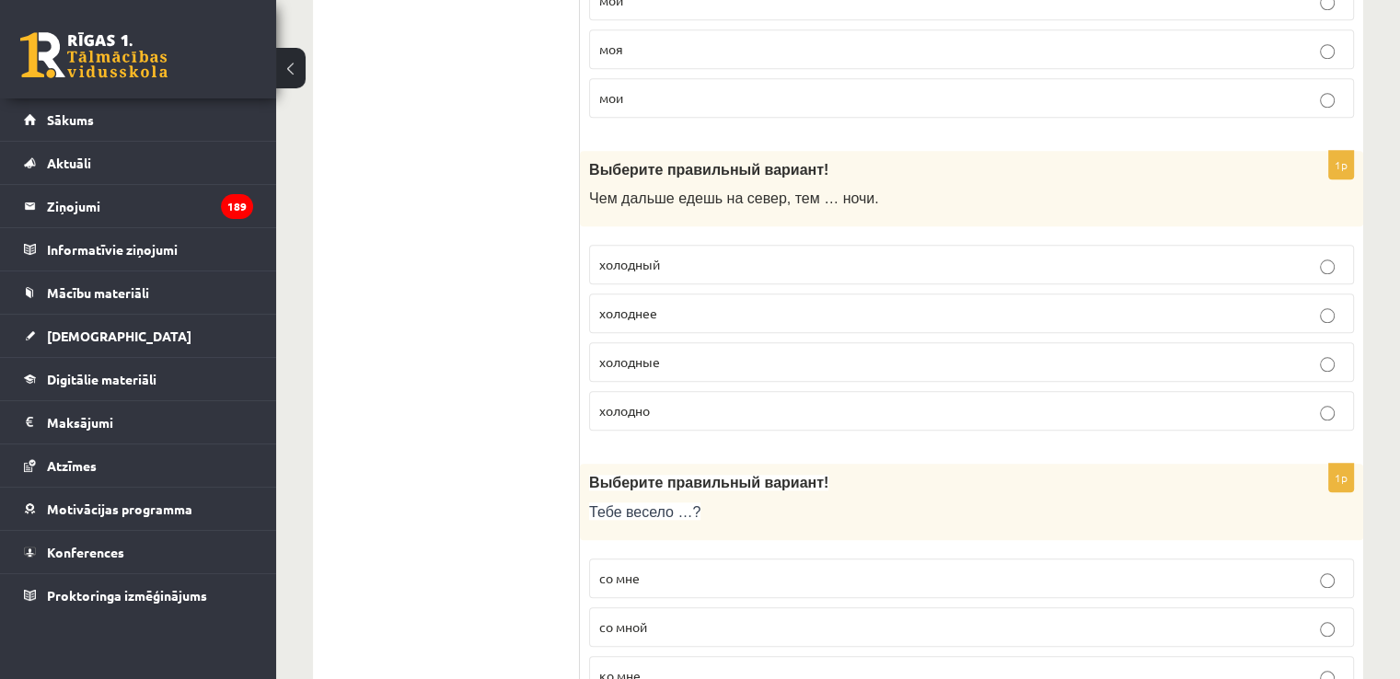
scroll to position [1841, 0]
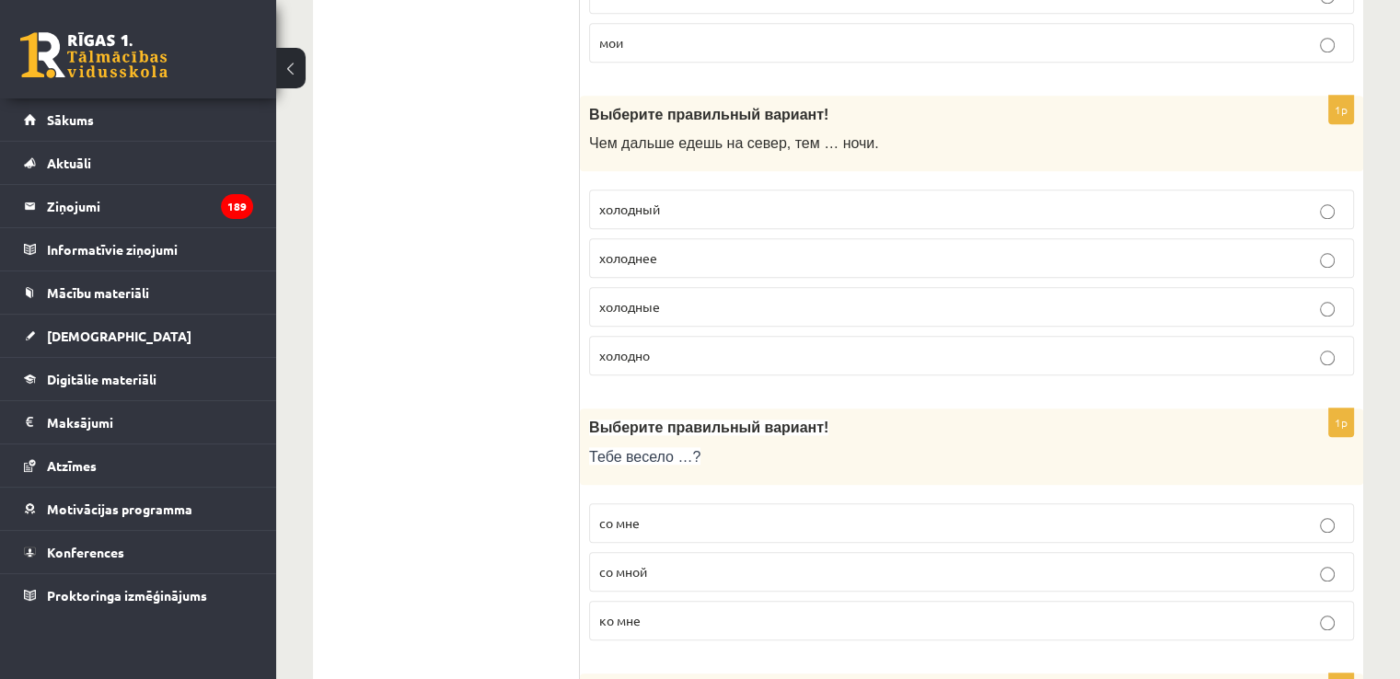
click at [747, 250] on p "холоднее" at bounding box center [971, 257] width 745 height 19
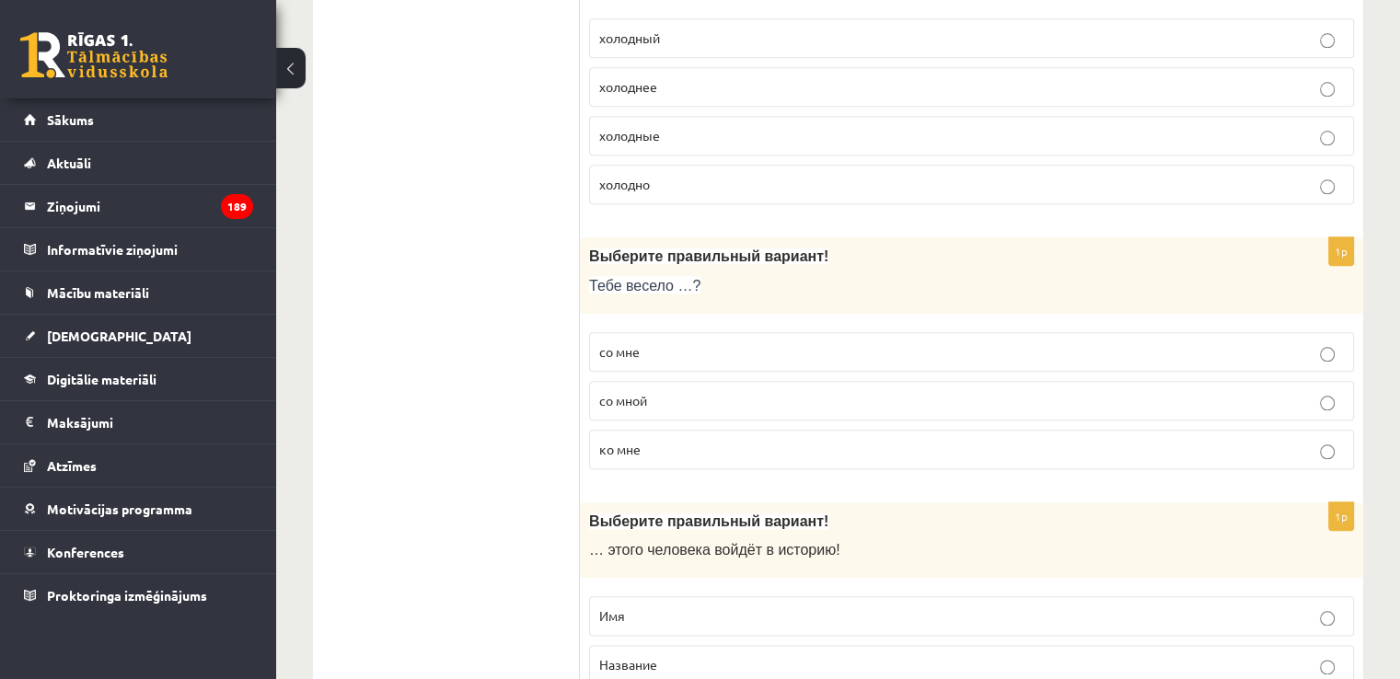
scroll to position [2117, 0]
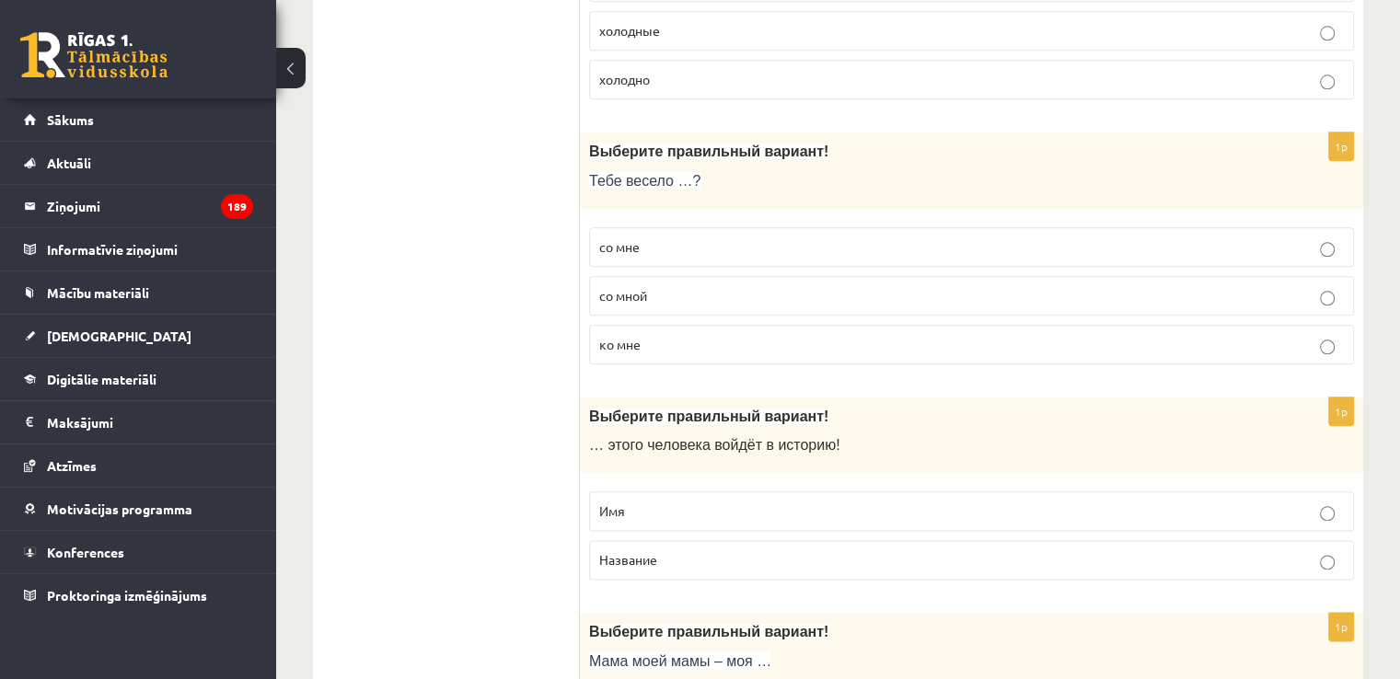
click at [724, 295] on p "со мной" at bounding box center [971, 295] width 745 height 19
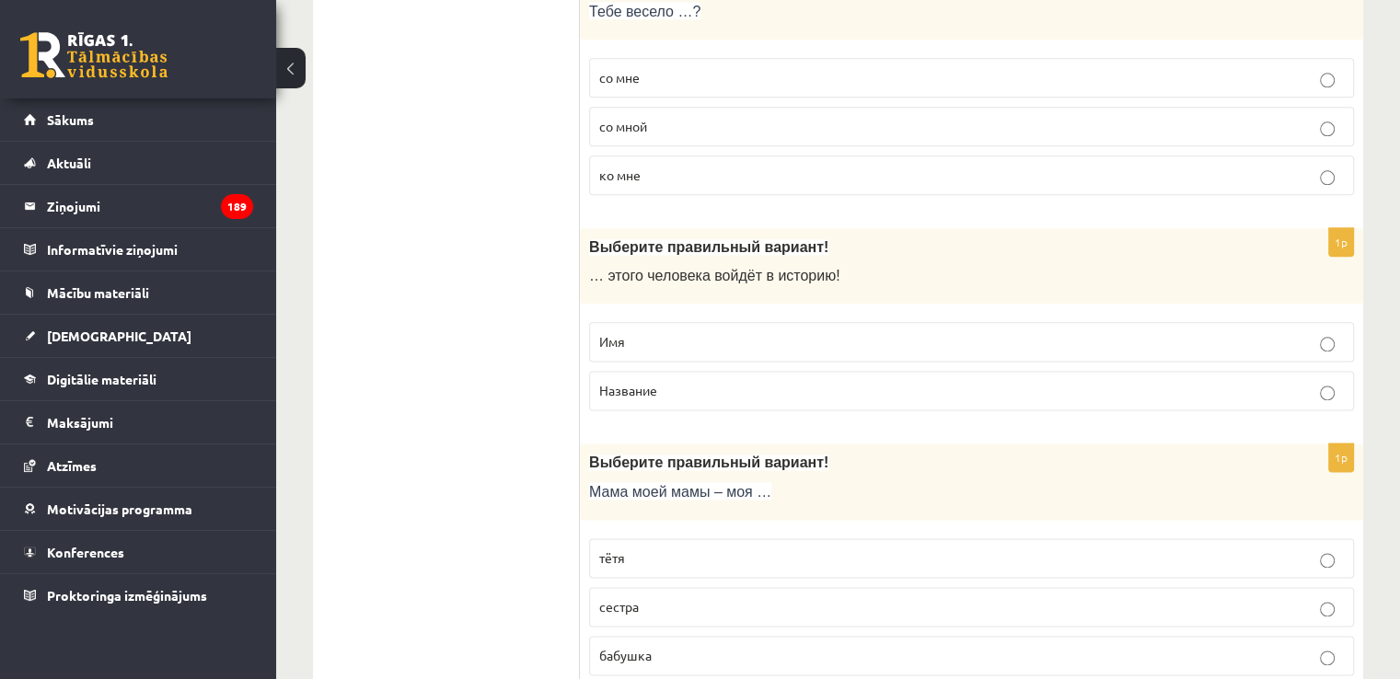
scroll to position [2301, 0]
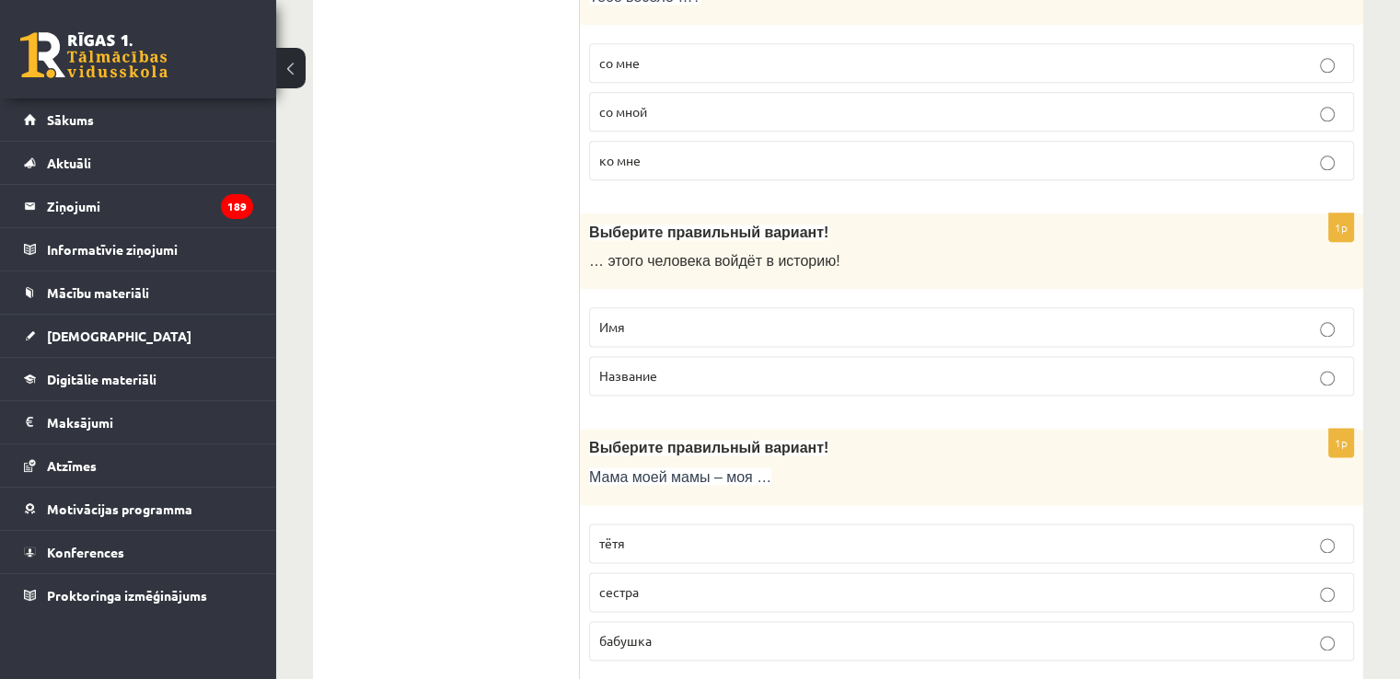
click at [669, 318] on p "Имя" at bounding box center [971, 327] width 745 height 19
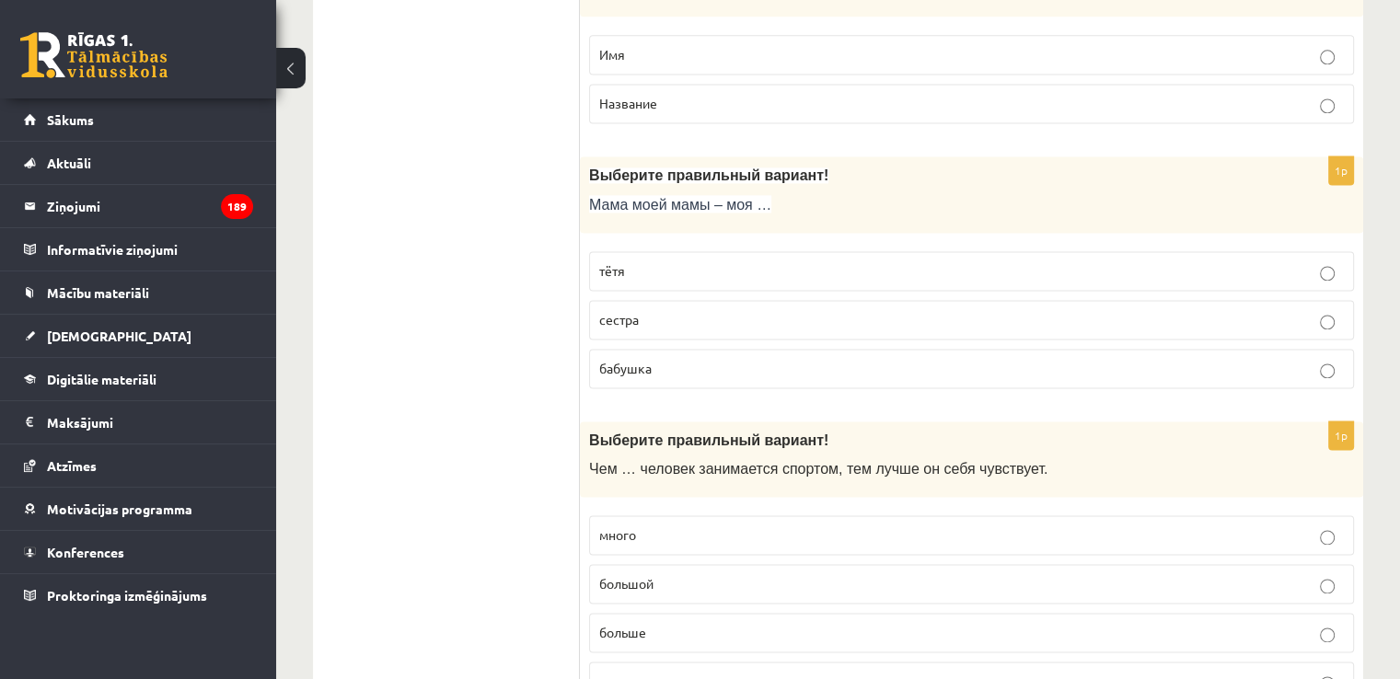
scroll to position [2577, 0]
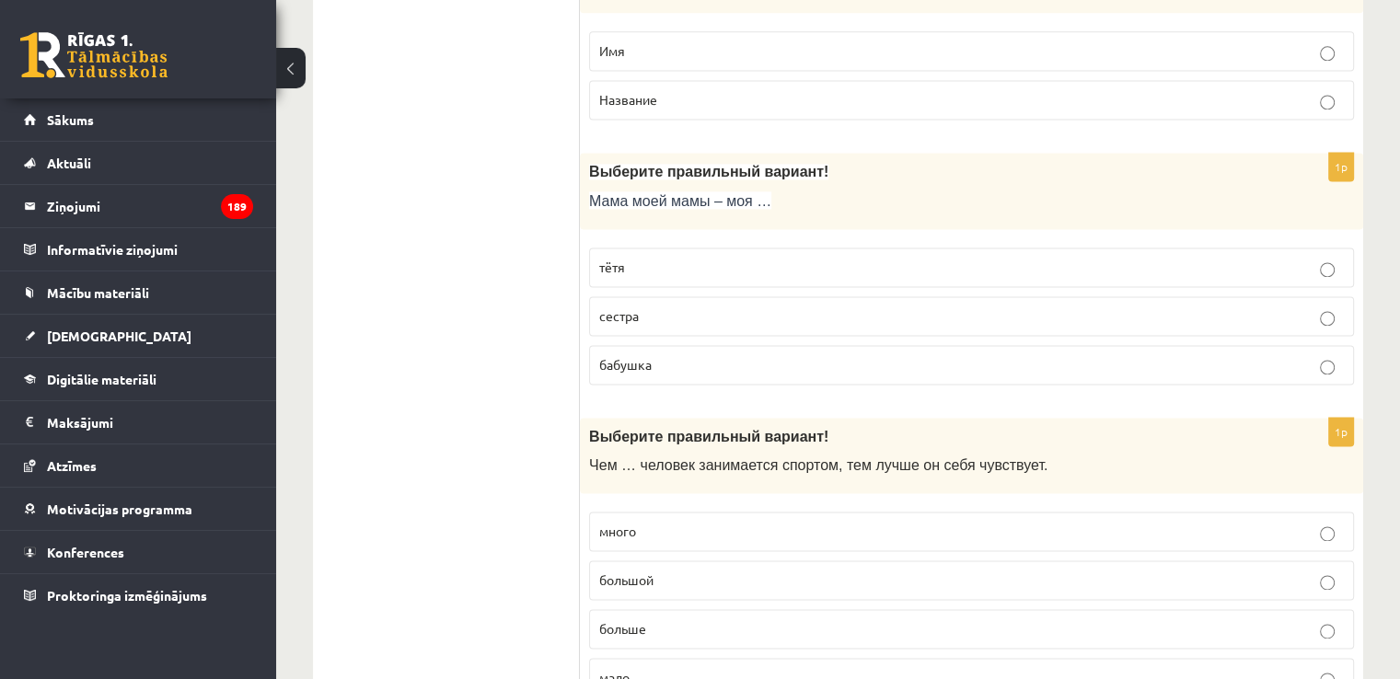
click at [732, 355] on p "бабушка" at bounding box center [971, 364] width 745 height 19
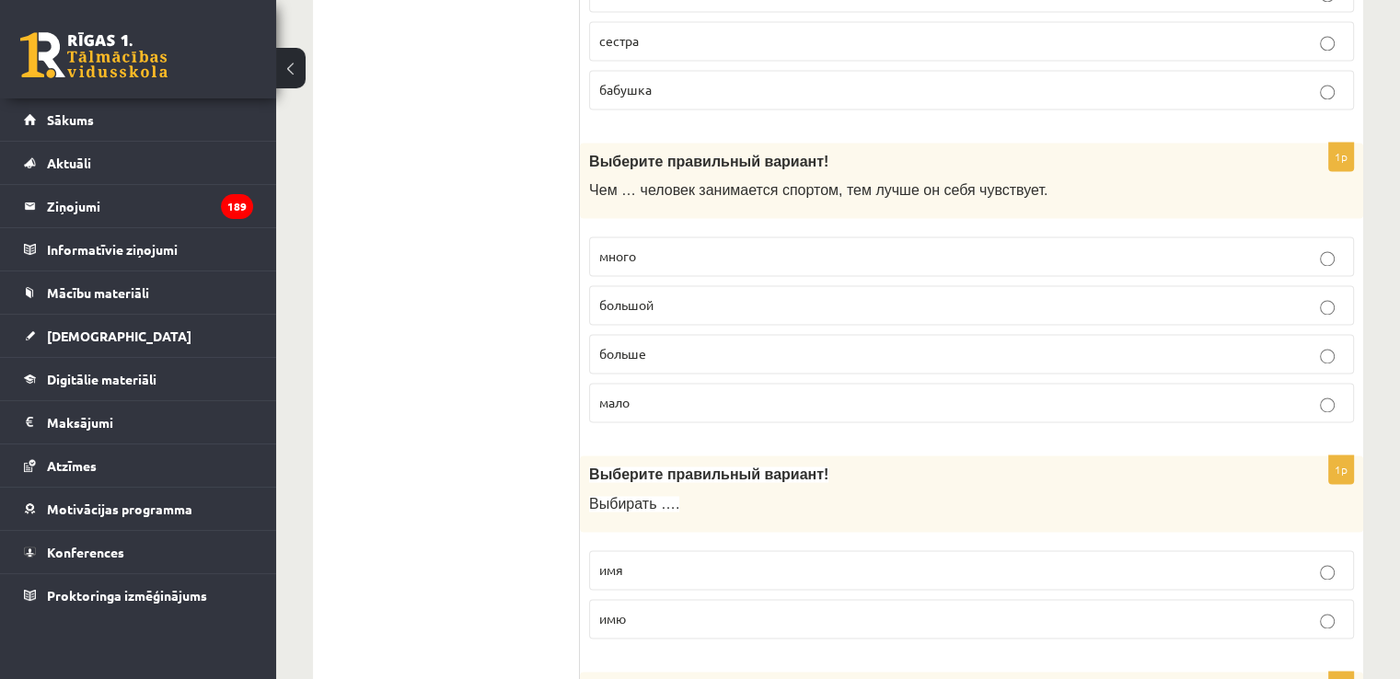
scroll to position [2853, 0]
click at [674, 343] on p "больше" at bounding box center [971, 352] width 745 height 19
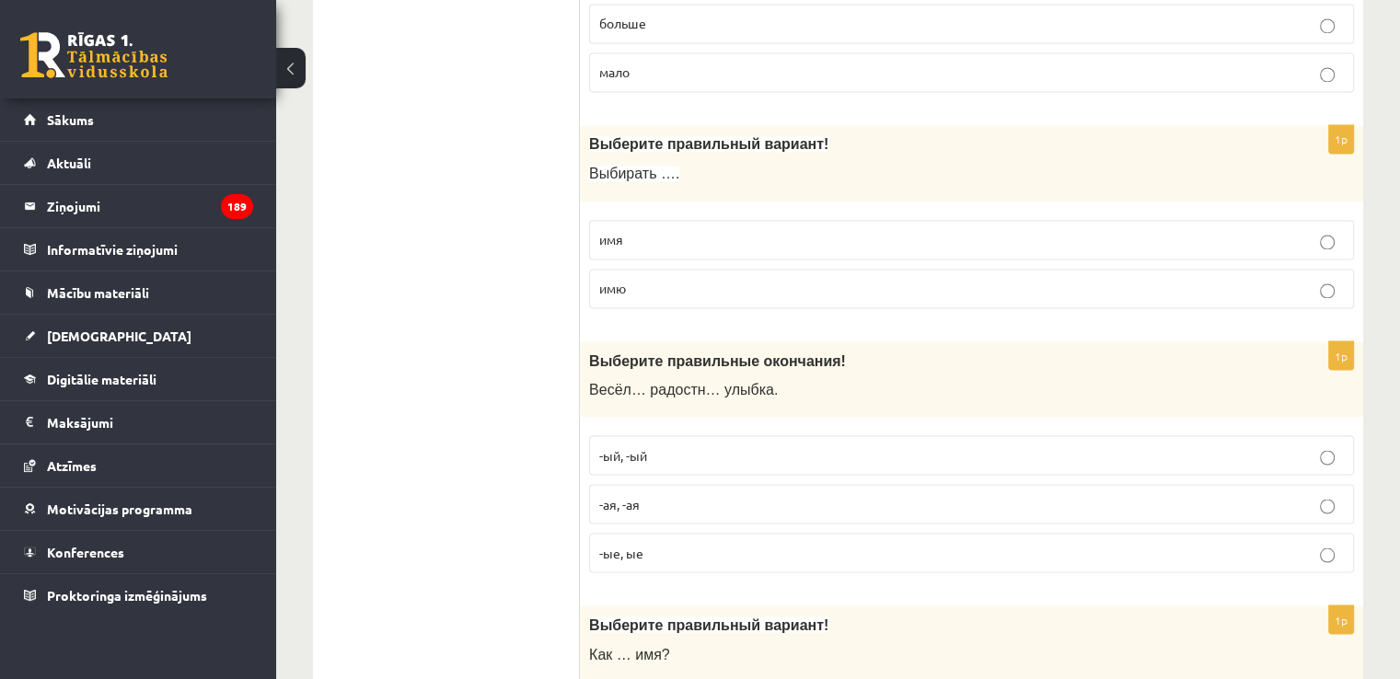
scroll to position [3221, 0]
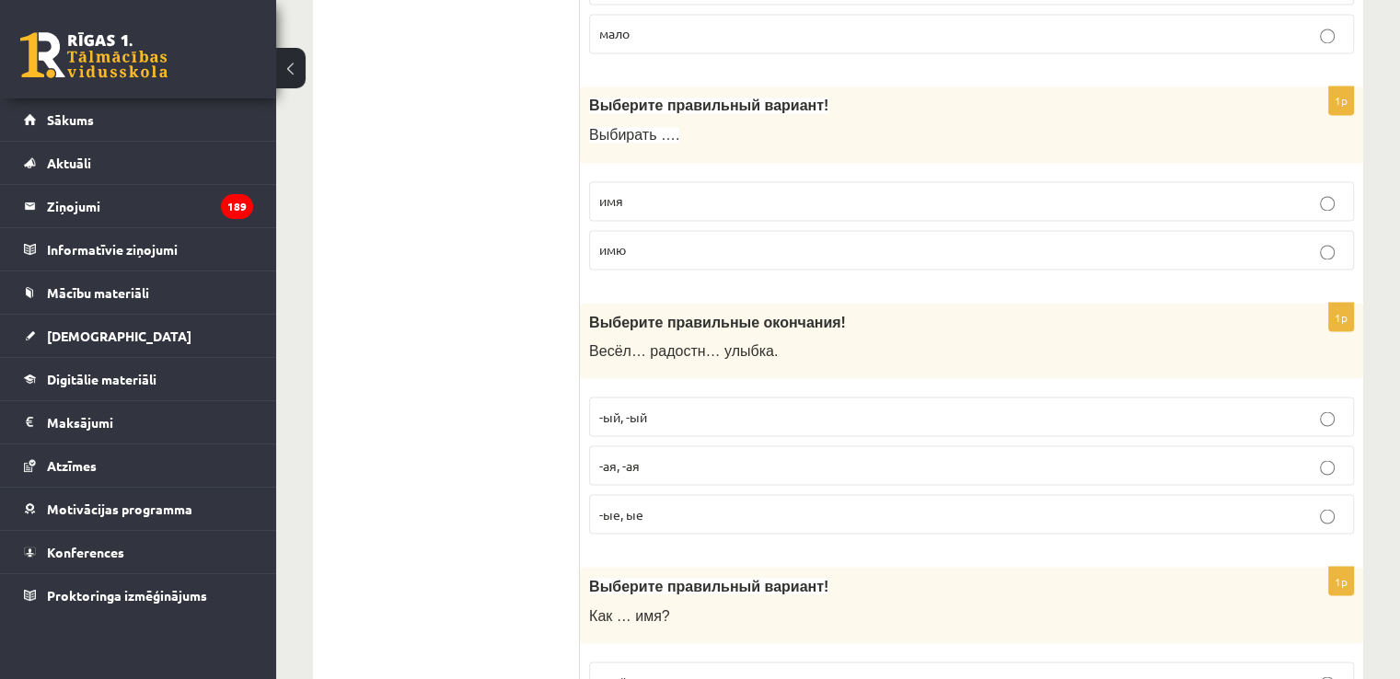
click at [677, 191] on p "имя" at bounding box center [971, 200] width 745 height 19
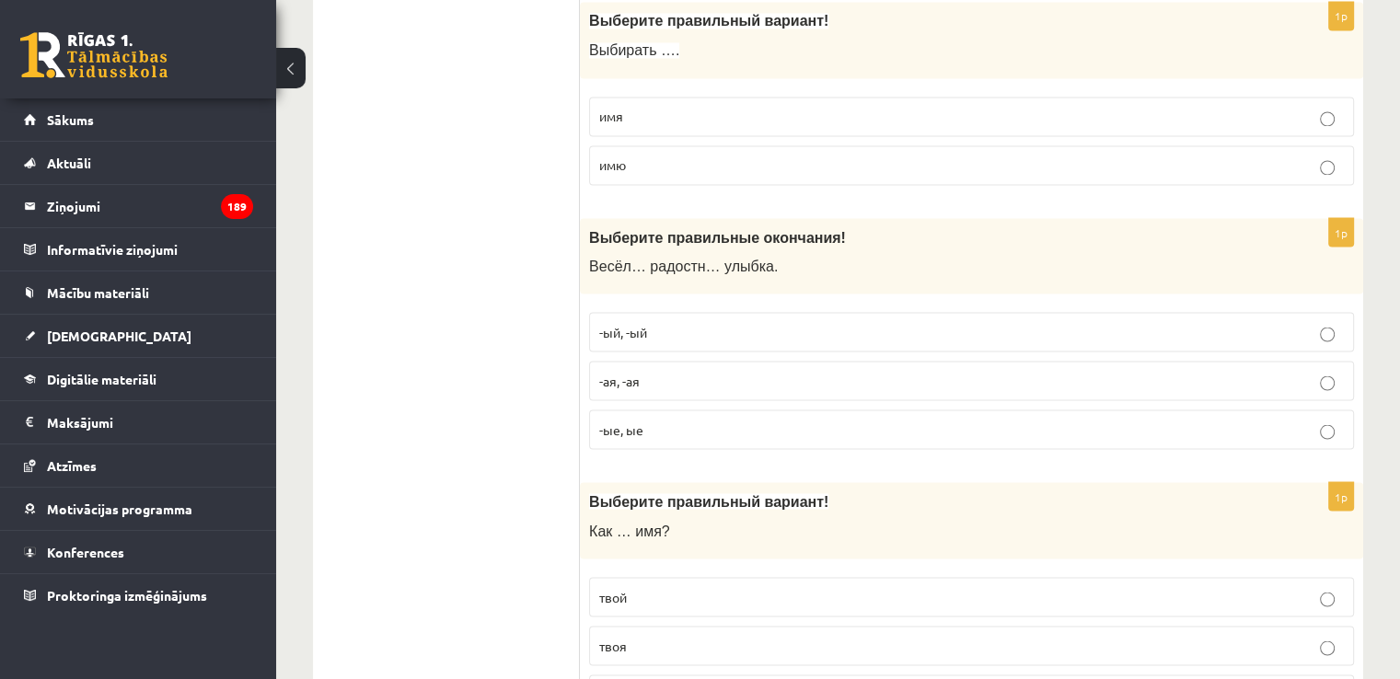
scroll to position [3313, 0]
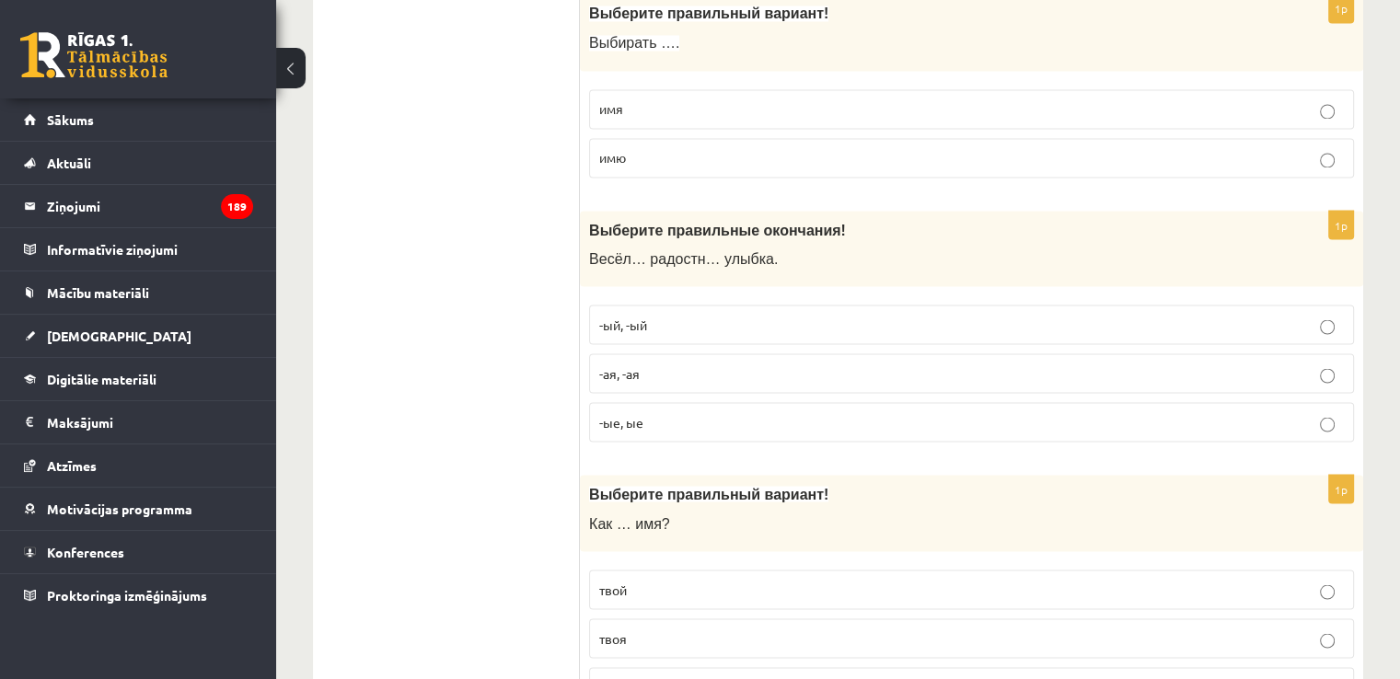
click at [707, 365] on p "-ая, -ая" at bounding box center [971, 373] width 745 height 19
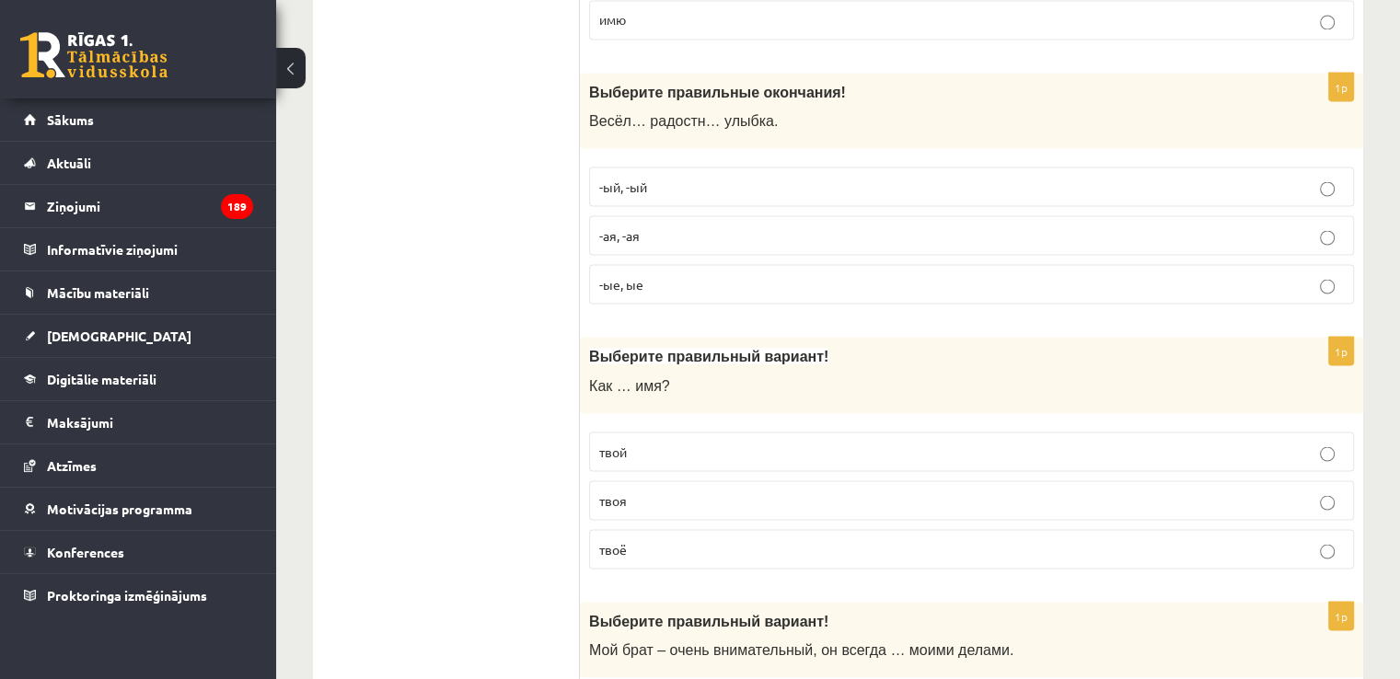
scroll to position [3497, 0]
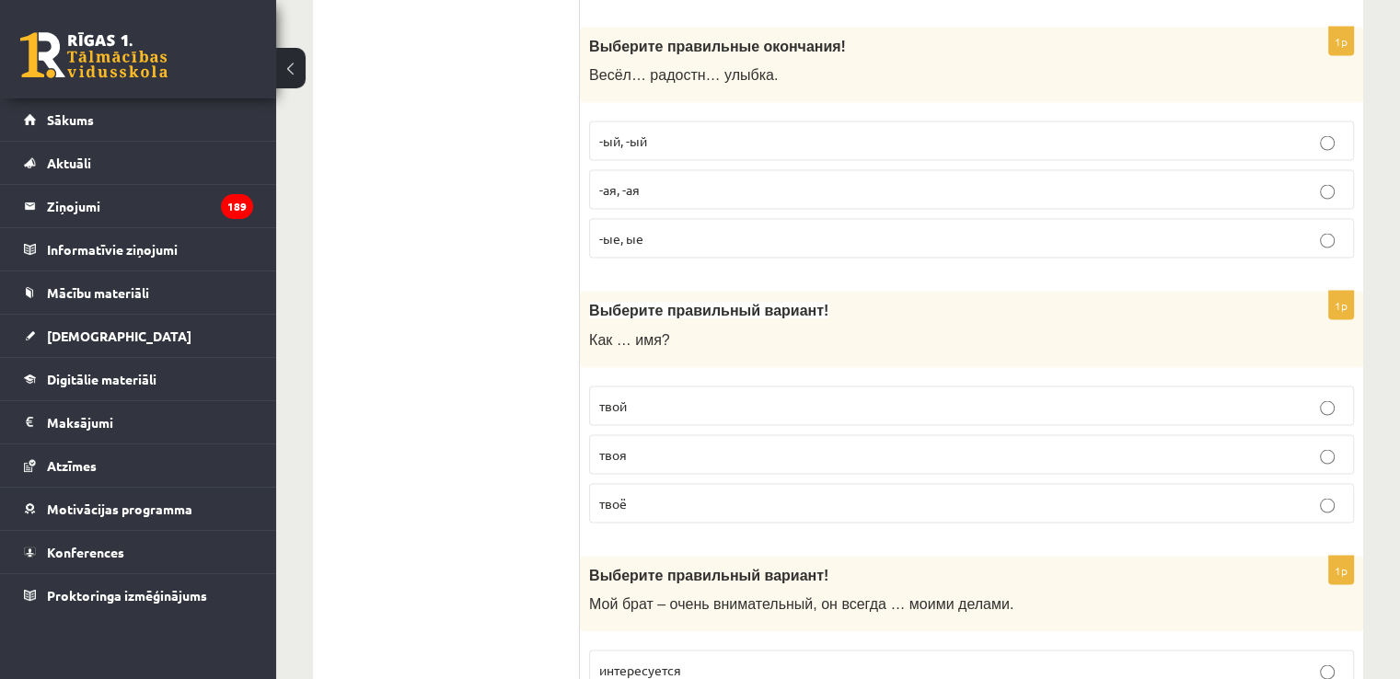
click at [680, 493] on p "твоё" at bounding box center [971, 502] width 745 height 19
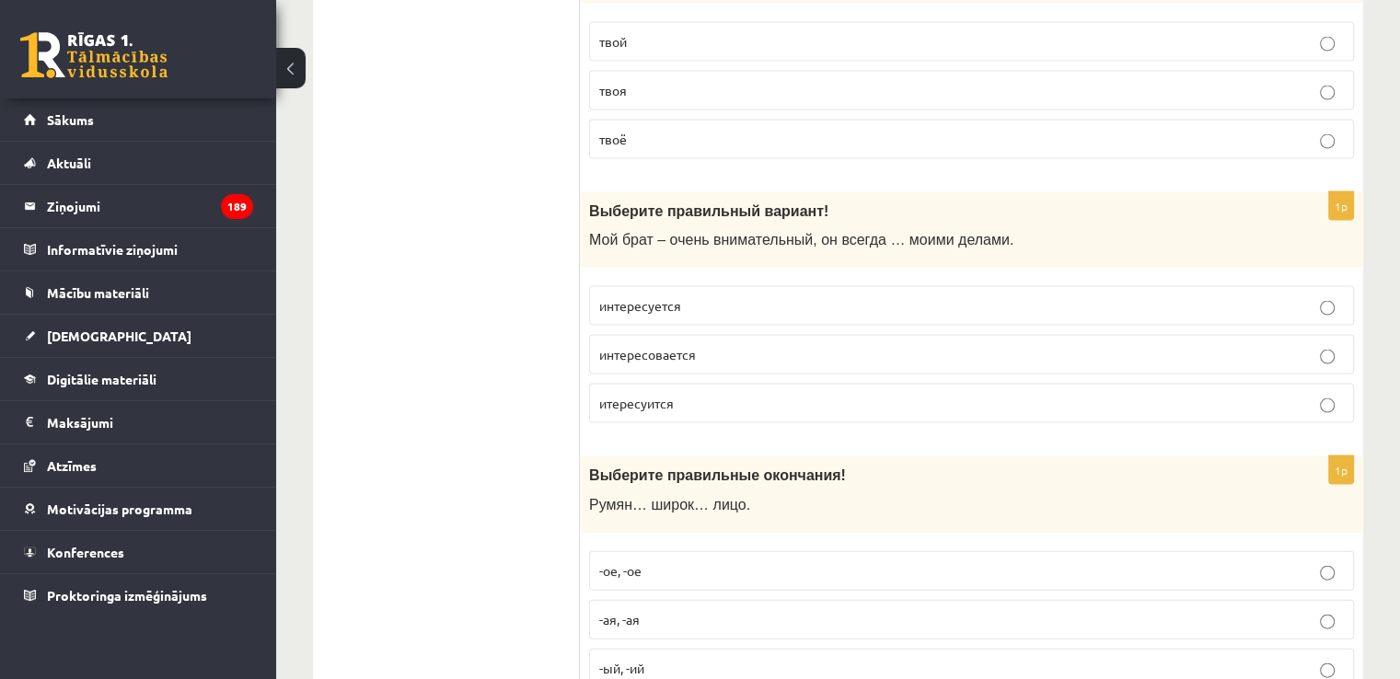
scroll to position [3865, 0]
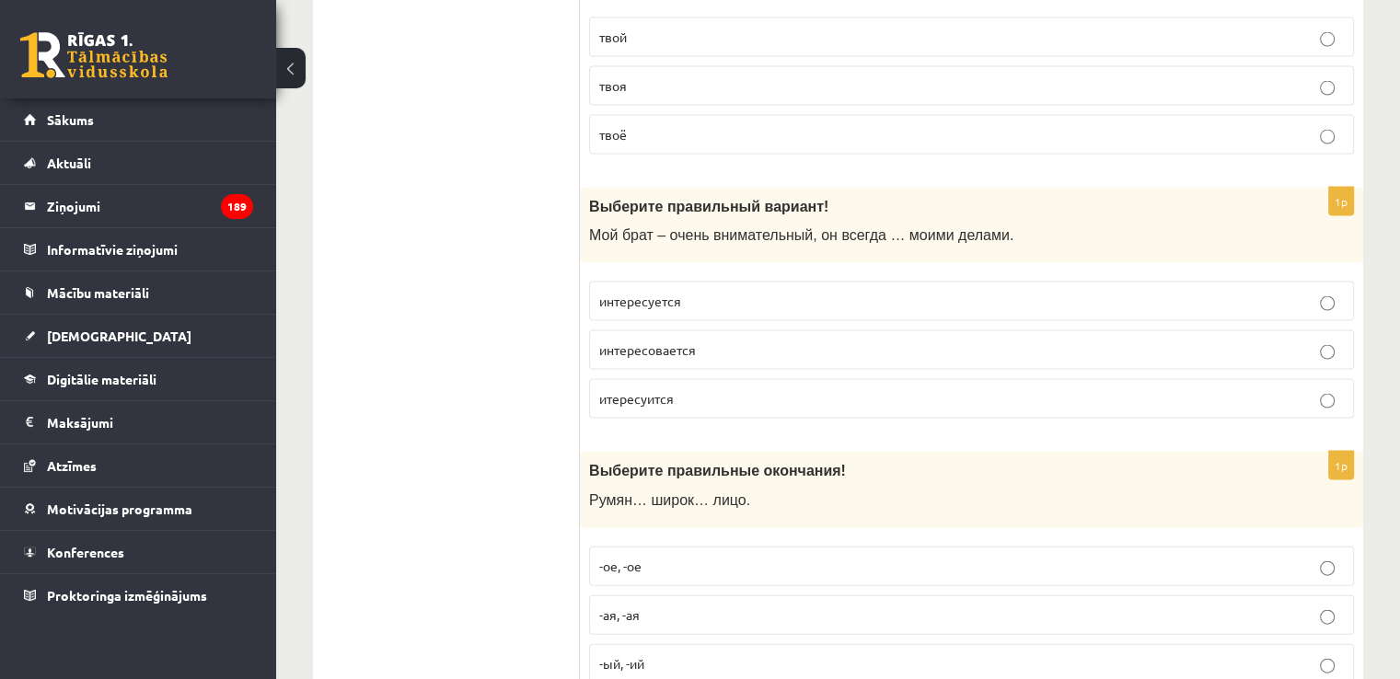
click at [717, 341] on p "интересовается" at bounding box center [971, 350] width 745 height 19
click at [715, 282] on label "интересуется" at bounding box center [971, 302] width 765 height 40
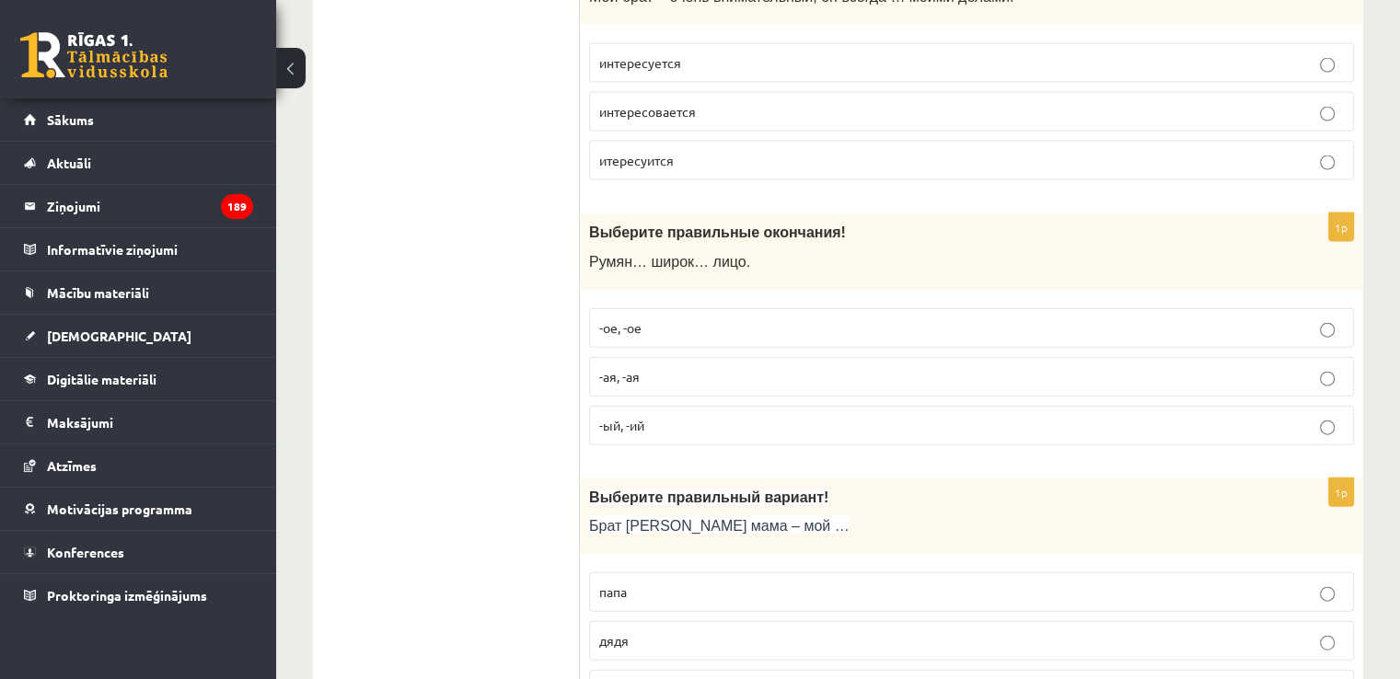
scroll to position [4142, 0]
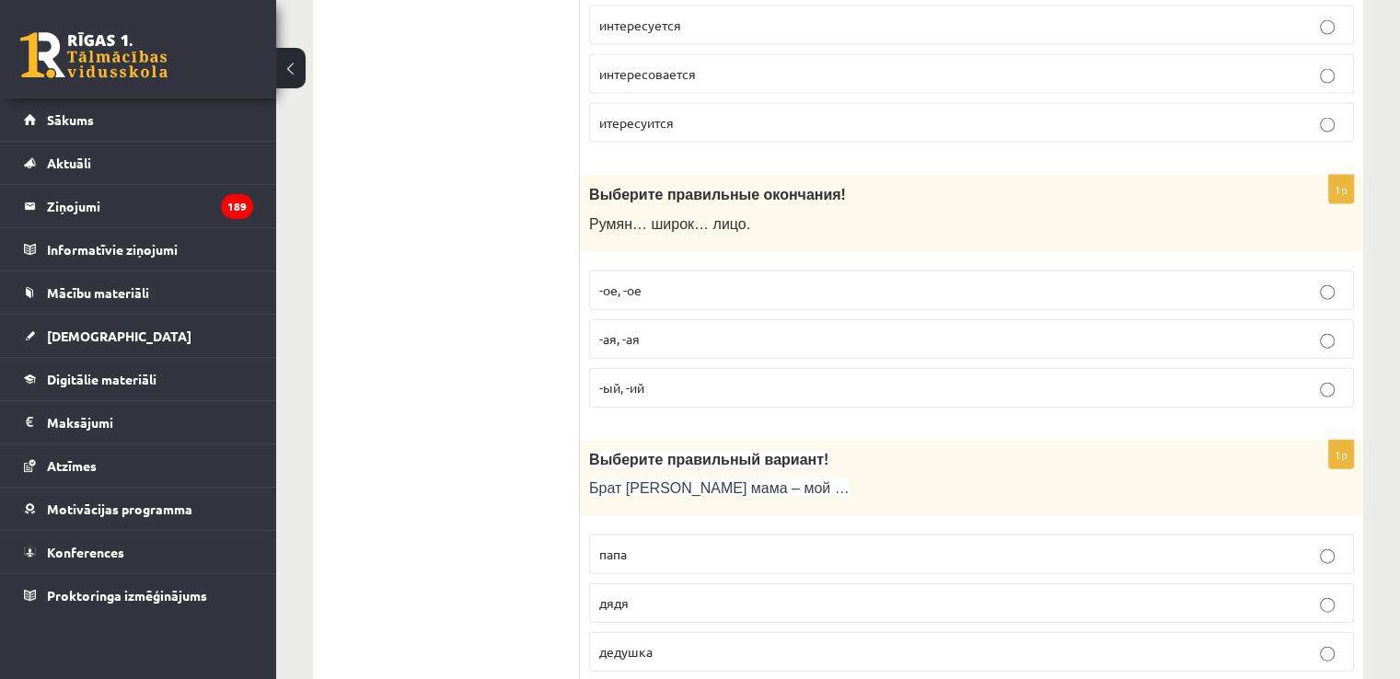
click at [686, 281] on p "-ое, -ое" at bounding box center [971, 290] width 745 height 19
click at [784, 594] on p "дядя" at bounding box center [971, 603] width 745 height 19
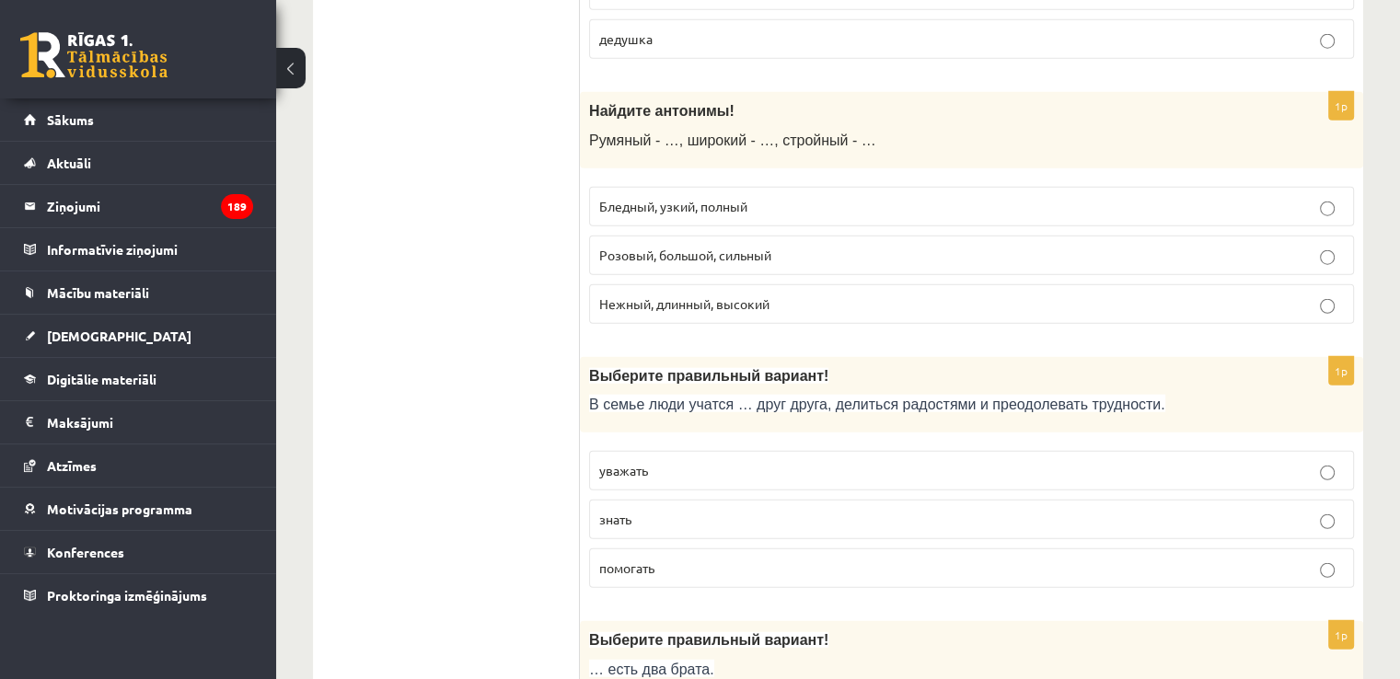
scroll to position [4786, 0]
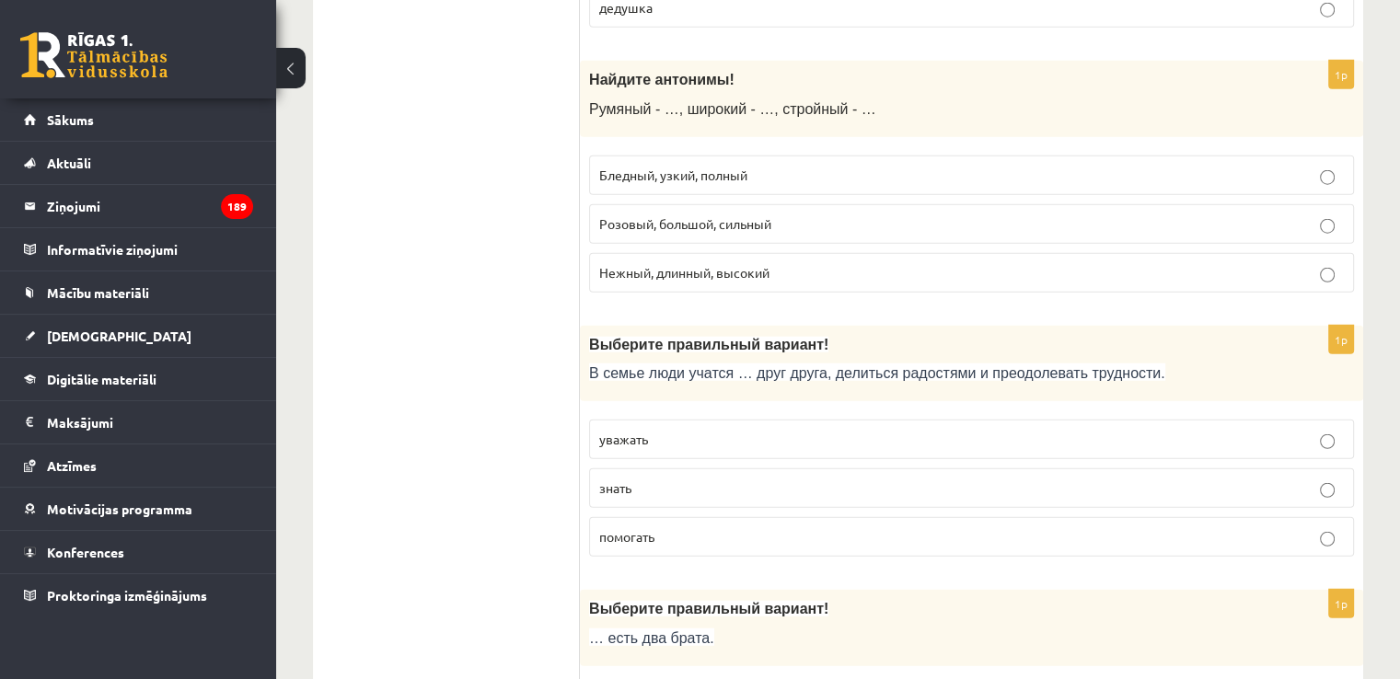
click at [647, 167] on span "Бледный, узкий, полный" at bounding box center [673, 175] width 148 height 17
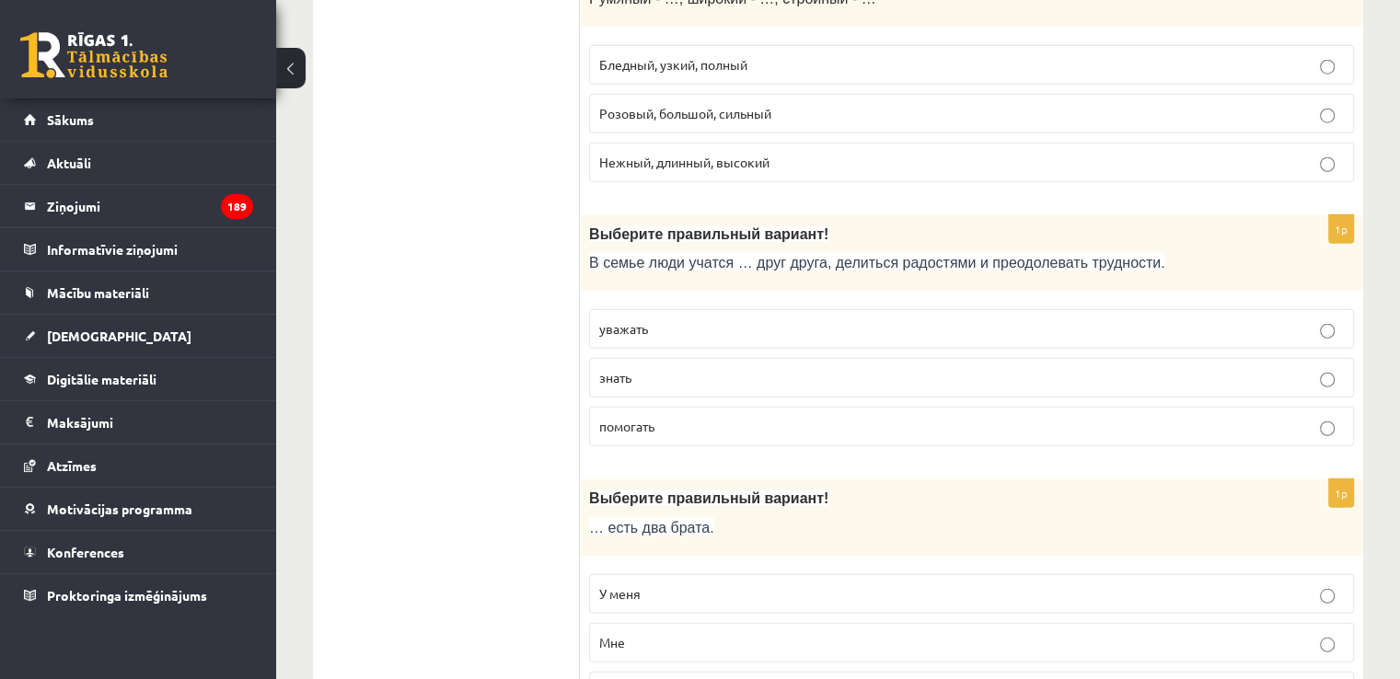
scroll to position [4970, 0]
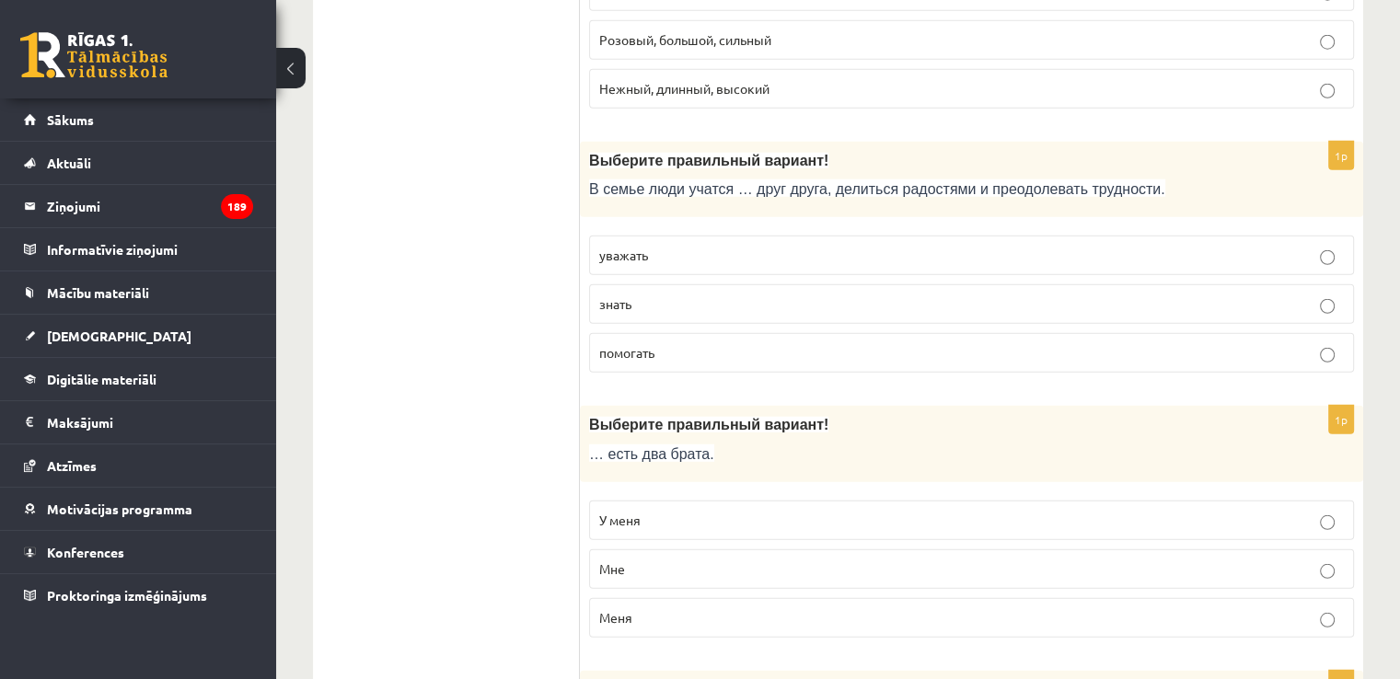
click at [769, 511] on p "У меня" at bounding box center [971, 520] width 745 height 19
click at [799, 343] on p "помогать" at bounding box center [971, 352] width 745 height 19
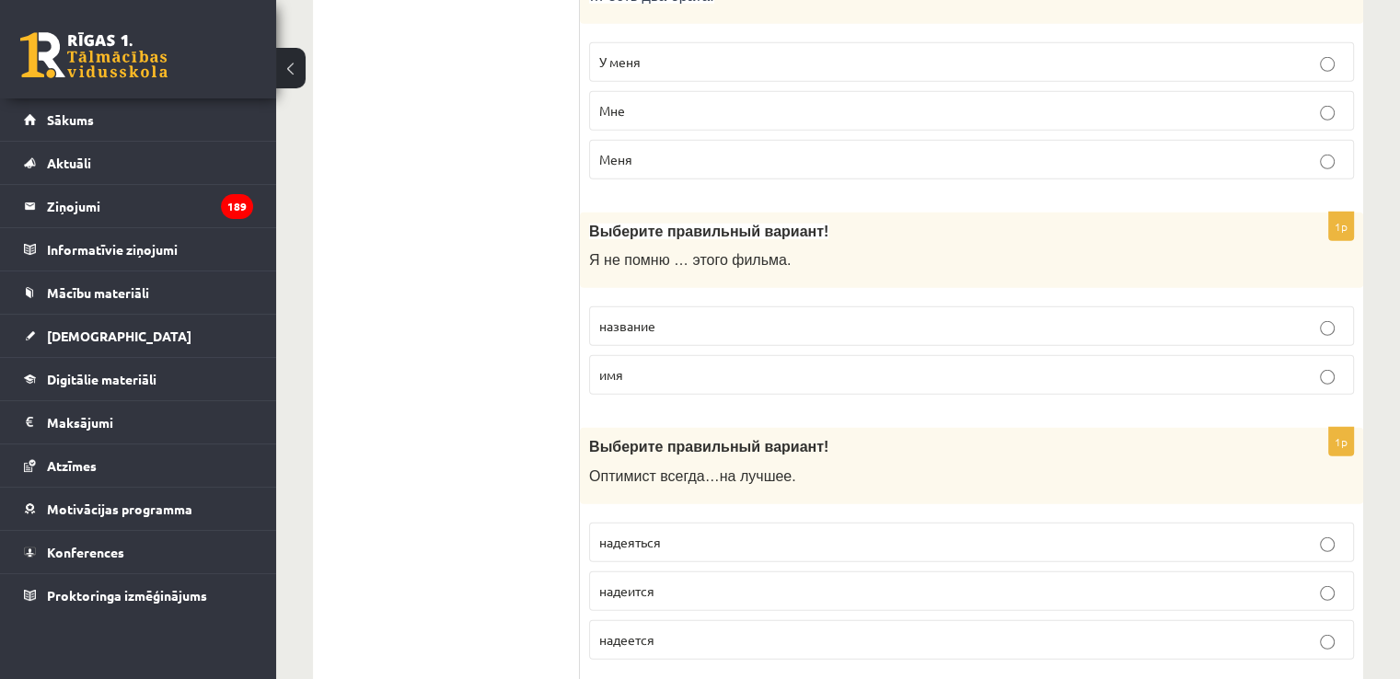
scroll to position [5430, 0]
click at [740, 315] on p "название" at bounding box center [971, 324] width 745 height 19
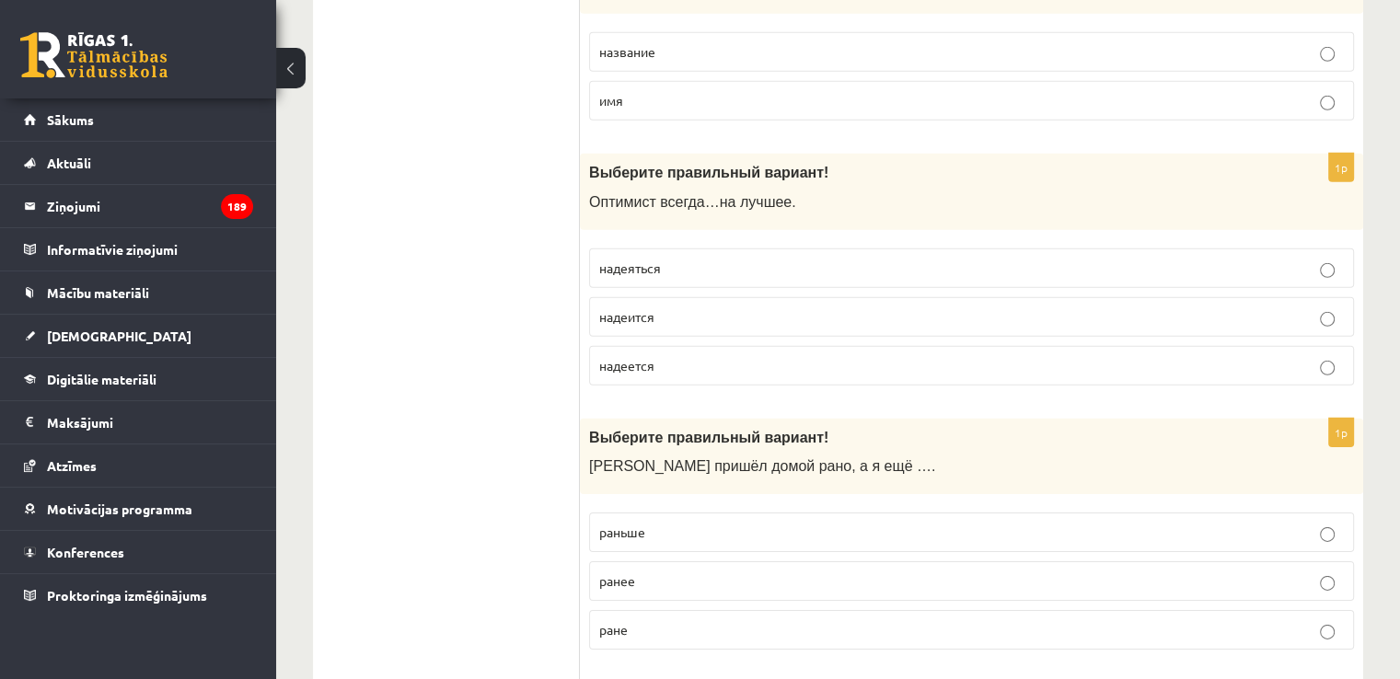
scroll to position [5706, 0]
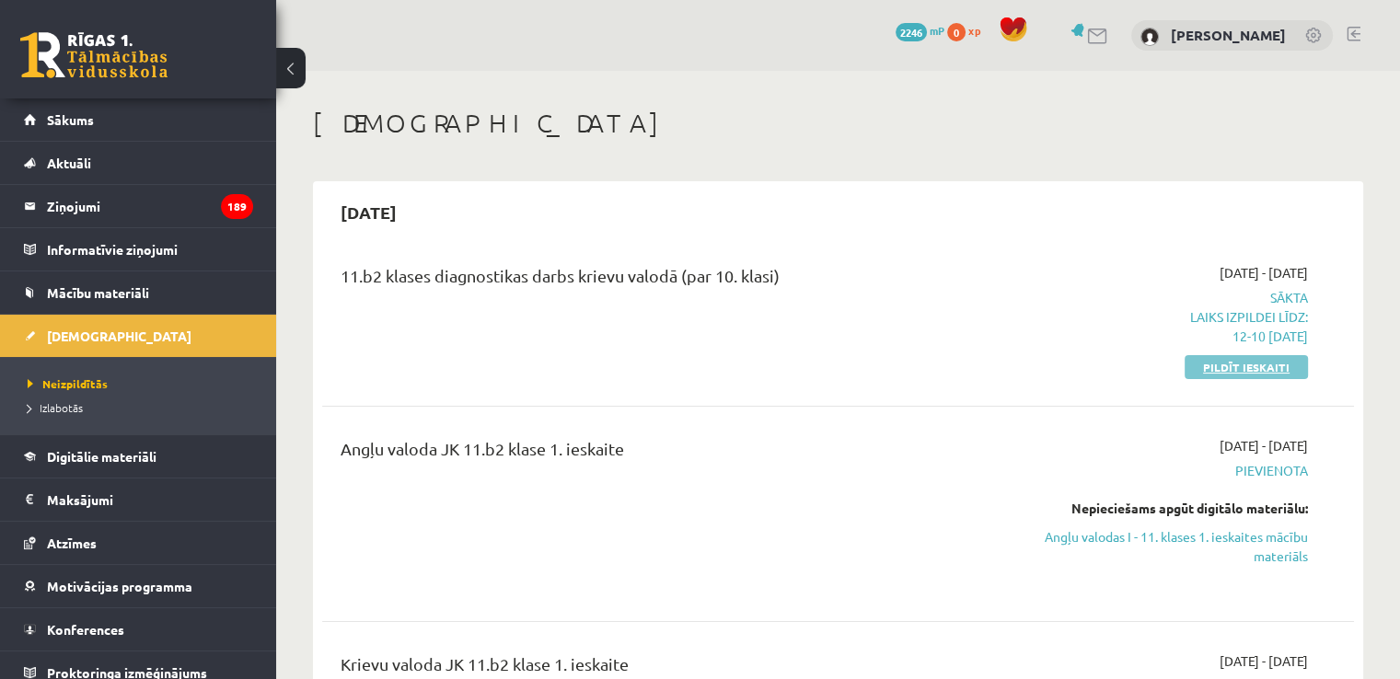
click at [1264, 367] on link "Pildīt ieskaiti" at bounding box center [1245, 367] width 123 height 24
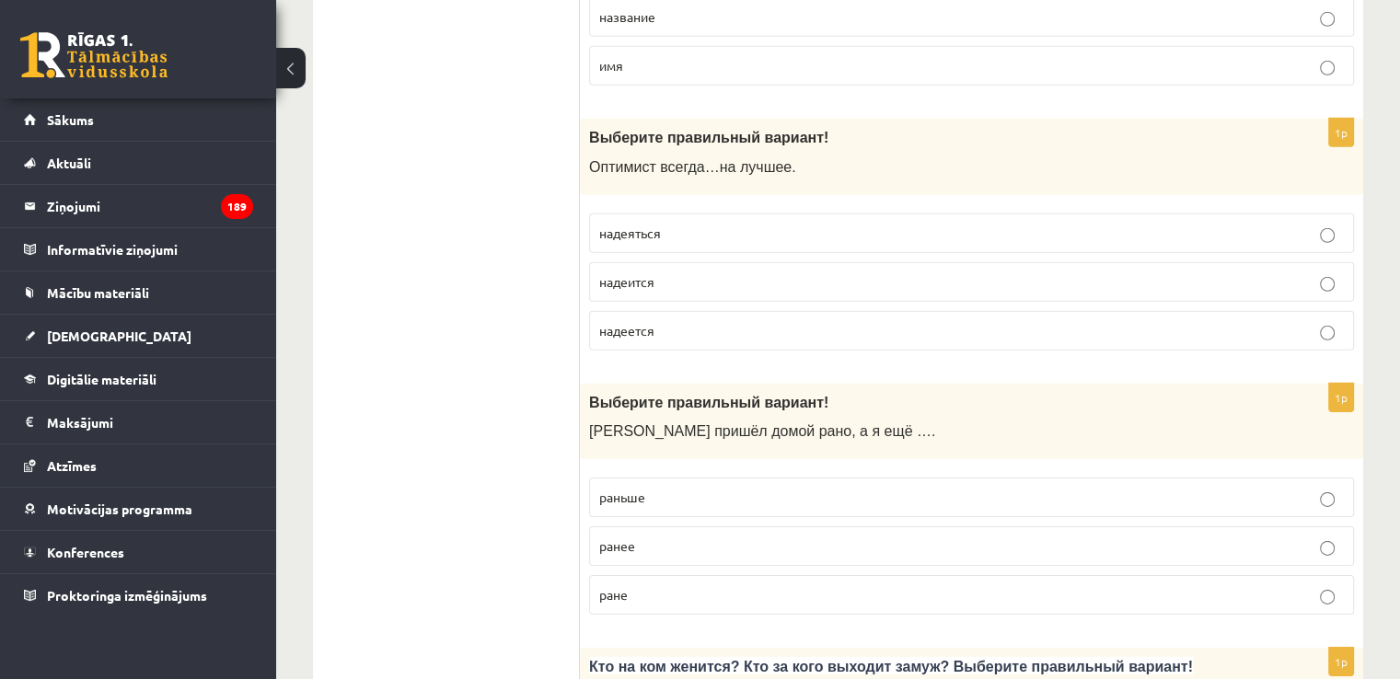
scroll to position [5655, 0]
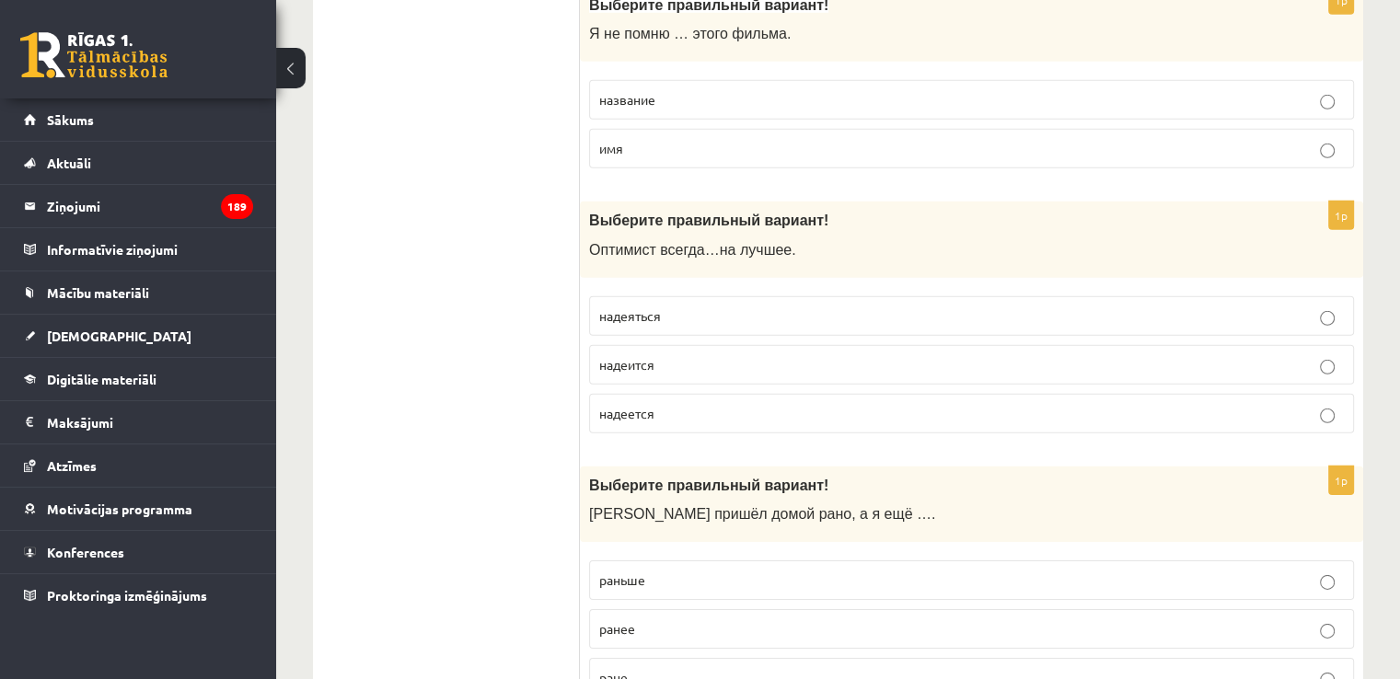
click at [686, 404] on p "надеется" at bounding box center [971, 413] width 745 height 19
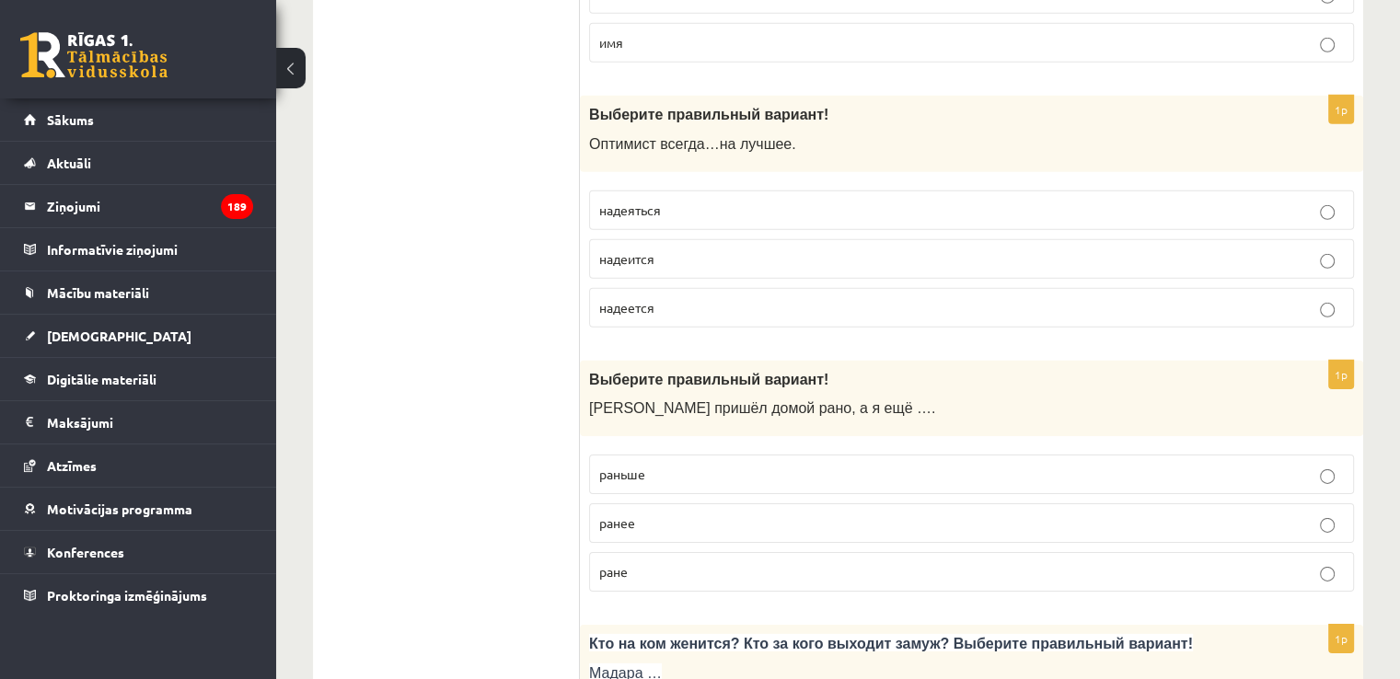
scroll to position [5931, 0]
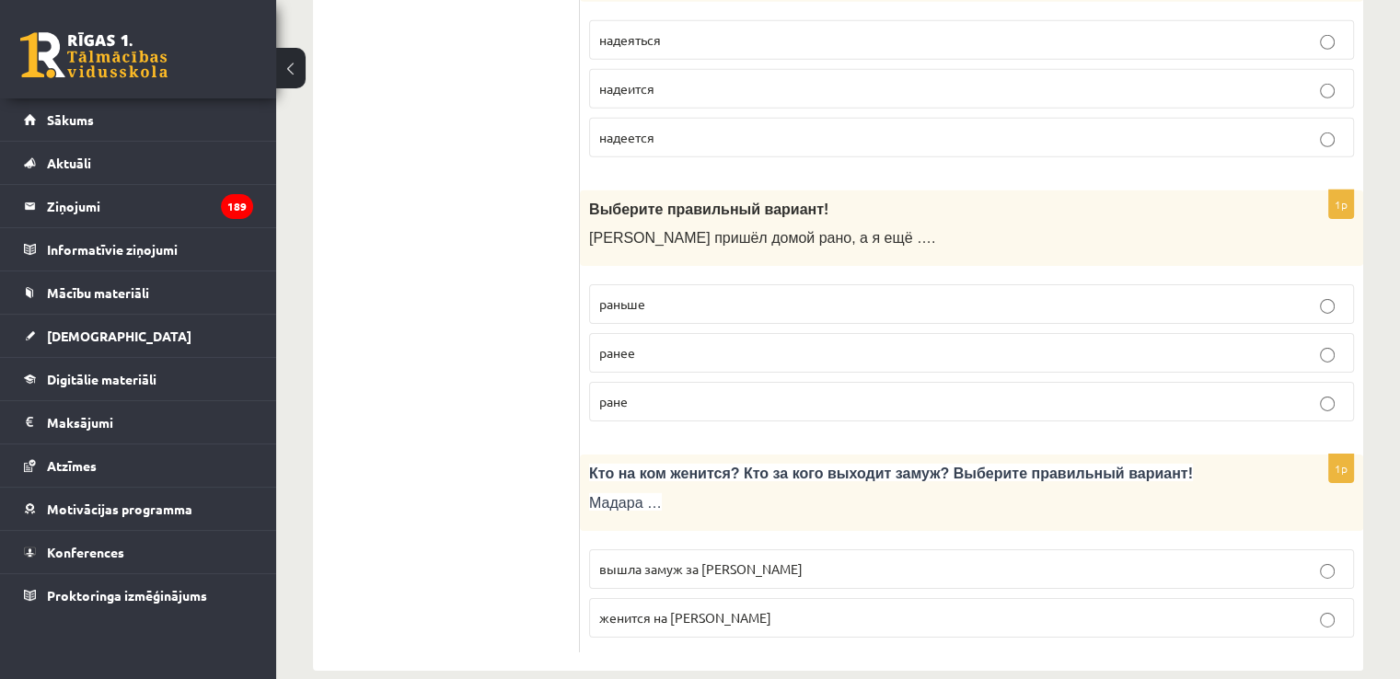
click at [667, 336] on label "ранее" at bounding box center [971, 353] width 765 height 40
click at [754, 552] on label "вышла замуж за [PERSON_NAME]" at bounding box center [971, 569] width 765 height 40
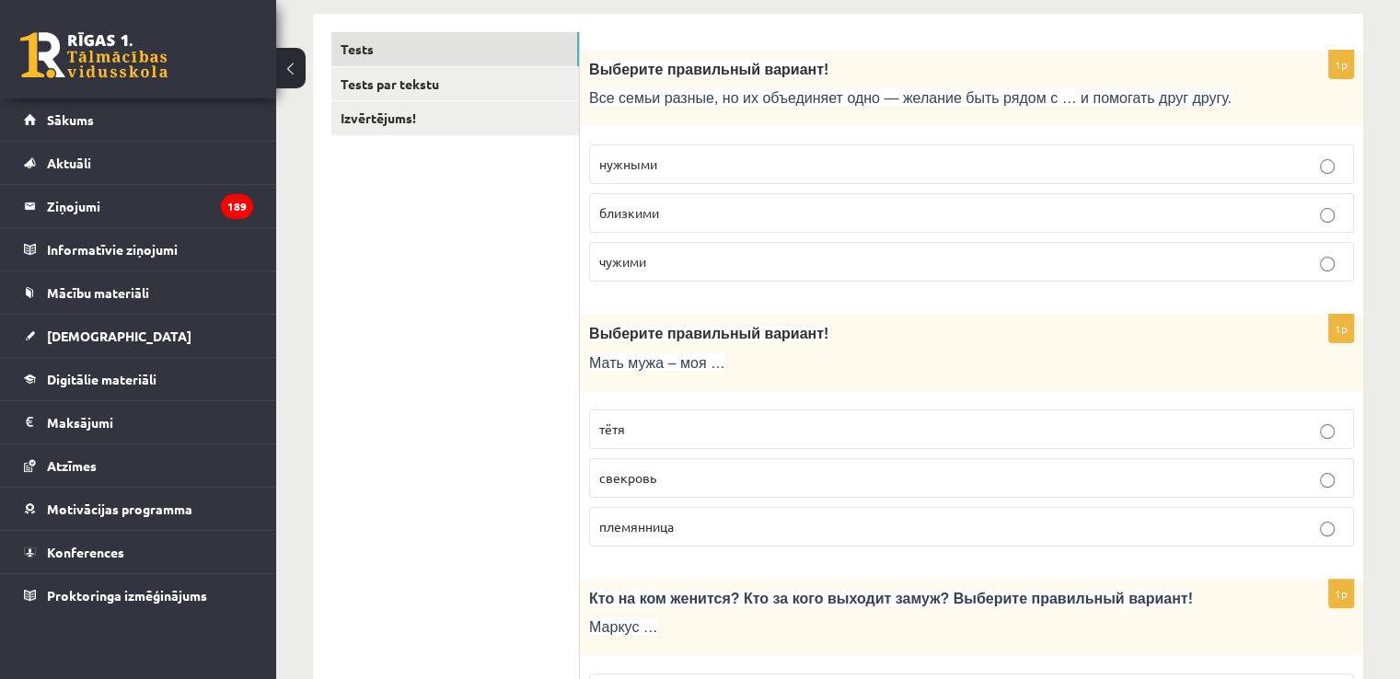
scroll to position [0, 0]
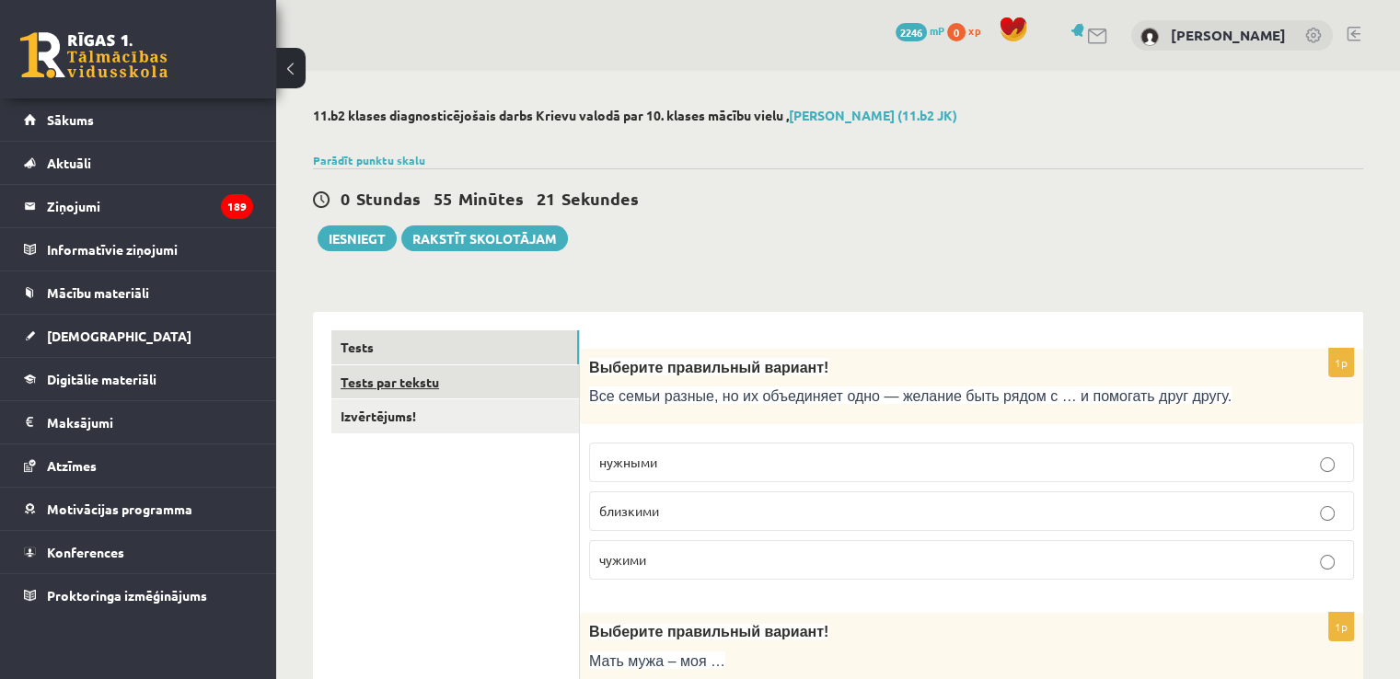
click at [385, 378] on link "Tests par tekstu" at bounding box center [455, 382] width 248 height 34
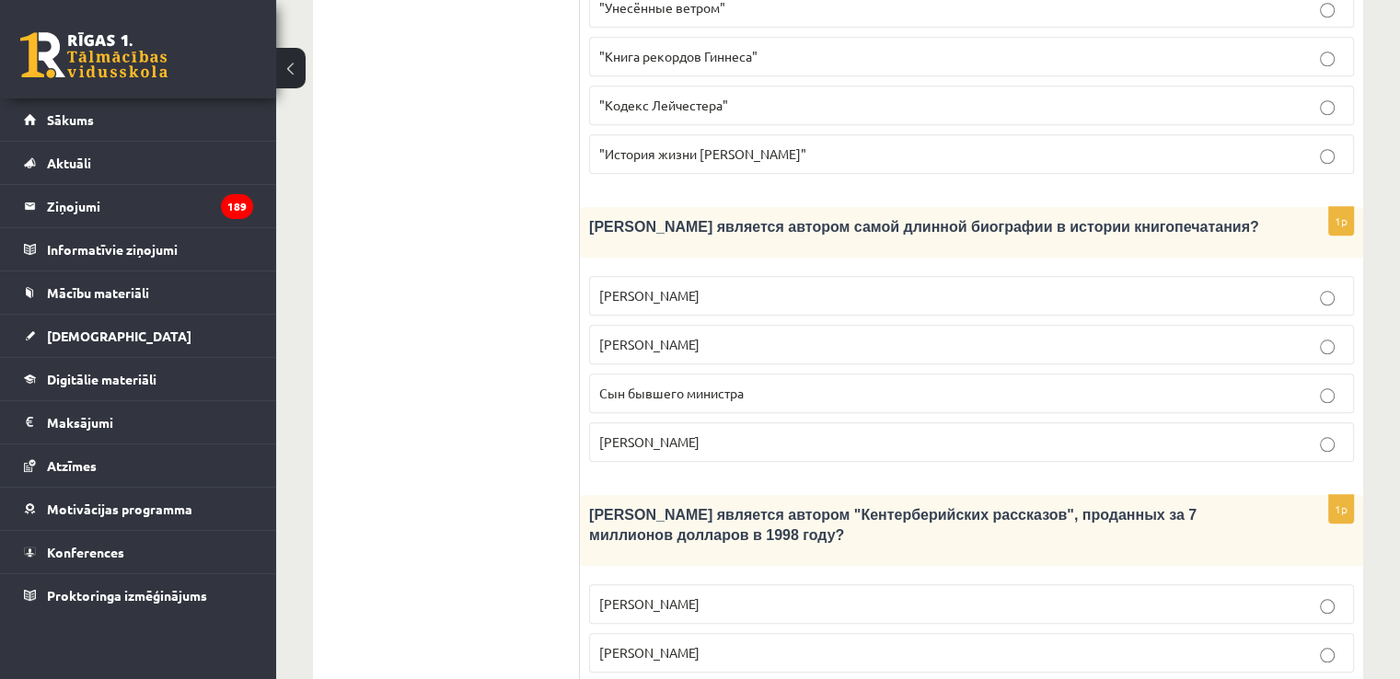
scroll to position [1801, 0]
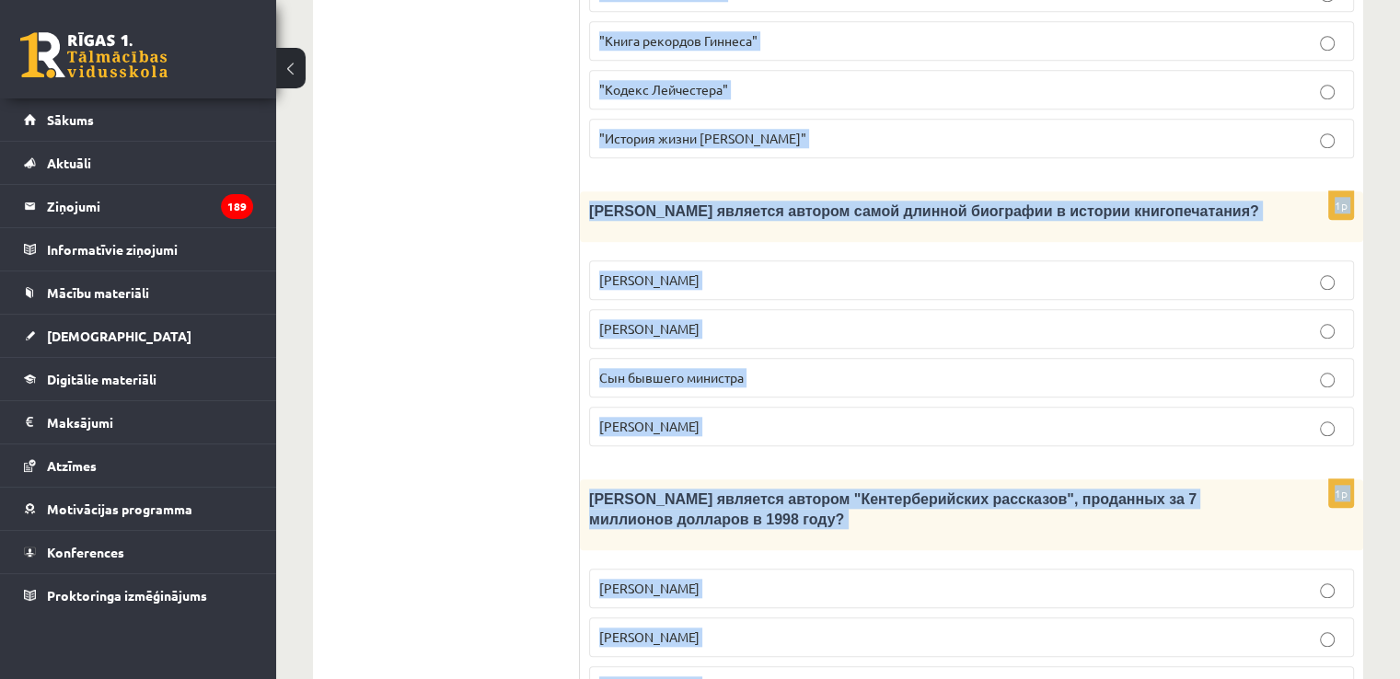
drag, startPoint x: 587, startPoint y: 245, endPoint x: 1311, endPoint y: 615, distance: 812.5
copy form "Loremipsum dolor «Sitametcon adipi e seddoe», temporin utlaboreet dolorem! Aliq…"
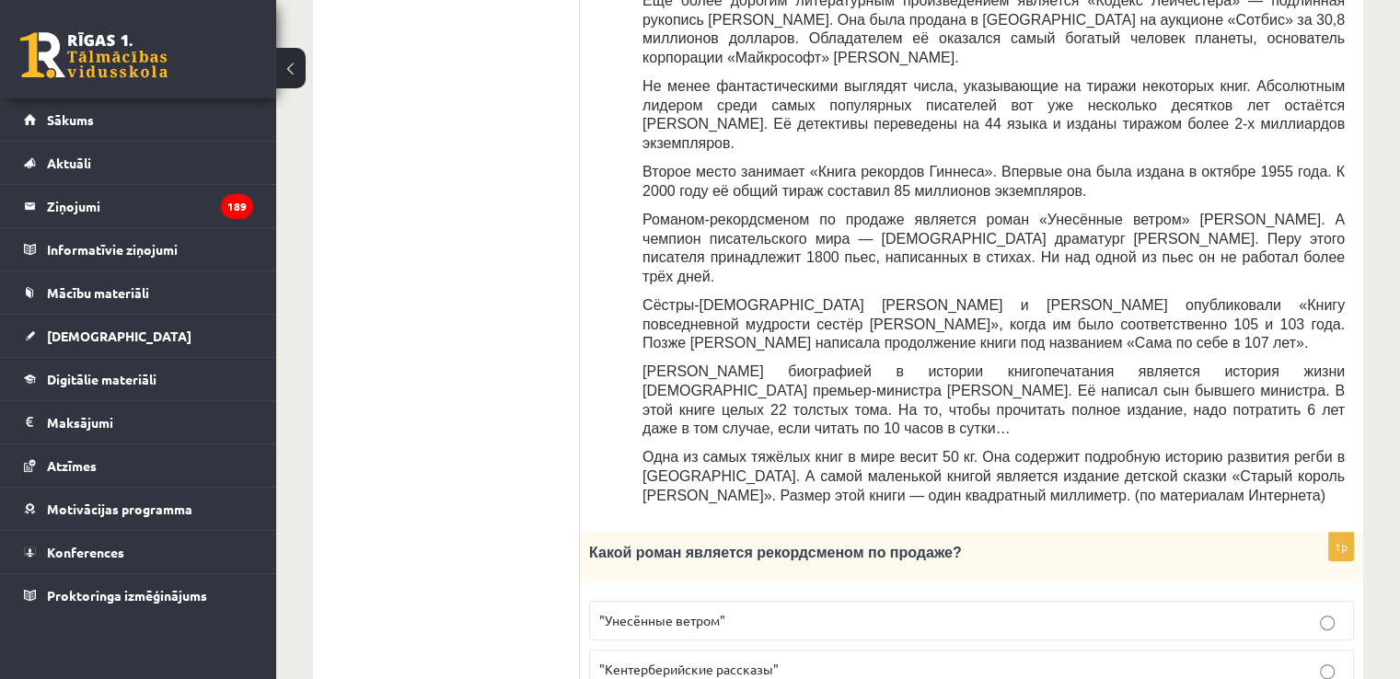
scroll to position [881, 0]
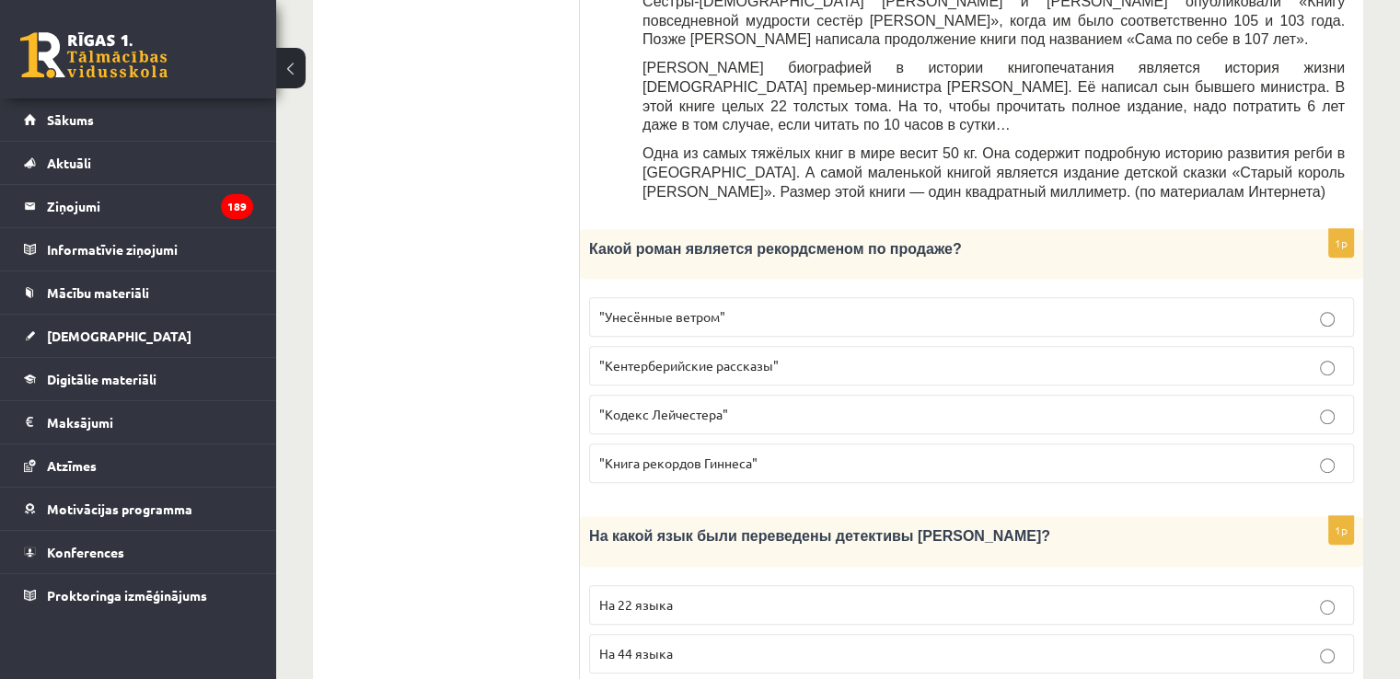
click at [766, 297] on label ""Унесённые ветром"" at bounding box center [971, 317] width 765 height 40
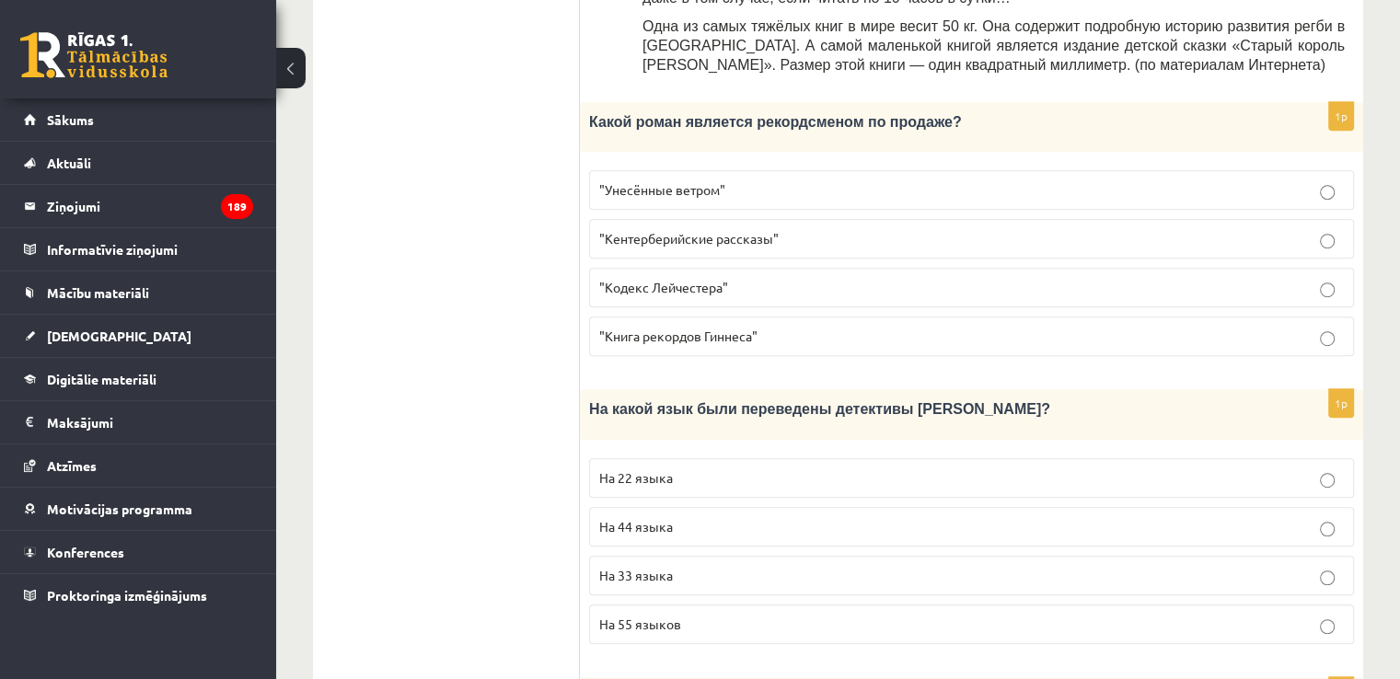
scroll to position [1157, 0]
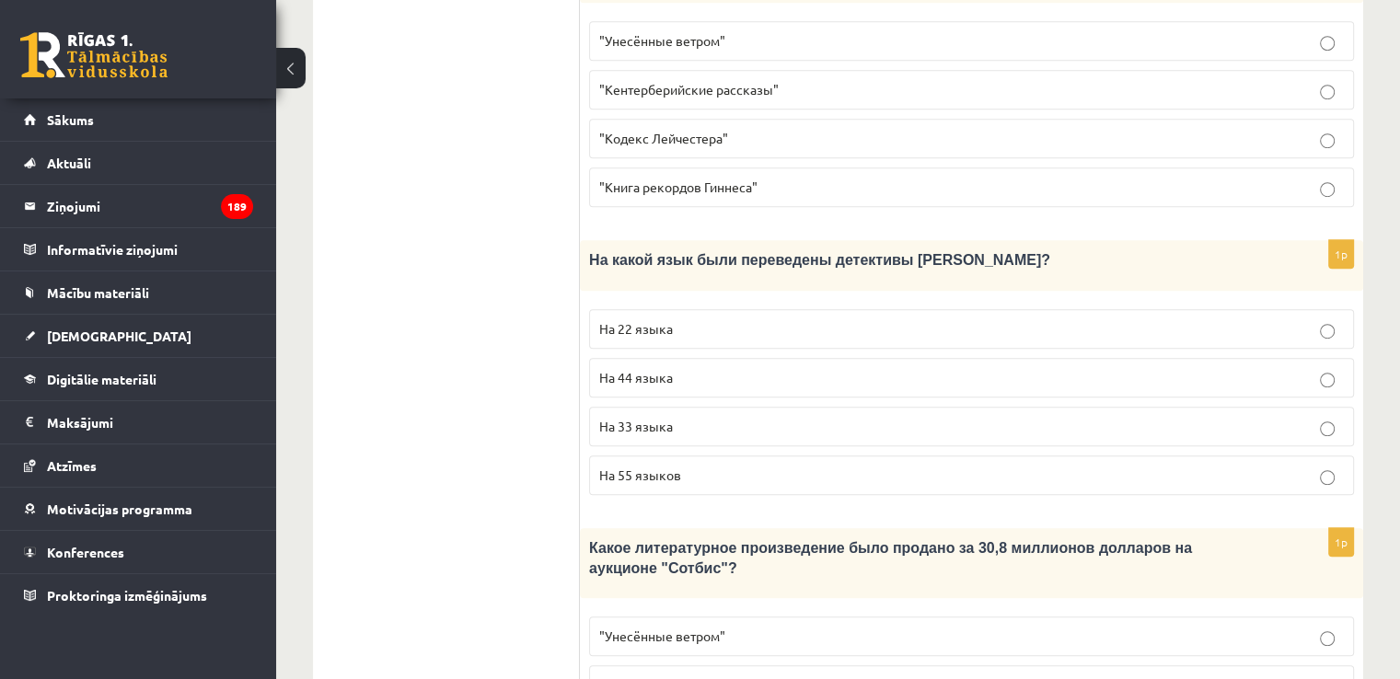
click at [692, 368] on p "На 44 языка" at bounding box center [971, 377] width 745 height 19
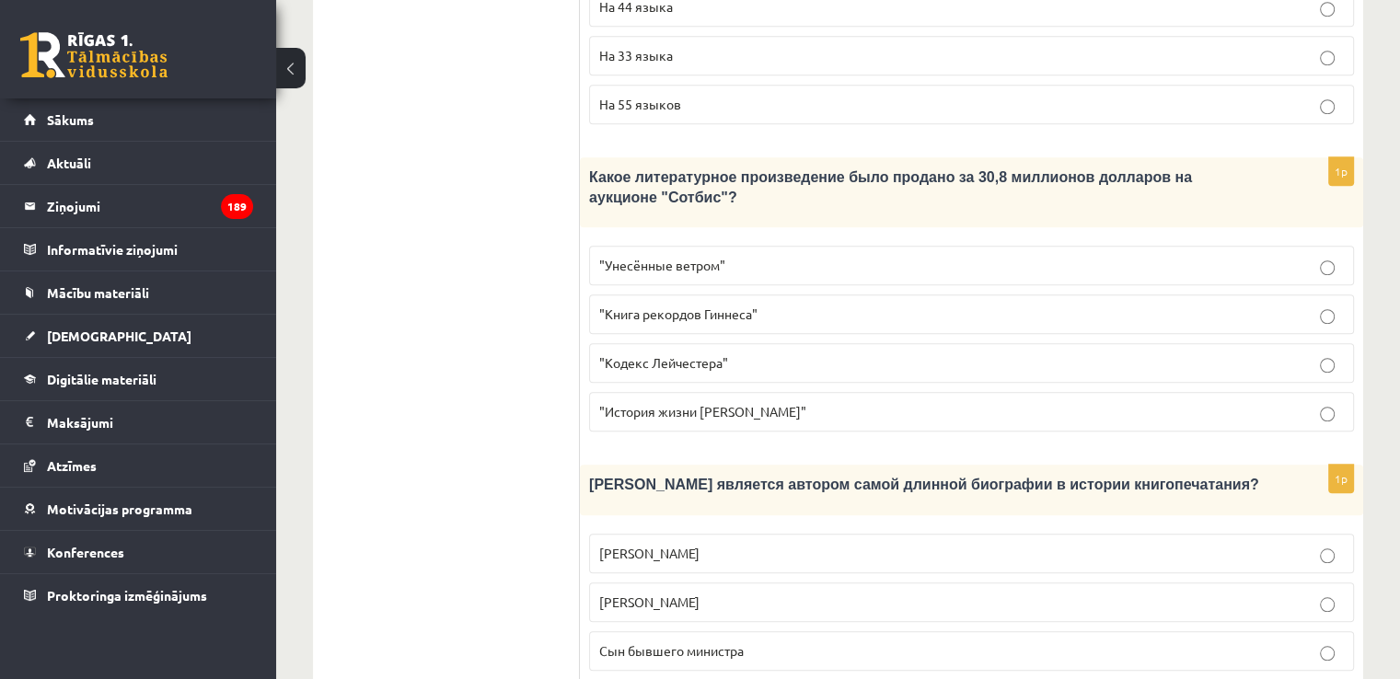
scroll to position [1525, 0]
click at [662, 357] on span ""Кодекс Лейчестера"" at bounding box center [663, 365] width 129 height 17
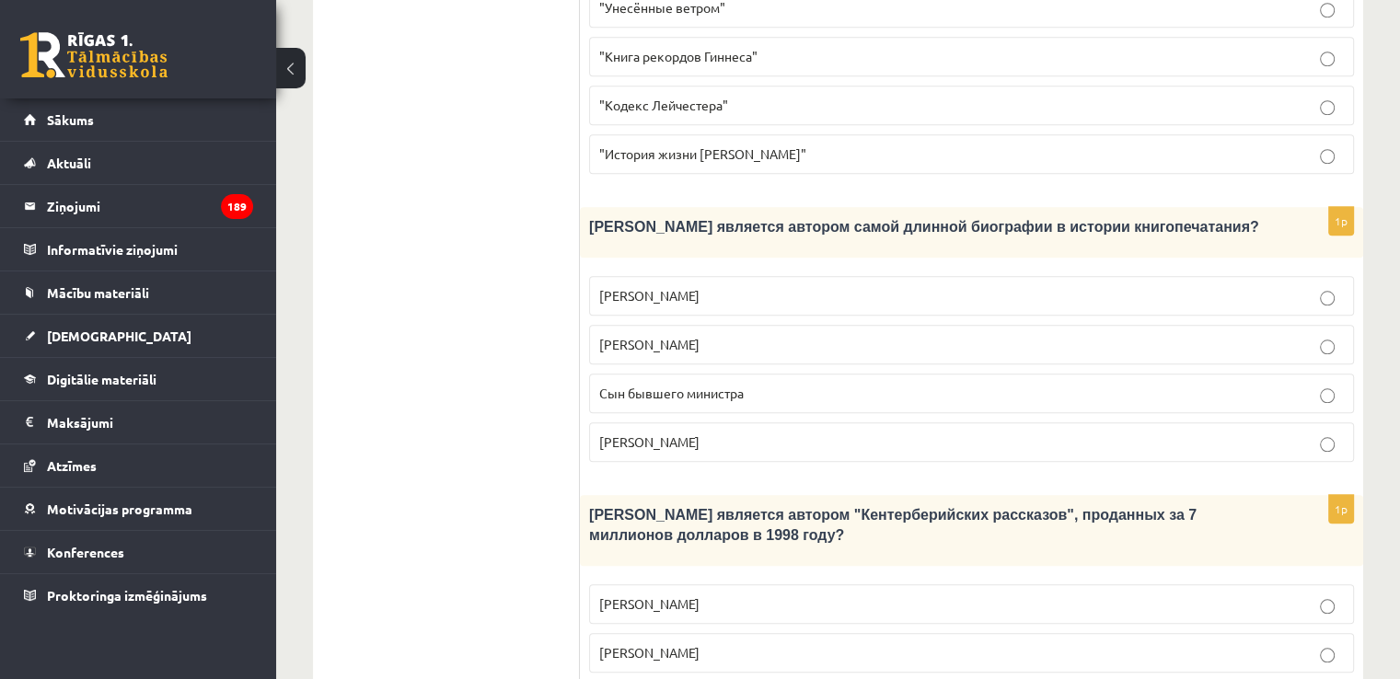
scroll to position [1801, 0]
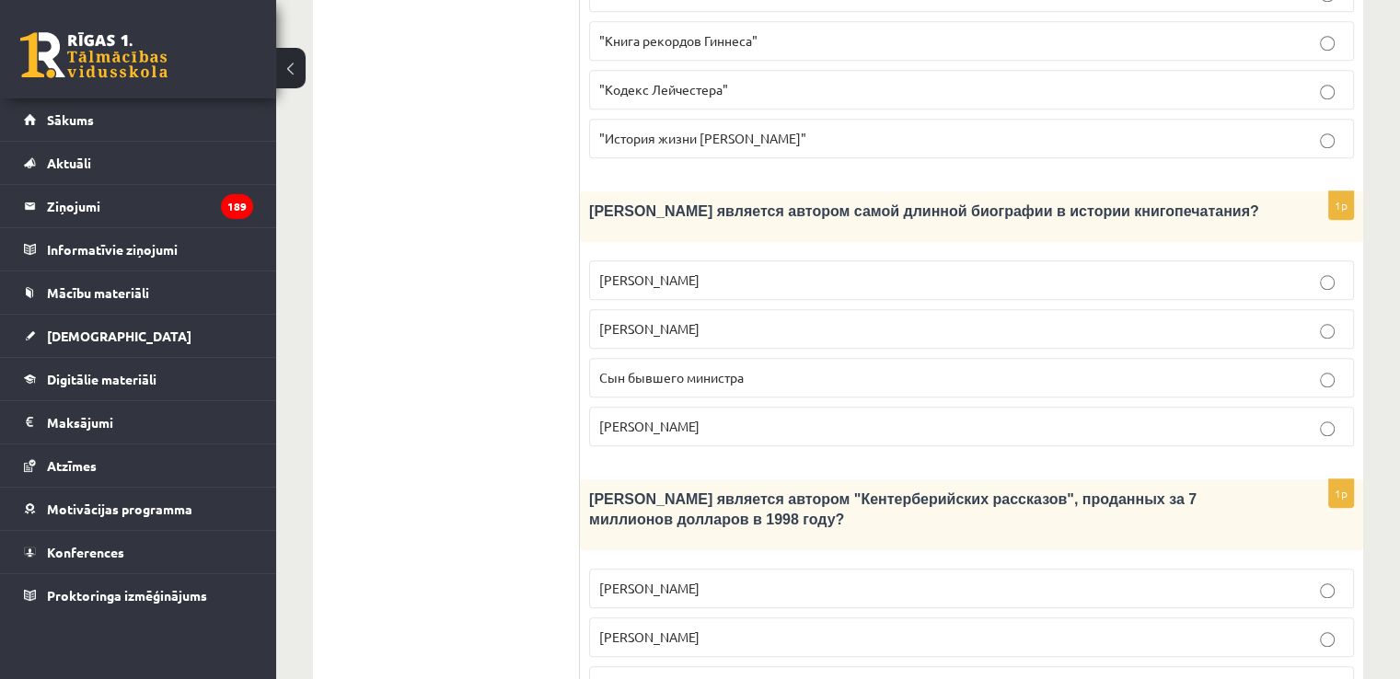
click at [712, 369] on span "Сын бывшего министра" at bounding box center [671, 377] width 144 height 17
click at [721, 676] on p "Джефри Чосер" at bounding box center [971, 685] width 745 height 19
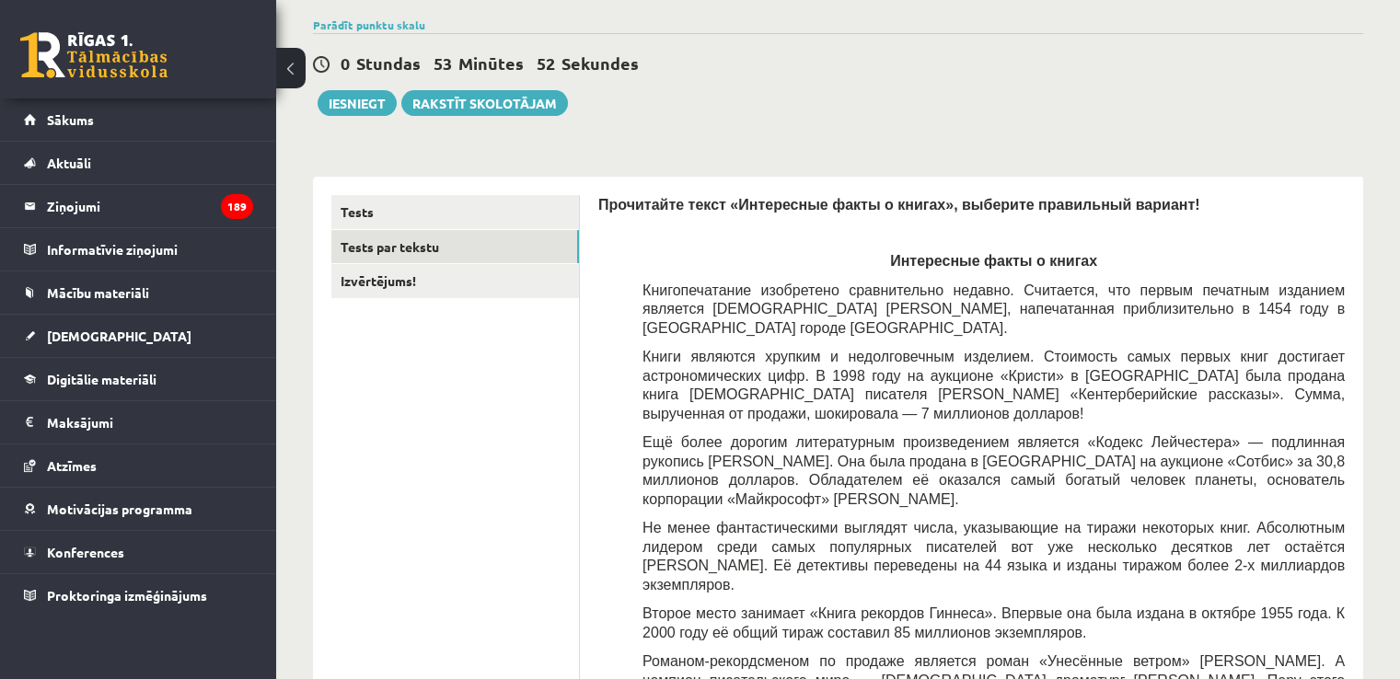
scroll to position [0, 0]
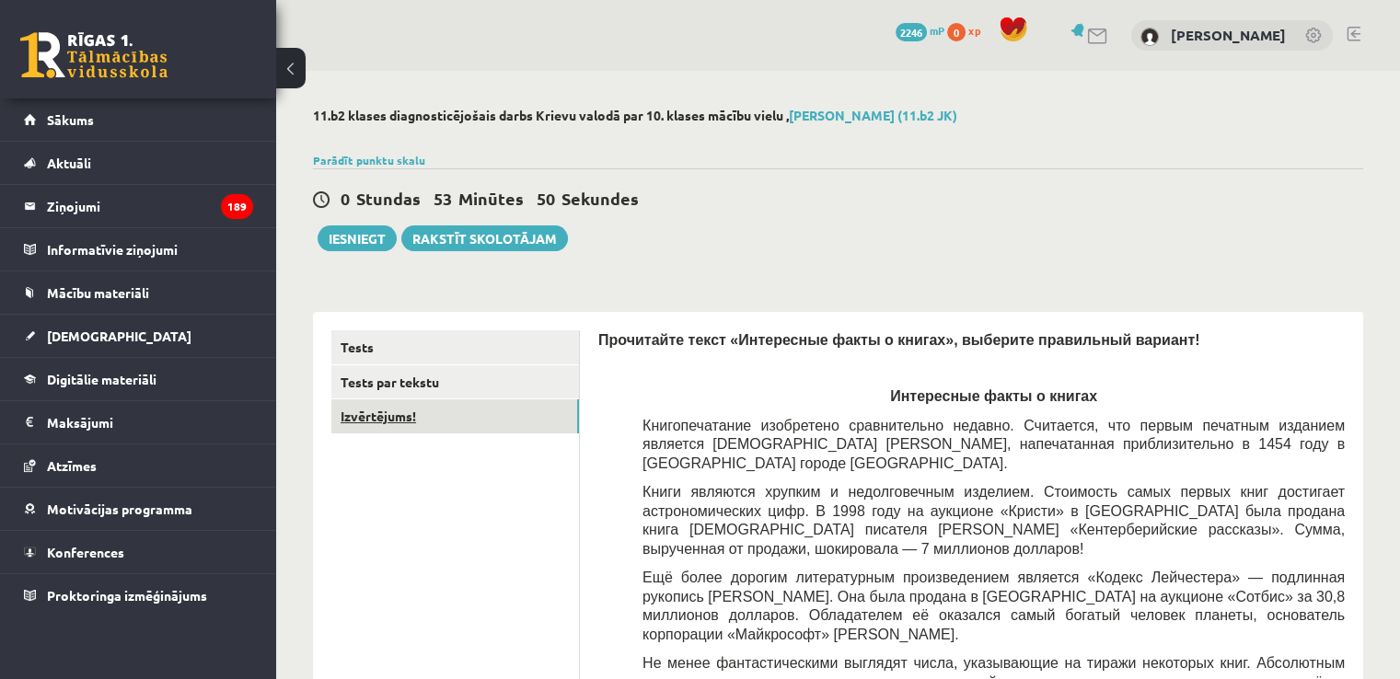
click at [441, 422] on link "Izvērtējums!" at bounding box center [455, 416] width 248 height 34
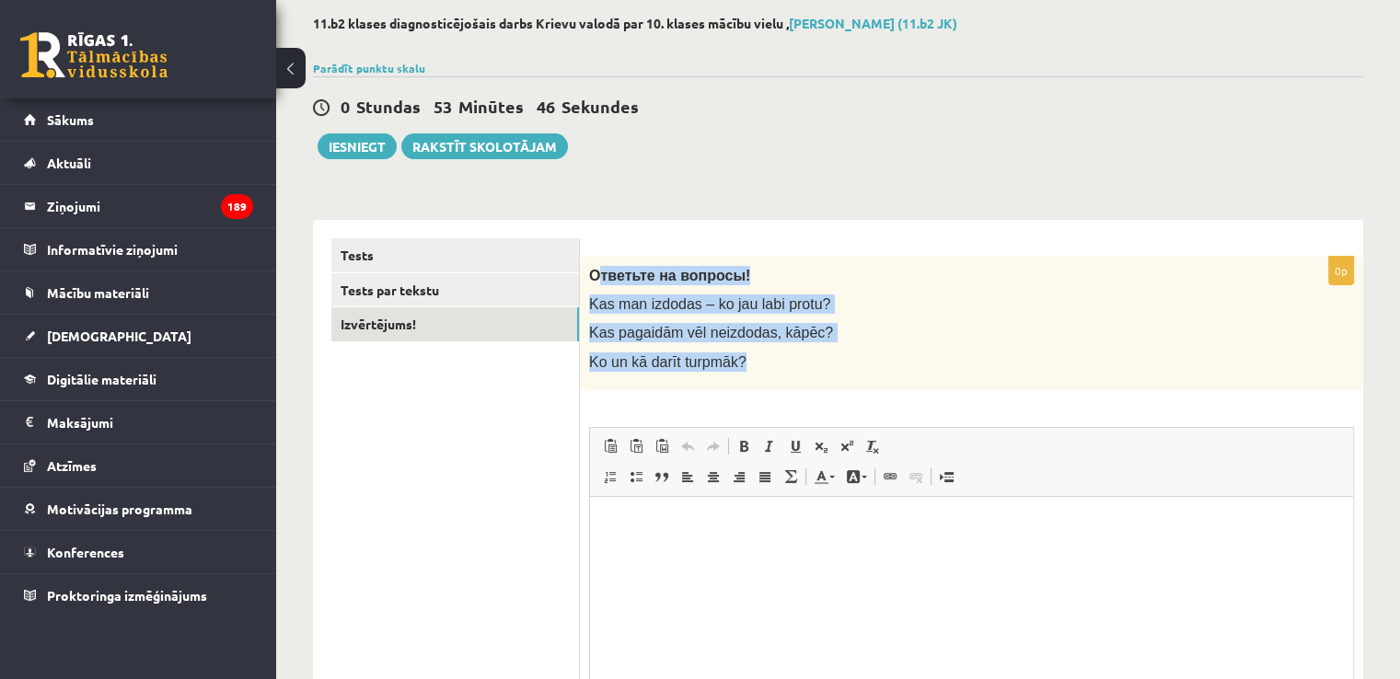
drag, startPoint x: 594, startPoint y: 272, endPoint x: 758, endPoint y: 375, distance: 193.8
click at [758, 375] on div "Ответьте на вопросы! Kas man izdodas – ko jau labi protu? Kas pagaidām vēl neiz…" at bounding box center [971, 323] width 783 height 133
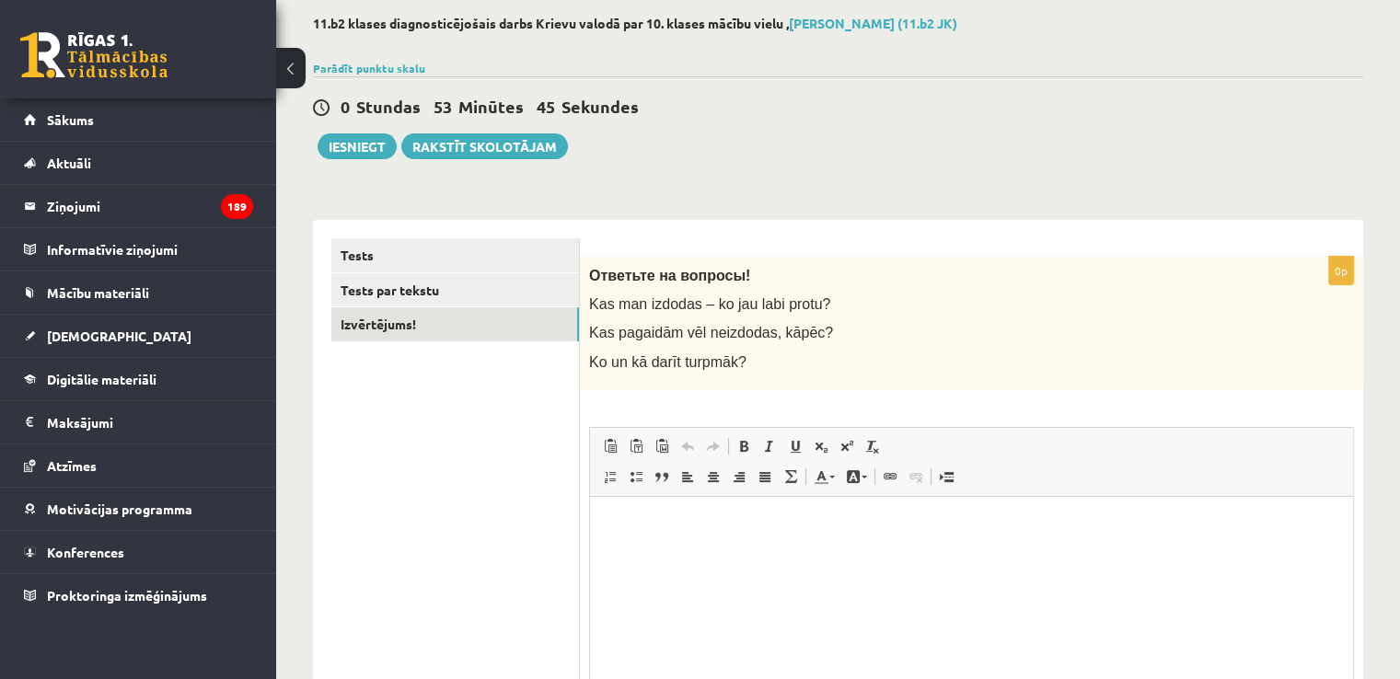
drag, startPoint x: 816, startPoint y: 399, endPoint x: 699, endPoint y: 352, distance: 126.8
click at [809, 399] on div "0p Ответьте на вопросы! Kas man izdodas – ko jau labi protu? Kas pagaidām vēl n…" at bounding box center [971, 533] width 783 height 553
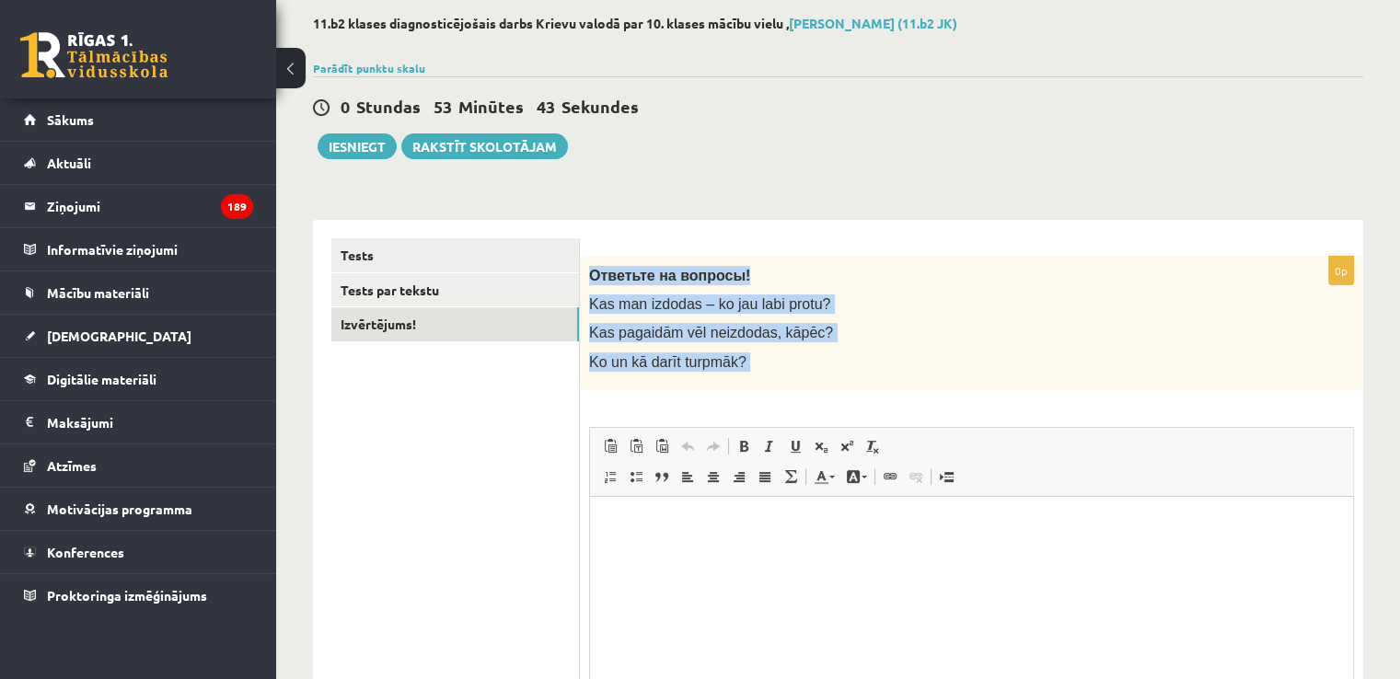
drag, startPoint x: 592, startPoint y: 270, endPoint x: 788, endPoint y: 395, distance: 232.6
click at [788, 395] on div "0p Ответьте на вопросы! Kas man izdodas – ko jau labi protu? Kas pagaidām vēl n…" at bounding box center [971, 533] width 783 height 553
copy div "Ответьте на вопросы! Kas man izdodas – ko jau labi protu? Kas pagaidām vēl neiz…"
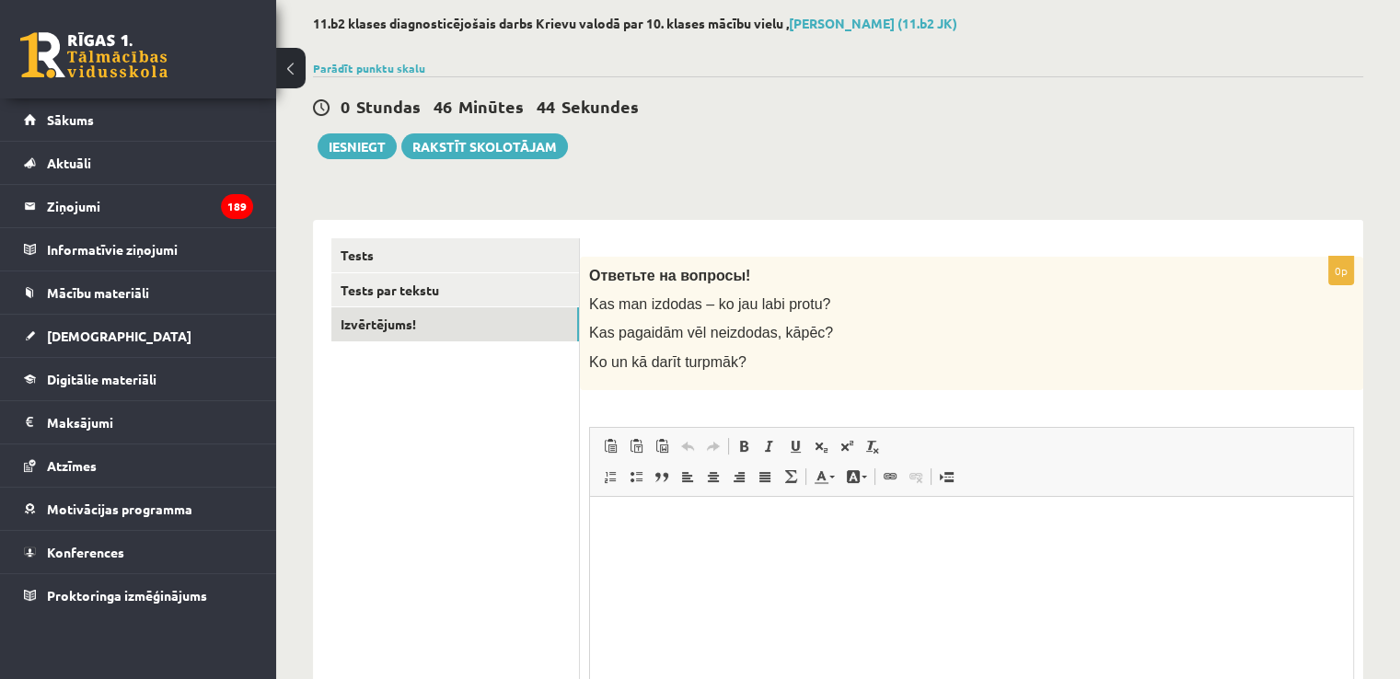
click at [925, 552] on html at bounding box center [971, 524] width 763 height 56
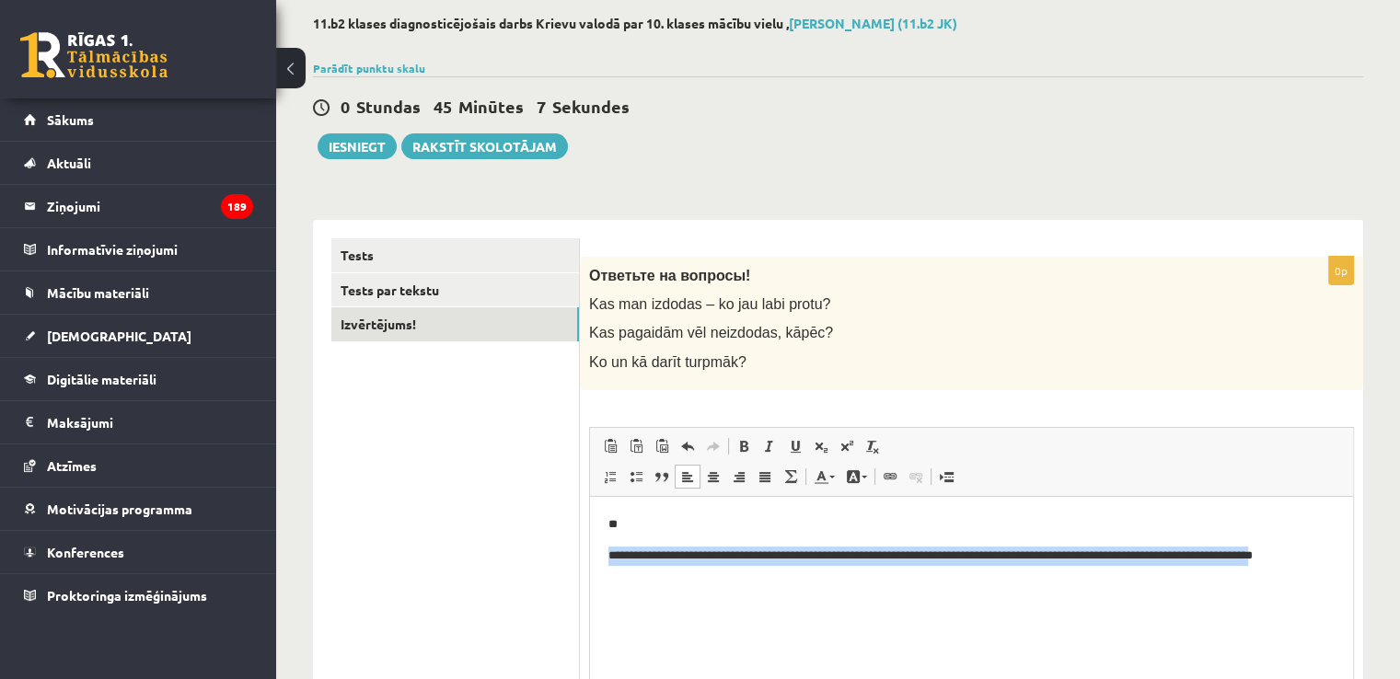
drag, startPoint x: 833, startPoint y: 584, endPoint x: 603, endPoint y: 552, distance: 232.3
click at [603, 552] on html "**********" at bounding box center [971, 549] width 763 height 106
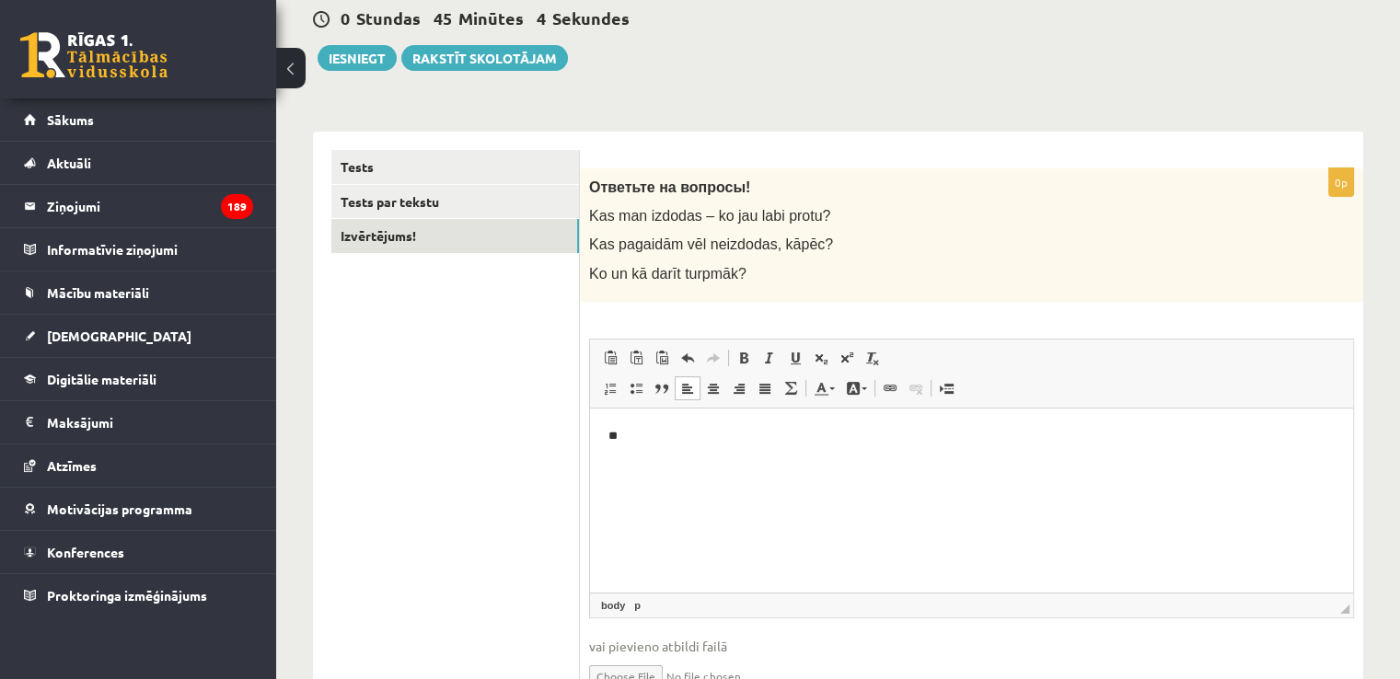
scroll to position [184, 0]
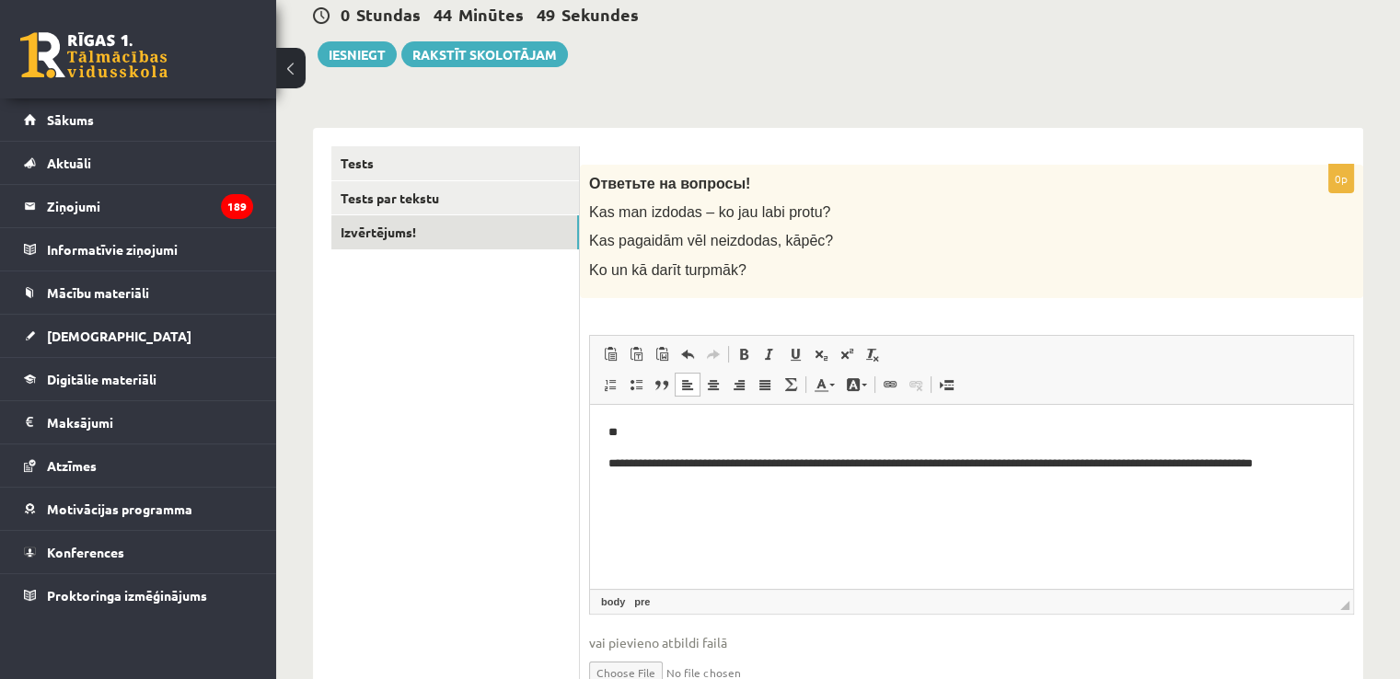
click at [605, 467] on html "**********" at bounding box center [971, 457] width 763 height 106
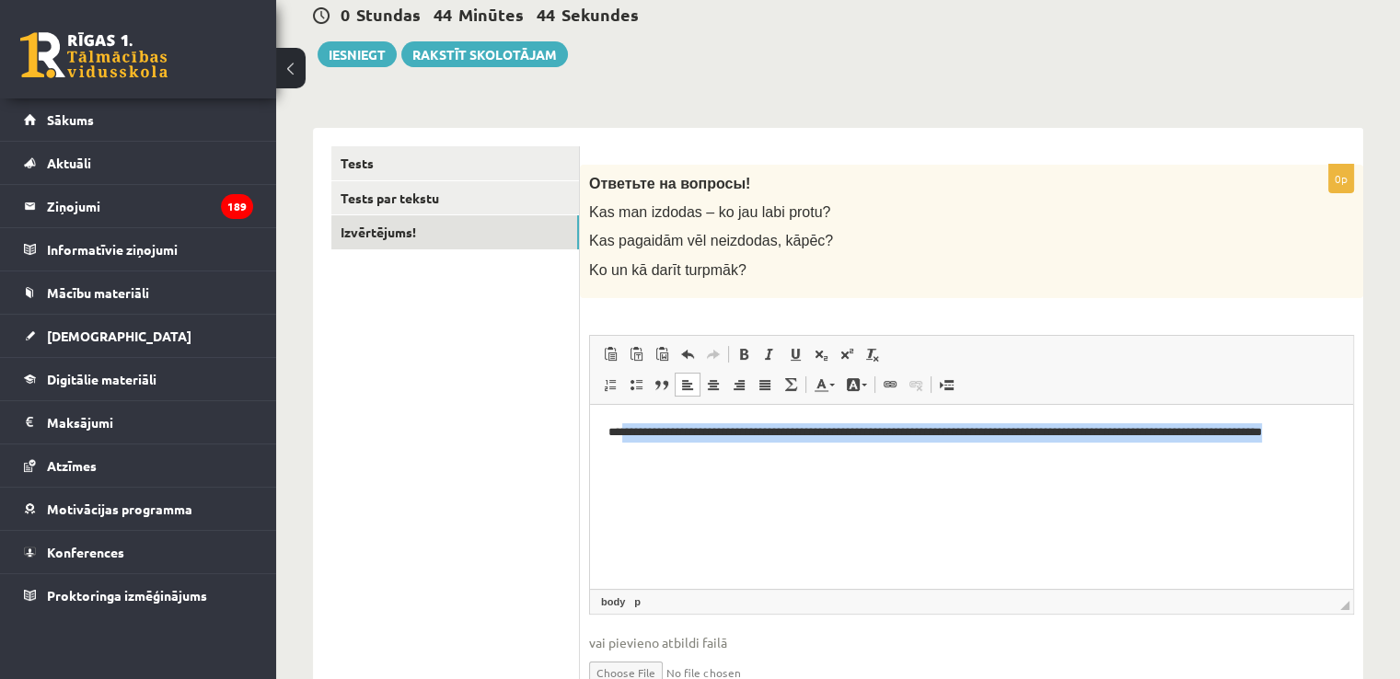
drag, startPoint x: 625, startPoint y: 431, endPoint x: 727, endPoint y: 456, distance: 105.1
click at [727, 456] on p "**********" at bounding box center [971, 441] width 727 height 39
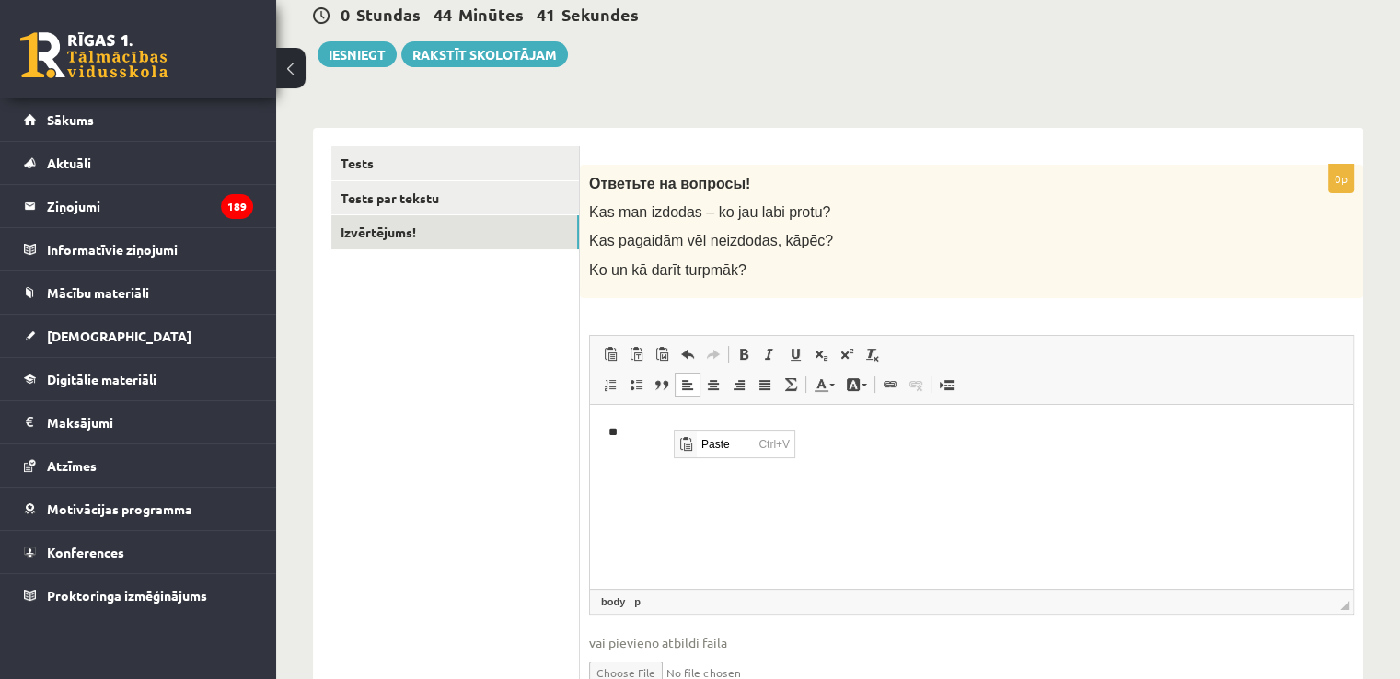
scroll to position [0, 0]
click at [640, 433] on p "**" at bounding box center [971, 431] width 727 height 19
click at [633, 355] on span at bounding box center [636, 354] width 15 height 15
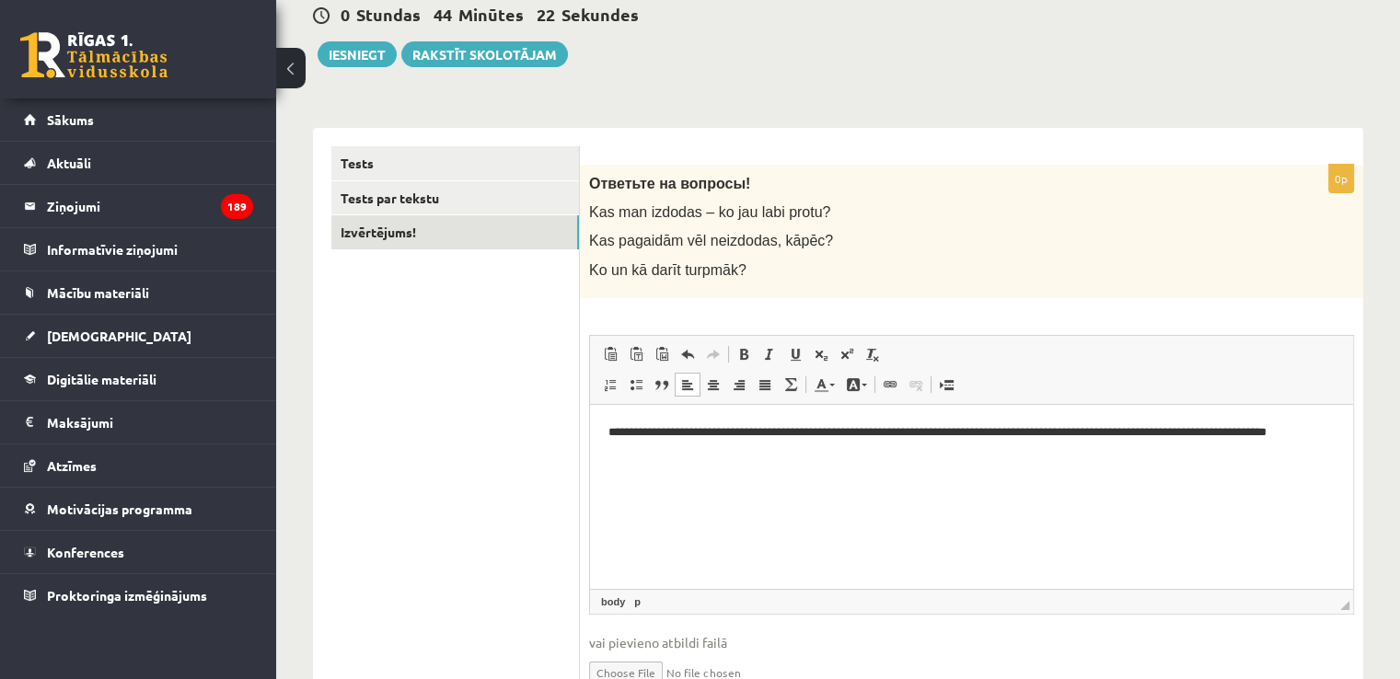
click at [619, 430] on p "**********" at bounding box center [971, 441] width 727 height 39
click at [517, 199] on link "Tests par tekstu" at bounding box center [455, 198] width 248 height 34
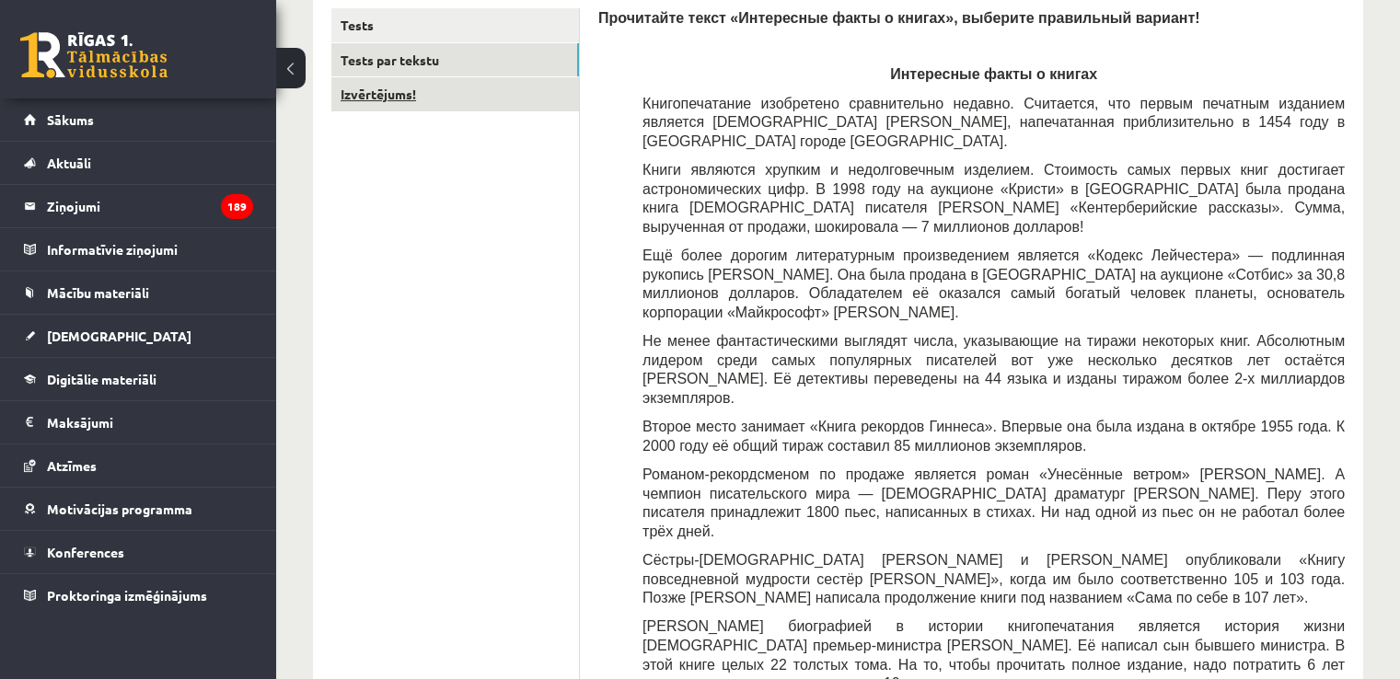
scroll to position [276, 0]
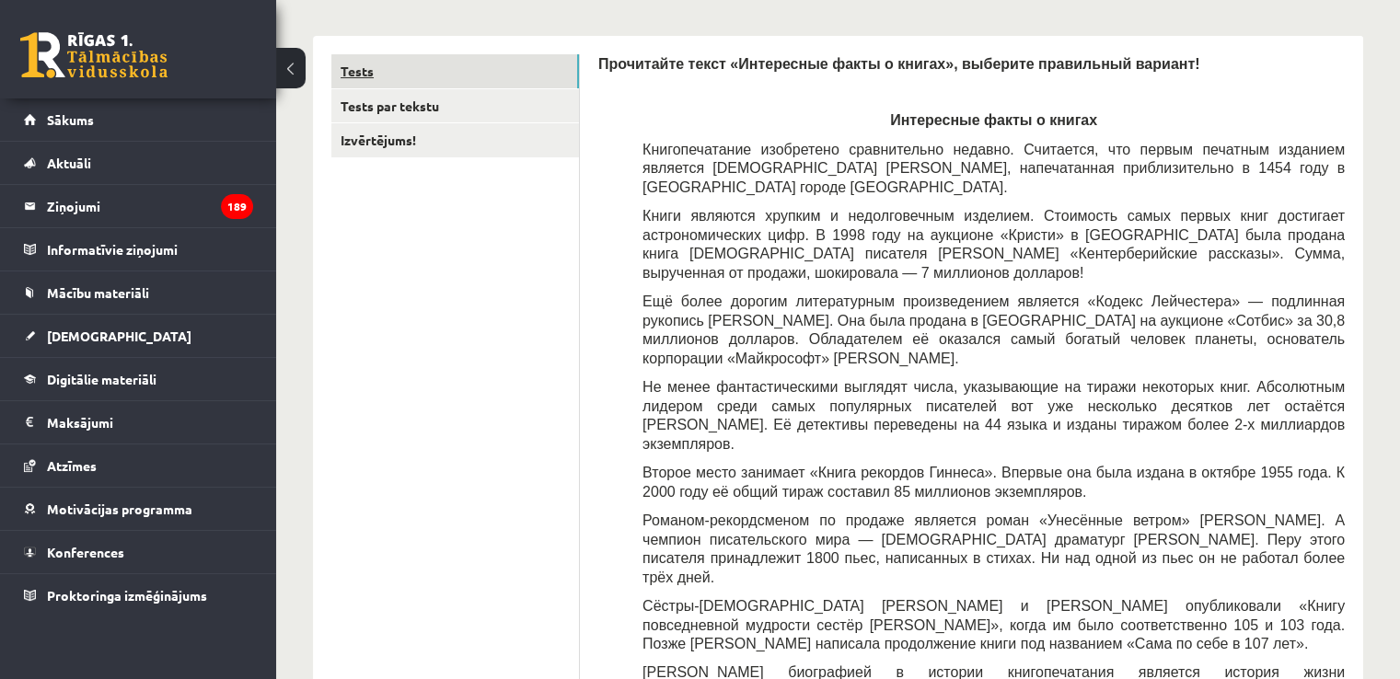
click at [445, 60] on link "Tests" at bounding box center [455, 71] width 248 height 34
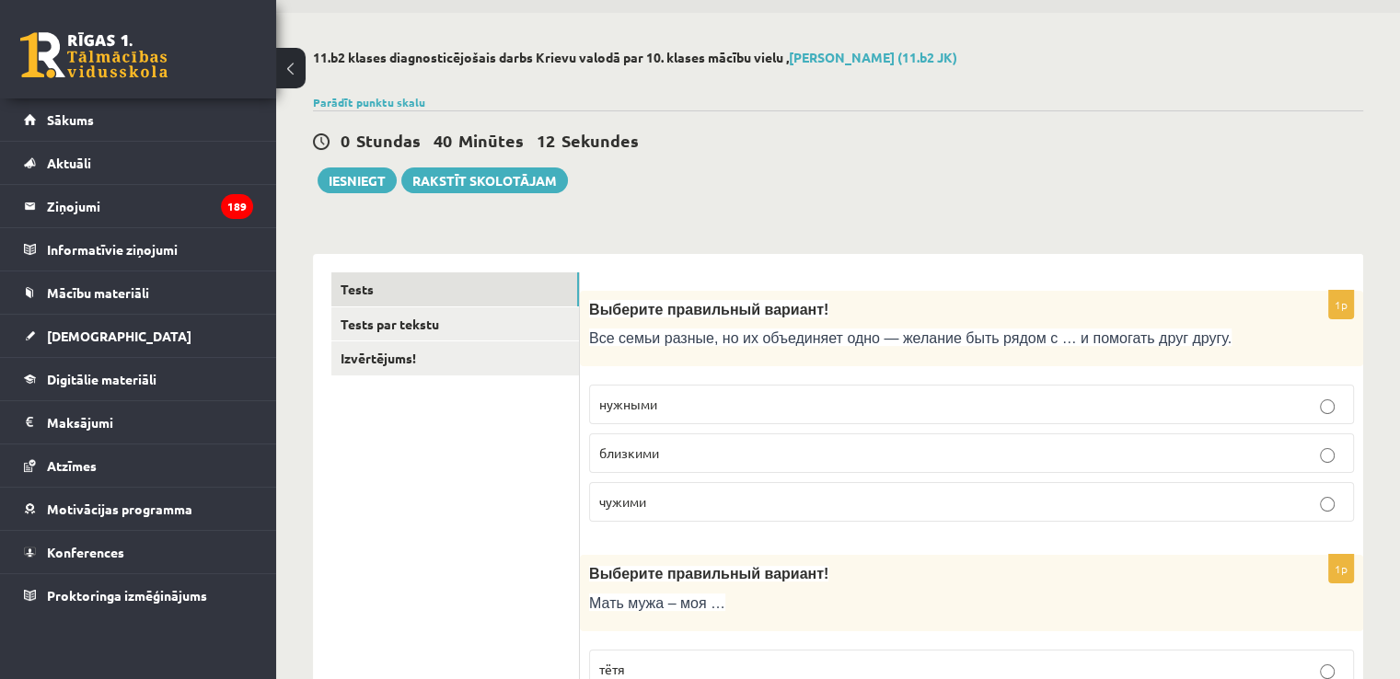
scroll to position [0, 0]
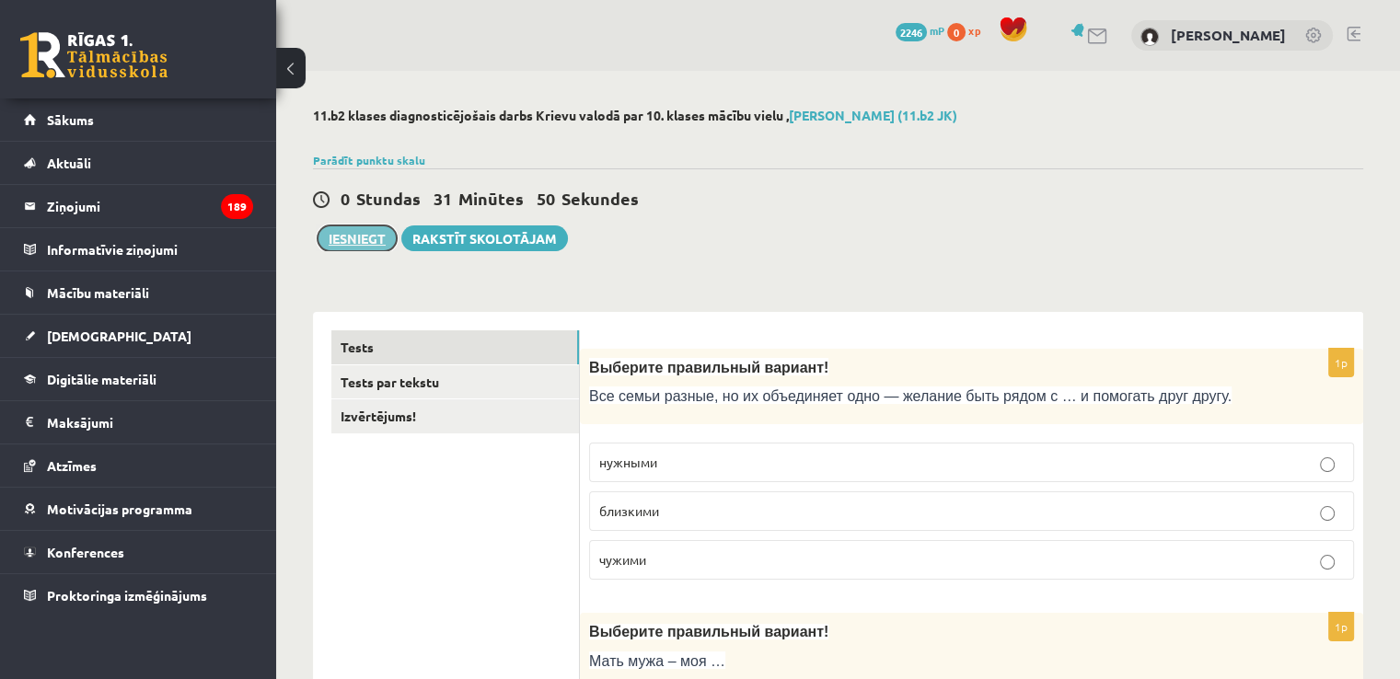
click at [368, 248] on button "Iesniegt" at bounding box center [357, 238] width 79 height 26
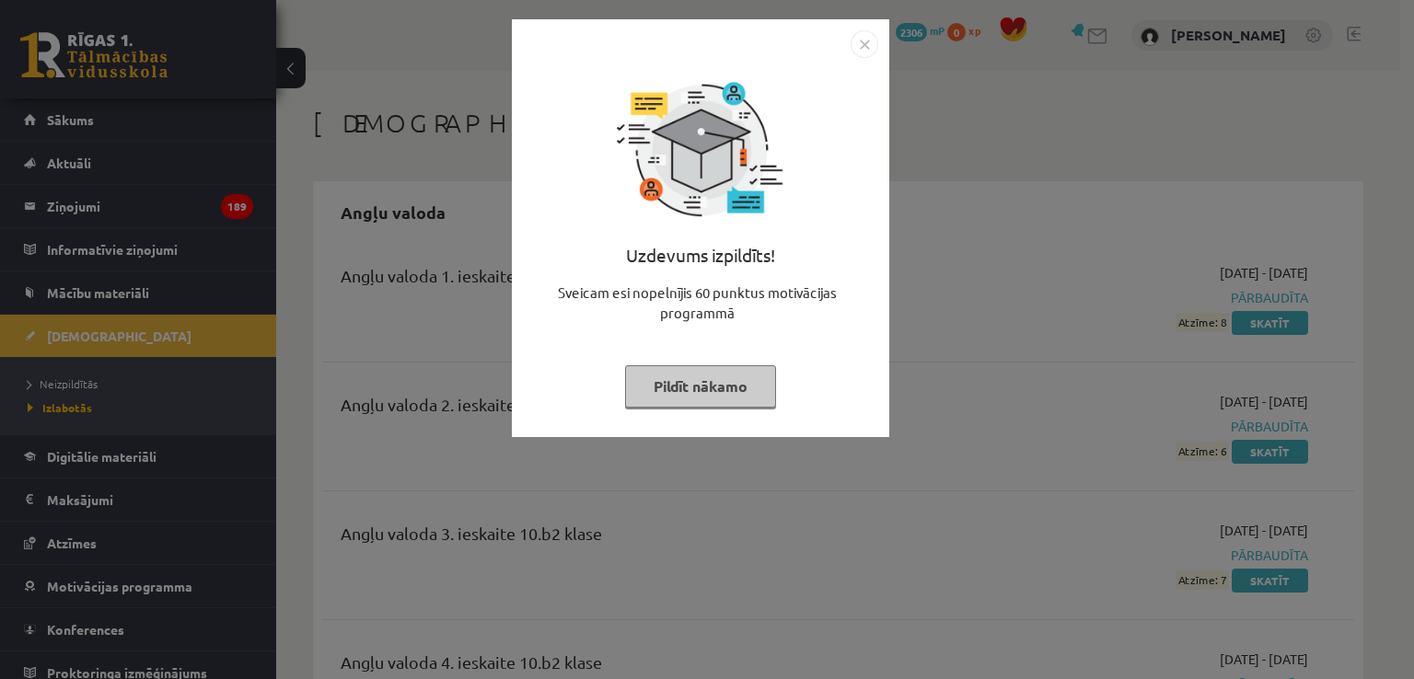
click at [751, 385] on button "Pildīt nākamo" at bounding box center [700, 386] width 151 height 42
